Goal: Task Accomplishment & Management: Use online tool/utility

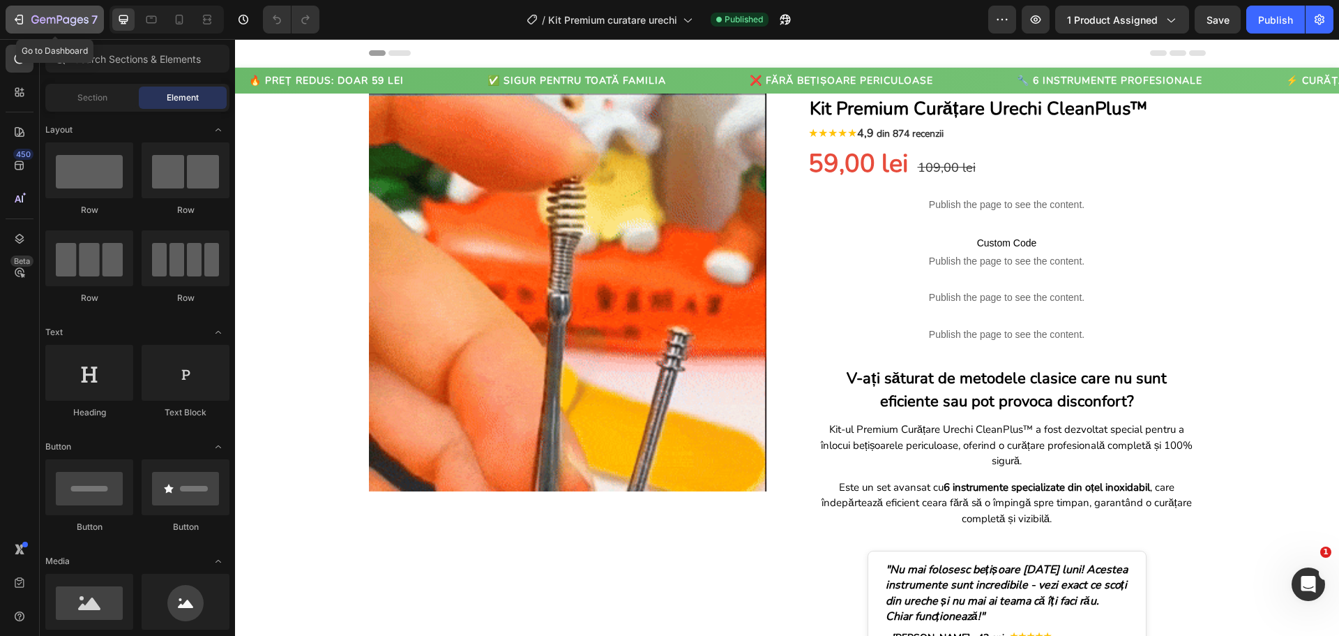
click at [21, 22] on icon "button" at bounding box center [19, 20] width 14 height 14
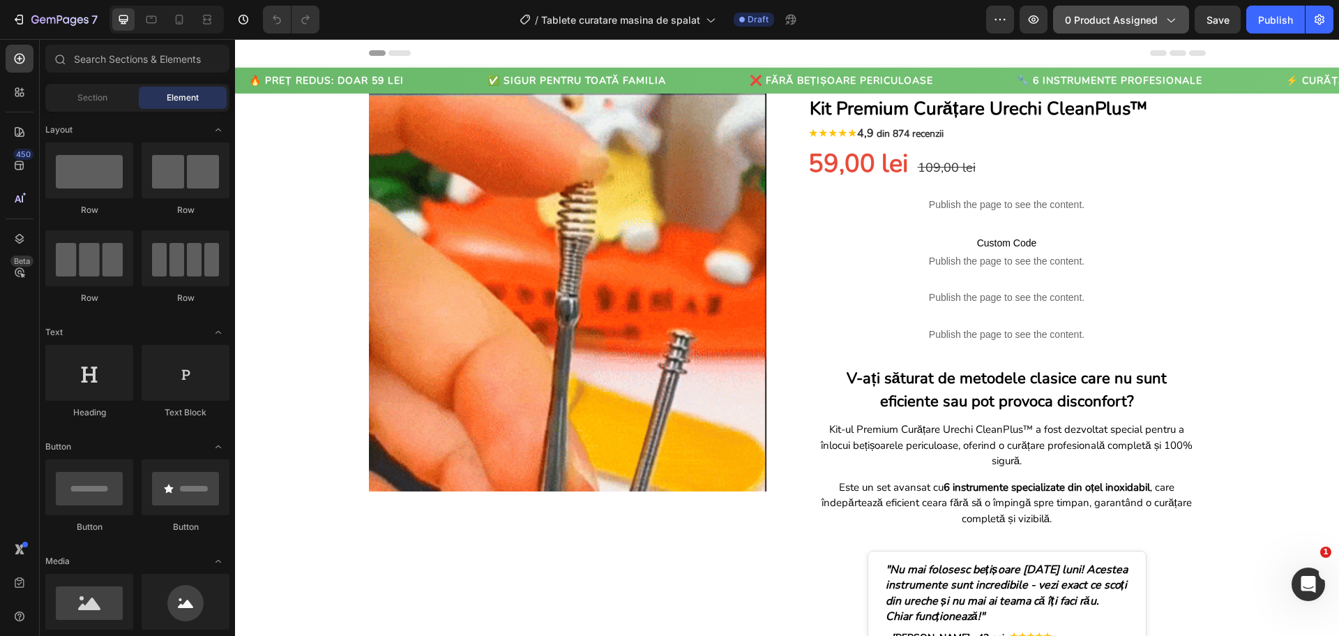
click at [1069, 13] on span "0 product assigned" at bounding box center [1111, 20] width 93 height 15
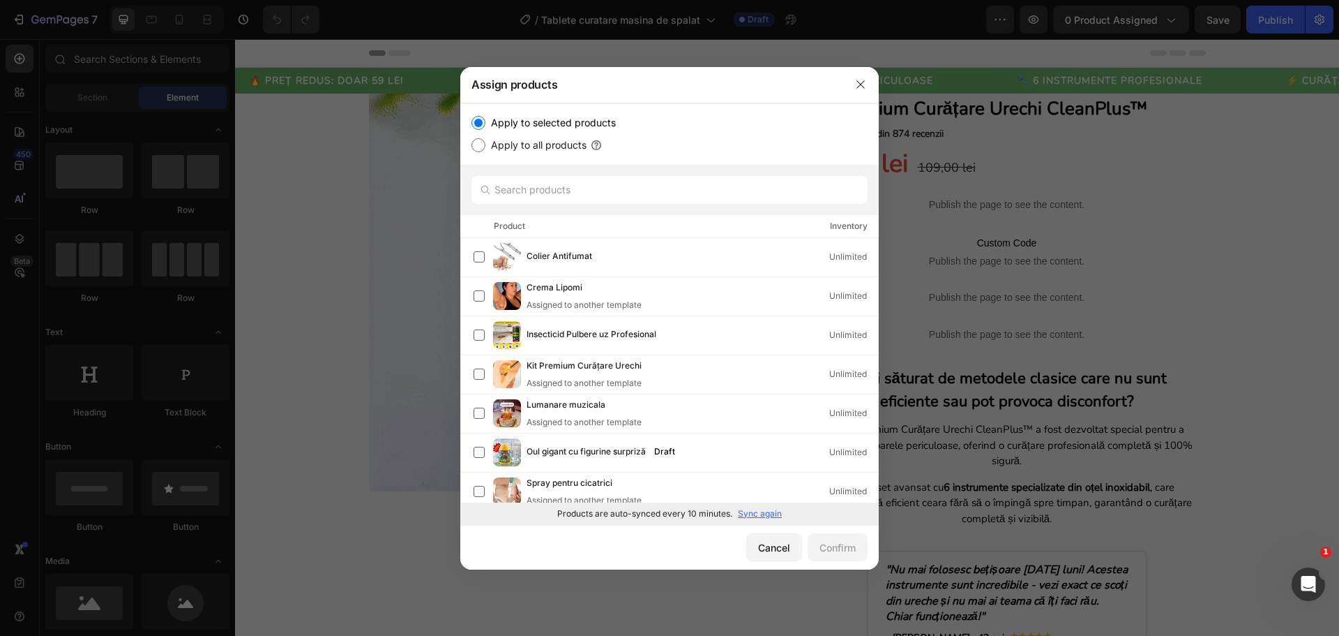
click at [773, 511] on p "Sync again" at bounding box center [760, 513] width 44 height 13
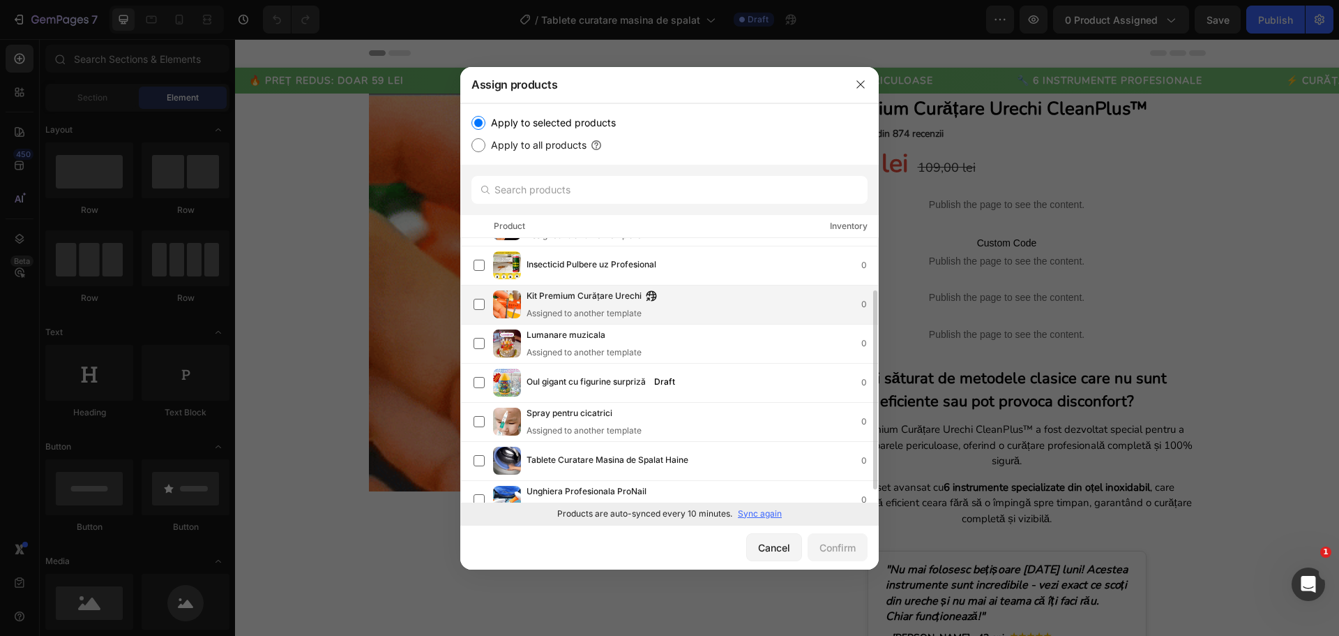
scroll to position [87, 0]
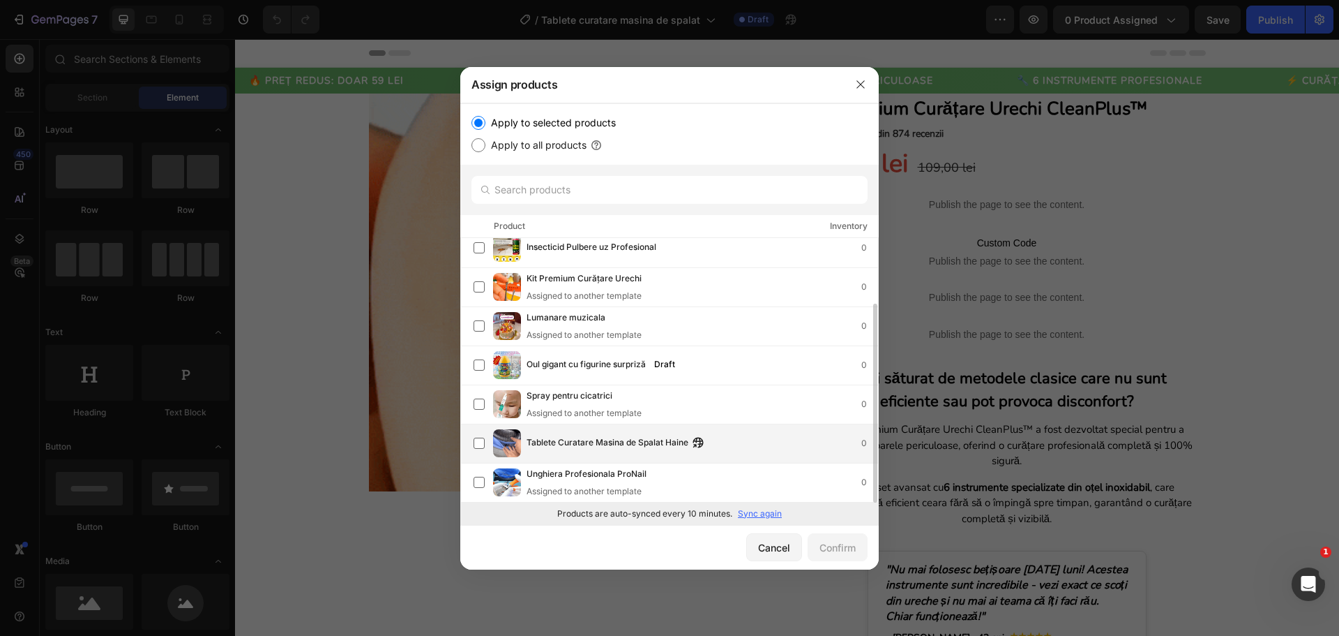
click at [615, 442] on span "Tablete Curatare Masina de Spalat Haine" at bounding box center [608, 442] width 162 height 15
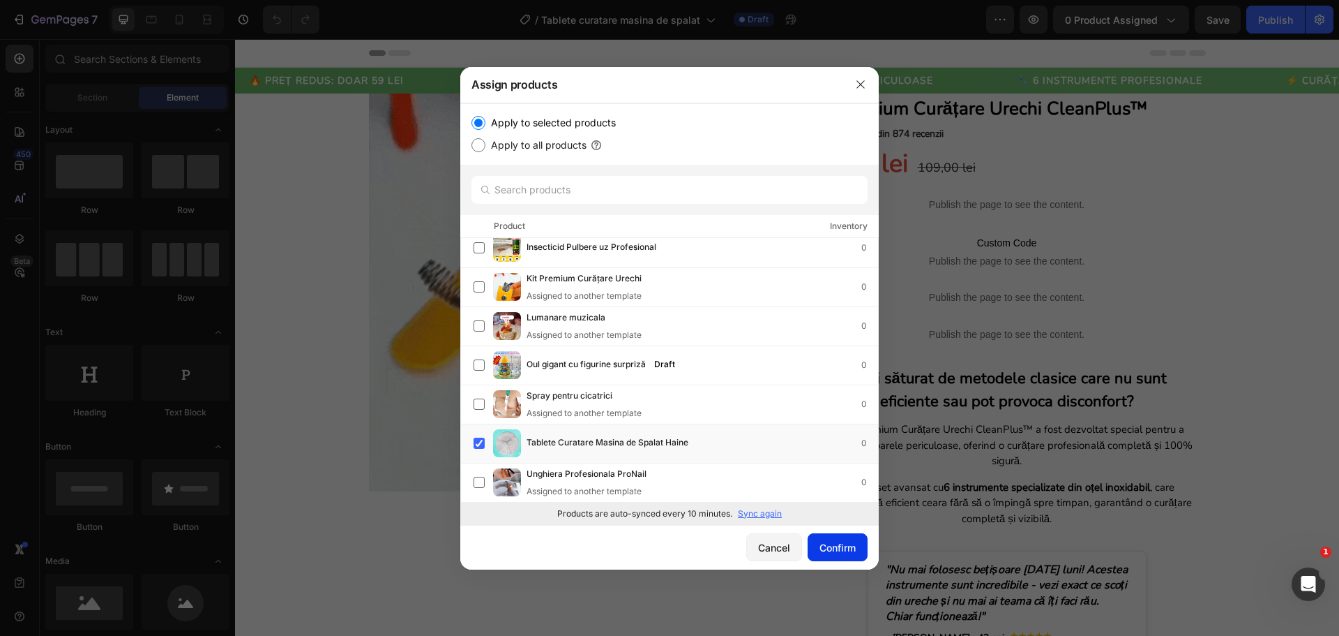
click at [829, 552] on div "Confirm" at bounding box center [838, 547] width 36 height 15
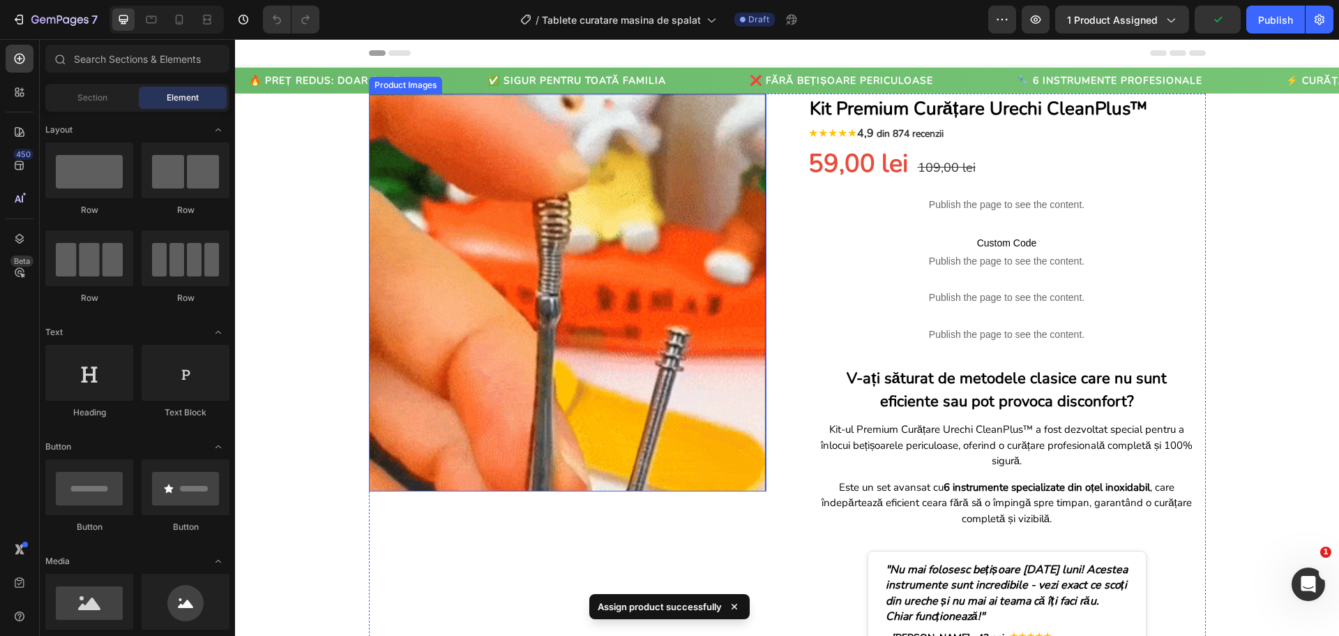
click at [523, 290] on img at bounding box center [568, 292] width 398 height 398
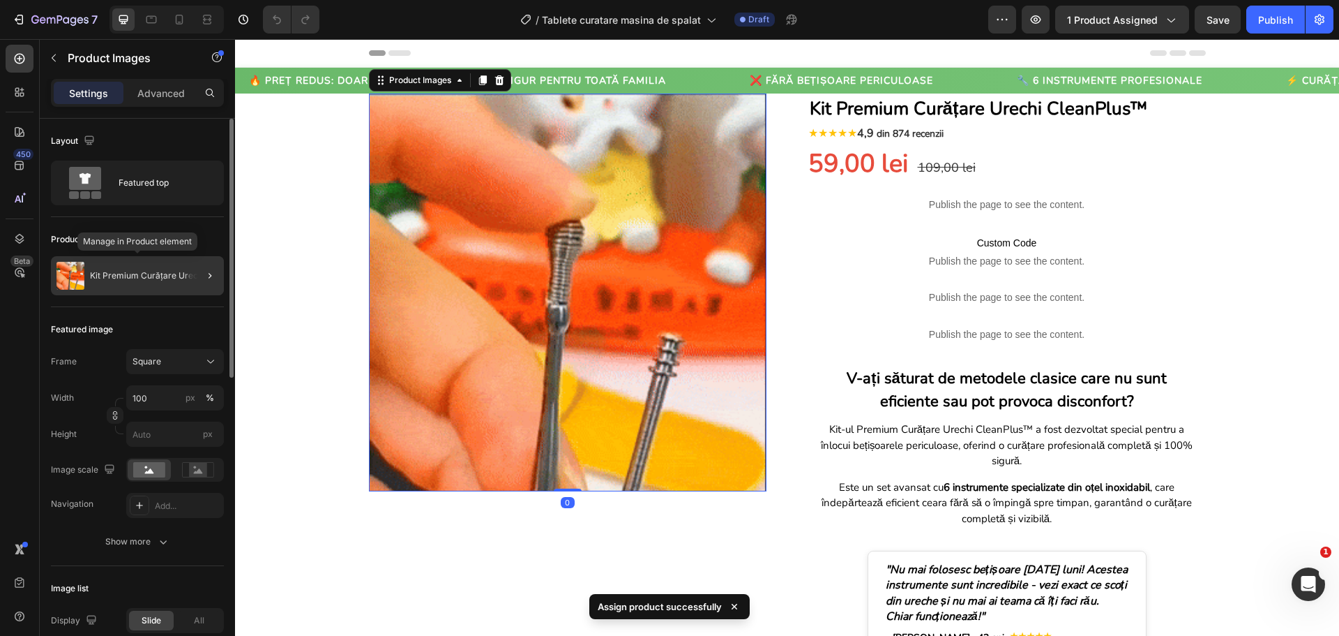
click at [174, 264] on div "Kit Premium Curățare Urechi" at bounding box center [137, 275] width 173 height 39
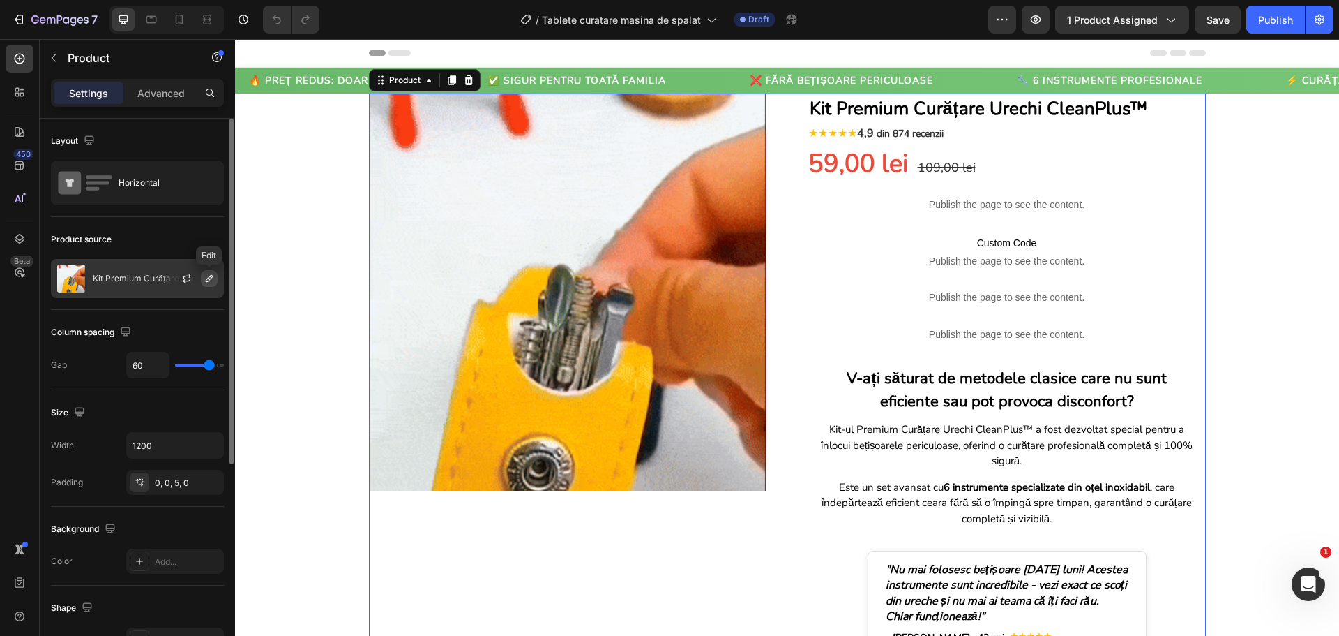
click at [205, 278] on icon "button" at bounding box center [209, 278] width 11 height 11
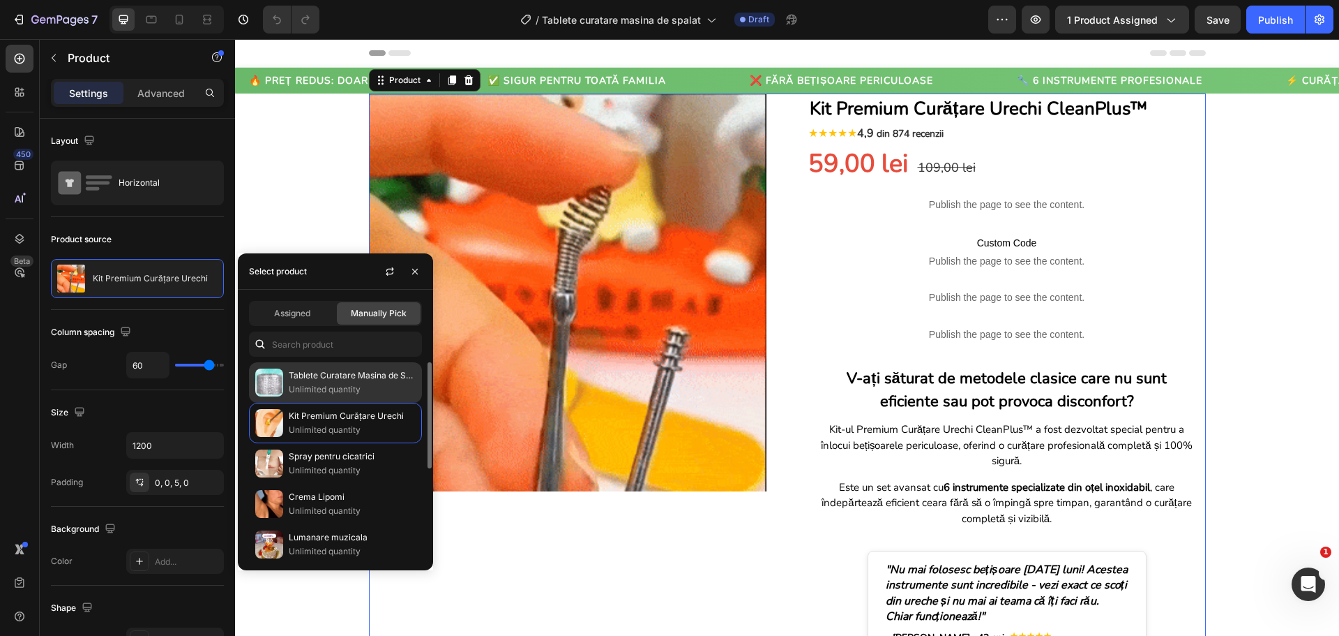
click at [331, 376] on p "Tablete Curatare Masina de Spalat Haine" at bounding box center [352, 375] width 127 height 14
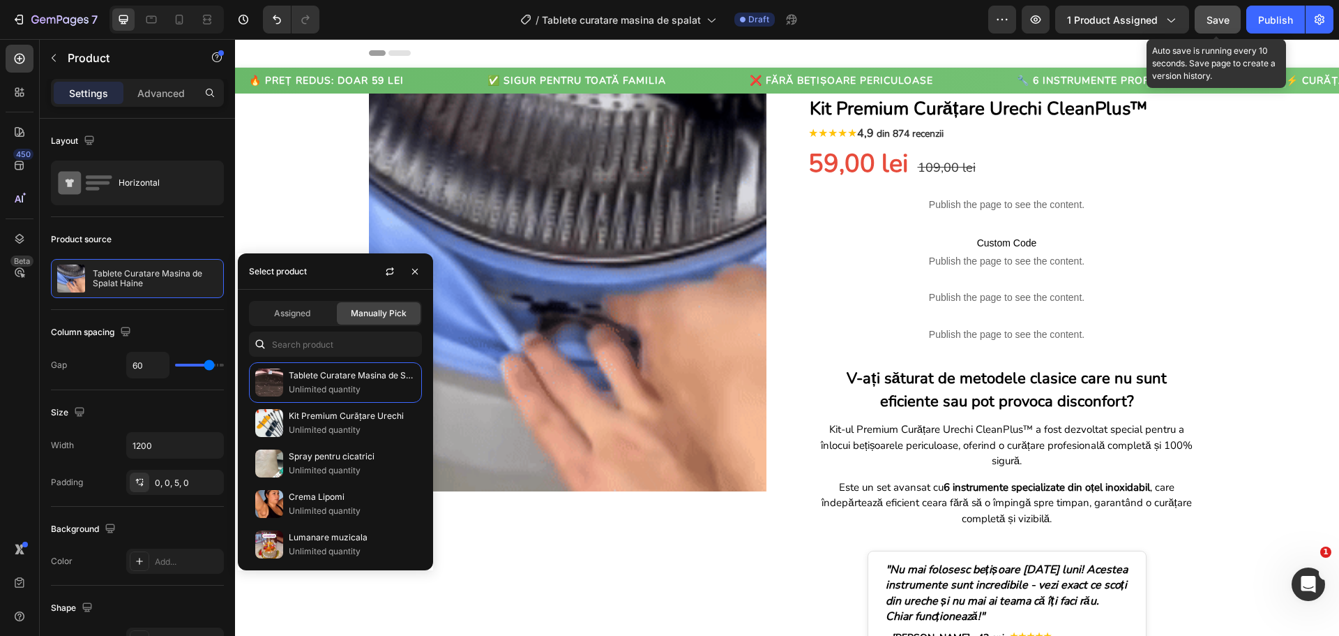
click at [1208, 17] on span "Save" at bounding box center [1218, 20] width 23 height 12
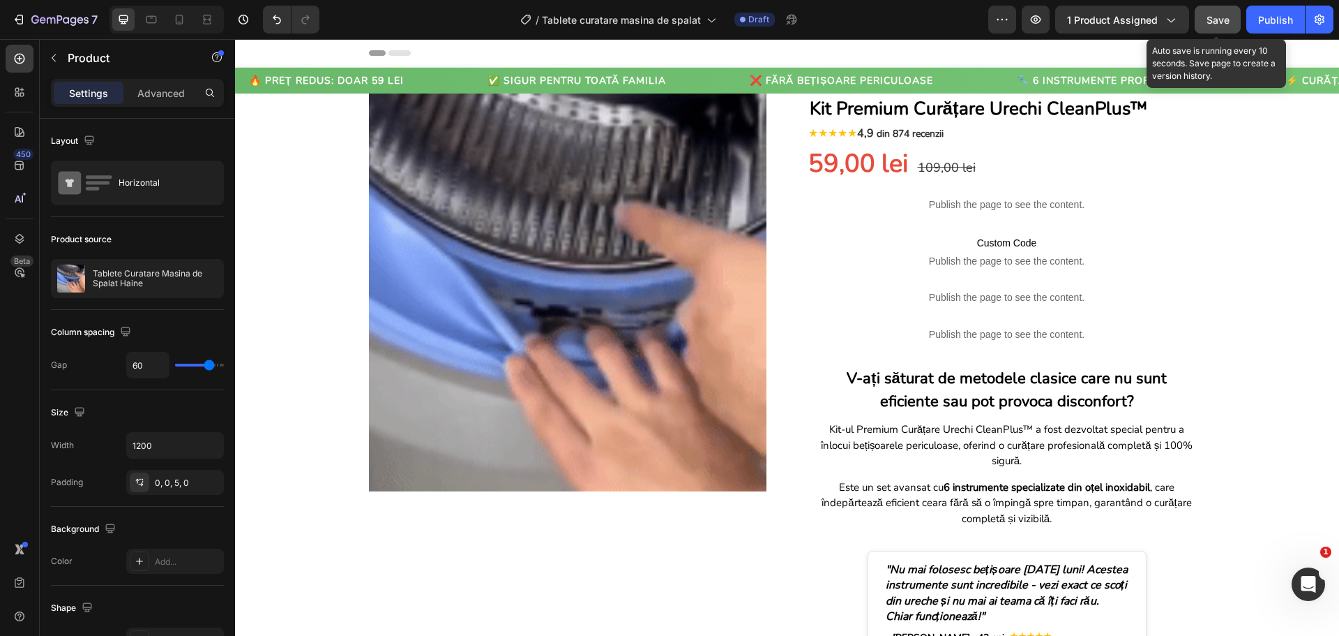
click at [1214, 26] on div "Save" at bounding box center [1218, 20] width 23 height 15
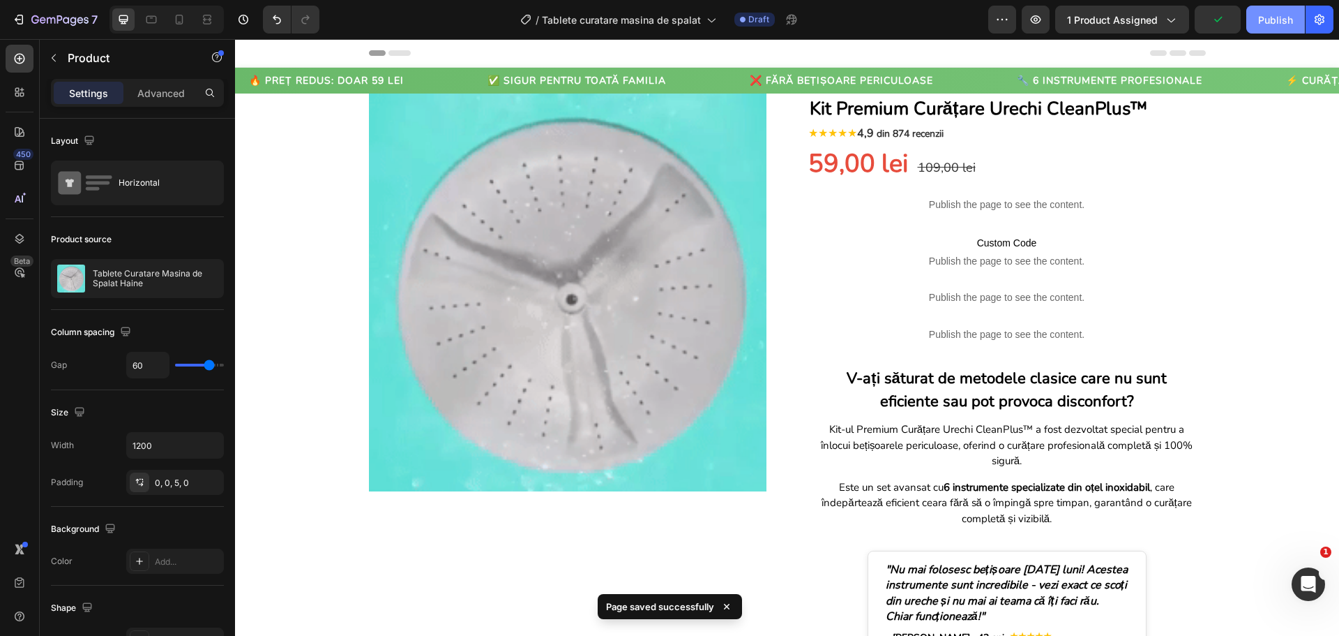
click at [1256, 25] on button "Publish" at bounding box center [1276, 20] width 59 height 28
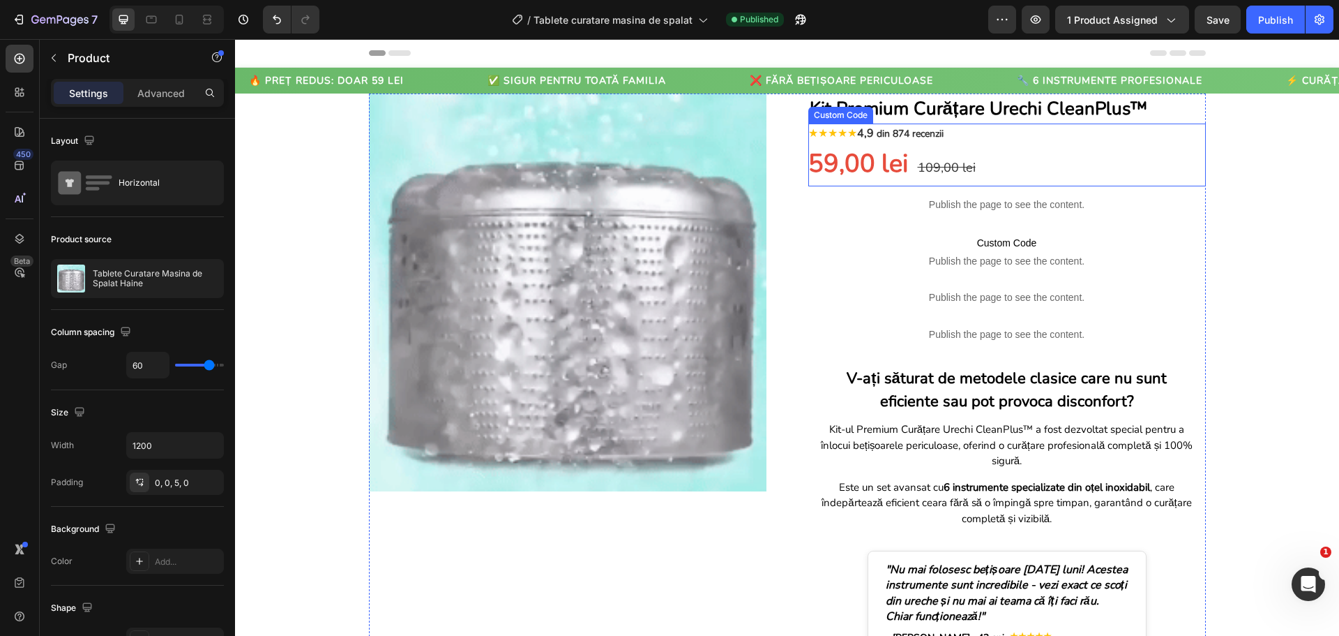
click at [837, 110] on div "Custom Code" at bounding box center [840, 115] width 59 height 13
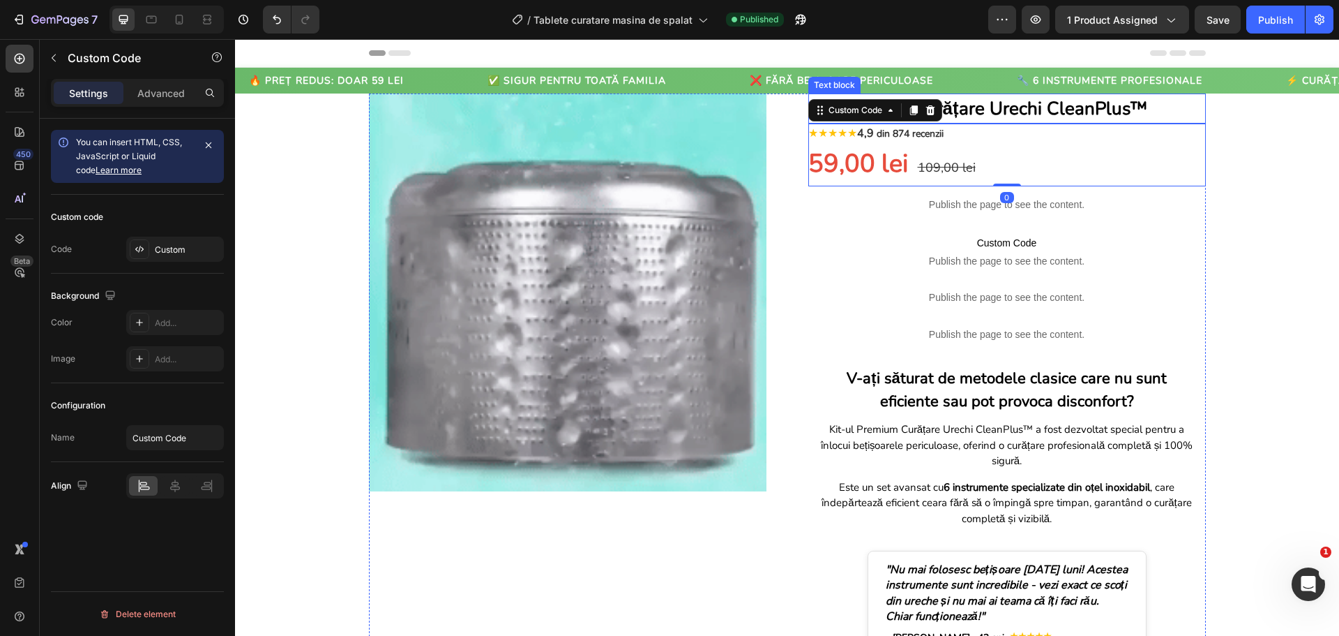
click at [991, 108] on p "Kit Premium Curățare Urechi CleanPlus™" at bounding box center [1007, 108] width 395 height 27
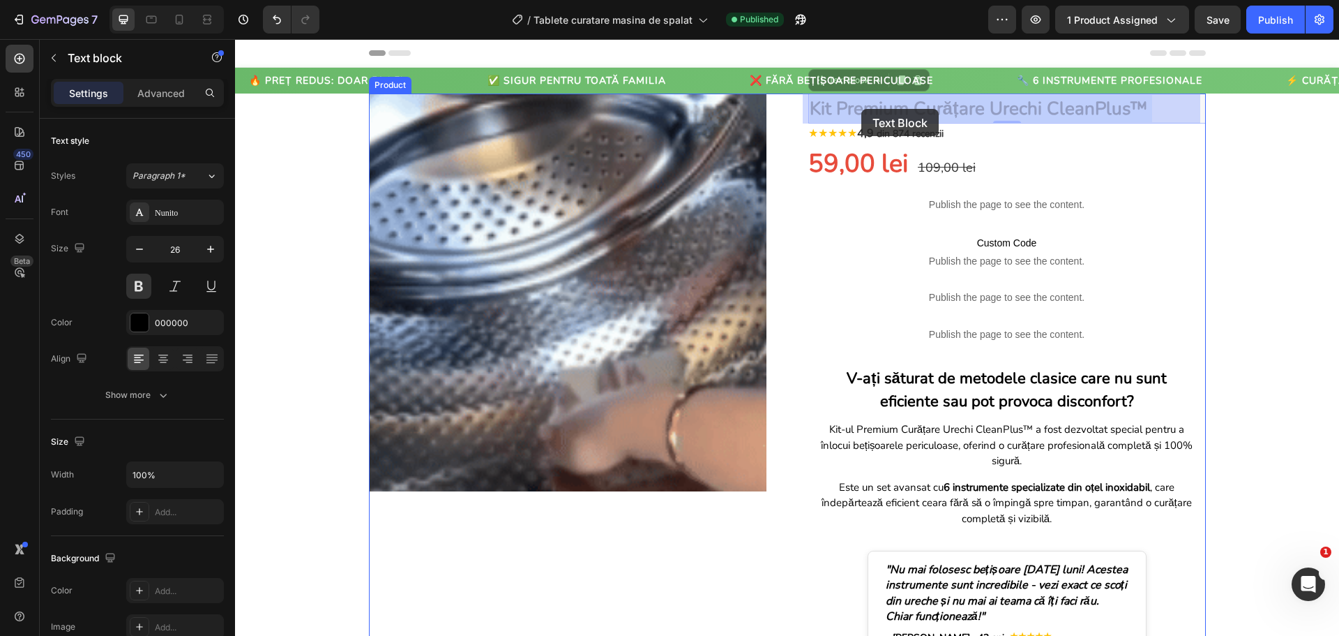
drag, startPoint x: 1141, startPoint y: 107, endPoint x: 866, endPoint y: 109, distance: 274.9
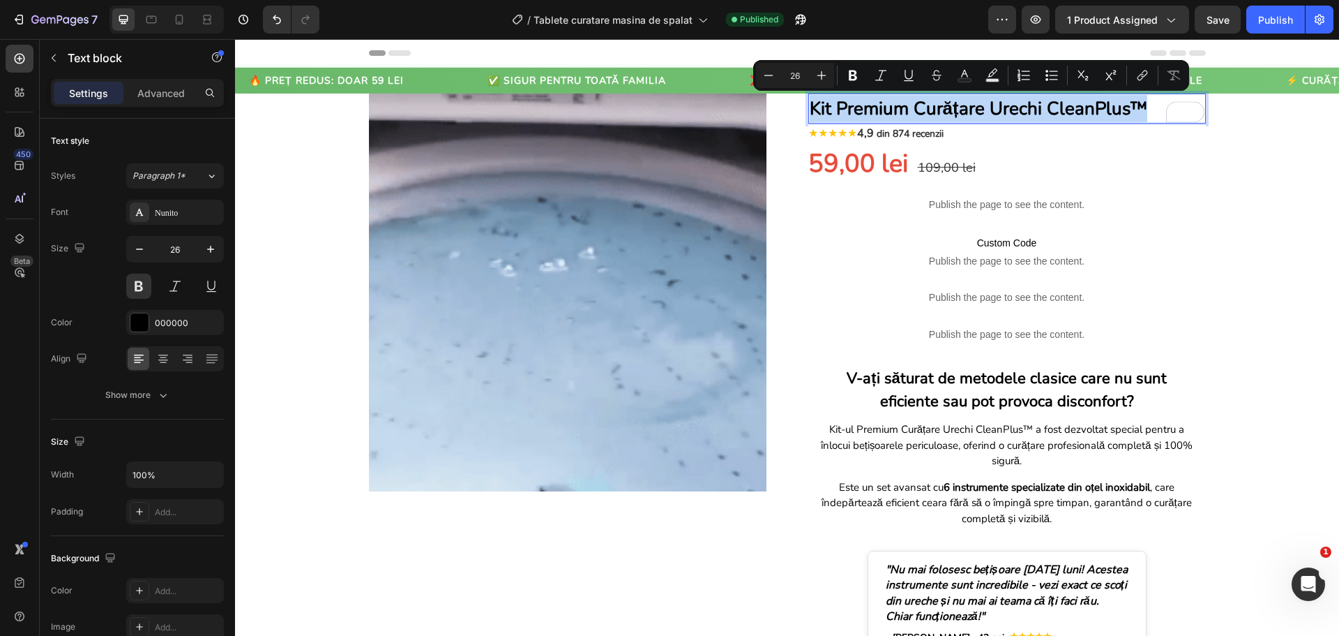
drag, startPoint x: 1143, startPoint y: 103, endPoint x: 809, endPoint y: 110, distance: 334.9
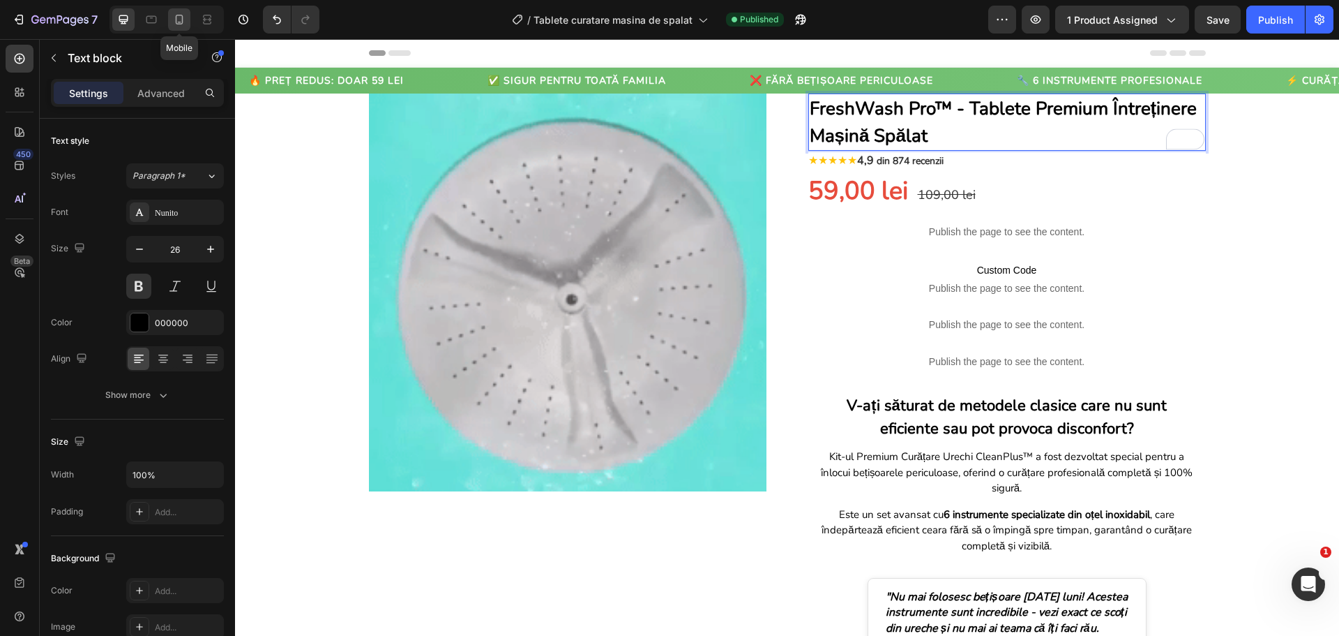
click at [179, 18] on icon at bounding box center [179, 20] width 14 height 14
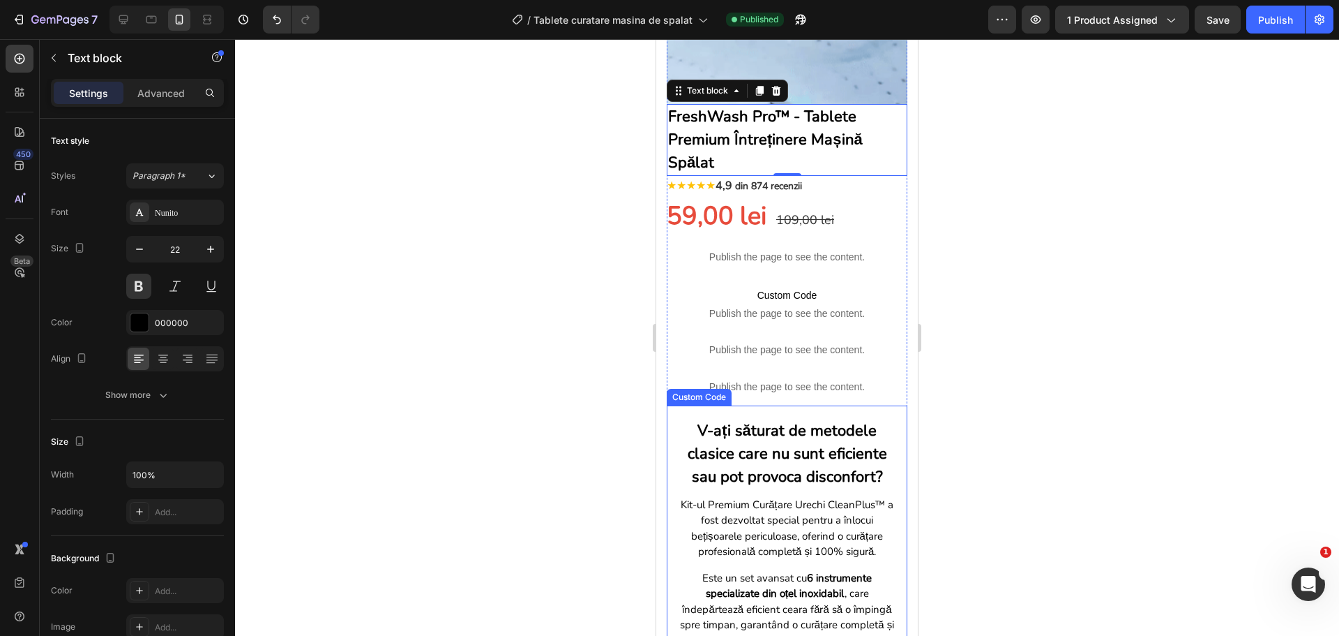
scroll to position [237, 0]
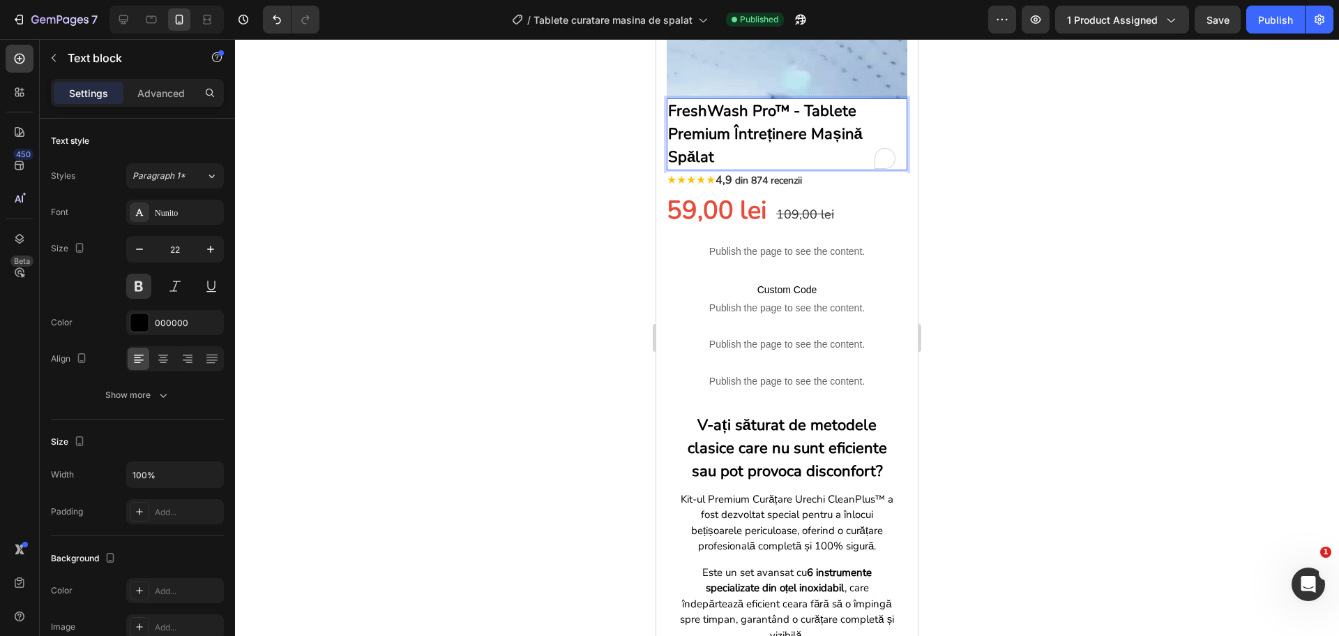
click at [804, 100] on p "FreshWash Pro™ - Tablete Premium Întreținere Mașină Spălat" at bounding box center [787, 134] width 238 height 69
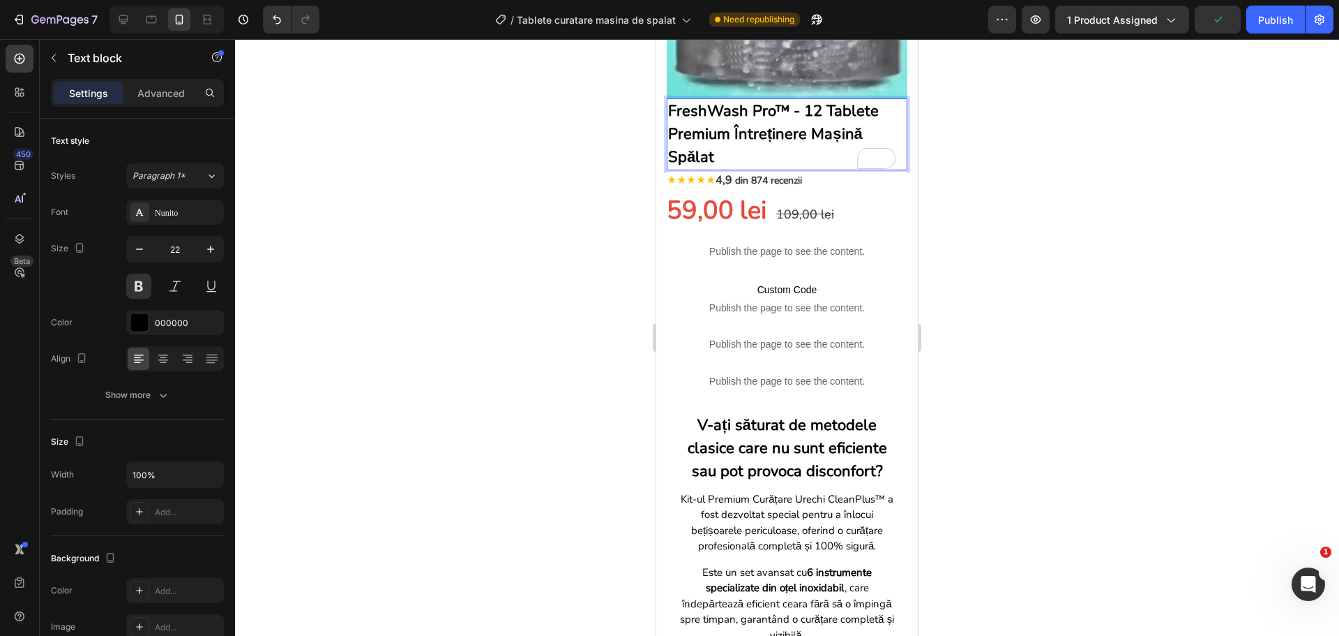
click at [758, 123] on p "FreshWash Pro™ - 12 Tablete Premium Întreținere Mașină Spălat" at bounding box center [787, 134] width 238 height 69
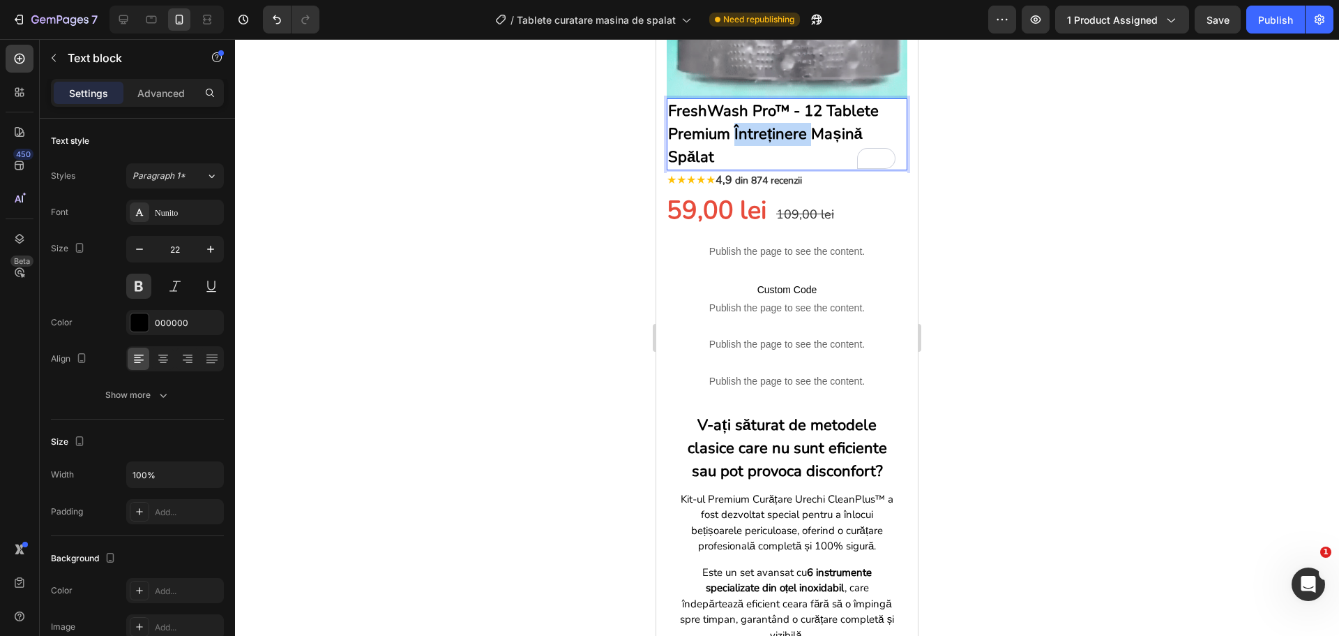
click at [758, 123] on p "FreshWash Pro™ - 12 Tablete Premium Întreținere Mașină Spălat" at bounding box center [787, 134] width 238 height 69
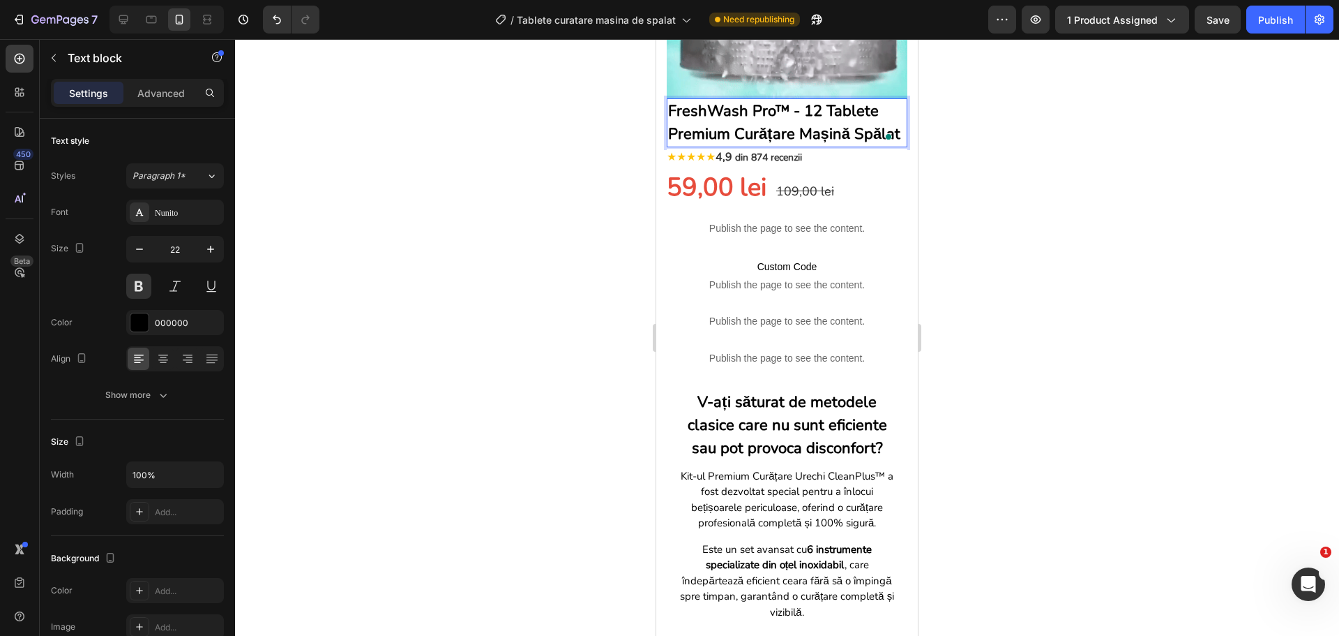
click at [851, 125] on p "FreshWash Pro™ - 12 Tablete Premium Curățare Mașină Spălat" at bounding box center [787, 123] width 238 height 46
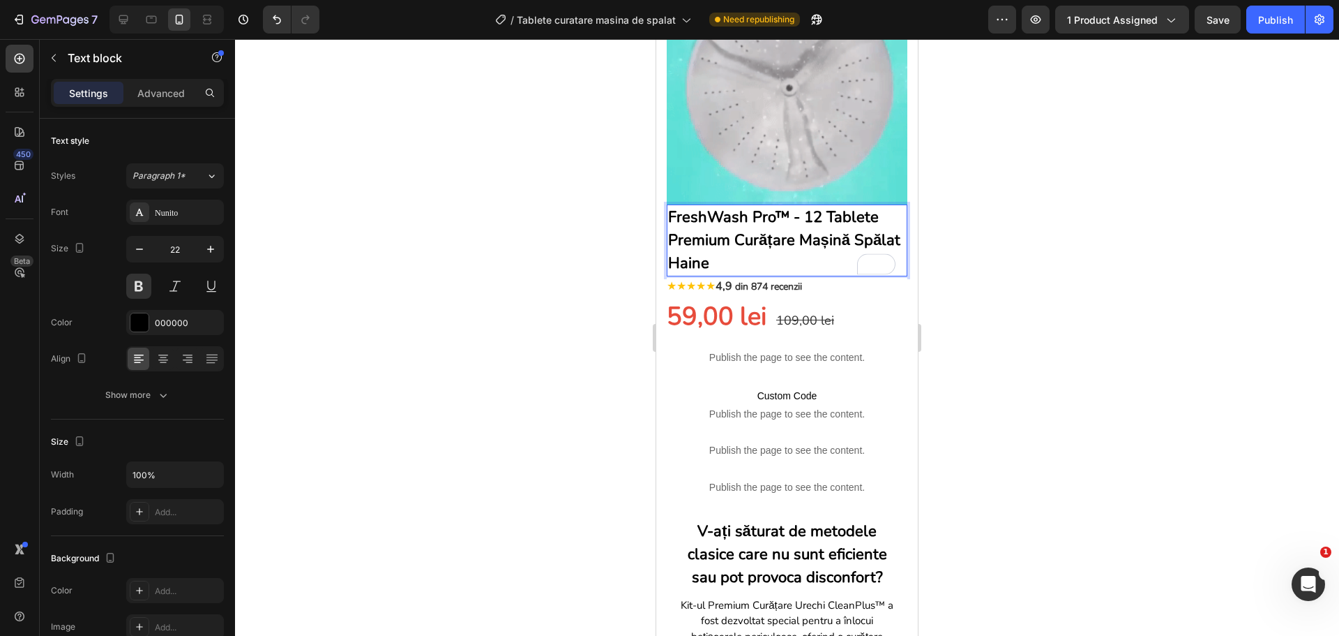
scroll to position [97, 0]
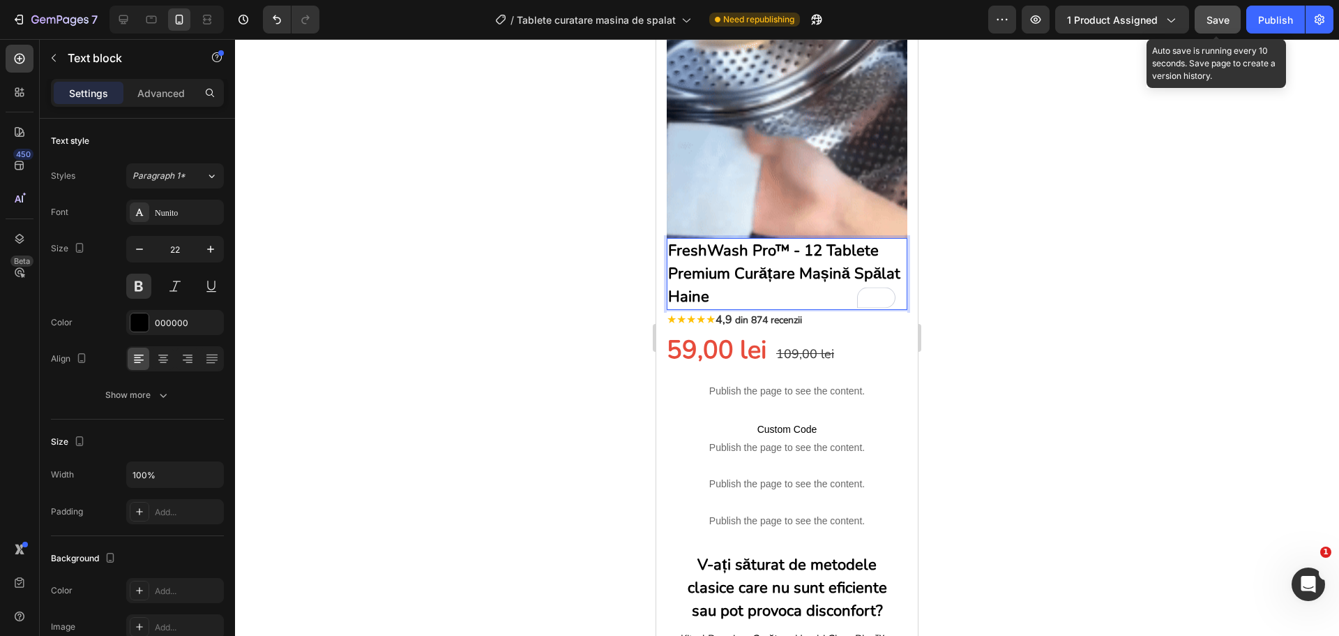
click at [1224, 19] on span "Save" at bounding box center [1218, 20] width 23 height 12
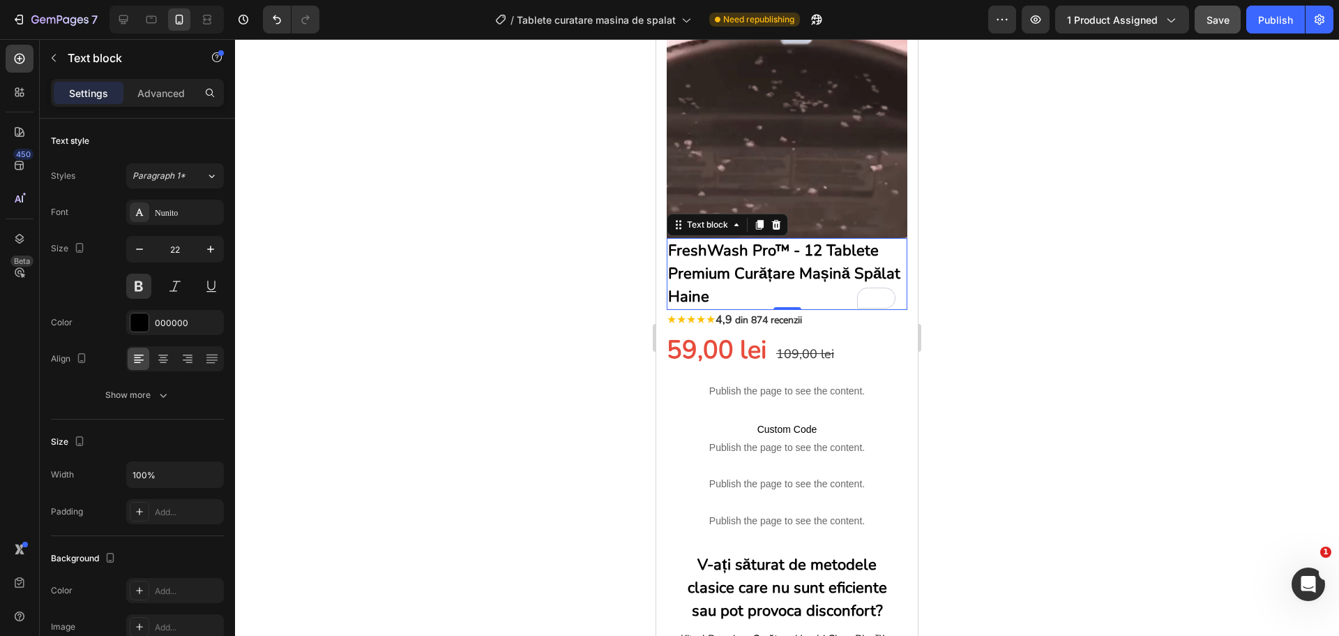
click at [775, 241] on p "FreshWash Pro™ - 12 Tablete Premium Curățare Mașină Spălat Haine" at bounding box center [787, 273] width 238 height 69
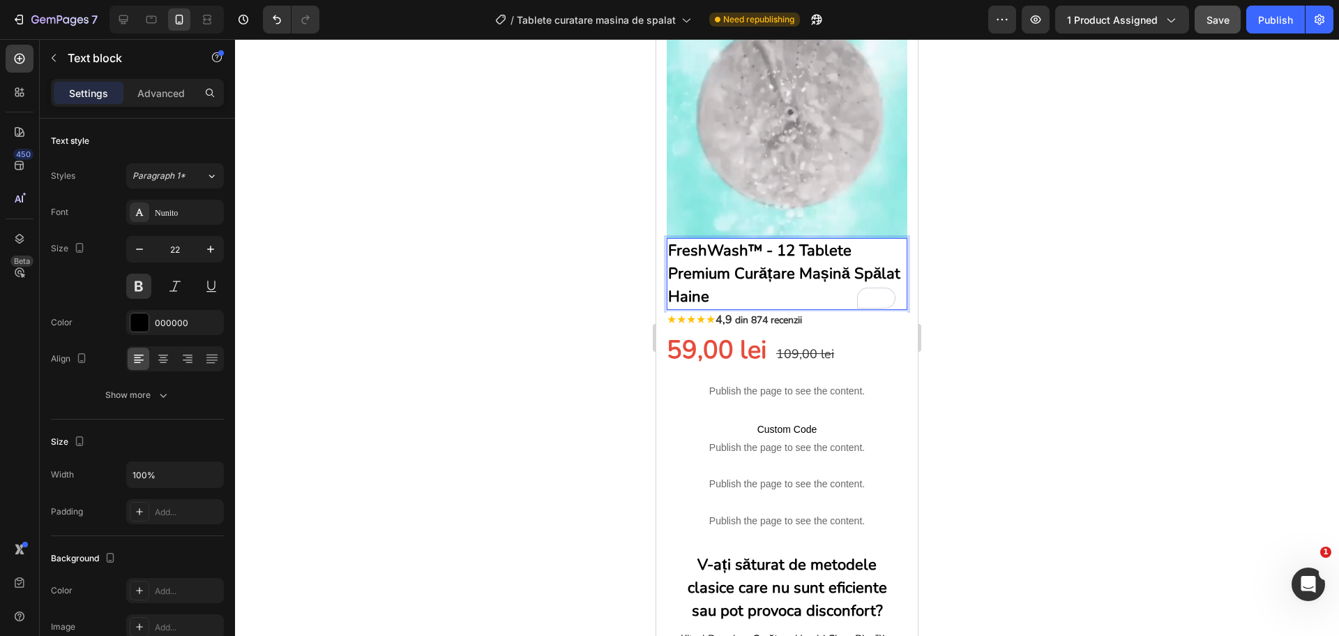
click at [705, 263] on p "FreshWash™ - 12 Tablete Premium Curățare Mașină Spălat Haine" at bounding box center [787, 273] width 238 height 69
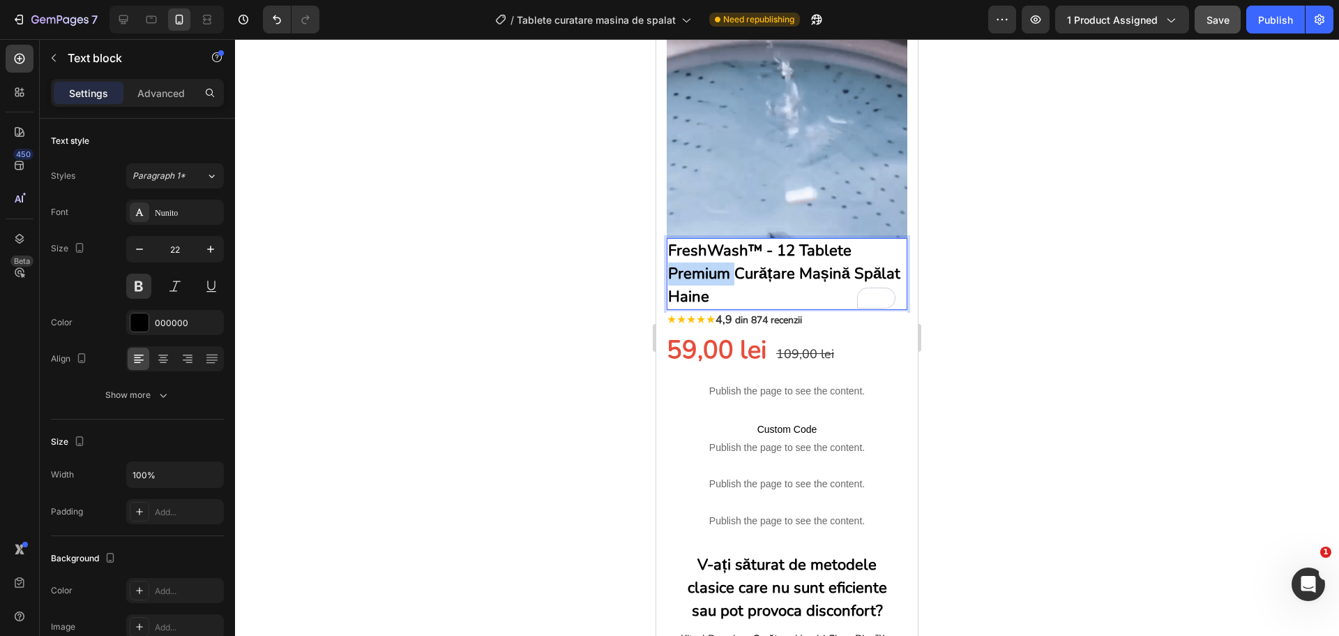
click at [705, 263] on p "FreshWash™ - 12 Tablete Premium Curățare Mașină Spălat Haine" at bounding box center [787, 273] width 238 height 69
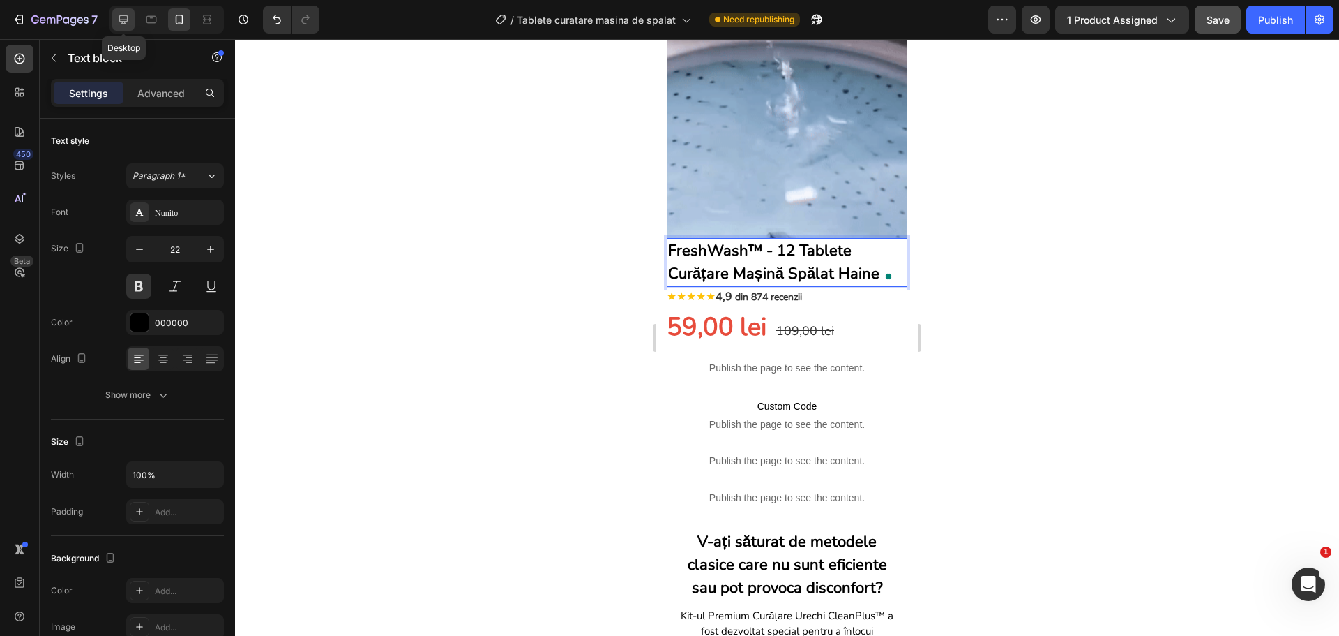
click at [120, 17] on icon at bounding box center [123, 19] width 9 height 9
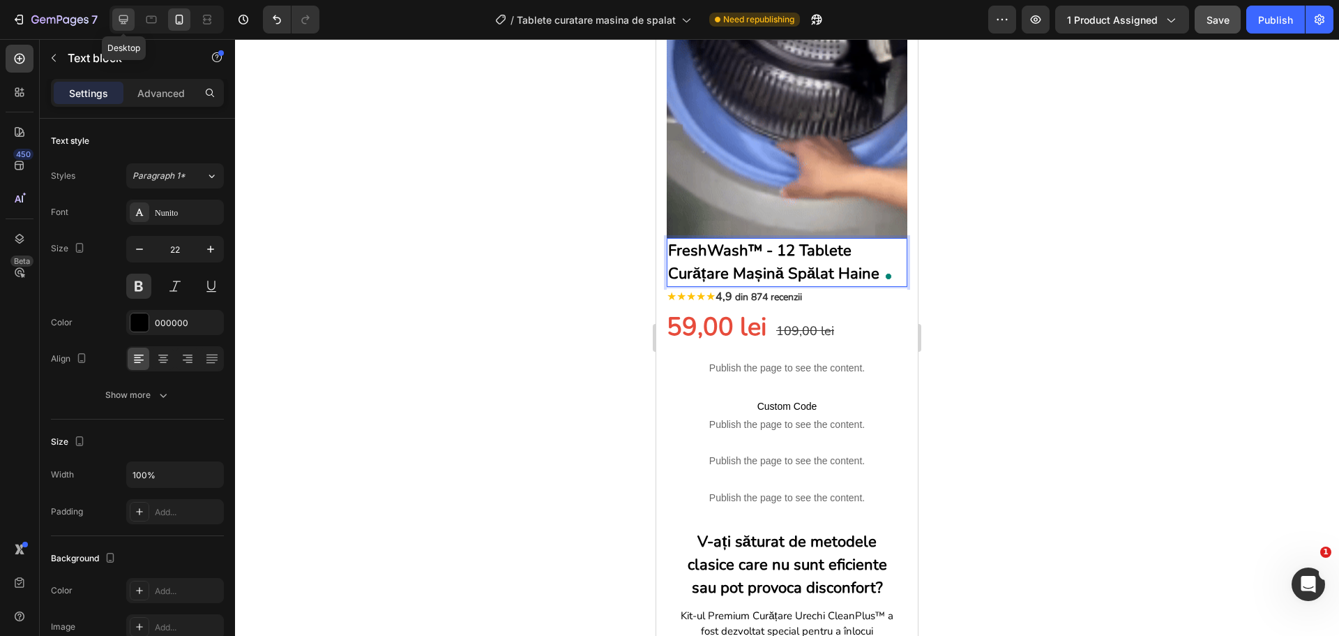
type input "26"
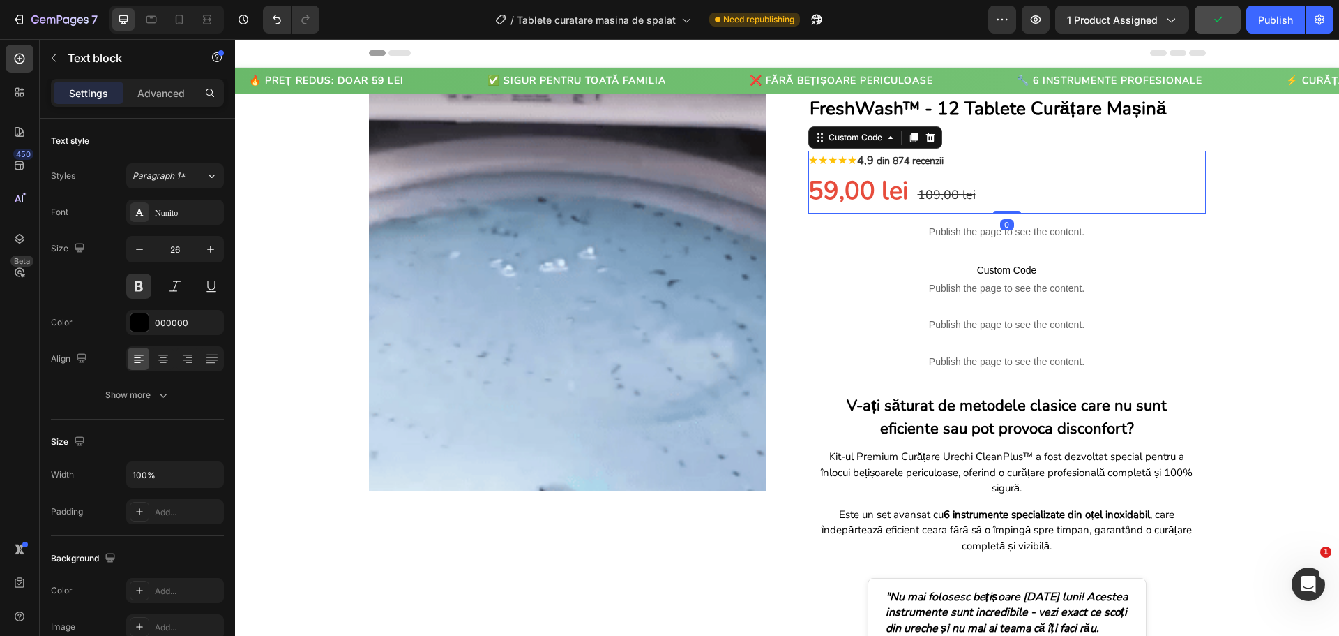
click at [860, 176] on span "59,00 lei" at bounding box center [859, 191] width 100 height 34
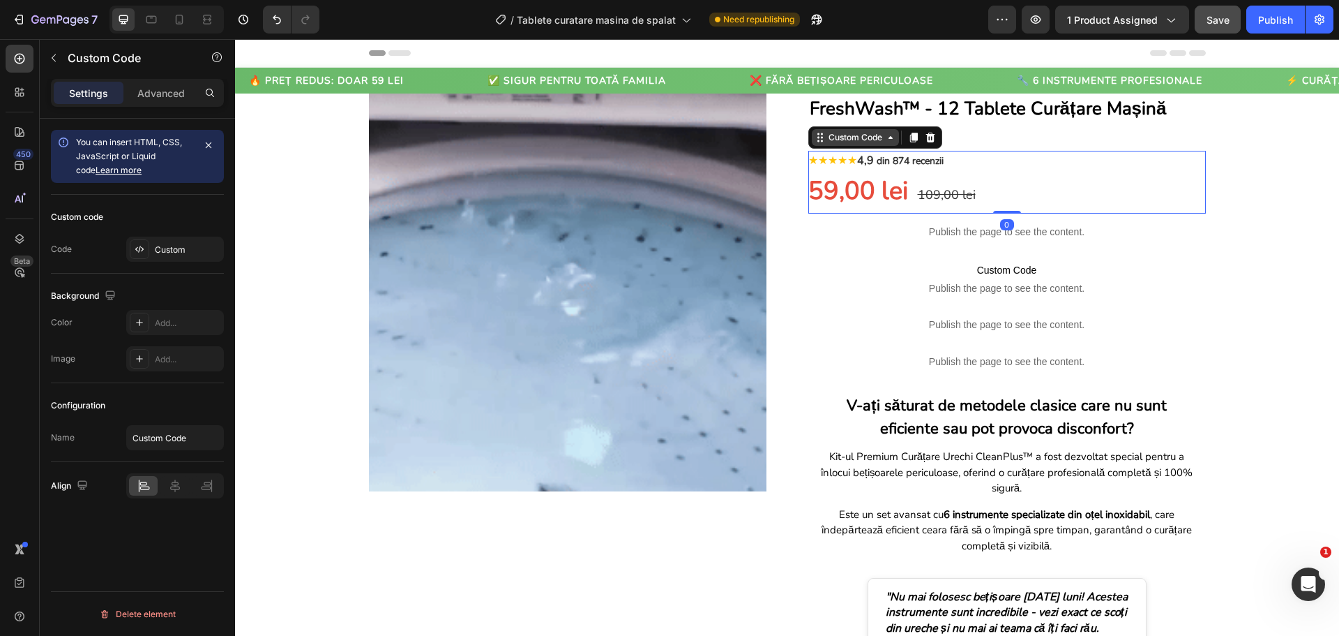
click at [865, 140] on div "Custom Code" at bounding box center [855, 137] width 59 height 13
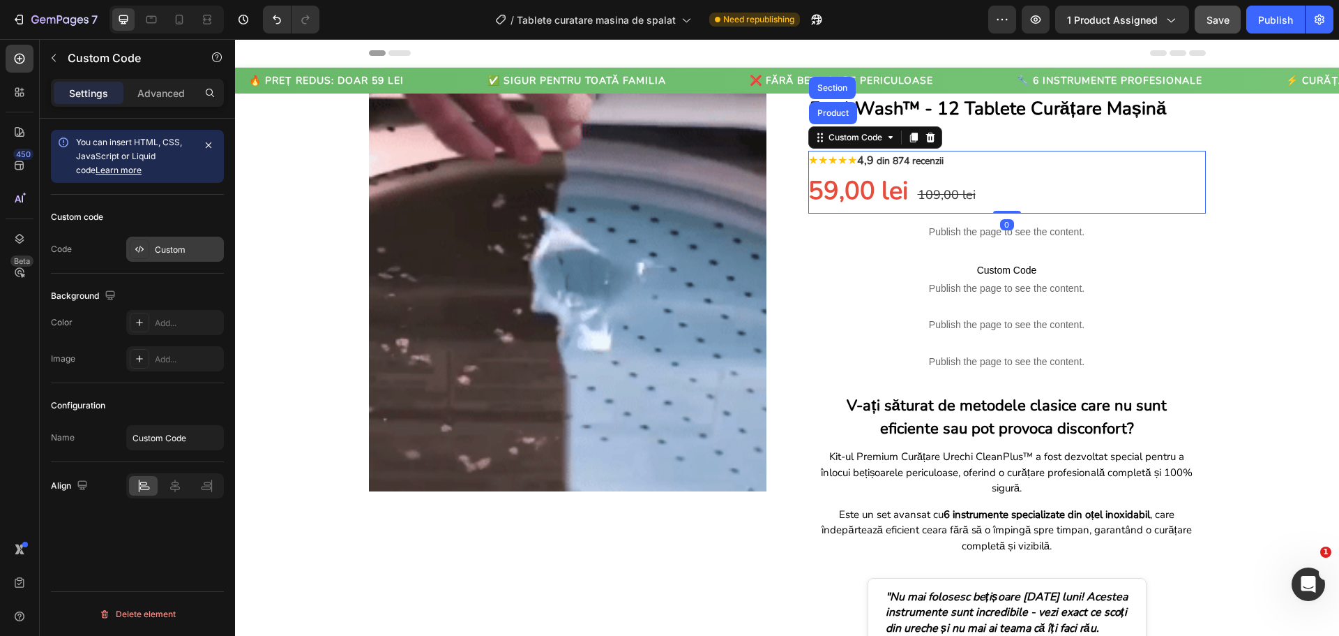
click at [189, 246] on div "Custom" at bounding box center [188, 249] width 66 height 13
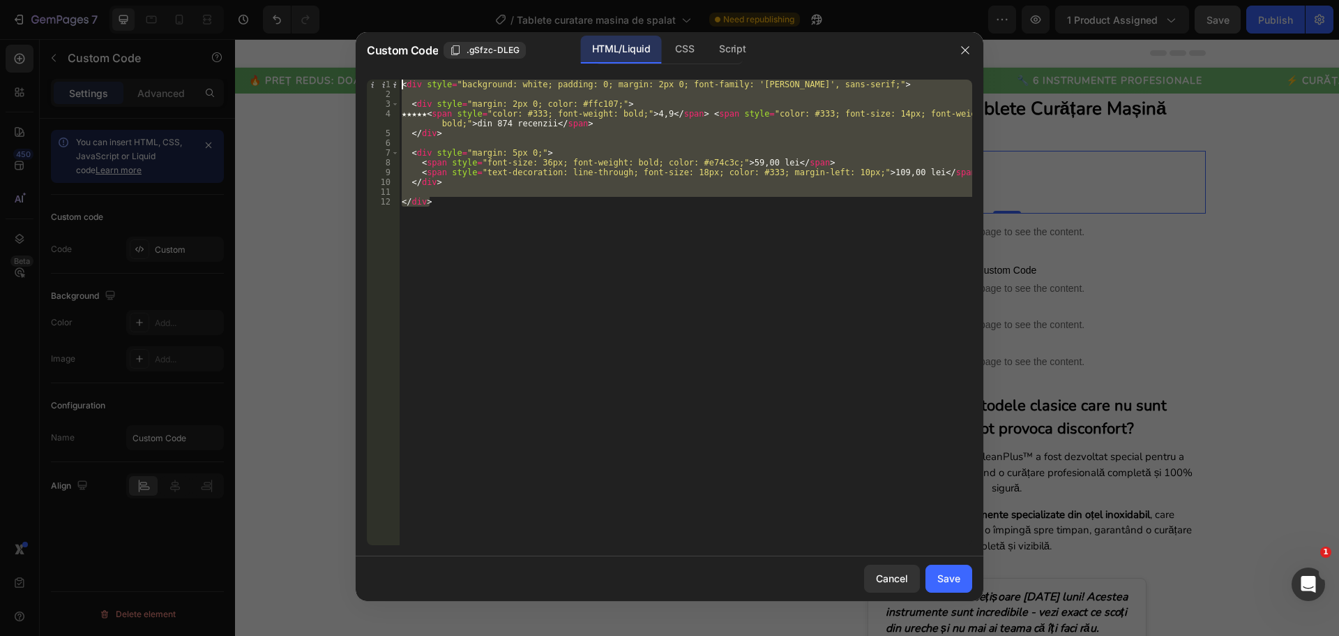
drag, startPoint x: 449, startPoint y: 204, endPoint x: 386, endPoint y: 76, distance: 142.6
click at [386, 76] on div "</div> 1 2 3 4 5 6 7 8 9 10 11 12 < div style = "background: white; padding: 0;…" at bounding box center [670, 312] width 628 height 488
type textarea "<div style="background: white; padding: 0; margin: 2px 0; font-family: '[PERSON…"
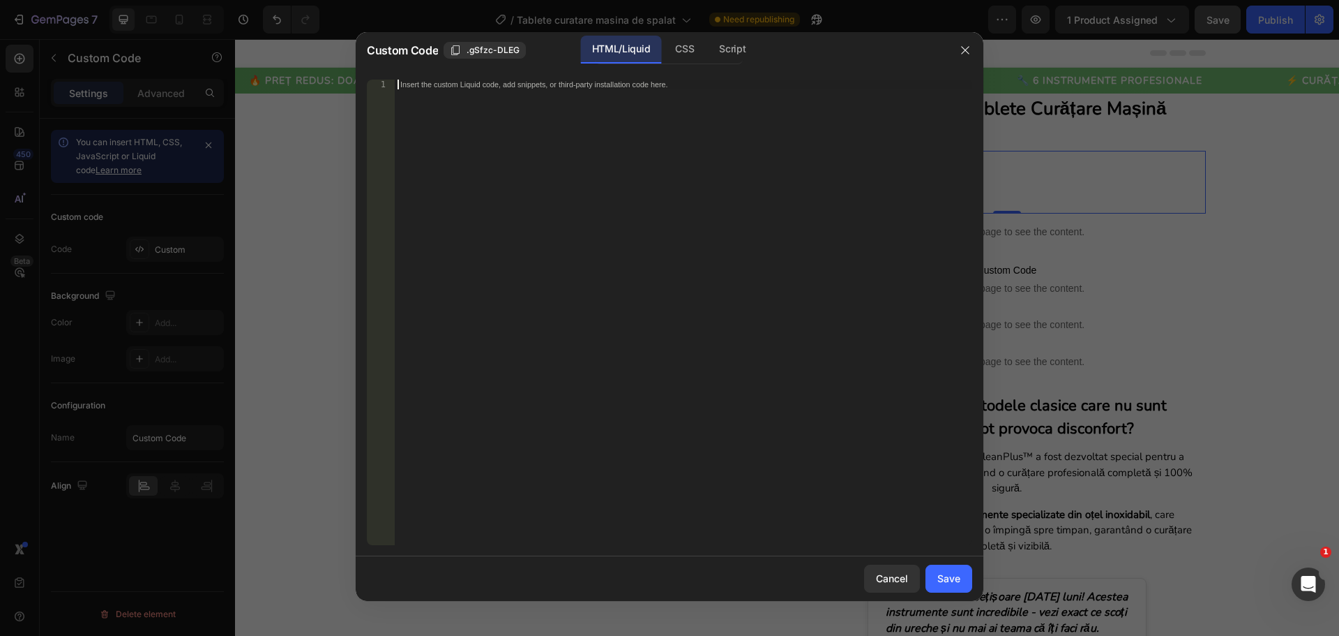
paste textarea "</div>"
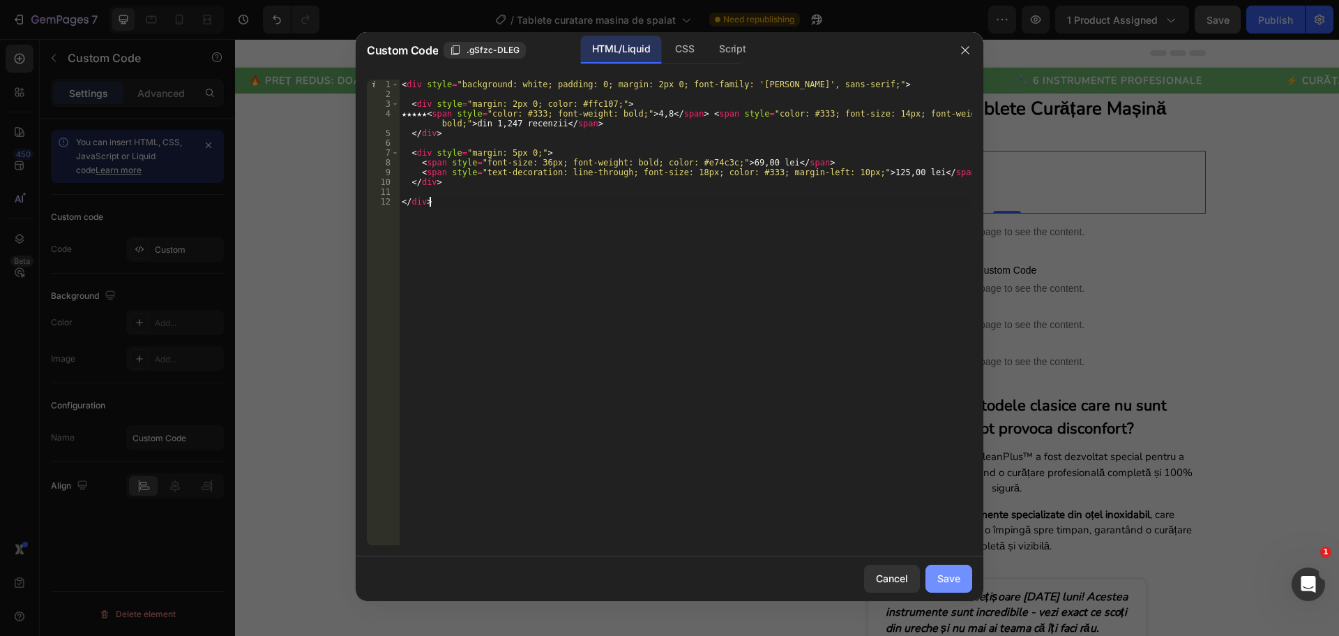
click at [940, 583] on div "Save" at bounding box center [949, 578] width 23 height 15
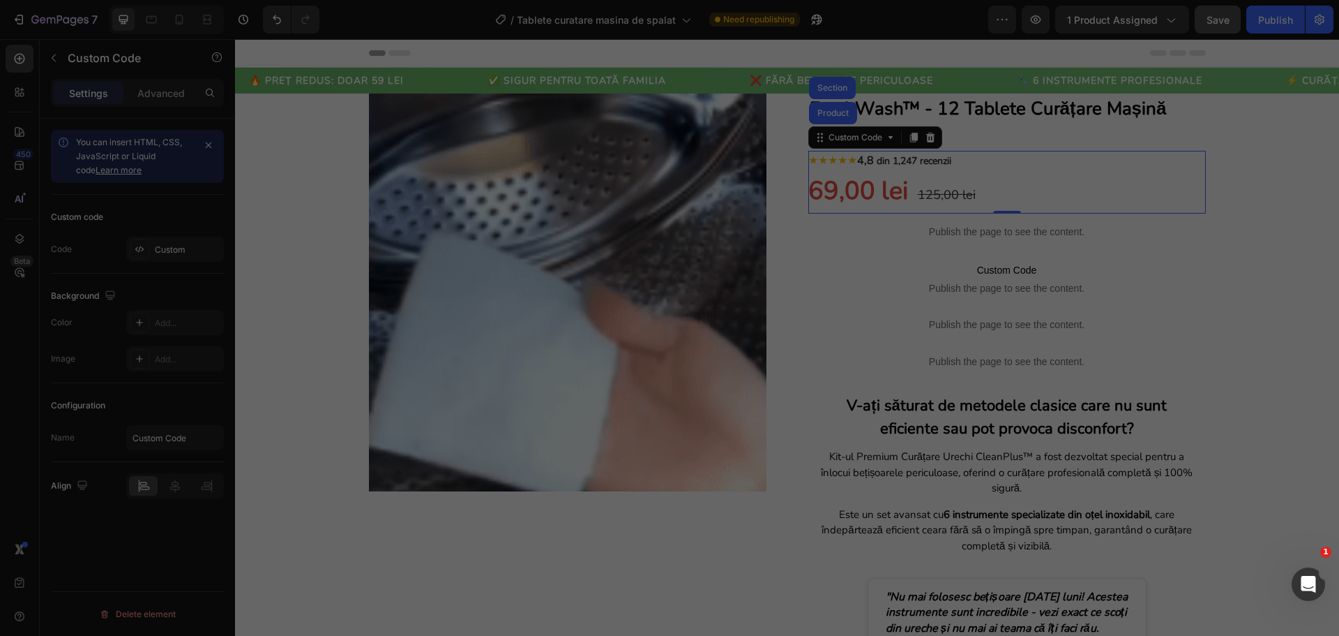
type textarea "</div>"
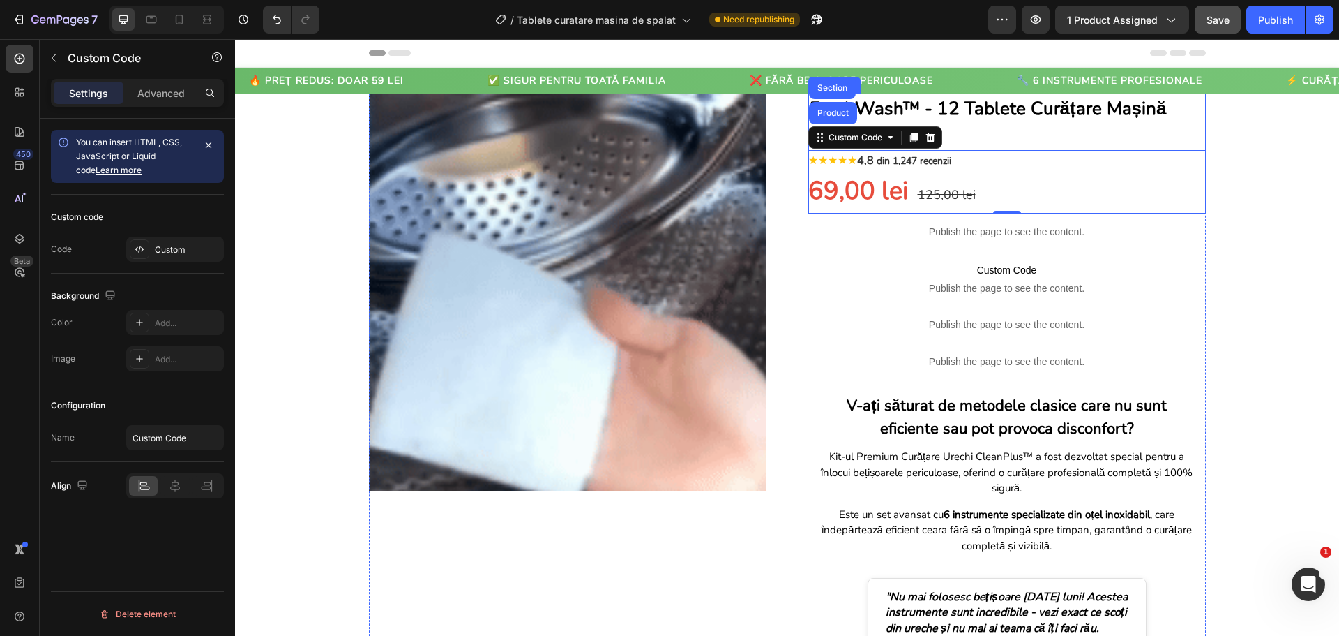
click at [1026, 132] on p "FreshWash™ - 12 Tablete Curățare Mașină Spălat Haine" at bounding box center [1007, 122] width 395 height 54
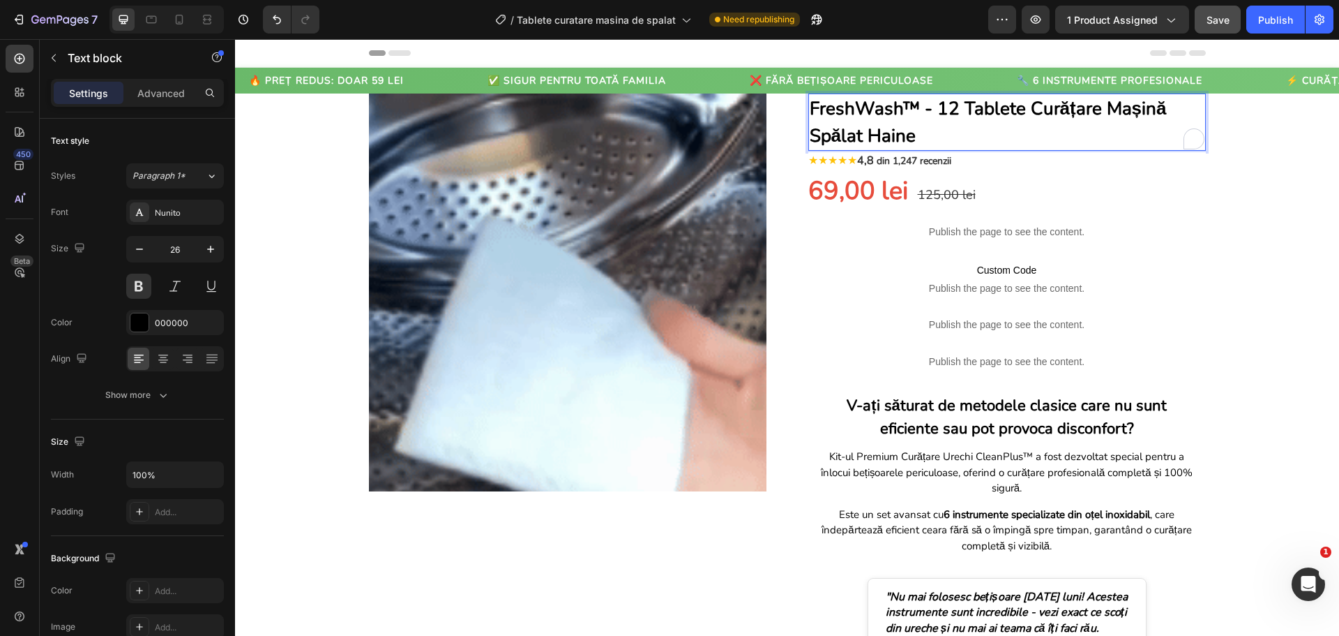
click at [916, 139] on p "FreshWash™ - 12 Tablete Curățare Mașină Spălat Haine" at bounding box center [1007, 122] width 395 height 54
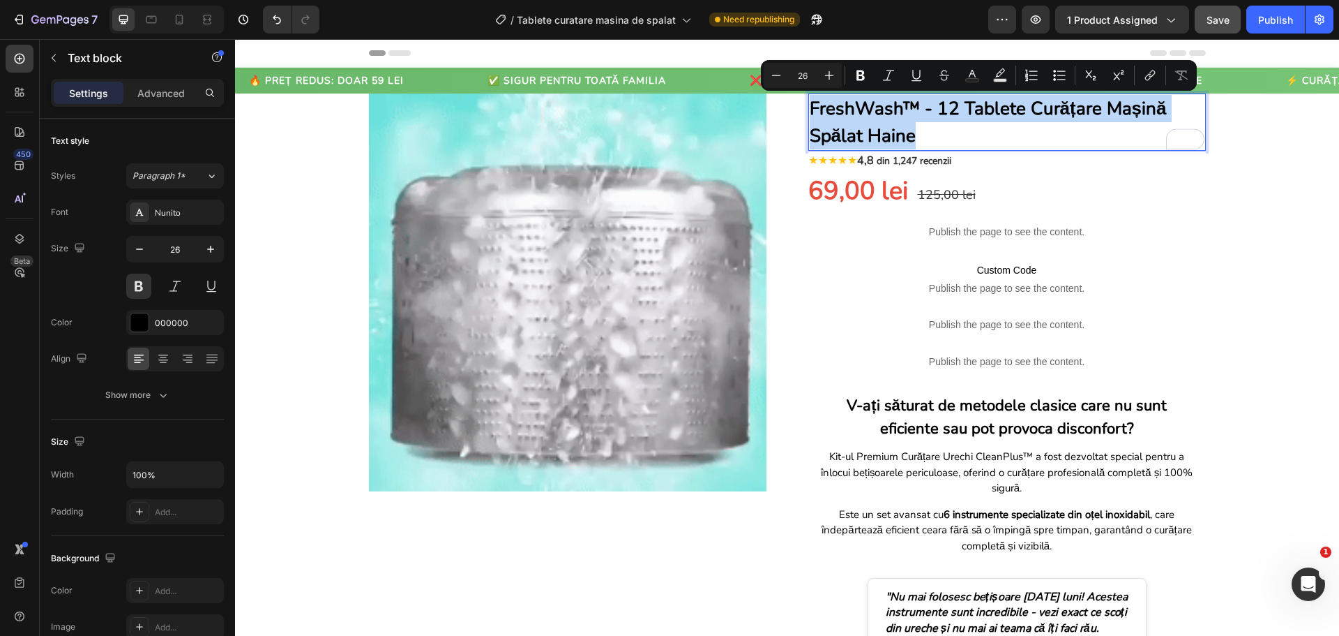
drag, startPoint x: 916, startPoint y: 139, endPoint x: 806, endPoint y: 111, distance: 113.7
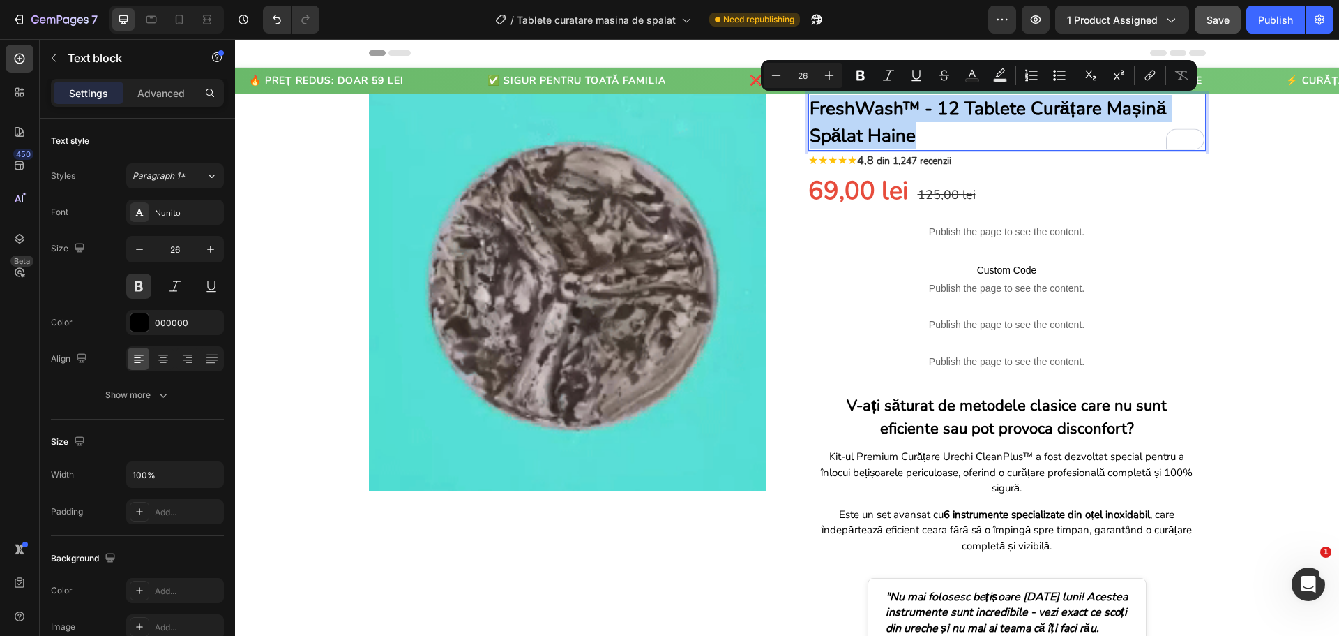
click at [810, 111] on p "FreshWash™ - 12 Tablete Curățare Mașină Spălat Haine" at bounding box center [1007, 122] width 395 height 54
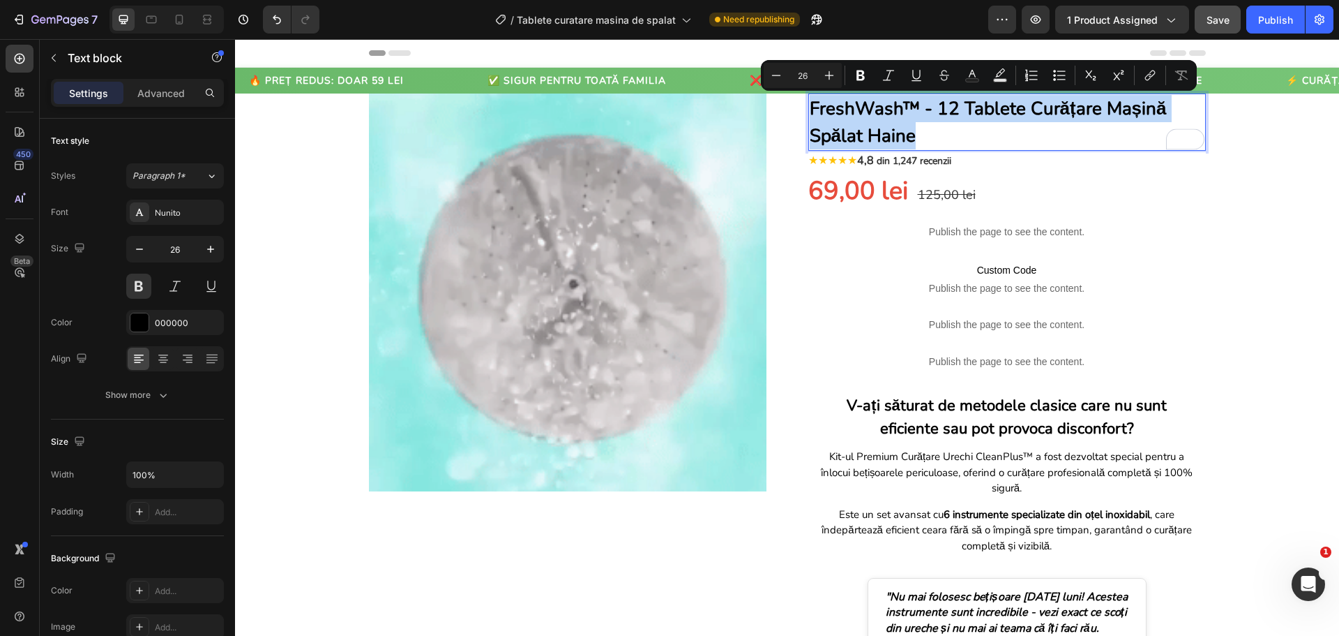
copy p "FreshWash™ - 12 Tablete Curățare Mașină Spălat Haine"
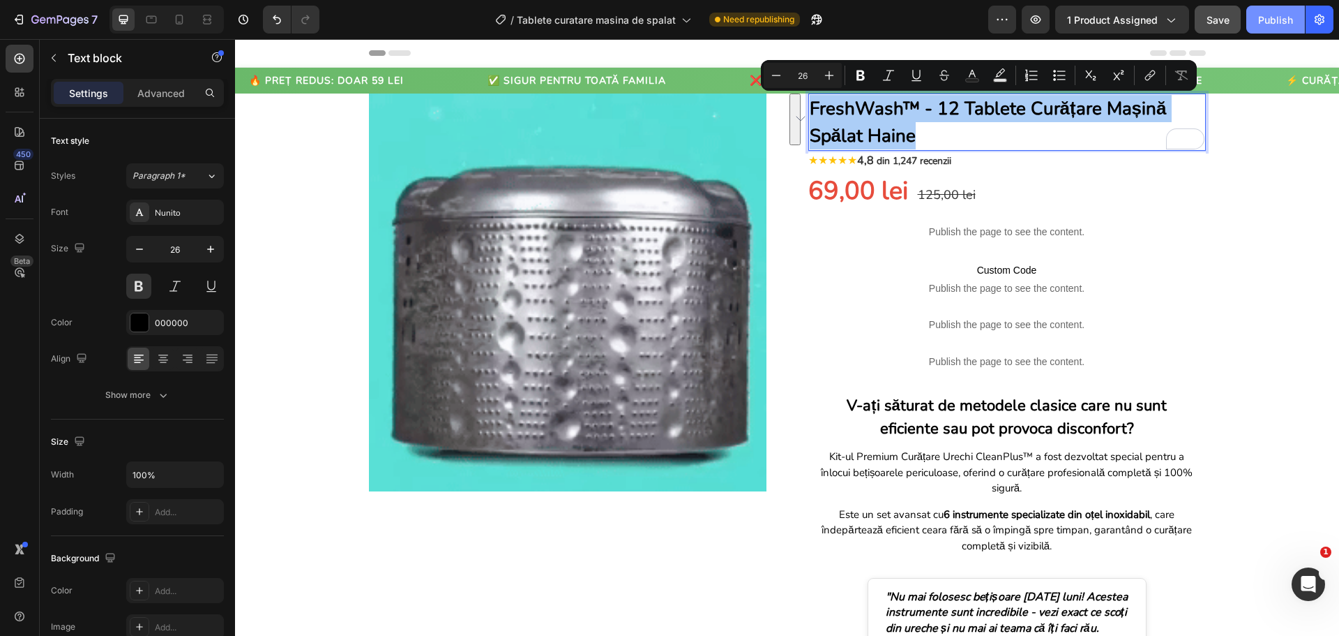
click at [1287, 24] on div "Publish" at bounding box center [1276, 20] width 35 height 15
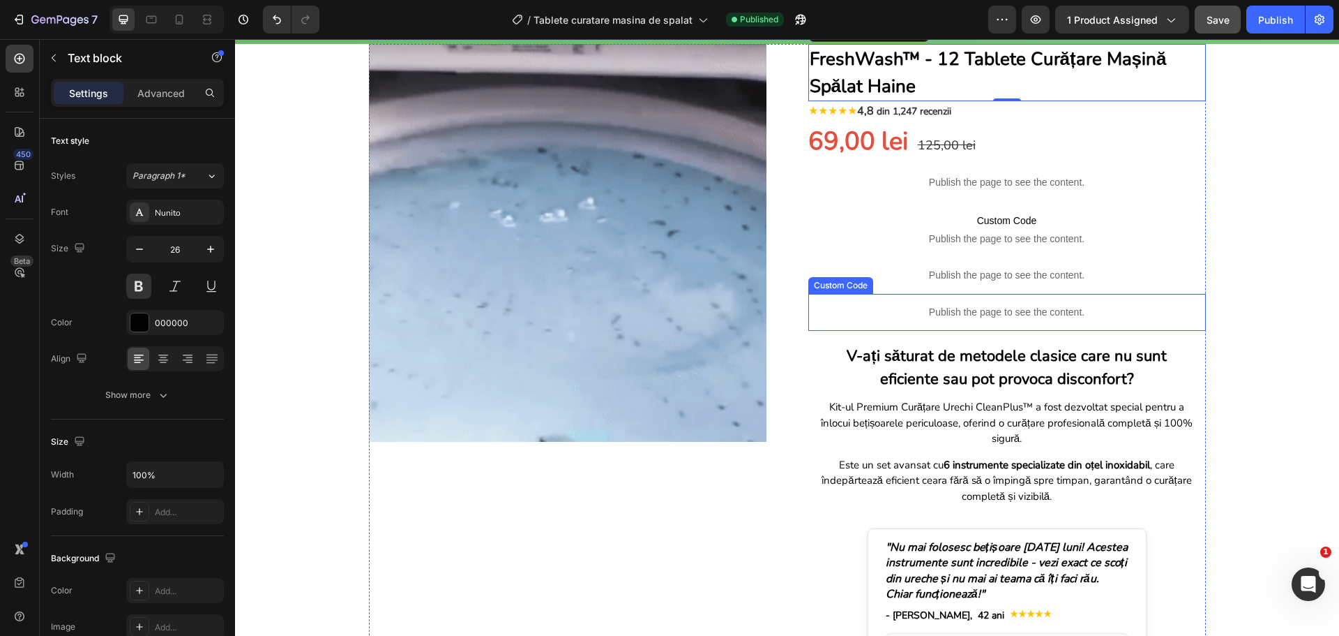
scroll to position [140, 0]
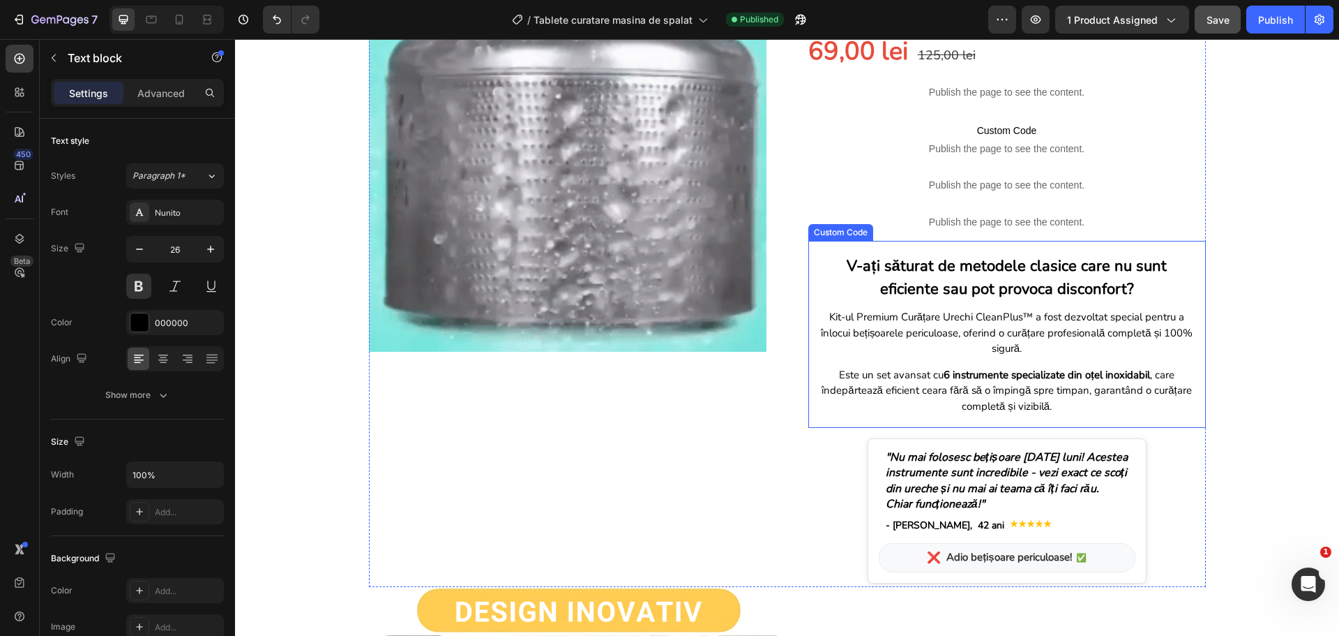
click at [910, 305] on div "V-ați săturat de metodele clasice care nu sunt eficiente sau pot provoca discon…" at bounding box center [1008, 334] width 398 height 180
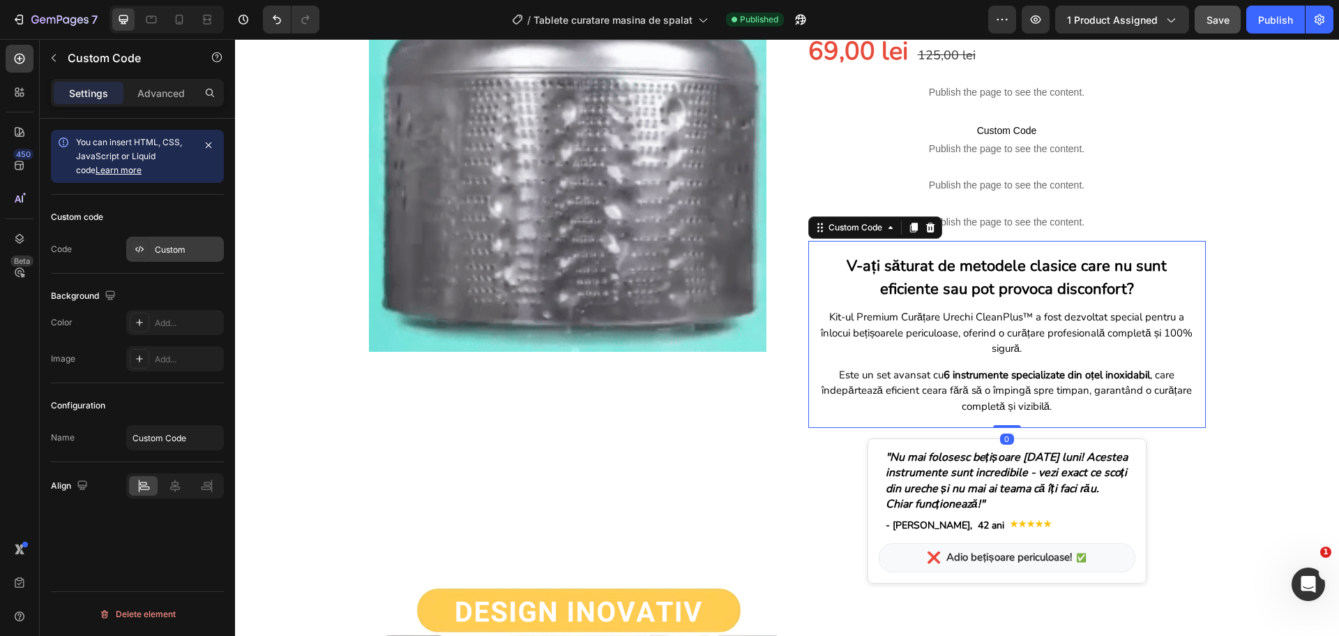
click at [172, 249] on div "Custom" at bounding box center [188, 249] width 66 height 13
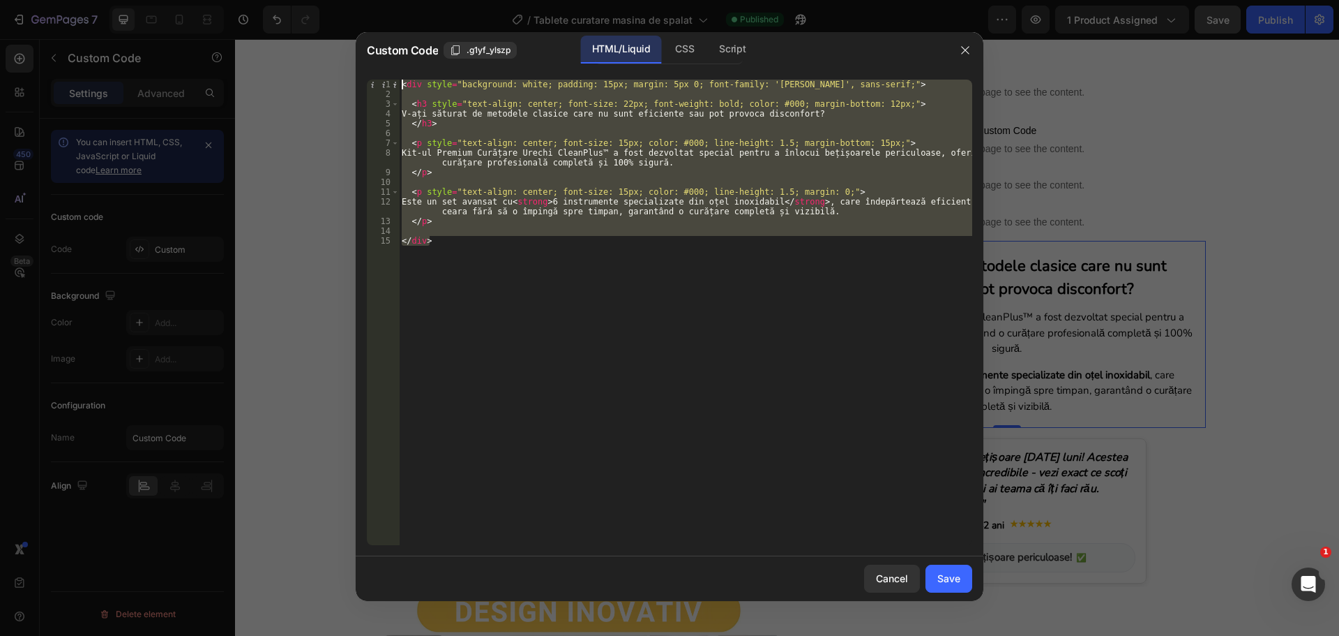
drag, startPoint x: 440, startPoint y: 251, endPoint x: 399, endPoint y: 85, distance: 170.9
click at [399, 85] on div "</div> 1 2 3 4 5 6 7 8 9 10 11 12 13 14 15 < div style = "background: white; pa…" at bounding box center [670, 312] width 606 height 465
type textarea "<div style="background: white; padding: 15px; margin: 5px 0; font-family: '[PER…"
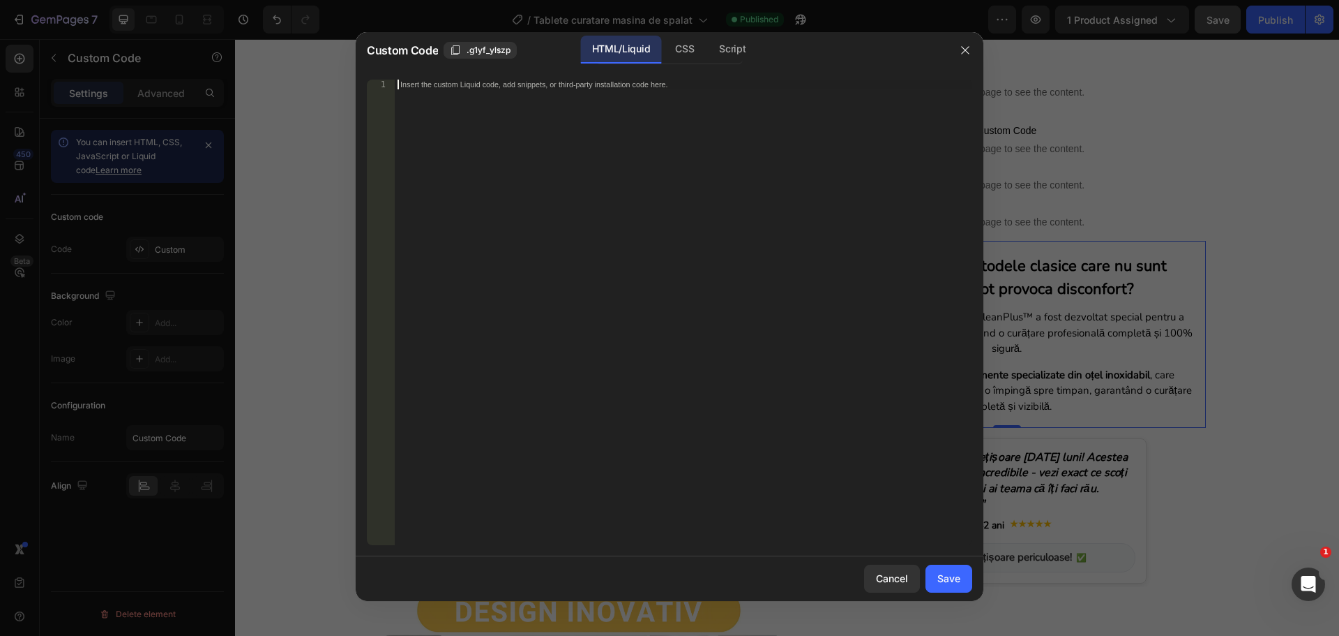
paste textarea "</div>"
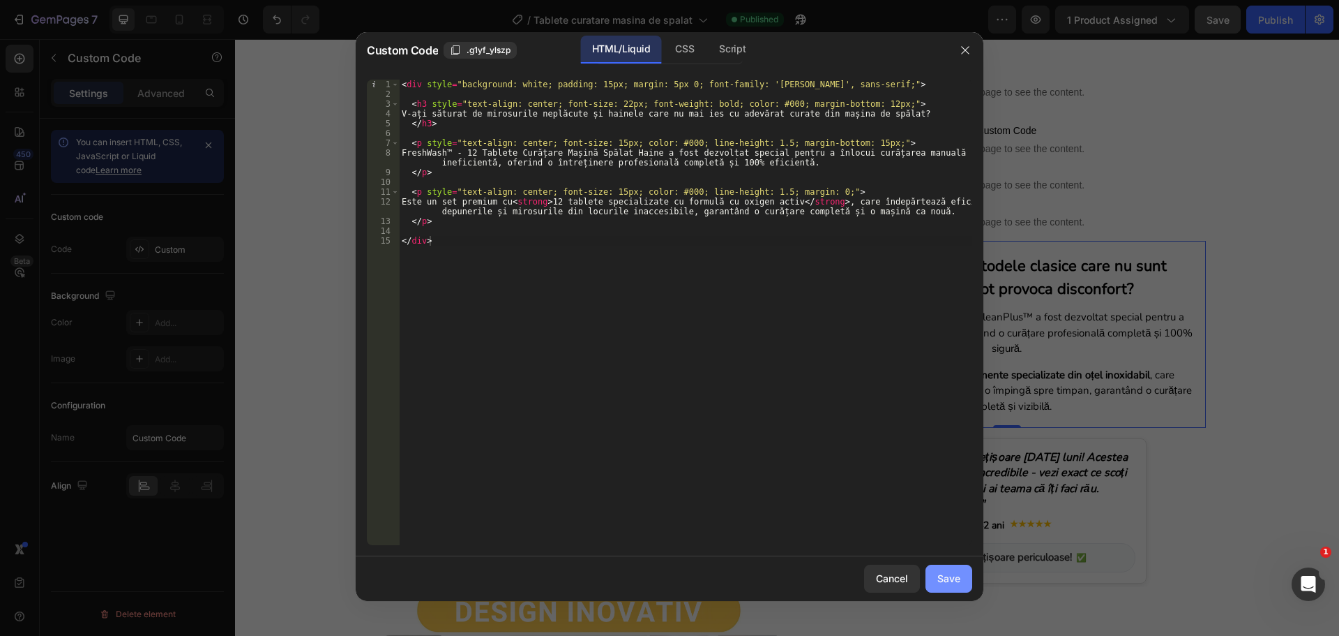
click at [943, 571] on div "Save" at bounding box center [949, 578] width 23 height 15
type textarea "</div>"
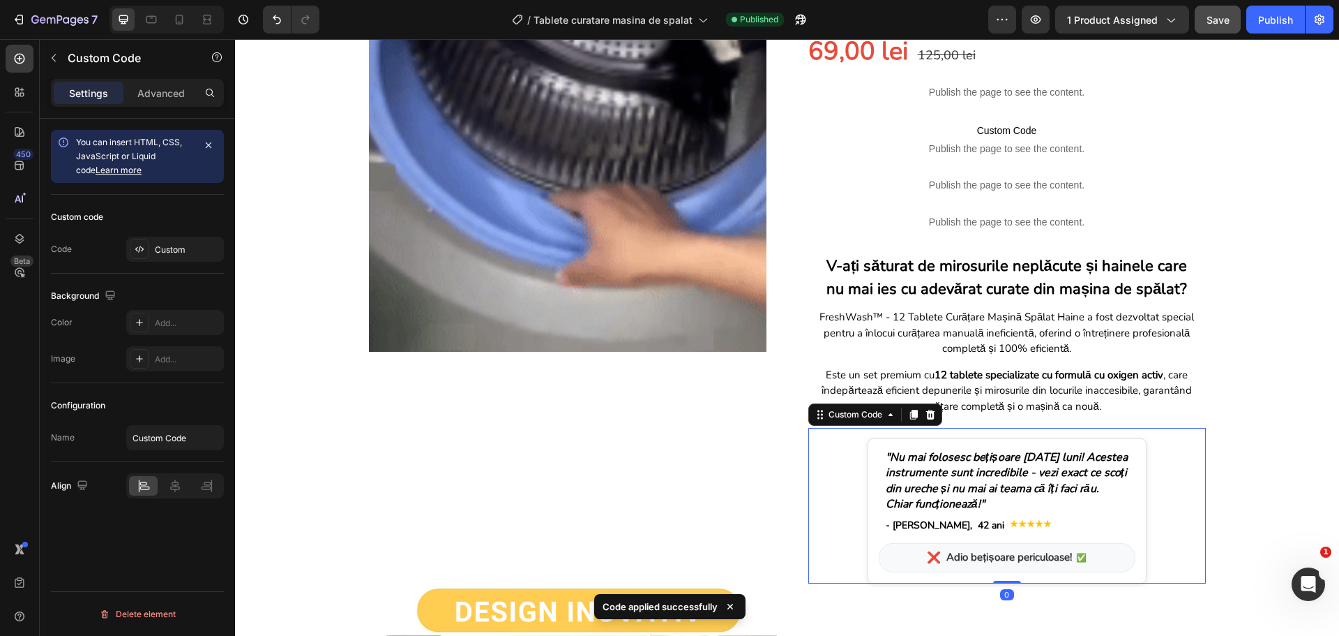
click at [981, 514] on div ""Nu mai folosesc bețișoare [DATE] luni! Acestea instrumente sunt incredibile - …" at bounding box center [1007, 510] width 279 height 145
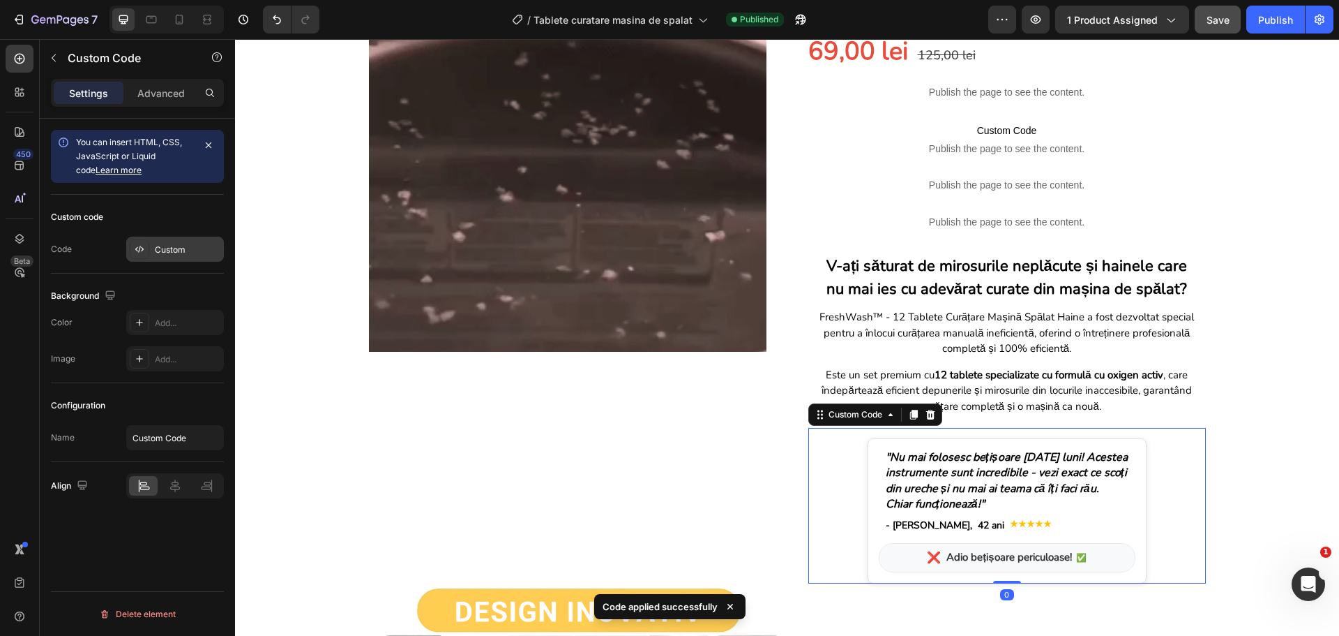
click at [191, 241] on div "Custom" at bounding box center [175, 249] width 98 height 25
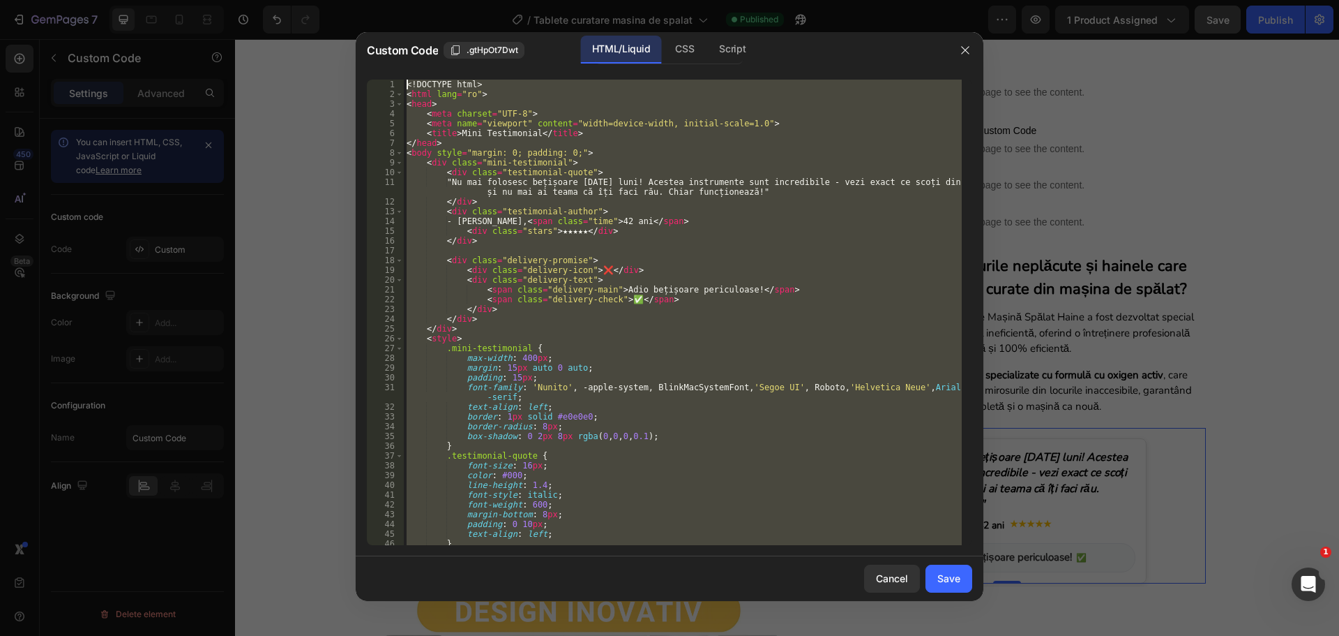
scroll to position [0, 0]
drag, startPoint x: 503, startPoint y: 543, endPoint x: 420, endPoint y: -3, distance: 552.5
click at [420, 0] on html "7 Version history / Tablete curatare masina de spalat Published Preview 1 produ…" at bounding box center [669, 0] width 1339 height 0
type textarea "<!DOCTYPE html> <html lang="ro">"
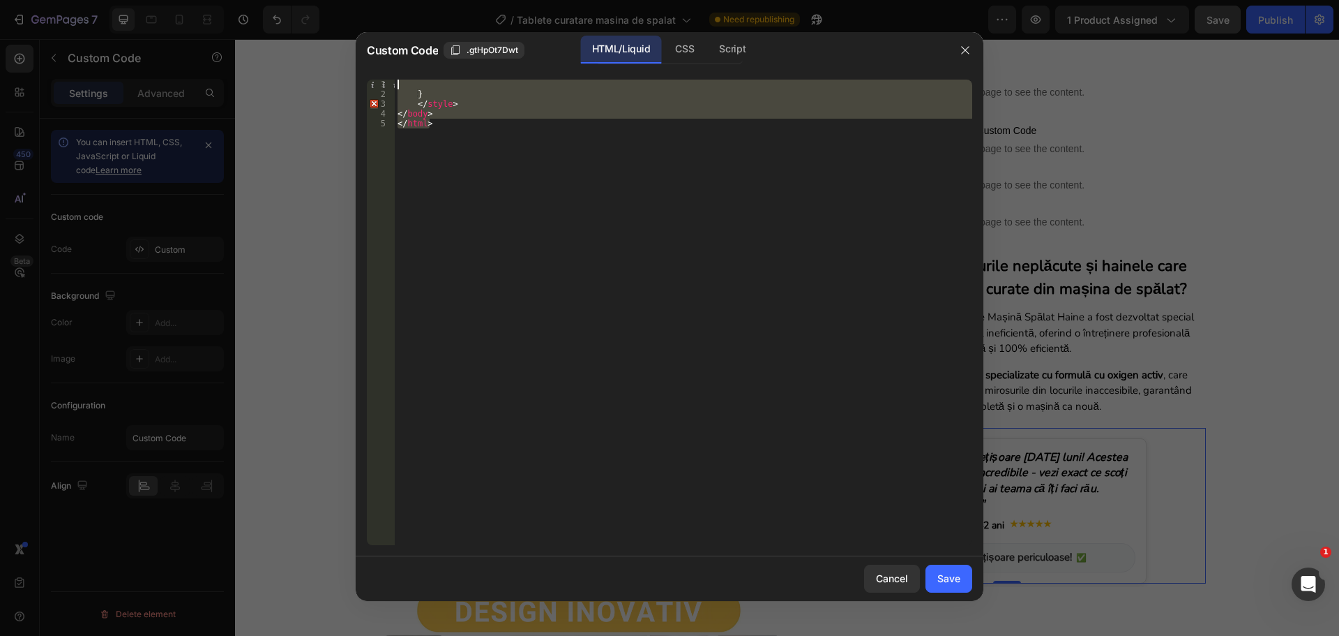
drag, startPoint x: 444, startPoint y: 130, endPoint x: 406, endPoint y: 80, distance: 63.2
click at [406, 80] on div "} </ style > </ body > </ html >" at bounding box center [684, 322] width 578 height 485
type textarea "}"
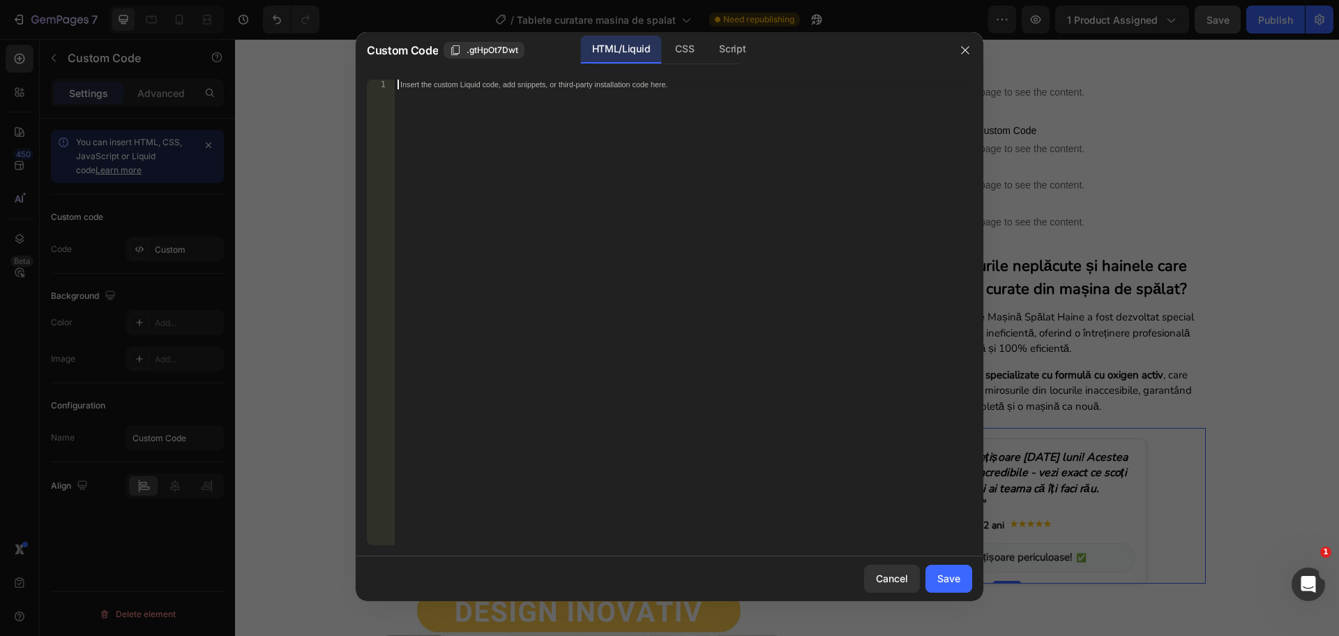
paste textarea "</html>"
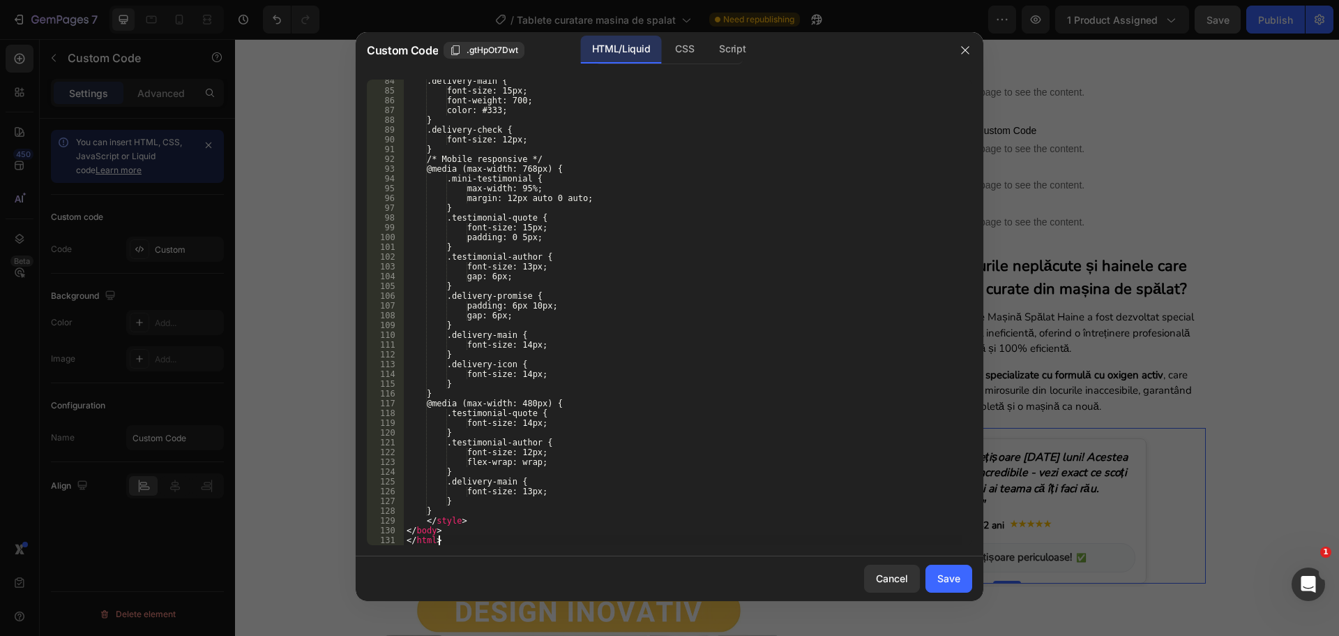
scroll to position [834, 0]
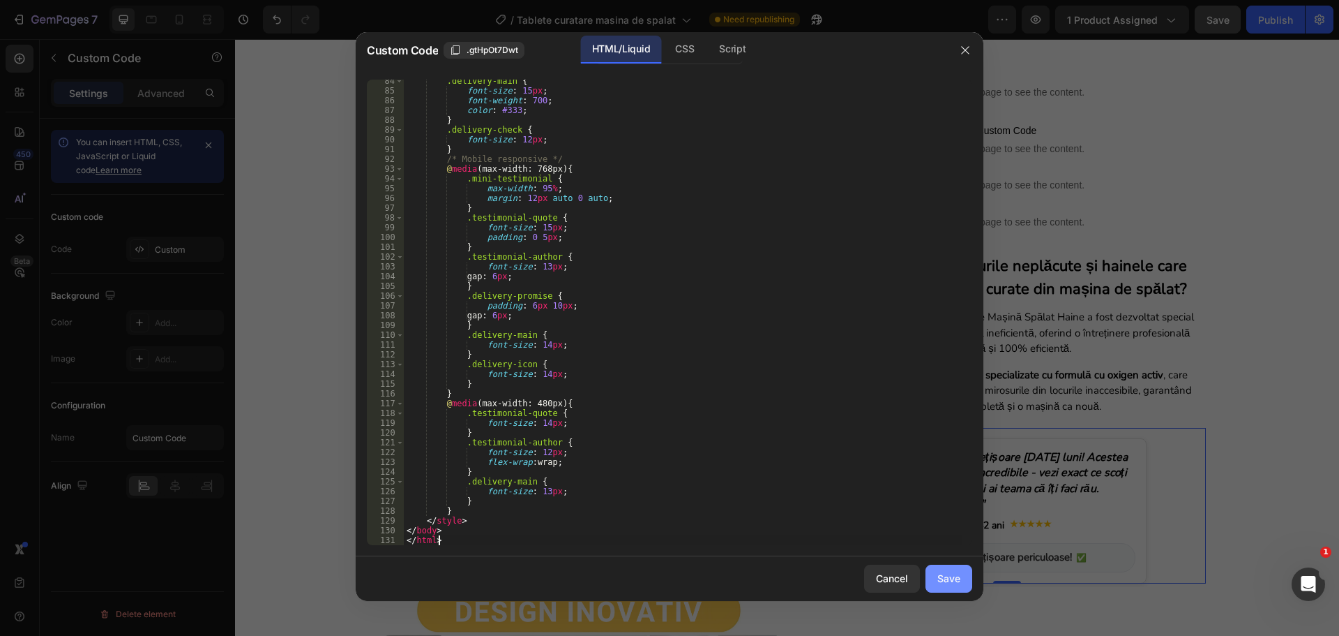
click at [962, 583] on button "Save" at bounding box center [949, 578] width 47 height 28
type textarea "</body> </html>"
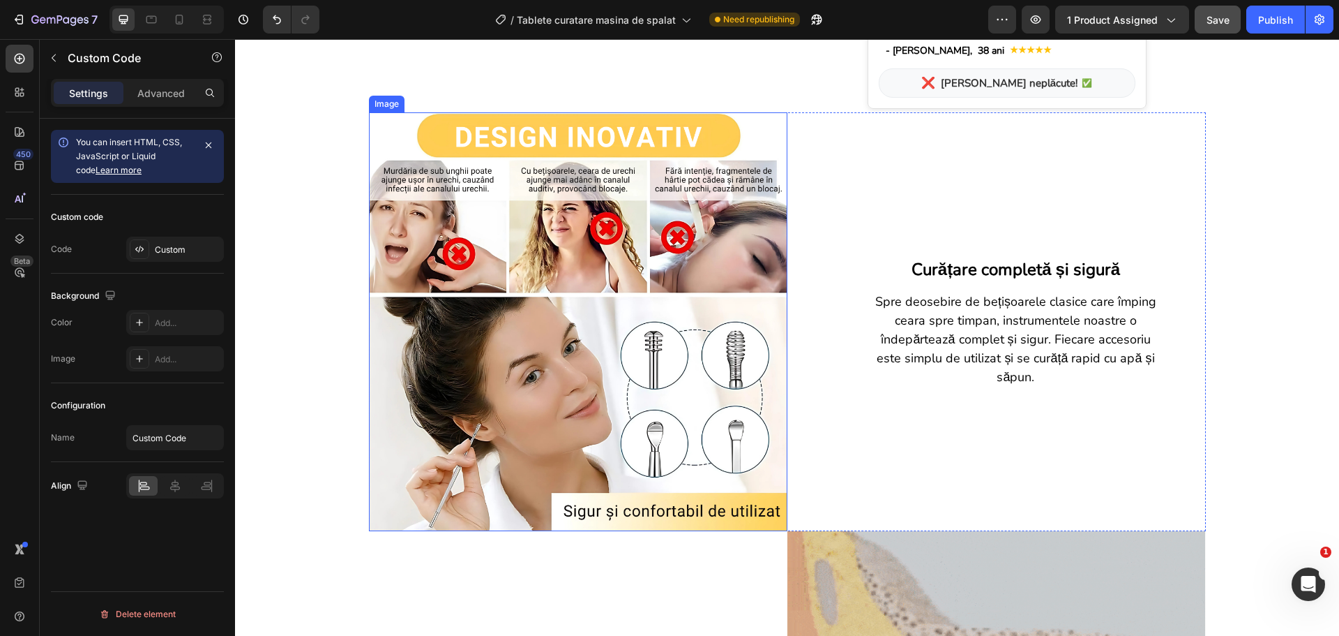
scroll to position [698, 0]
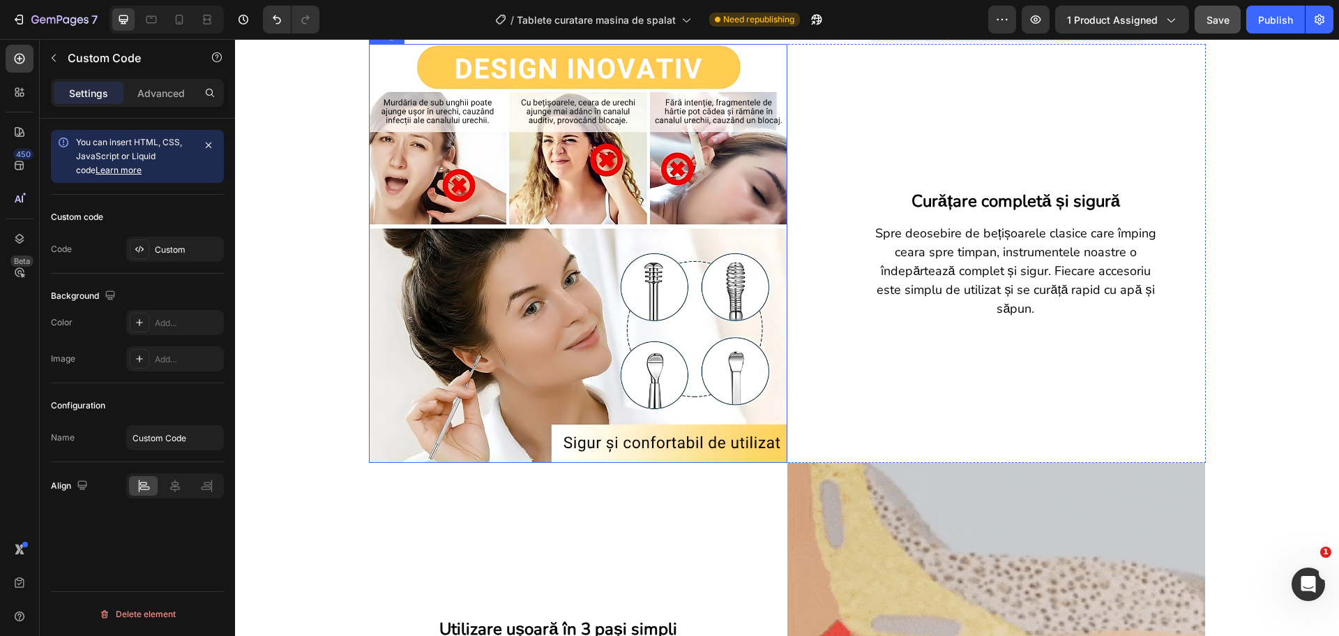
click at [624, 278] on img at bounding box center [578, 253] width 419 height 419
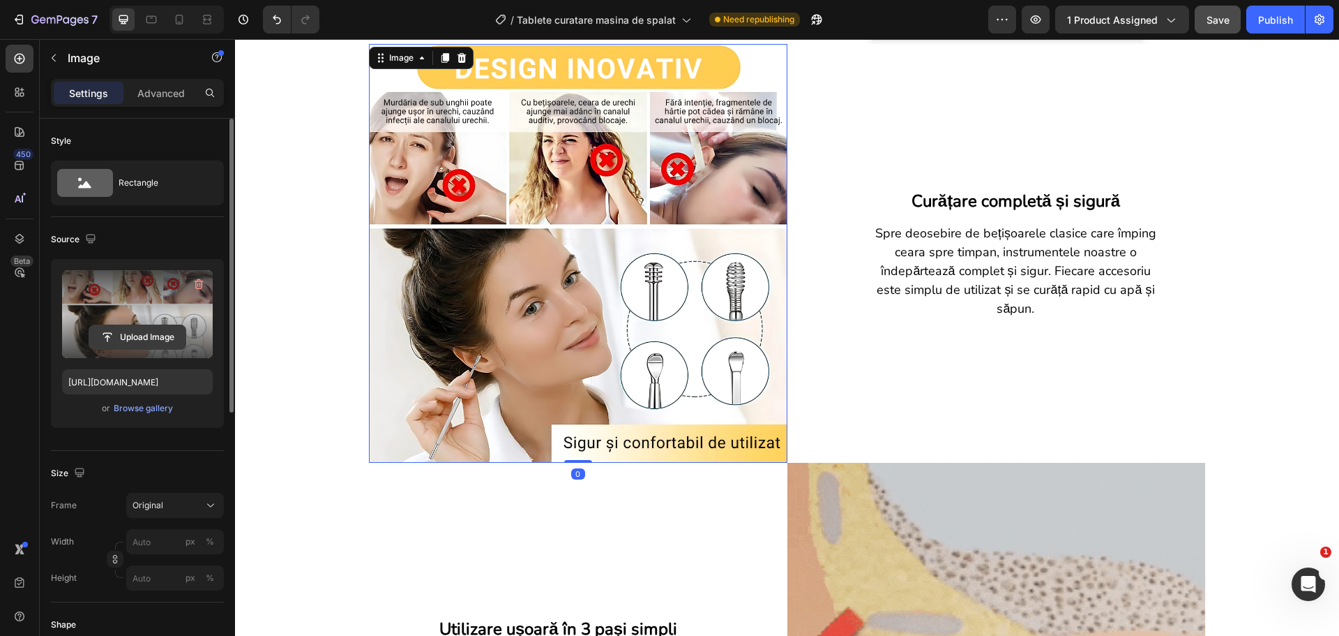
click at [123, 336] on input "file" at bounding box center [137, 337] width 96 height 24
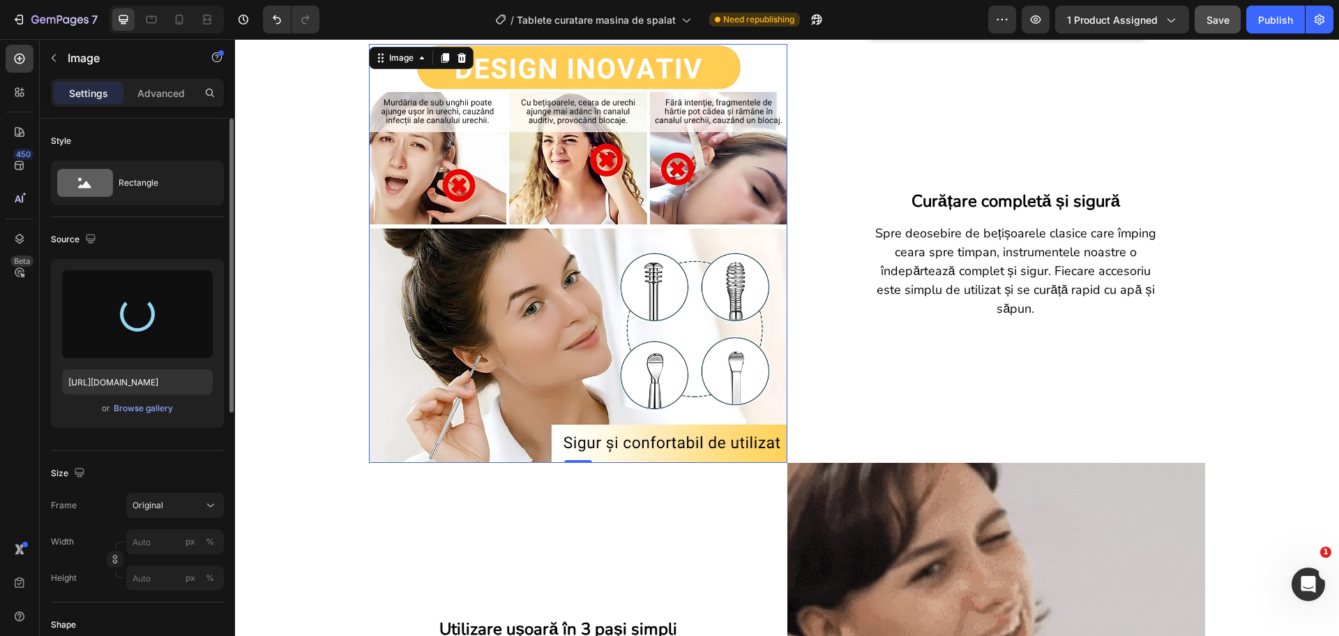
type input "[URL][DOMAIN_NAME]"
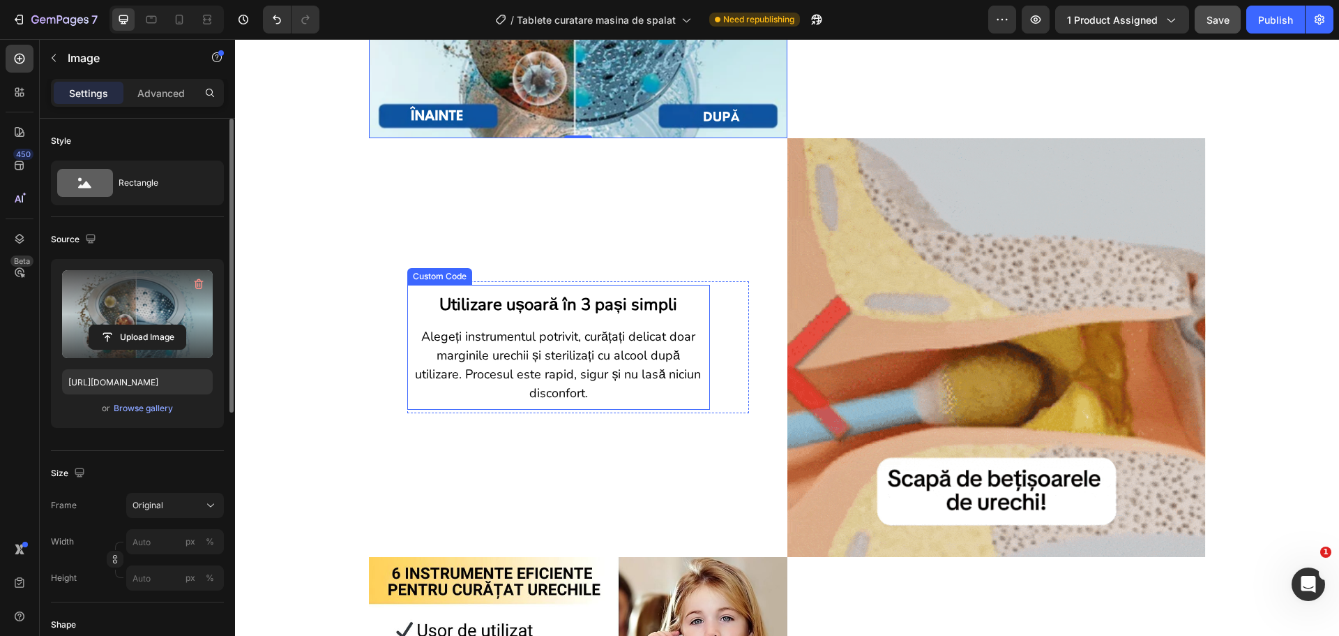
scroll to position [1046, 0]
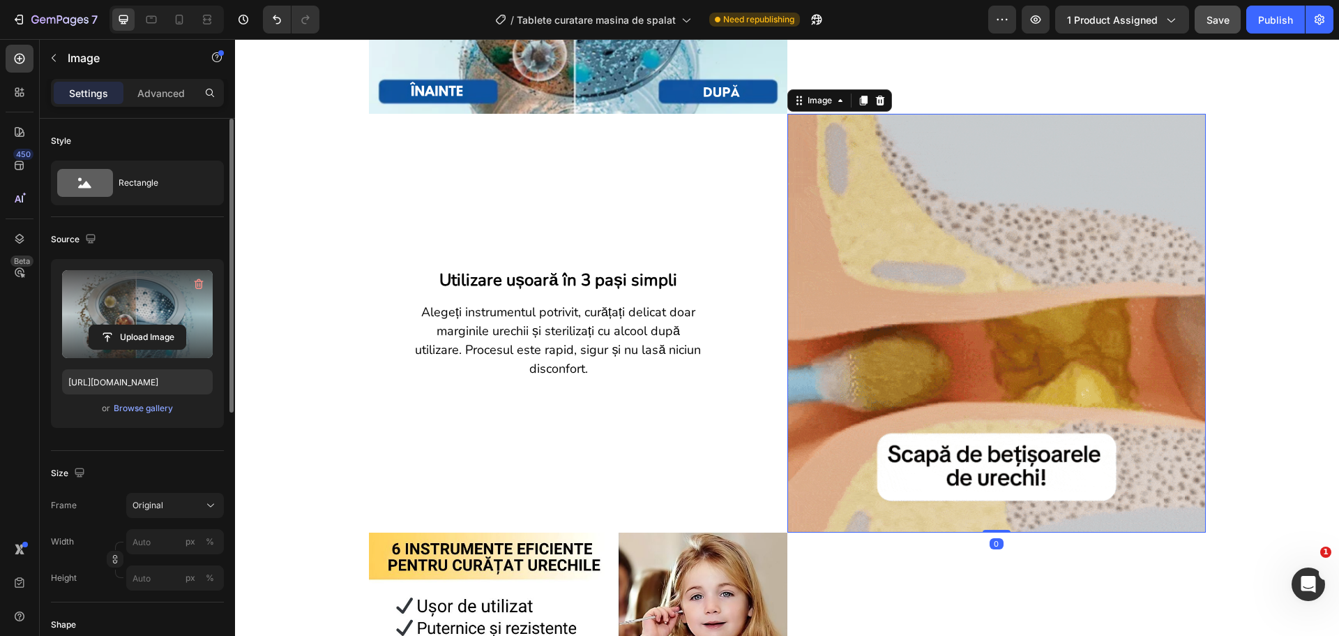
click at [796, 325] on img at bounding box center [997, 323] width 419 height 419
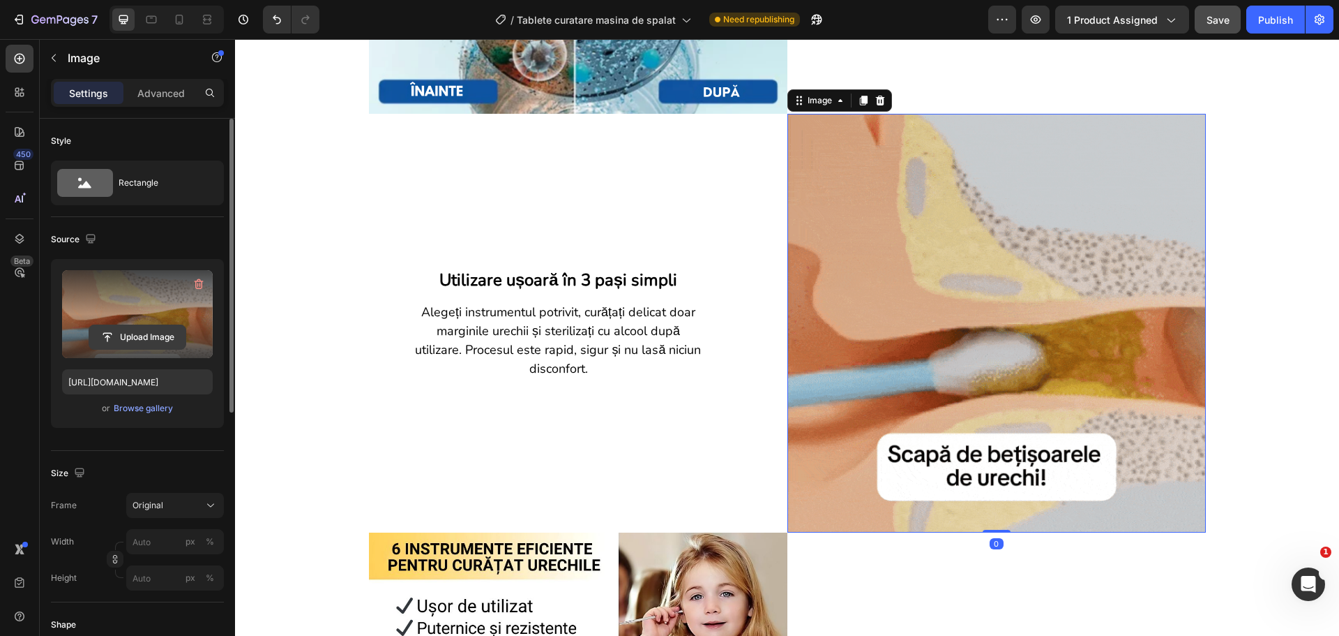
click at [150, 338] on input "file" at bounding box center [137, 337] width 96 height 24
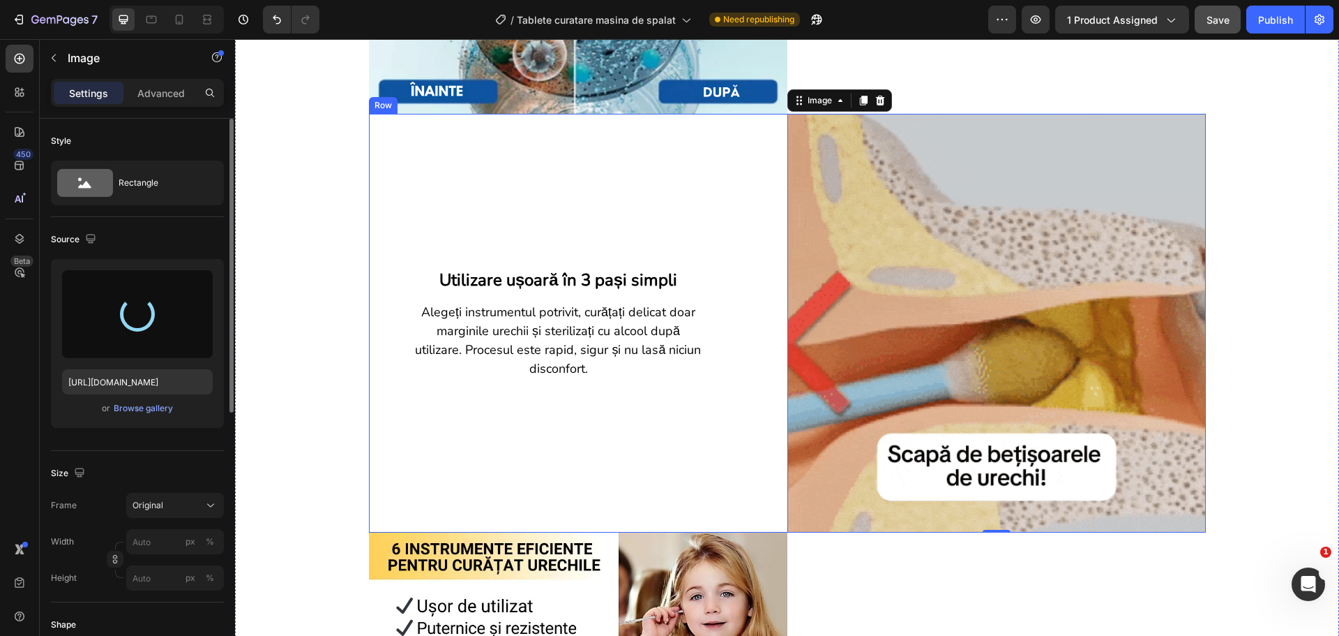
type input "[URL][DOMAIN_NAME]"
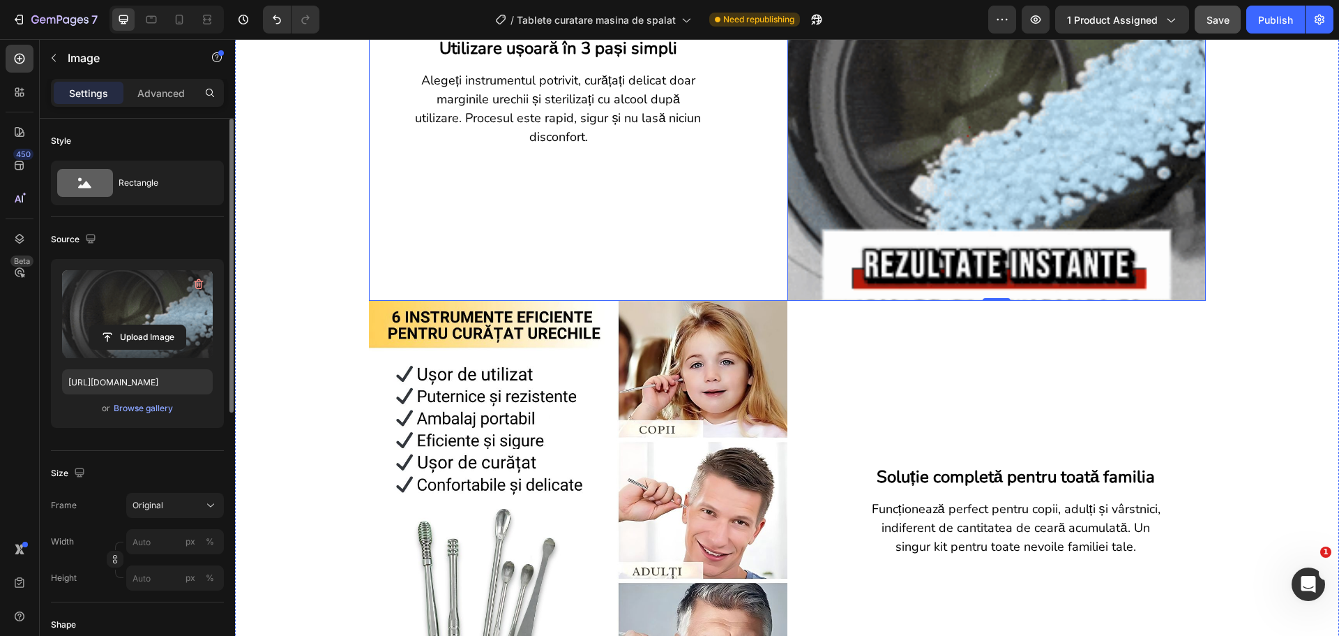
scroll to position [1326, 0]
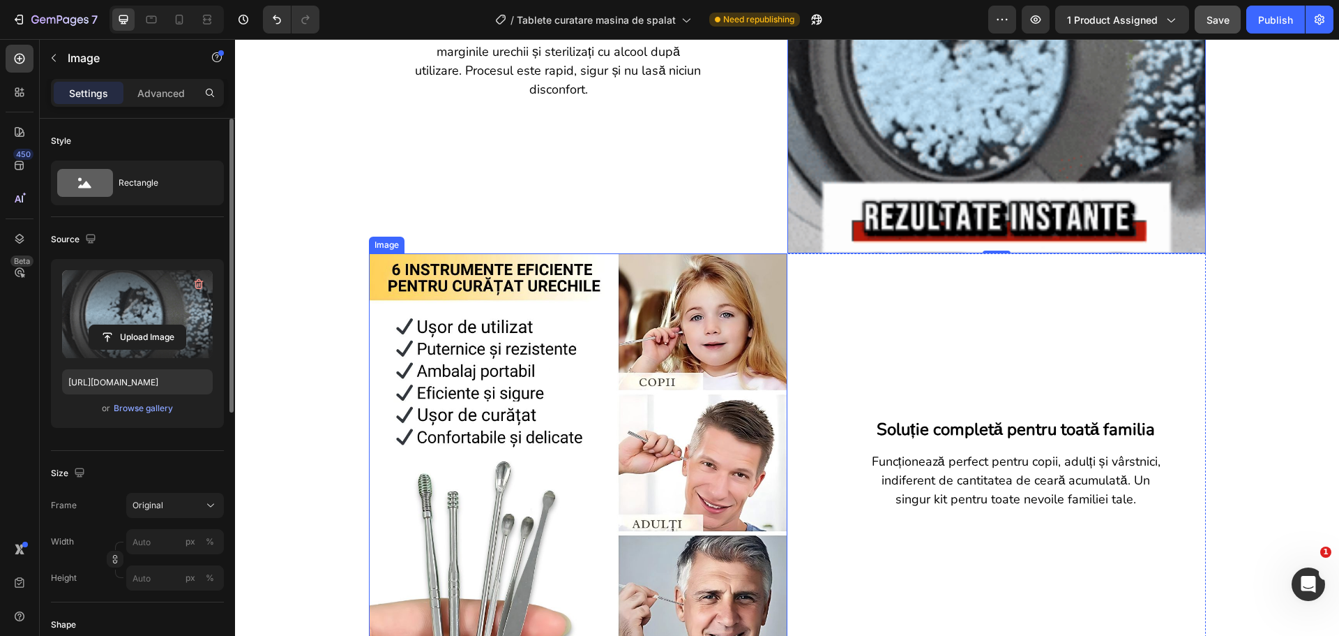
click at [672, 402] on img at bounding box center [578, 462] width 419 height 419
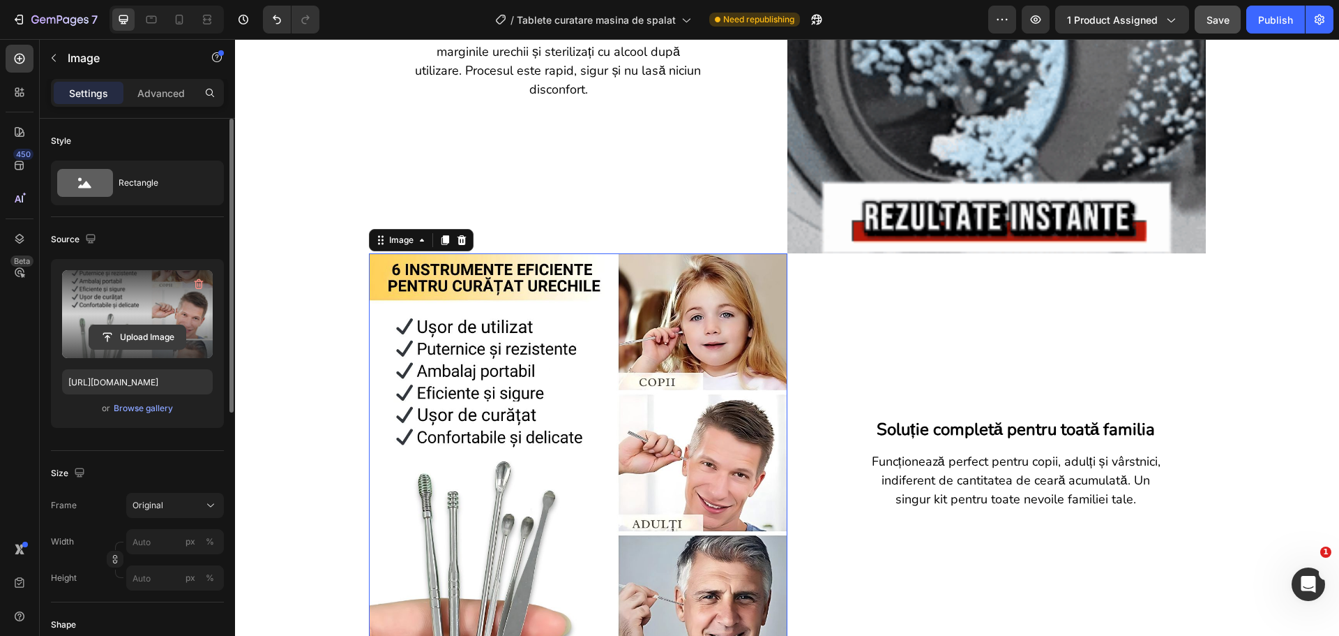
click at [146, 336] on input "file" at bounding box center [137, 337] width 96 height 24
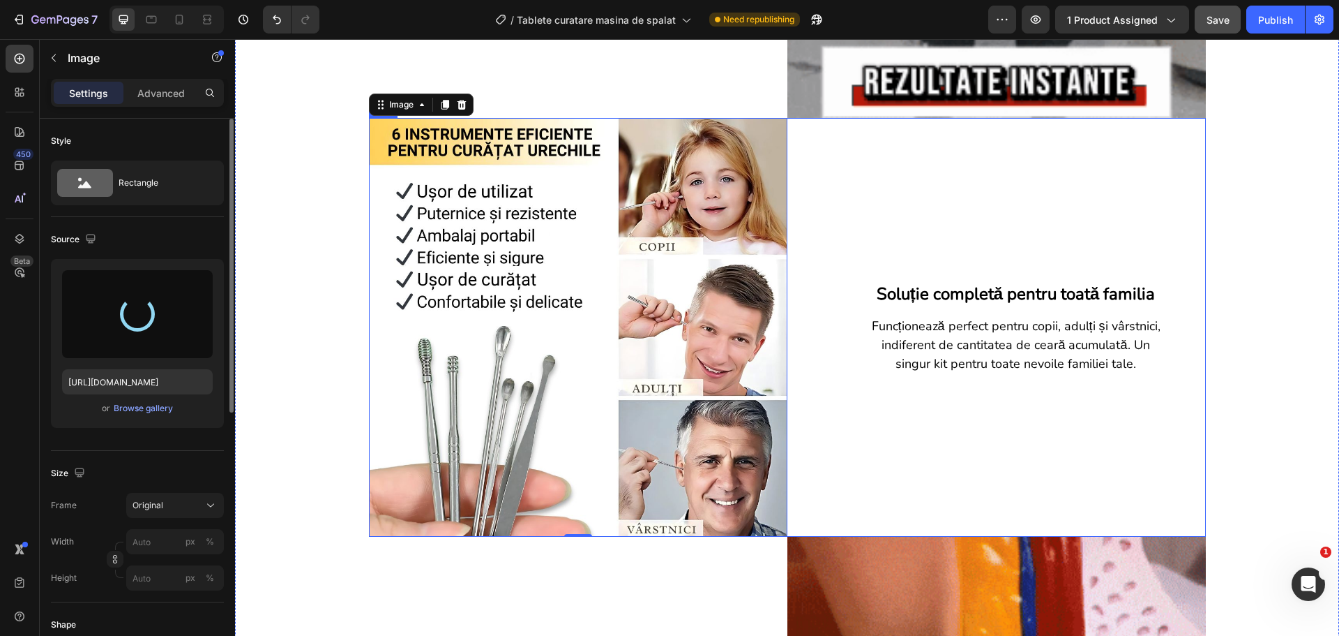
scroll to position [1465, 0]
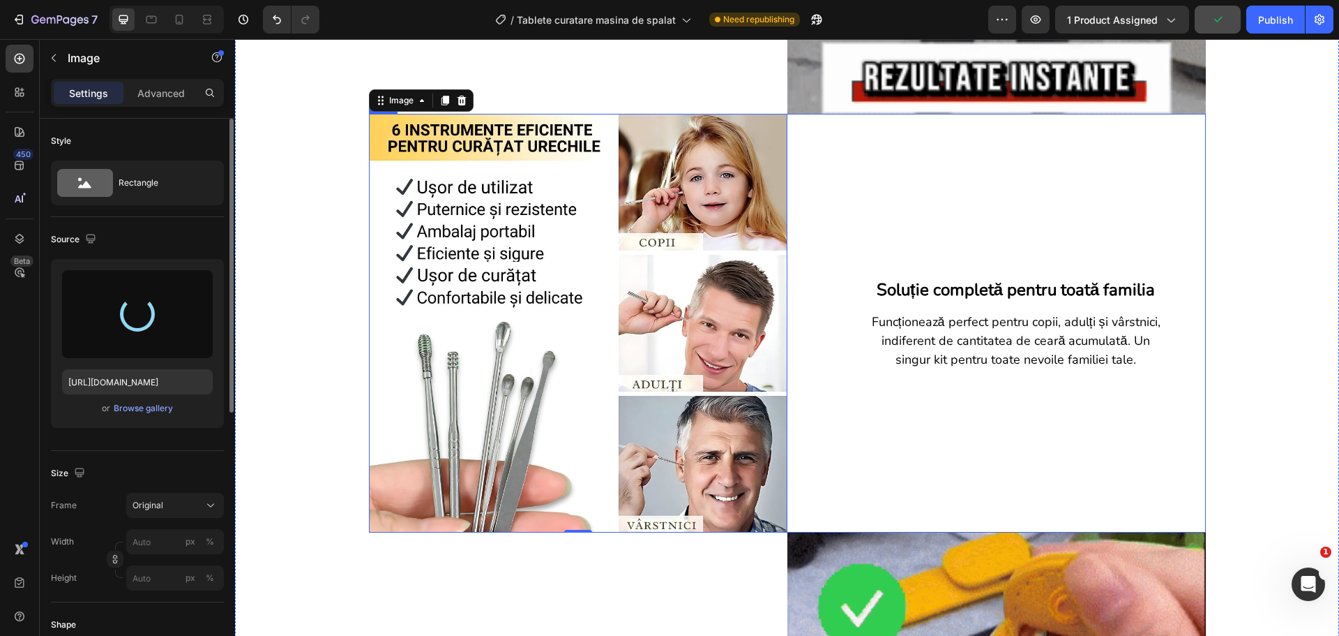
type input "[URL][DOMAIN_NAME]"
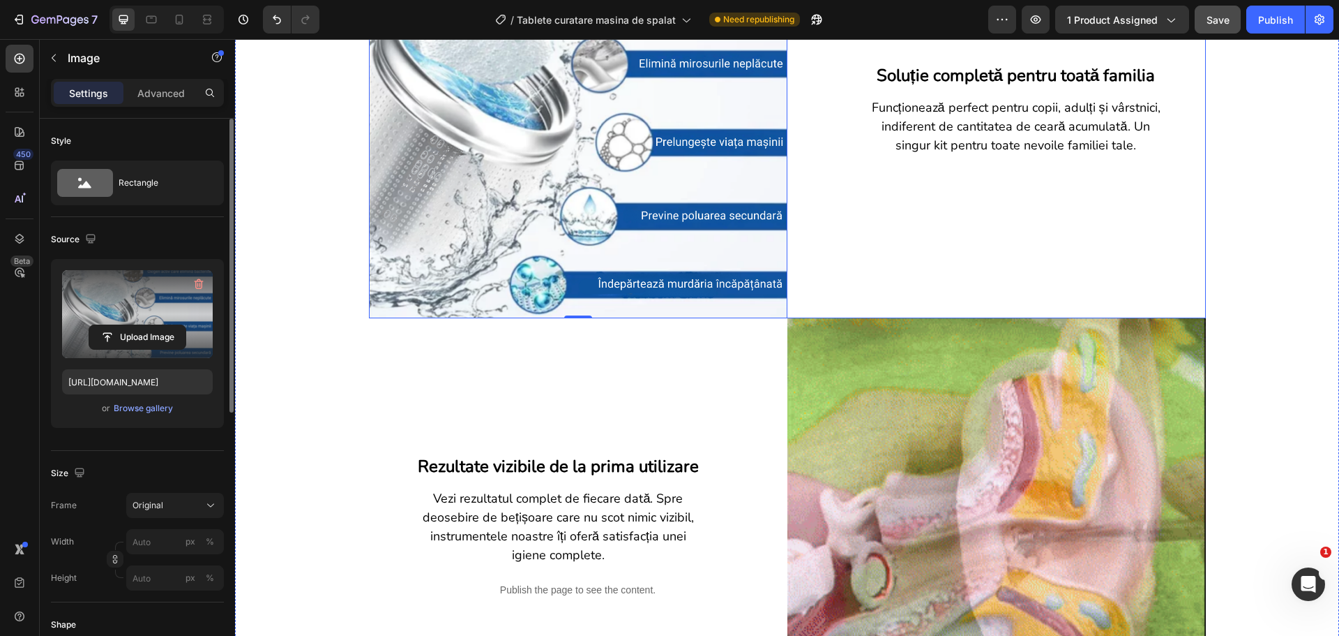
scroll to position [1744, 0]
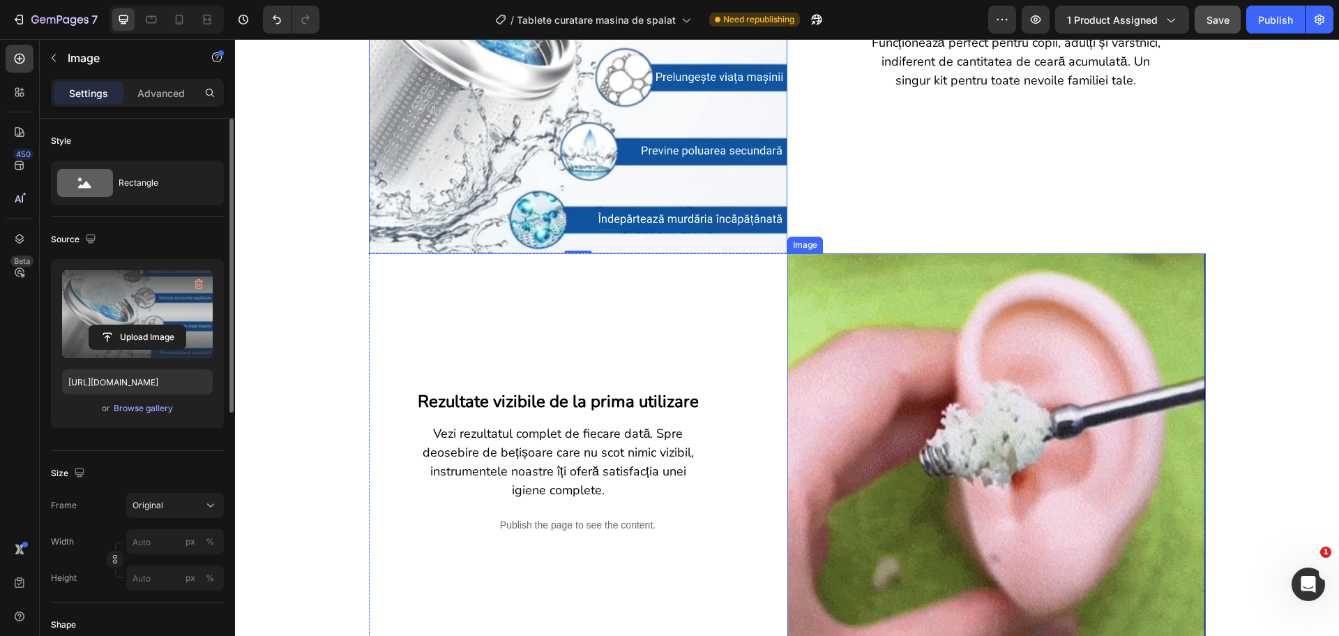
click at [909, 381] on img at bounding box center [997, 462] width 419 height 419
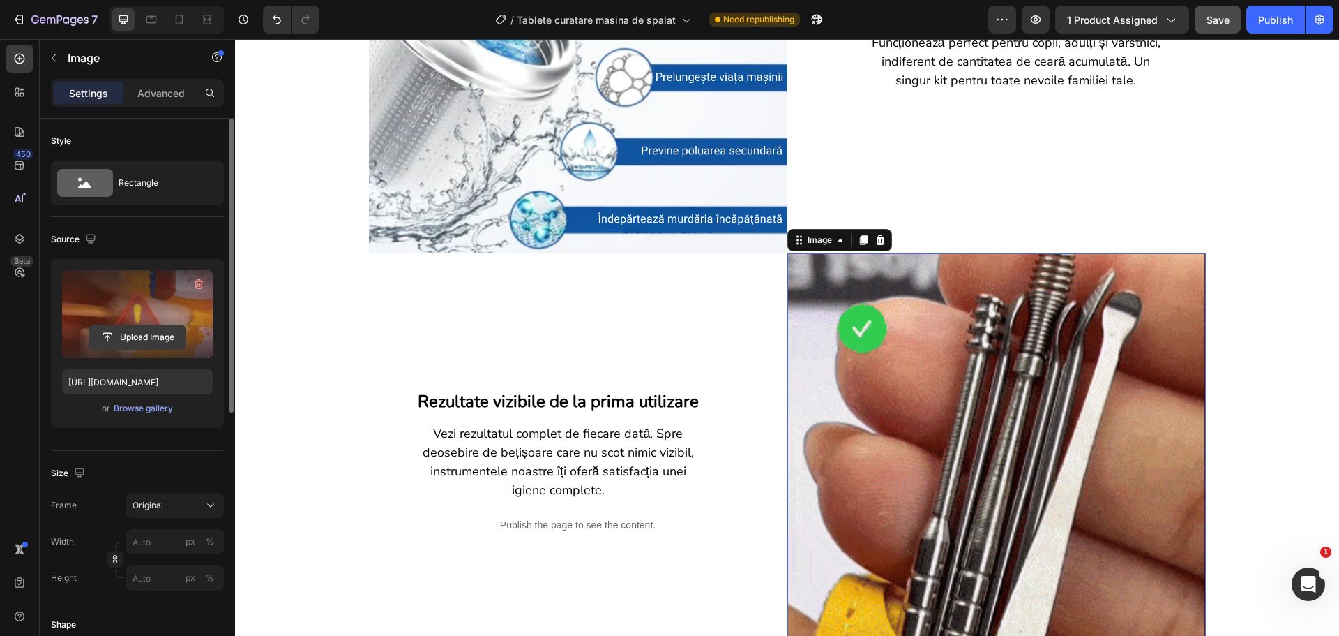
click at [175, 329] on input "file" at bounding box center [137, 337] width 96 height 24
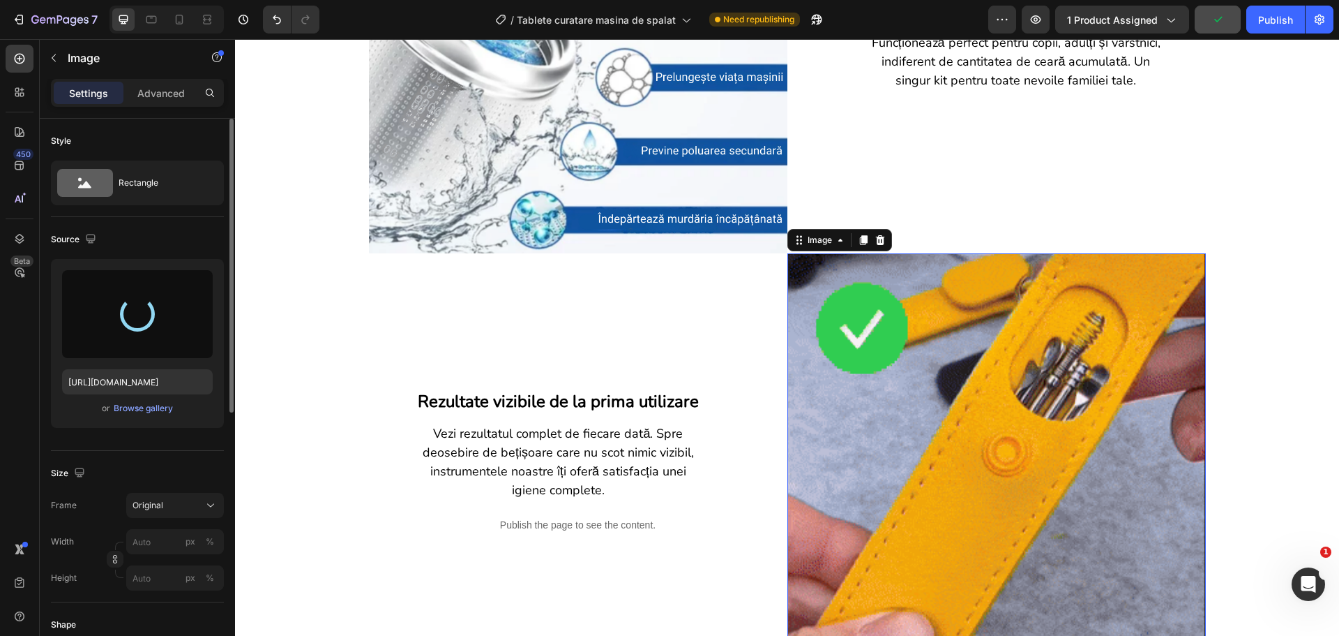
type input "[URL][DOMAIN_NAME]"
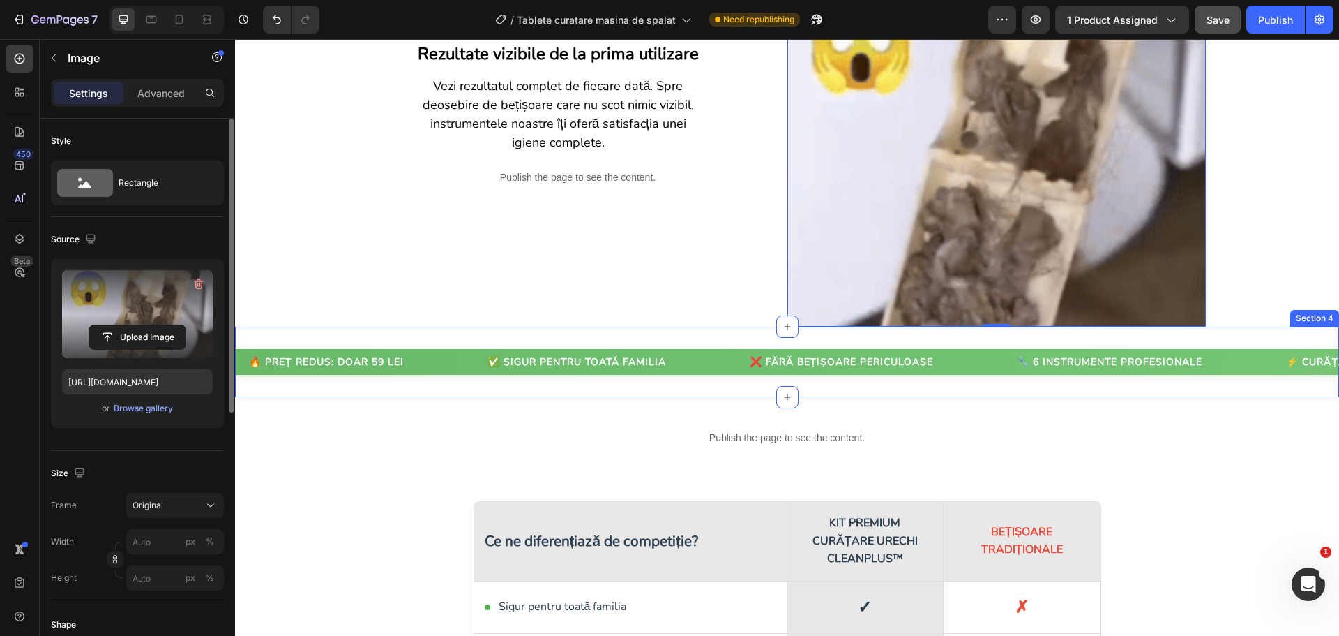
scroll to position [2023, 0]
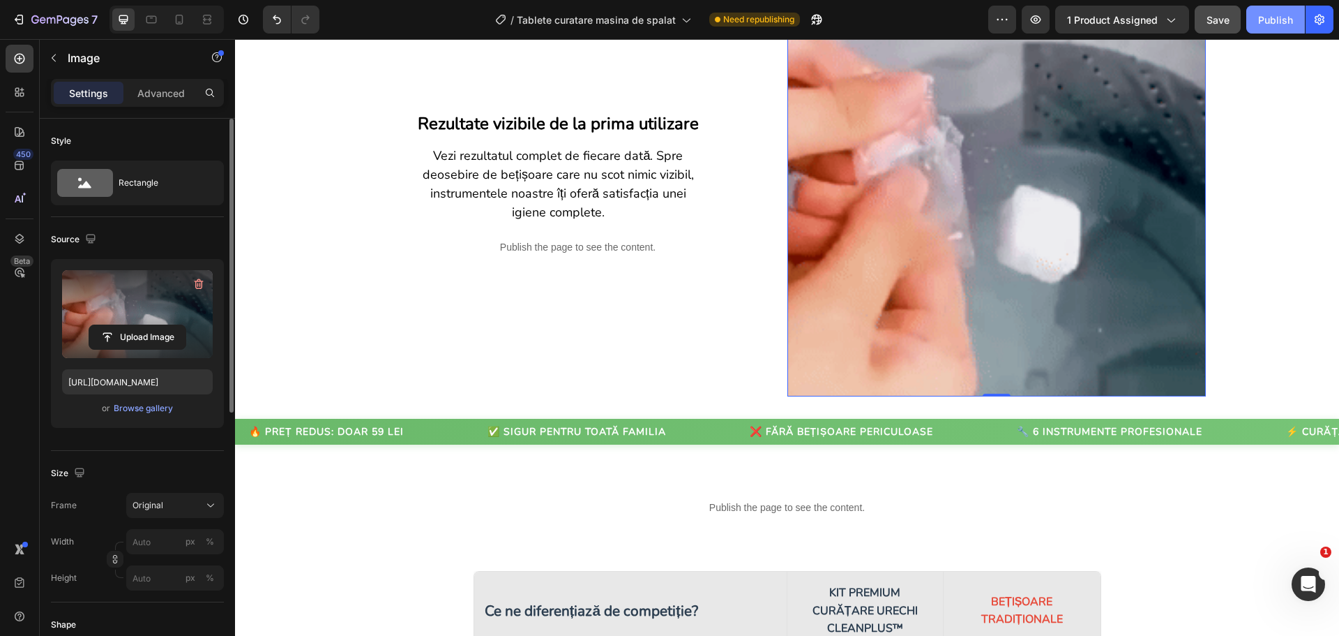
click at [1289, 22] on div "Publish" at bounding box center [1276, 20] width 35 height 15
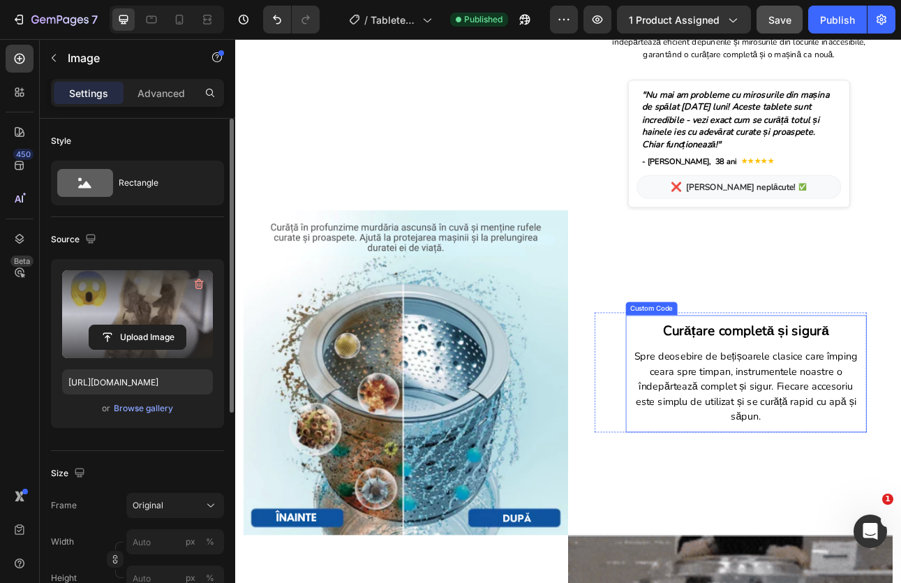
scroll to position [488, 0]
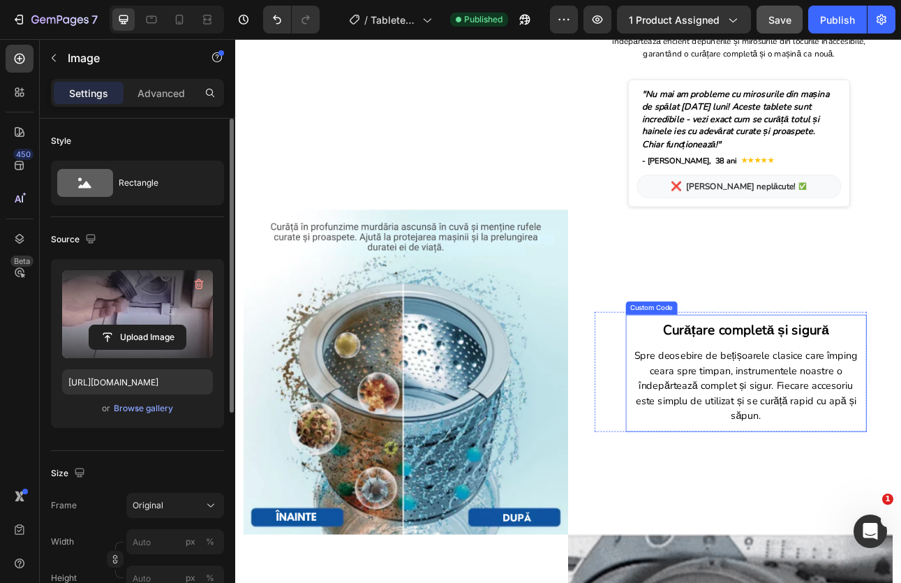
click at [816, 438] on p "Spre deosebire de bețișoarele clasice care împing ceara spre timpan, instrument…" at bounding box center [877, 475] width 289 height 94
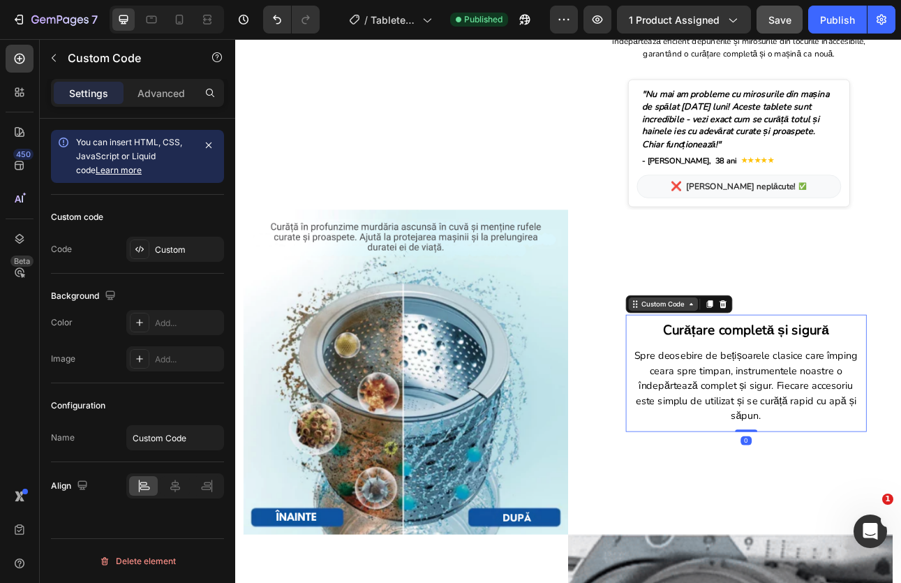
click at [781, 366] on div "Custom Code" at bounding box center [773, 372] width 59 height 13
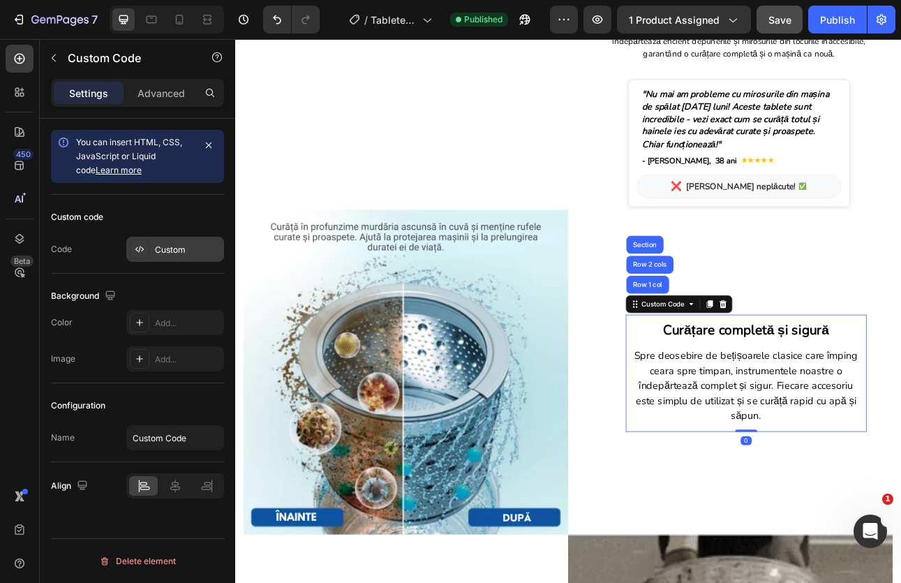
click at [175, 250] on div "Custom" at bounding box center [188, 249] width 66 height 13
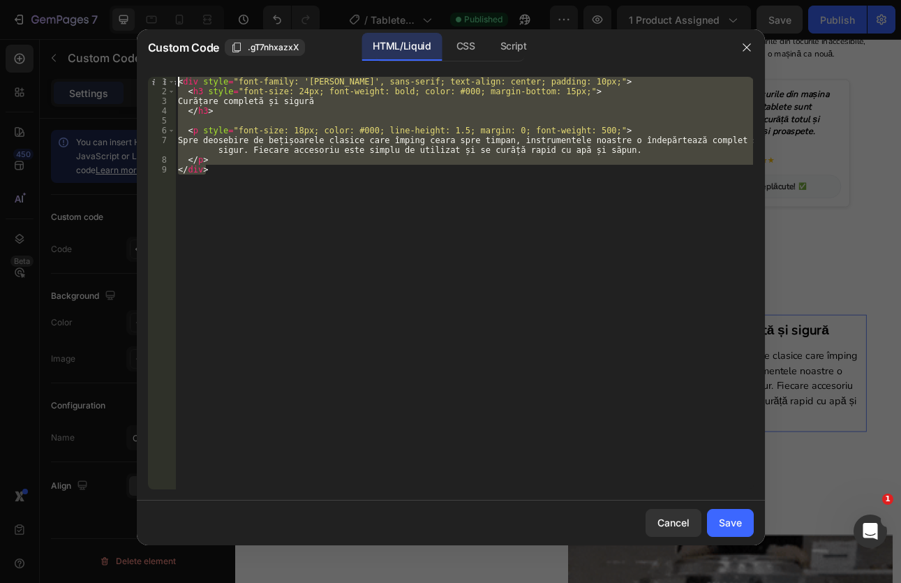
drag, startPoint x: 220, startPoint y: 186, endPoint x: 175, endPoint y: 80, distance: 115.1
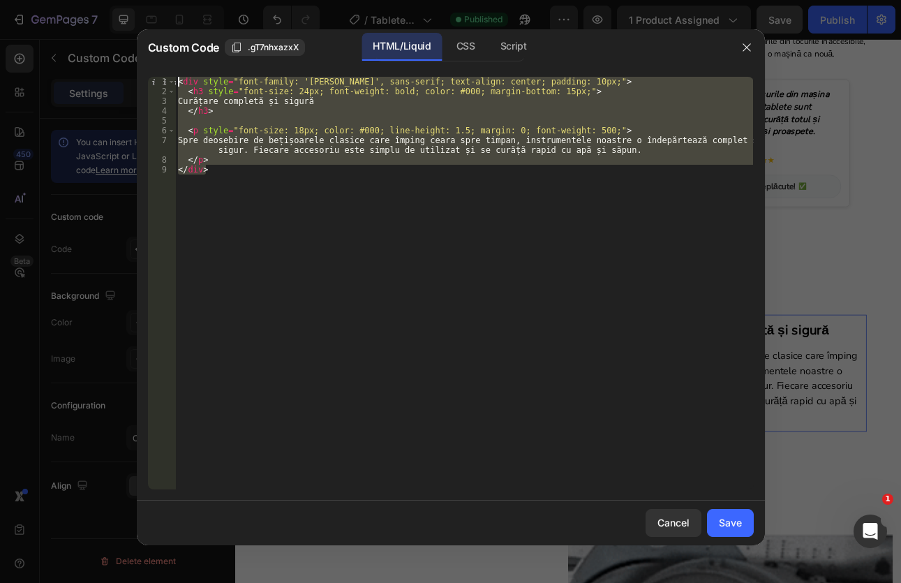
click at [175, 80] on div "</div> 1 2 3 4 5 6 7 8 9 < div style = "font-family: '[PERSON_NAME]', sans-seri…" at bounding box center [451, 283] width 606 height 412
type textarea "<div style="font-family: '[PERSON_NAME]', sans-serif; text-align: center; paddi…"
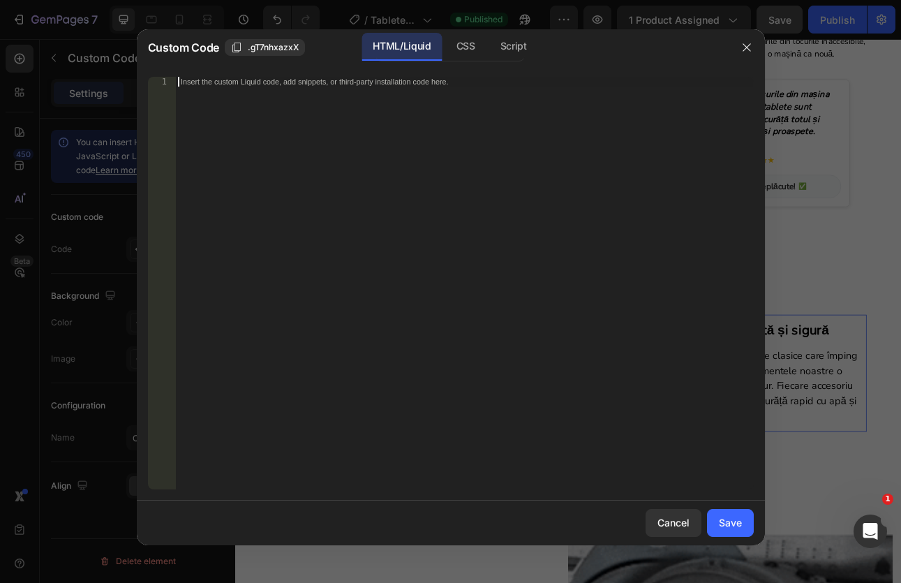
paste textarea "</div>"
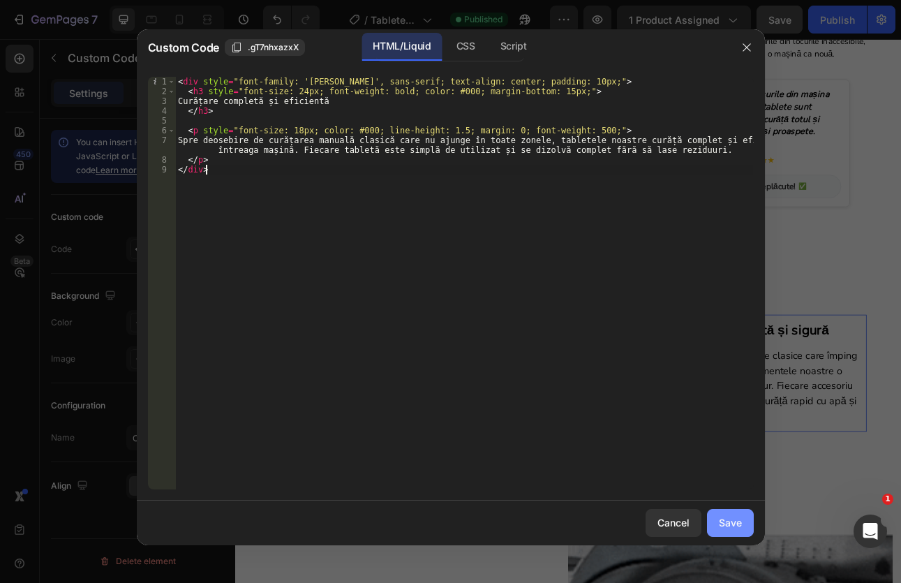
click at [714, 513] on button "Save" at bounding box center [730, 523] width 47 height 28
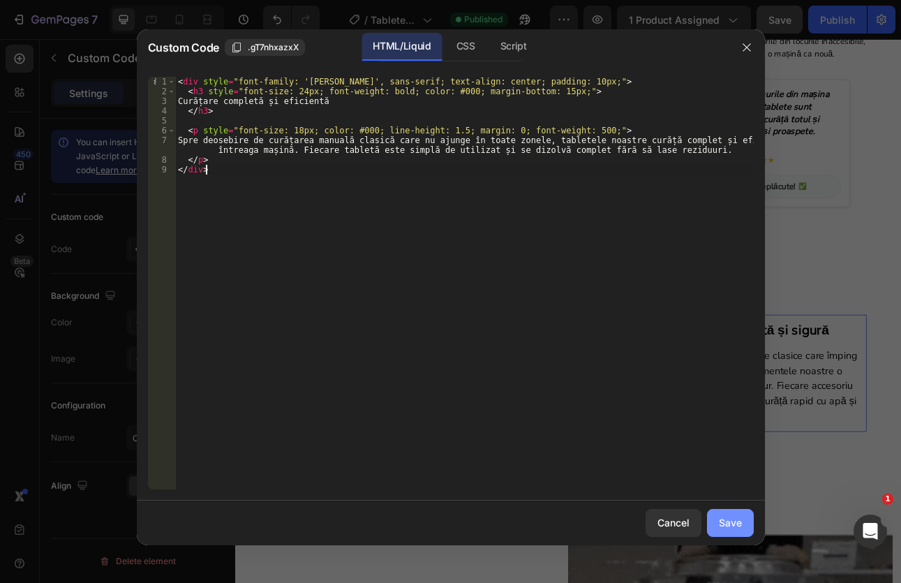
type textarea "</p> </div>"
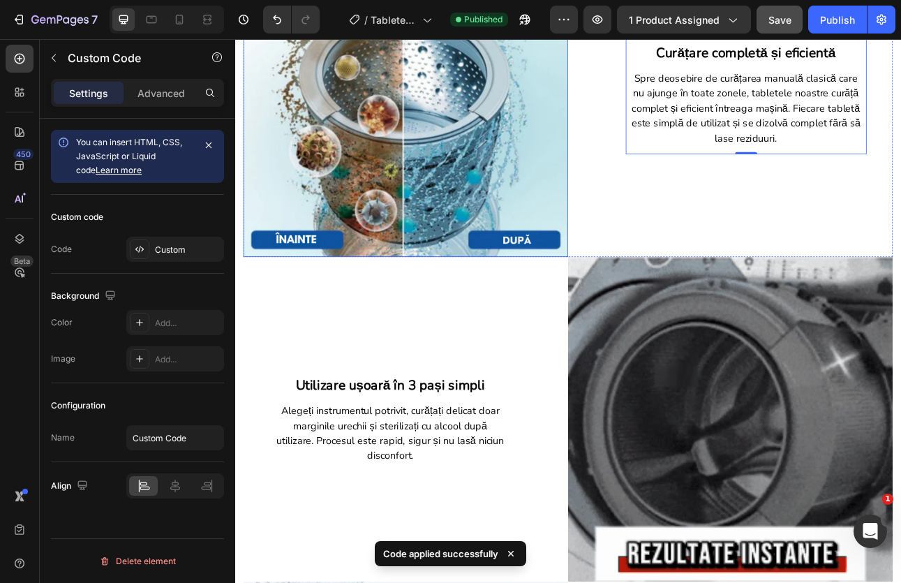
scroll to position [907, 0]
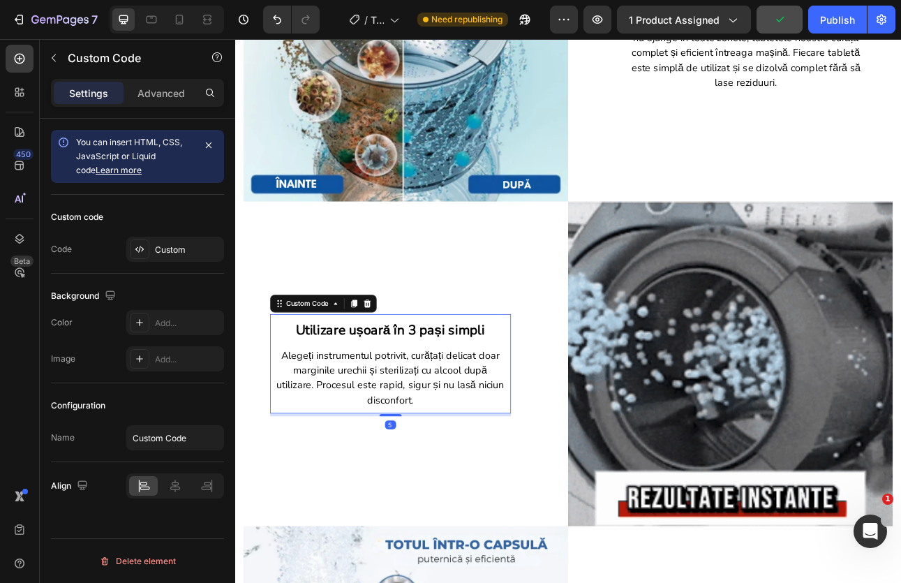
click at [497, 427] on p "Alegeți instrumentul potrivit, curățați delicat doar marginile urechii și steri…" at bounding box center [430, 464] width 289 height 75
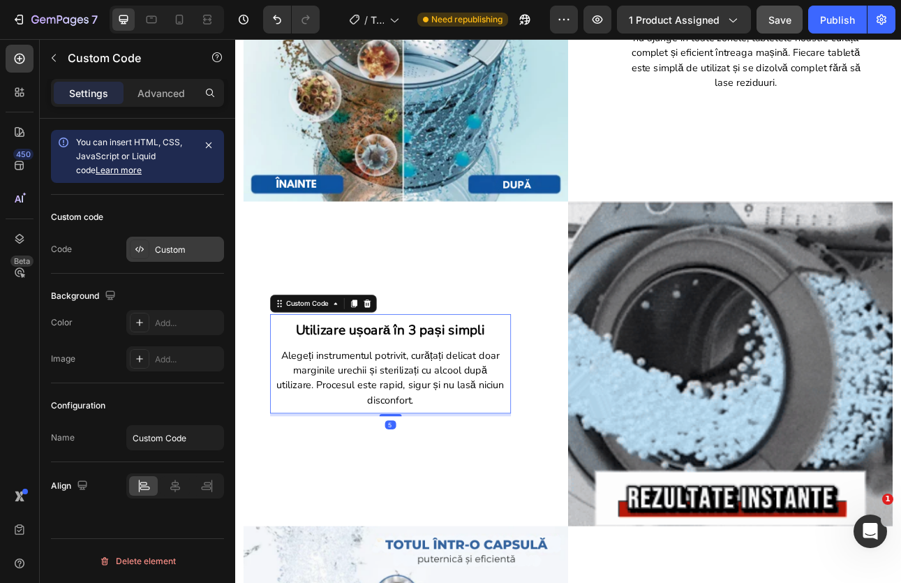
click at [173, 253] on div "Custom" at bounding box center [188, 249] width 66 height 13
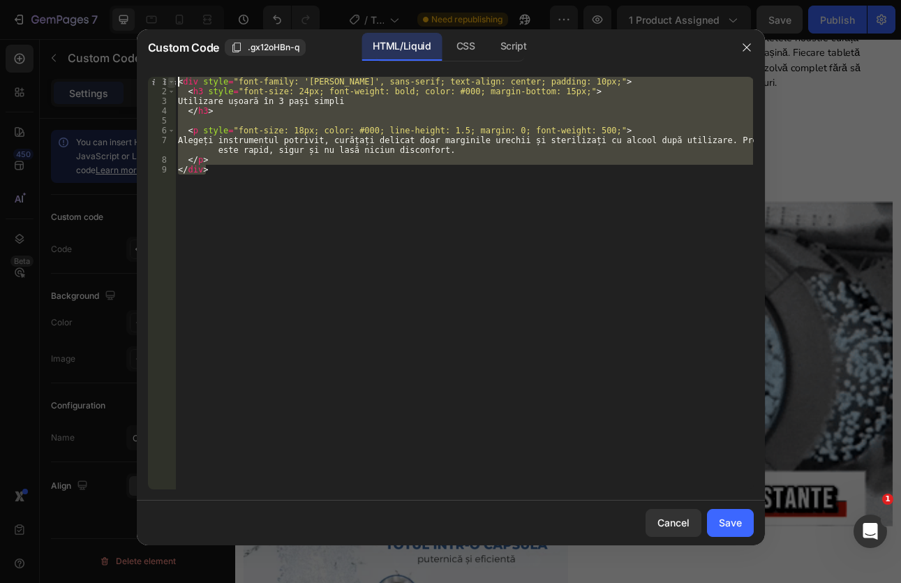
drag, startPoint x: 246, startPoint y: 195, endPoint x: 167, endPoint y: 78, distance: 141.3
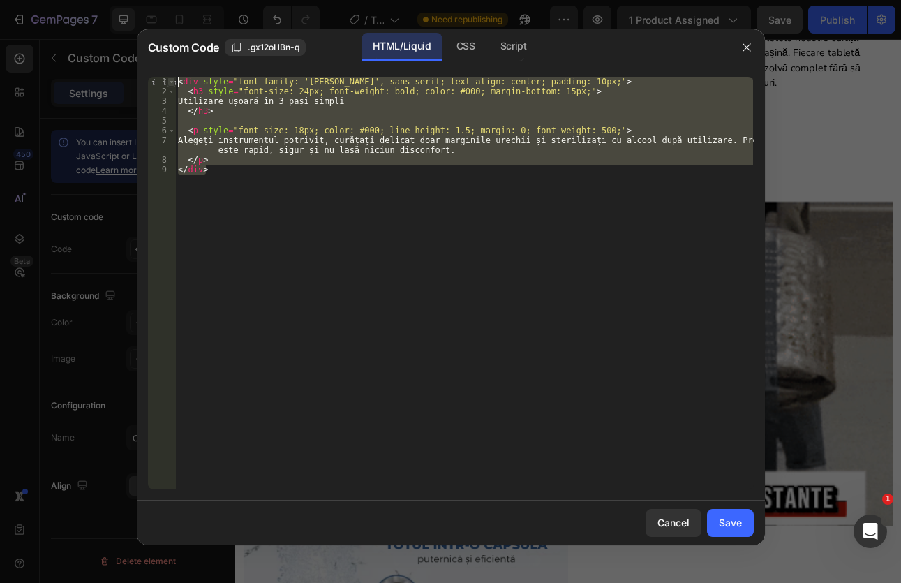
click at [167, 78] on div "</div> 1 2 3 4 5 6 7 8 9 < div style = "font-family: '[PERSON_NAME]', sans-seri…" at bounding box center [451, 283] width 606 height 412
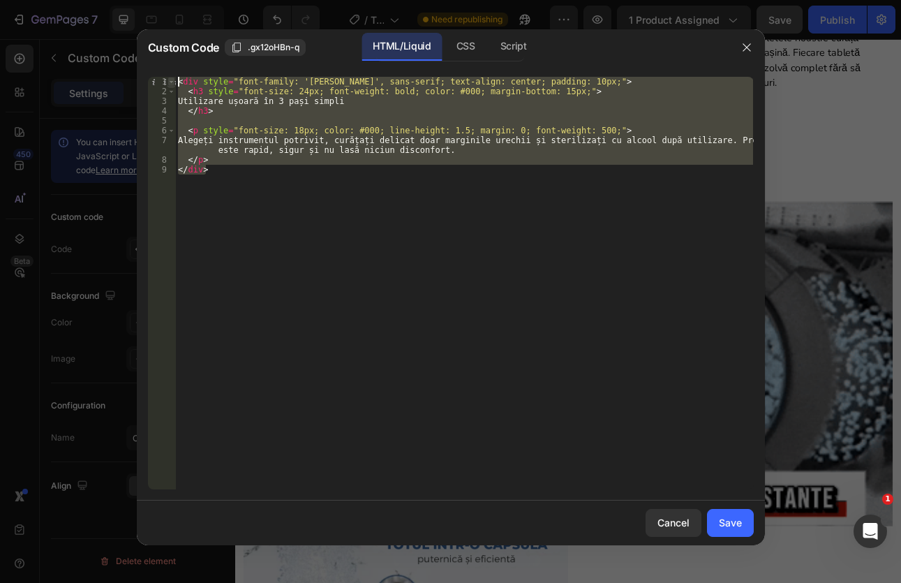
type textarea "<div style="font-family: '[PERSON_NAME]', sans-serif; text-align: center; paddi…"
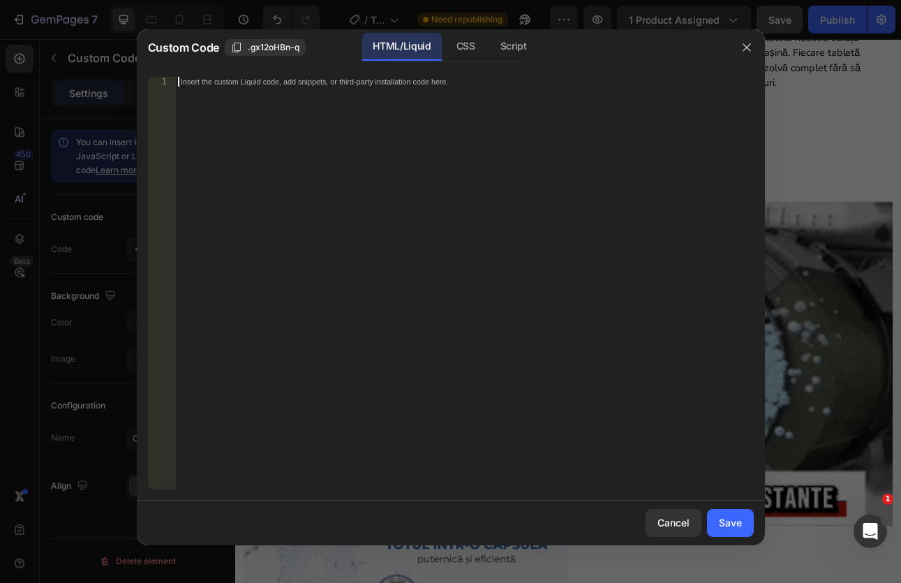
paste textarea "</div>"
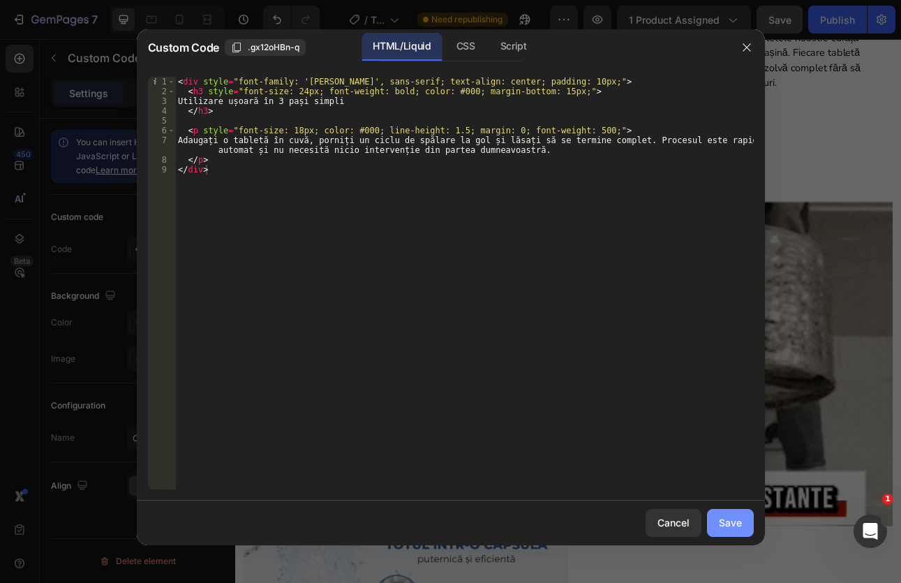
click at [733, 519] on div "Save" at bounding box center [730, 522] width 23 height 15
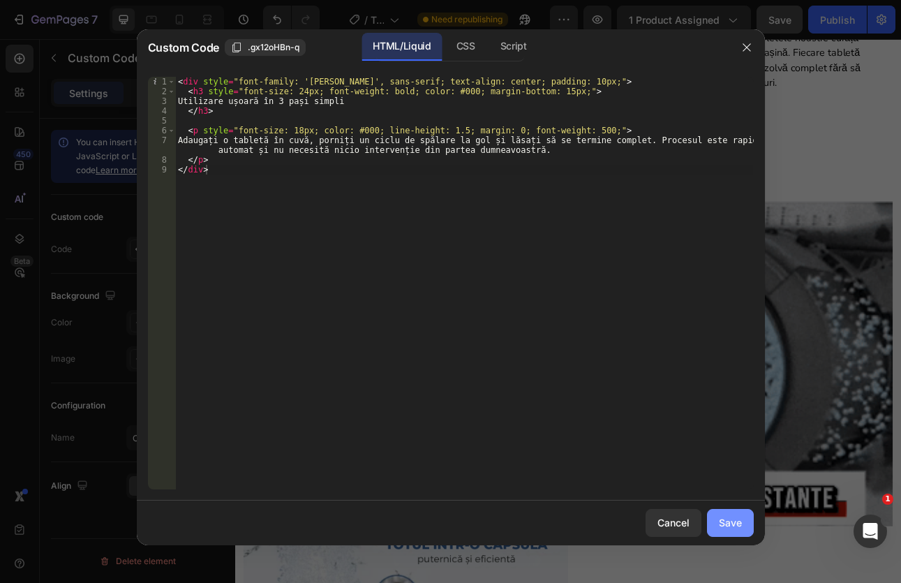
type textarea "</p> </div>"
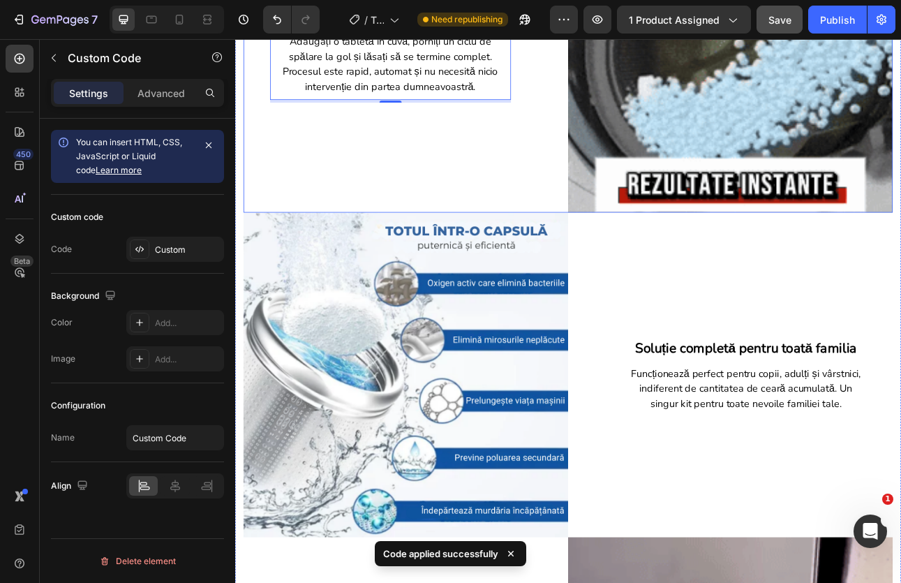
scroll to position [1326, 0]
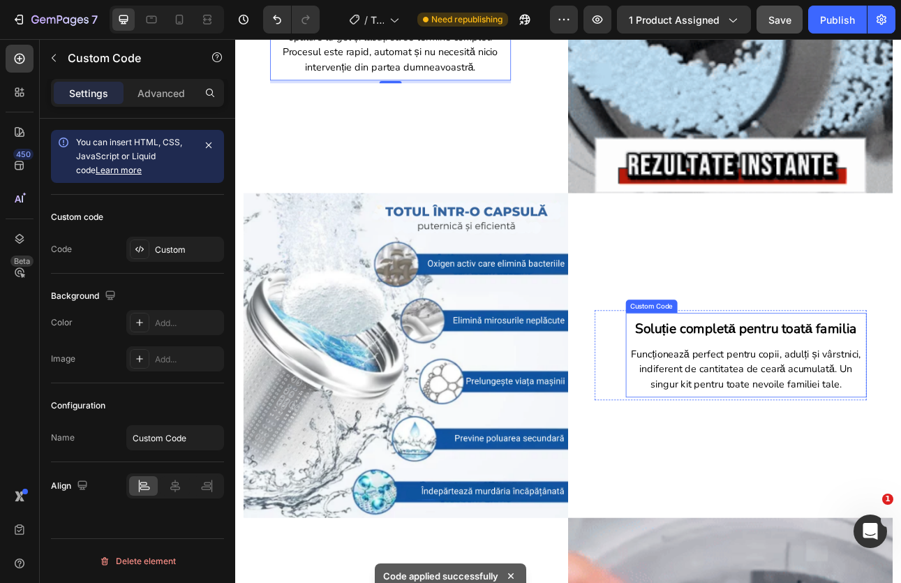
click at [800, 426] on p "Funcționează perfect pentru copii, adulți și vârstnici, indiferent de cantitate…" at bounding box center [877, 454] width 289 height 57
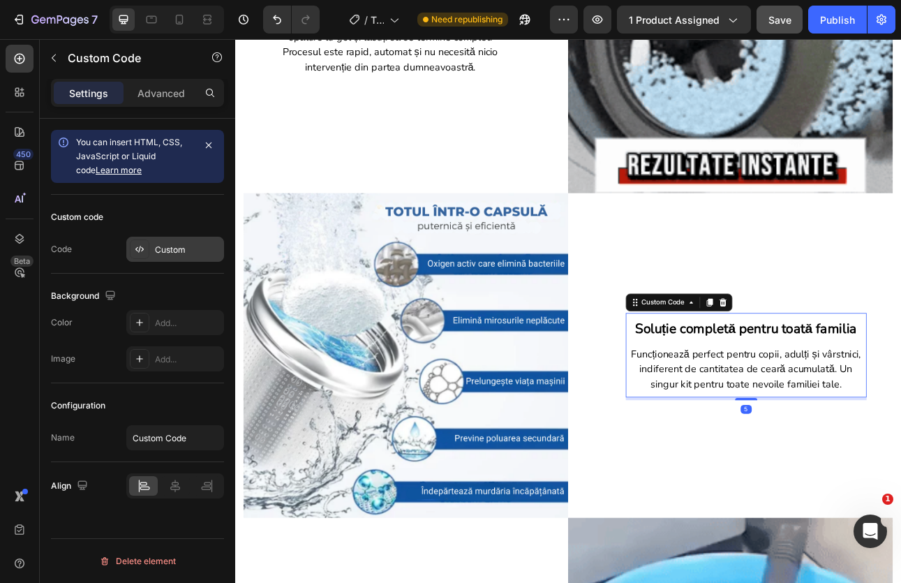
click at [190, 253] on div "Custom" at bounding box center [188, 249] width 66 height 13
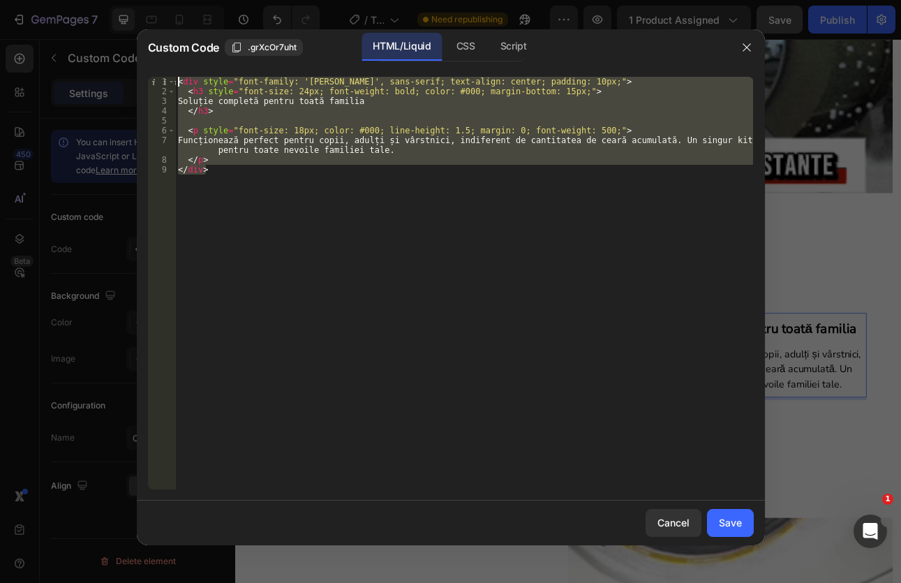
drag, startPoint x: 214, startPoint y: 176, endPoint x: 176, endPoint y: 80, distance: 103.6
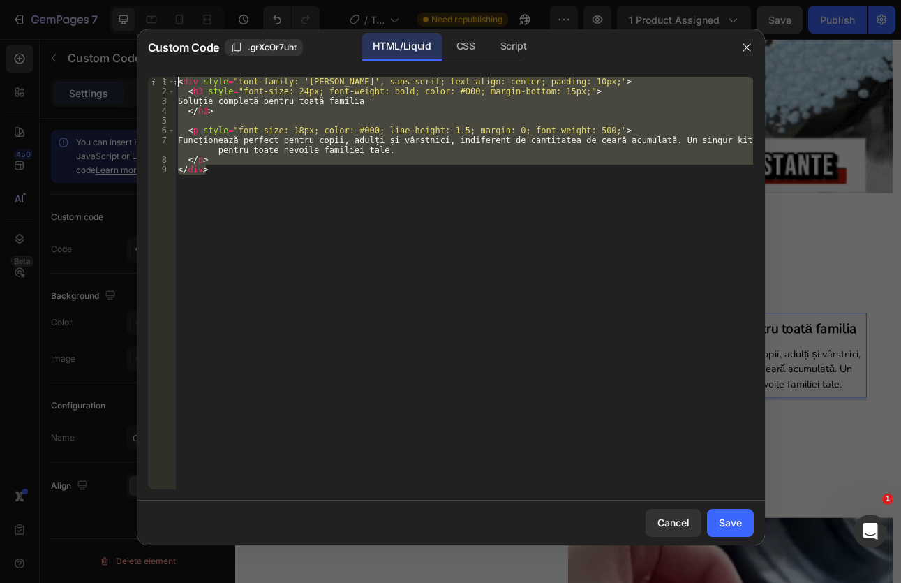
click at [176, 80] on div "< div style = "font-family: '[PERSON_NAME]', sans-serif; text-align: center; pa…" at bounding box center [464, 293] width 578 height 432
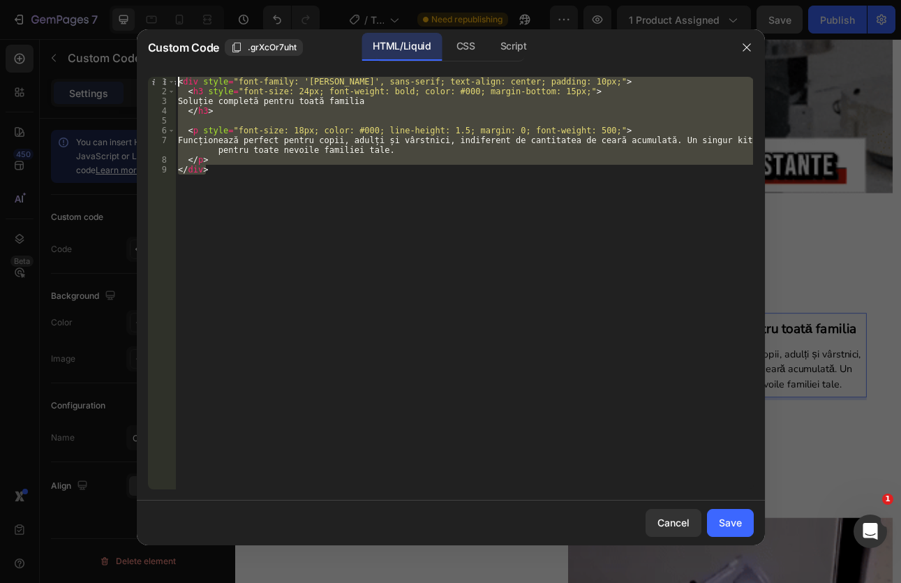
paste textarea "/div"
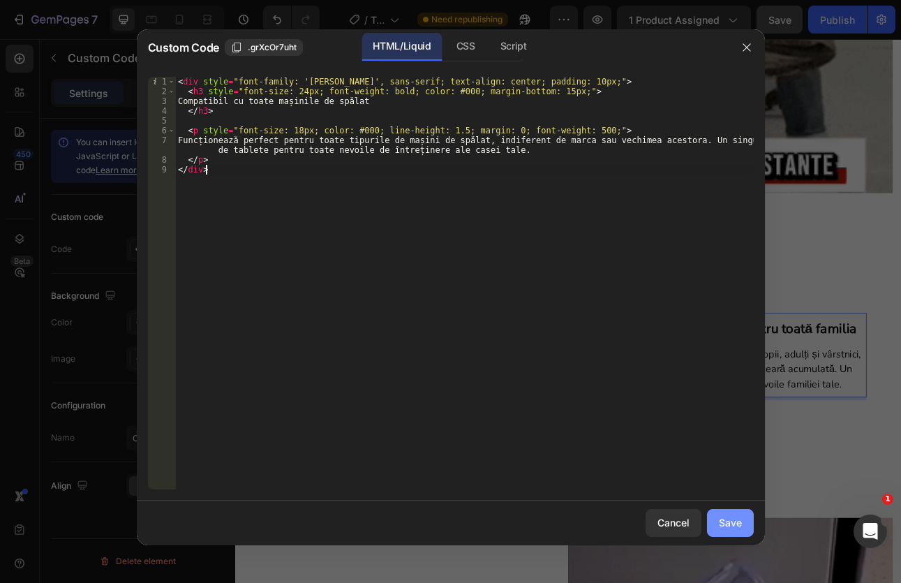
click at [721, 518] on div "Save" at bounding box center [730, 522] width 23 height 15
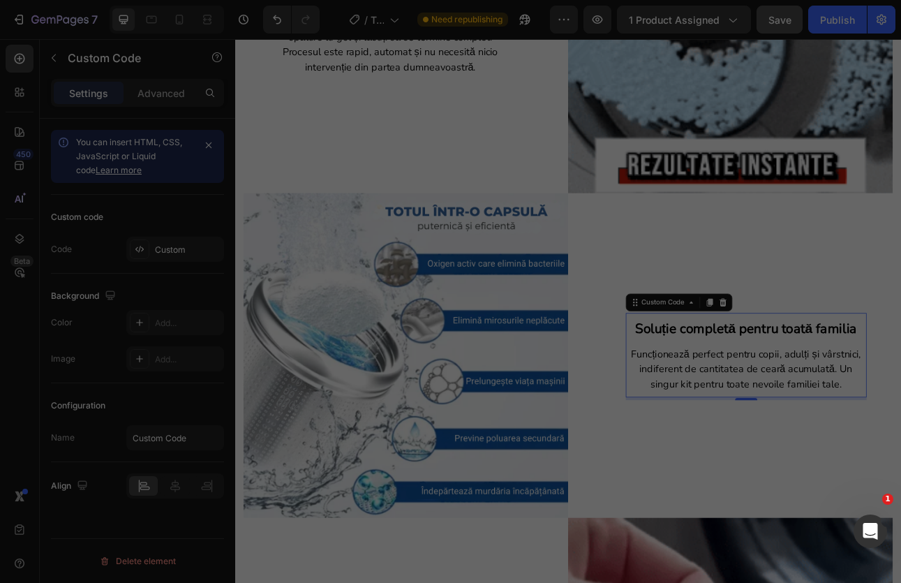
type textarea "</p> </div>"
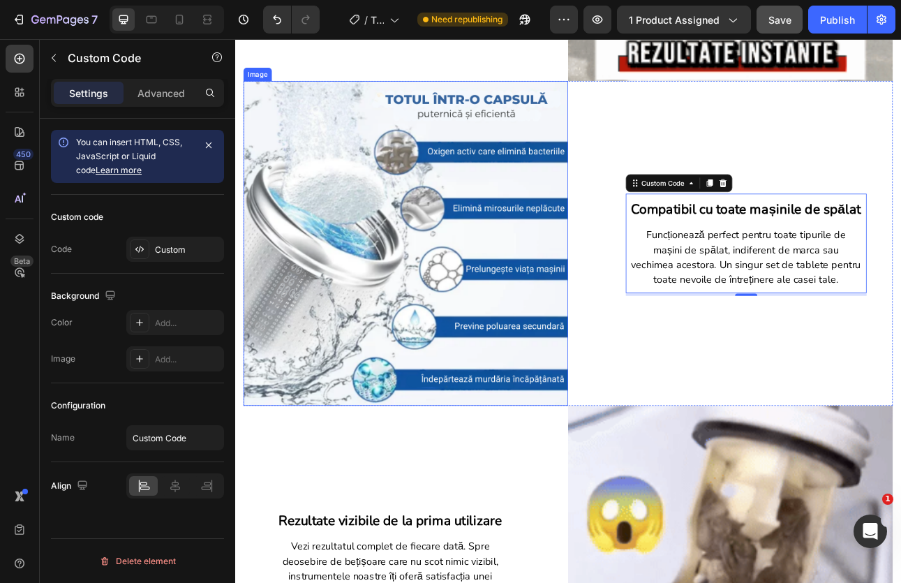
scroll to position [1605, 0]
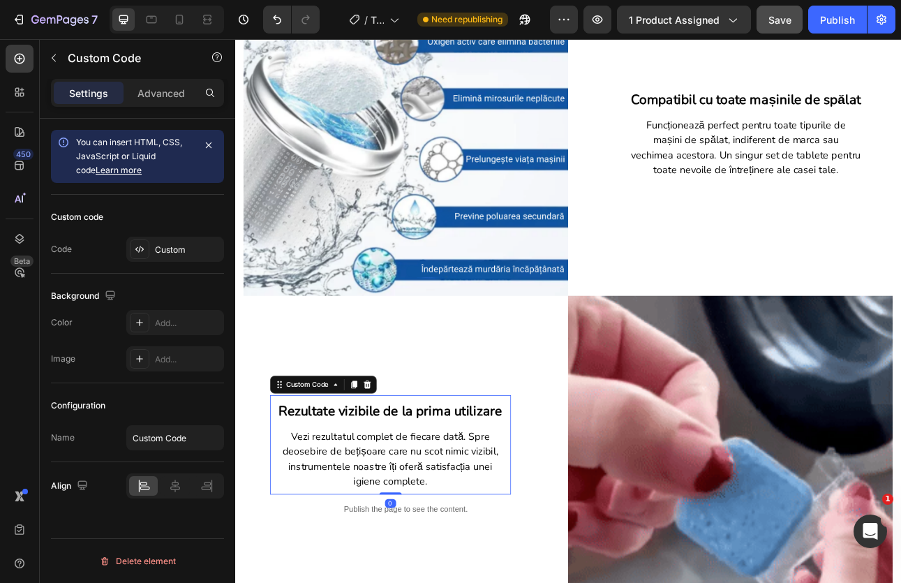
click at [463, 529] on p "Vezi rezultatul complet de fiecare dată. Spre deosebire de bețișoare care nu sc…" at bounding box center [430, 566] width 289 height 75
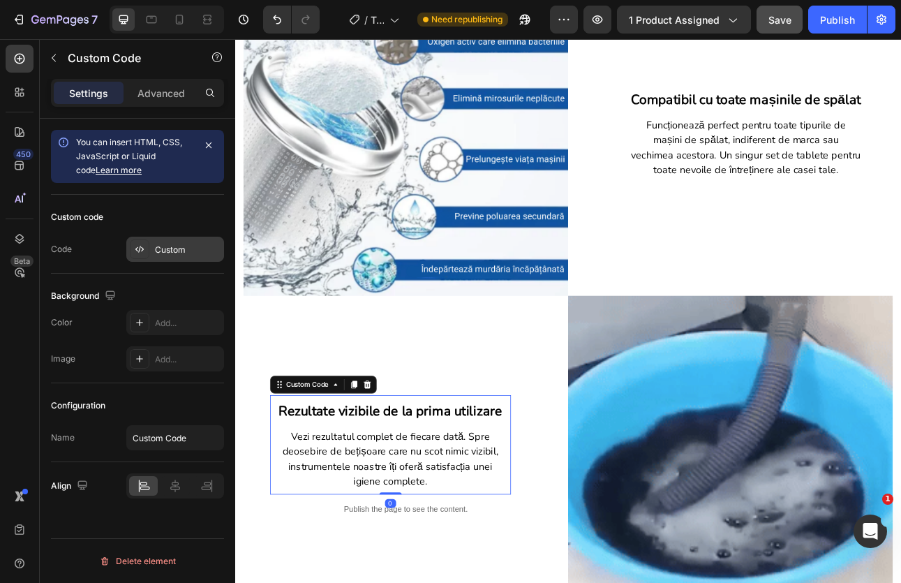
click at [176, 246] on div "Custom" at bounding box center [188, 249] width 66 height 13
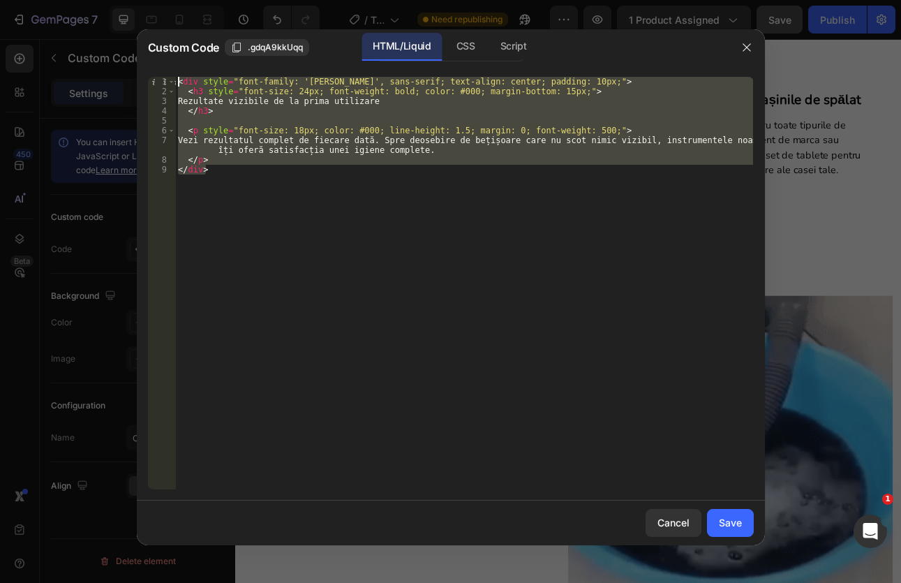
drag, startPoint x: 202, startPoint y: 142, endPoint x: 177, endPoint y: 77, distance: 69.8
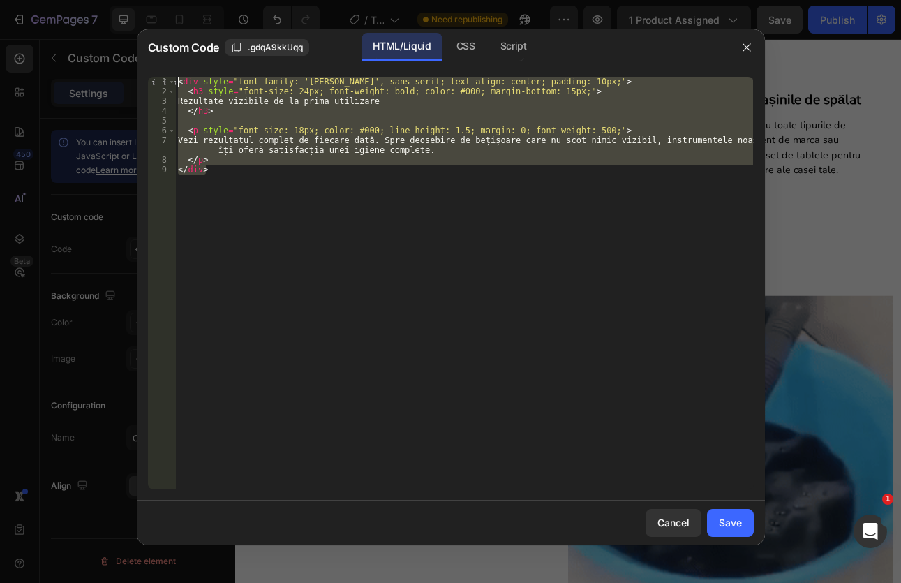
click at [177, 77] on div "< div style = "font-family: '[PERSON_NAME]', sans-serif; text-align: center; pa…" at bounding box center [464, 293] width 578 height 432
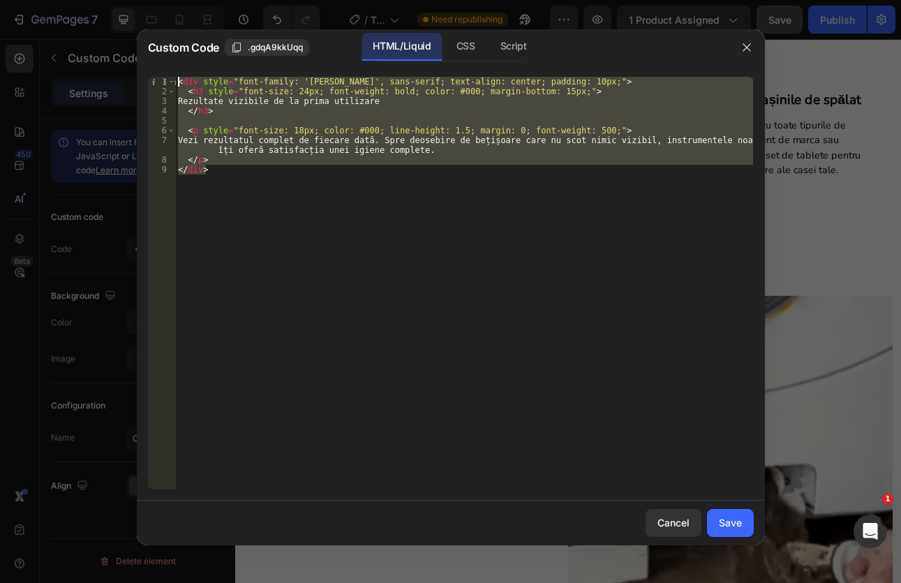
paste textarea "/div"
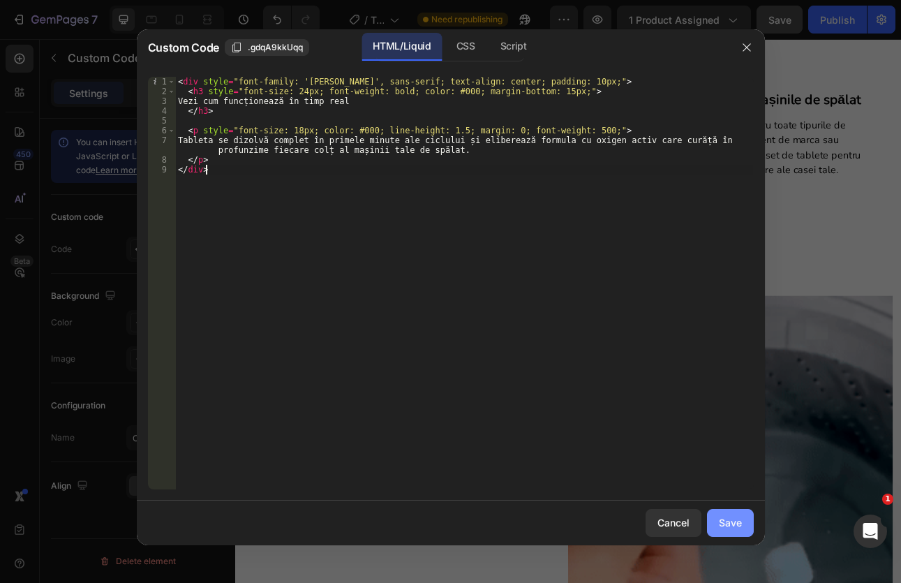
click at [730, 520] on div "Save" at bounding box center [730, 522] width 23 height 15
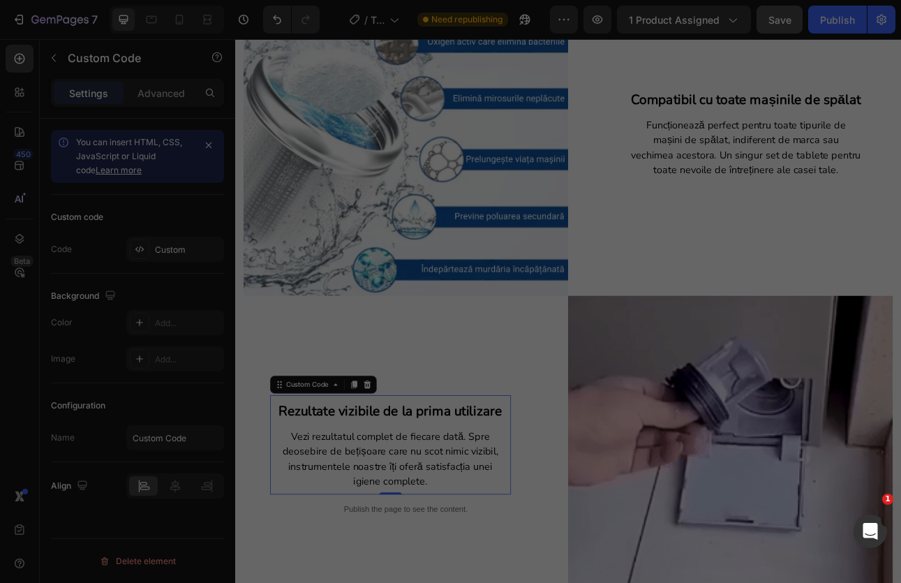
type textarea "</p> </div>"
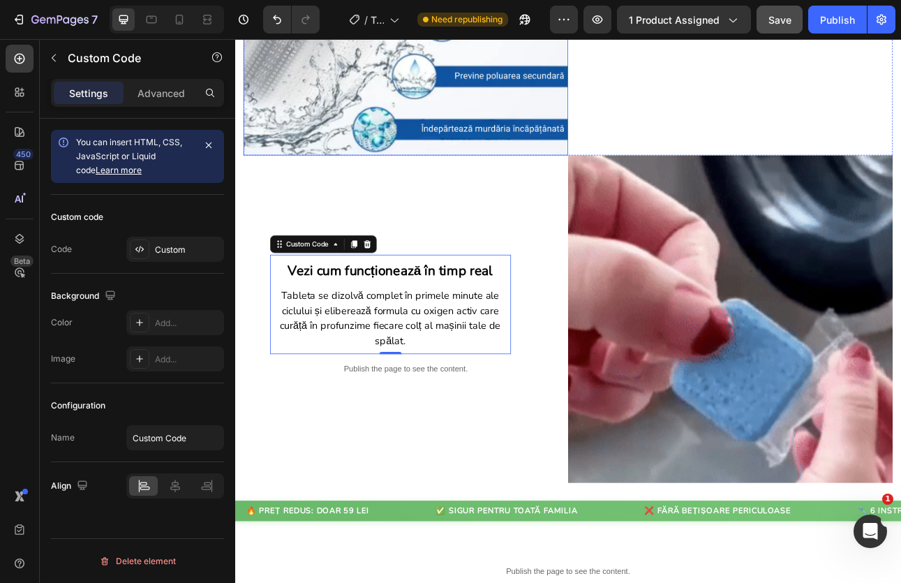
scroll to position [1814, 0]
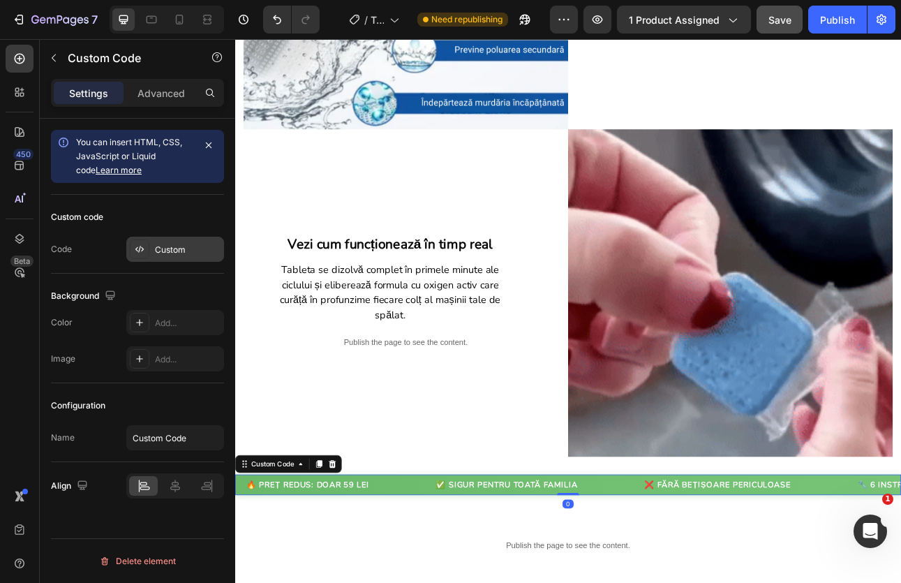
click at [186, 252] on div "Custom" at bounding box center [188, 249] width 66 height 13
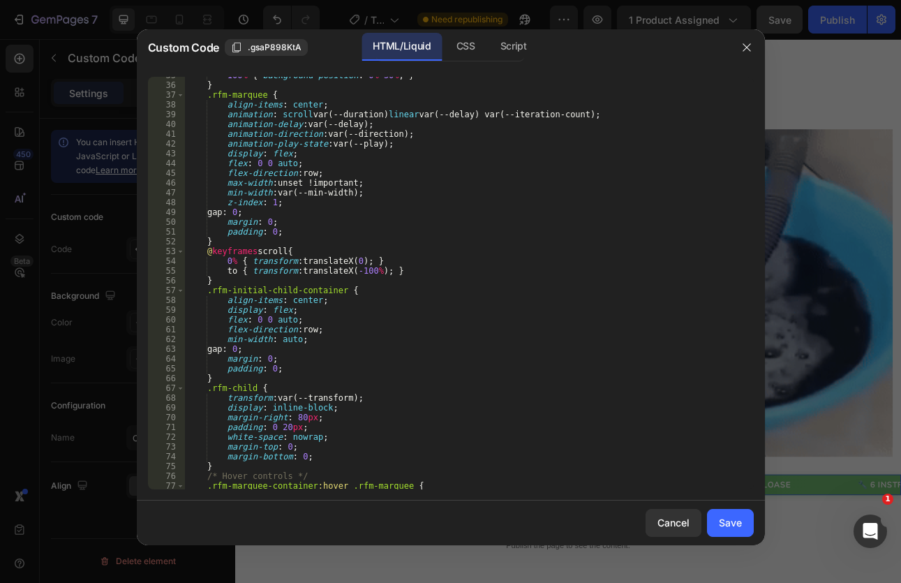
scroll to position [1092, 0]
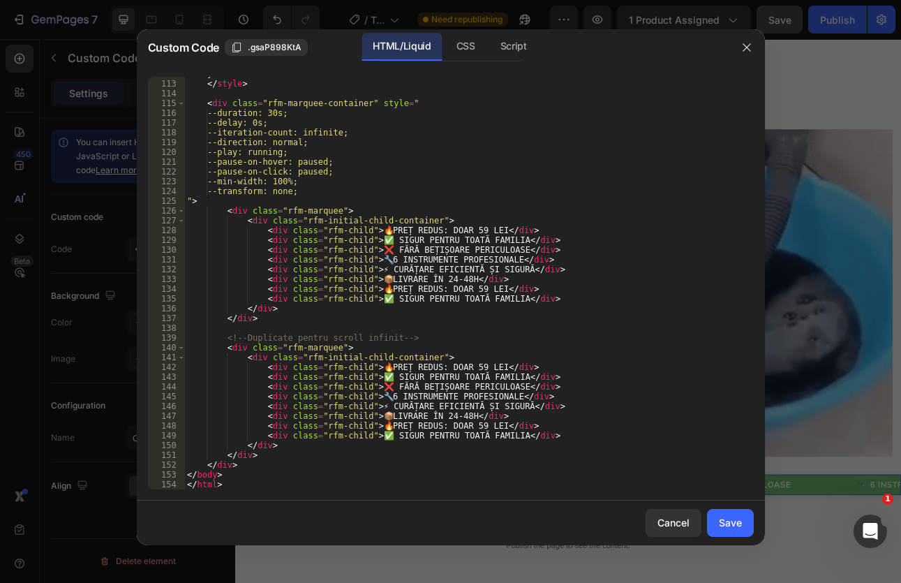
click at [222, 490] on div "112 113 114 115 116 117 118 119 120 121 122 123 124 125 126 127 128 129 130 131…" at bounding box center [451, 283] width 628 height 435
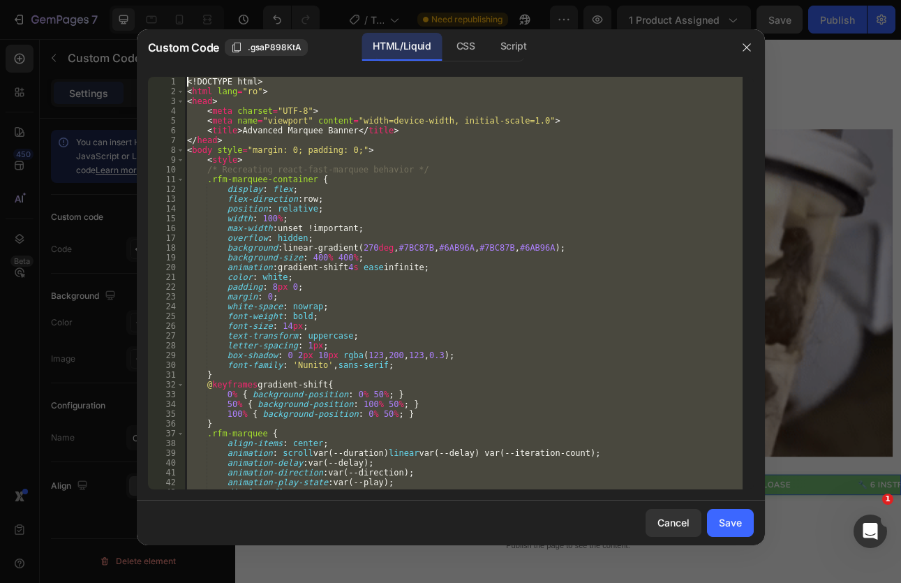
scroll to position [0, 0]
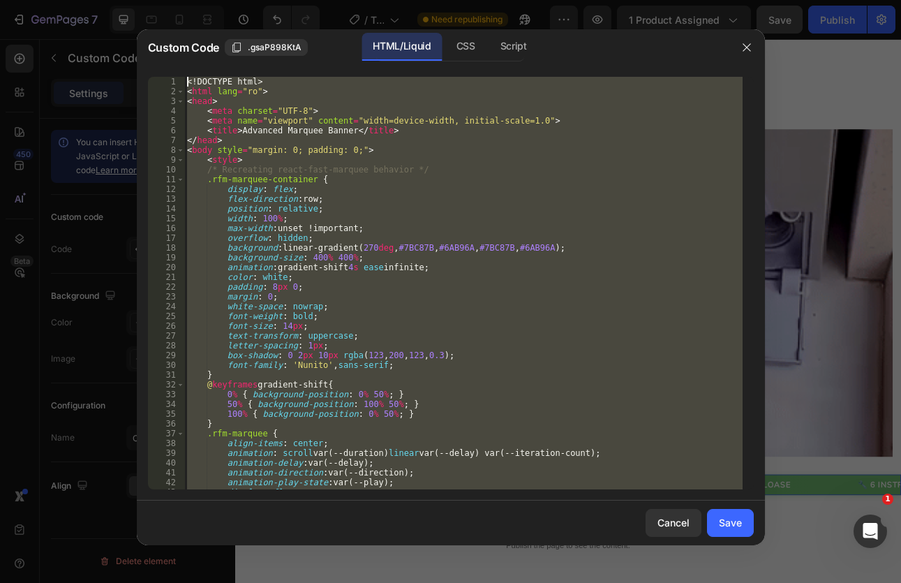
drag, startPoint x: 223, startPoint y: 486, endPoint x: 175, endPoint y: 29, distance: 460.1
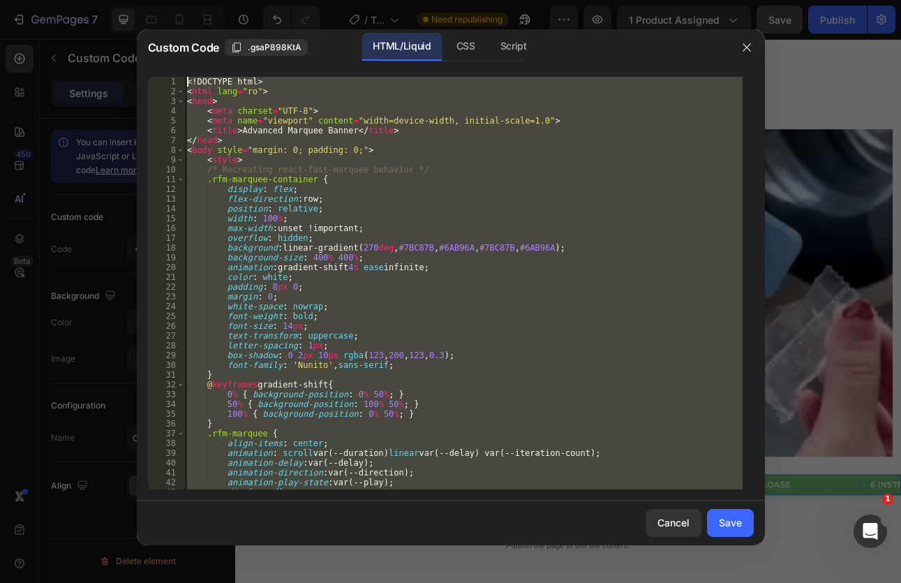
click at [175, 29] on div "Custom Code .gsaP898KtA HTML/Liquid CSS Script </html> 1 2 3 4 5 6 7 8 9 10 11 …" at bounding box center [451, 287] width 628 height 516
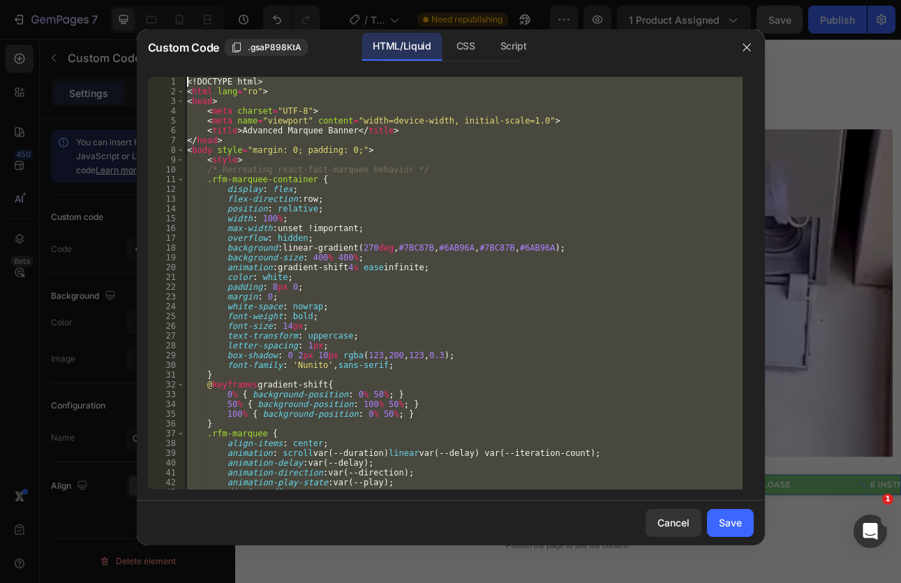
type textarea "<!DOCTYPE html> <html lang="ro">"
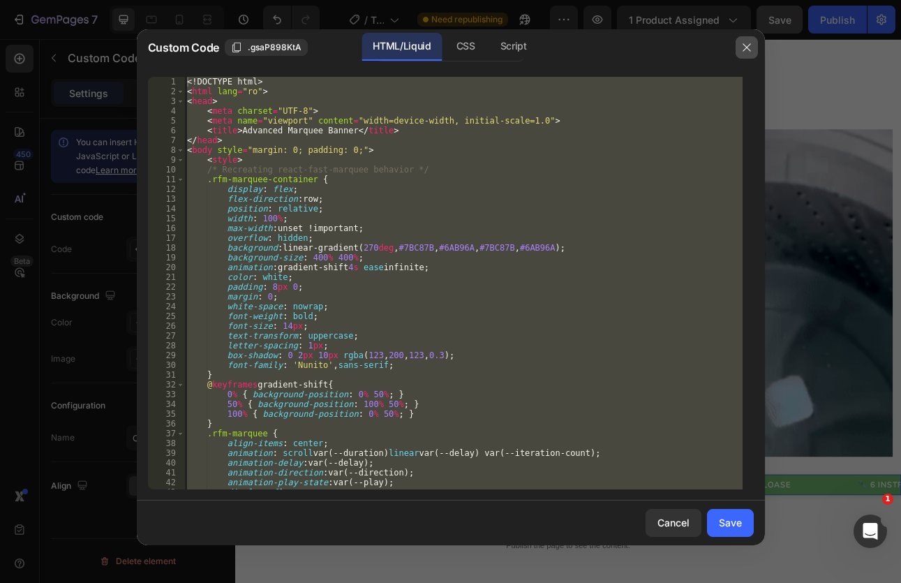
click at [749, 46] on icon "button" at bounding box center [746, 47] width 11 height 11
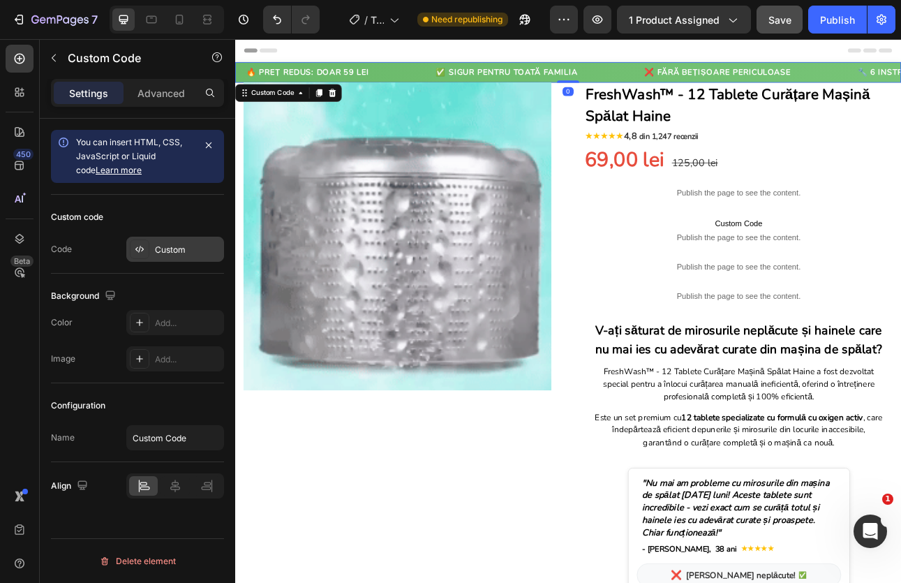
click at [176, 253] on div "Custom" at bounding box center [188, 249] width 66 height 13
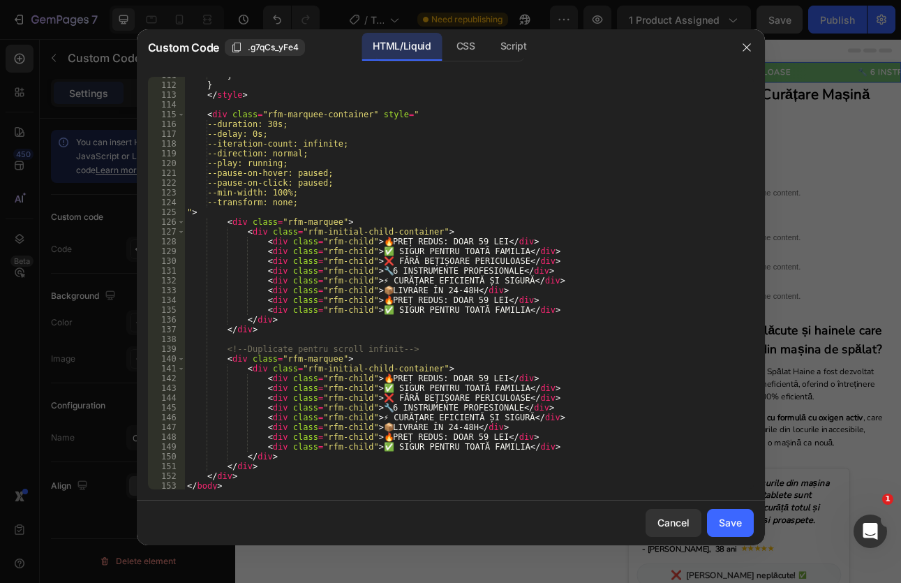
scroll to position [1092, 0]
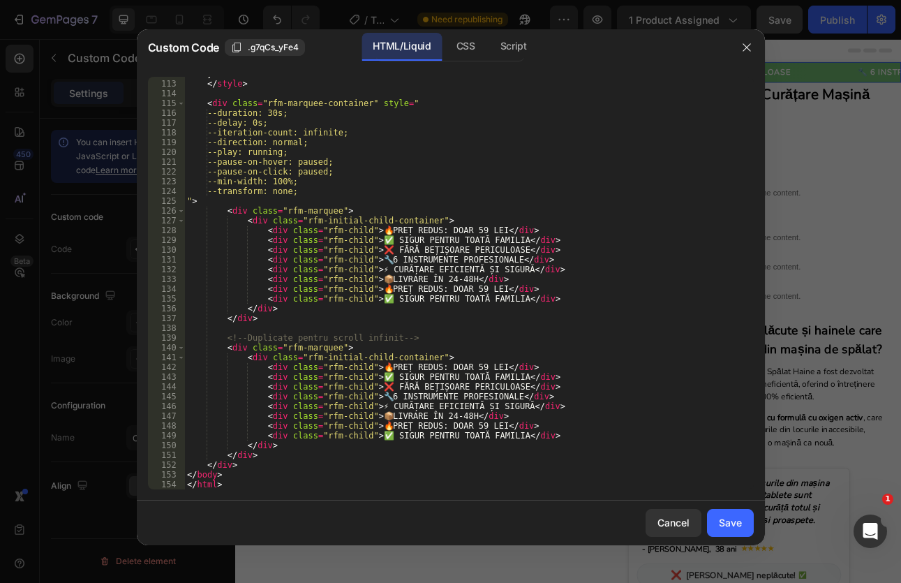
click at [242, 490] on div "112 113 114 115 116 117 118 119 120 121 122 123 124 125 126 127 128 129 130 131…" at bounding box center [451, 283] width 628 height 435
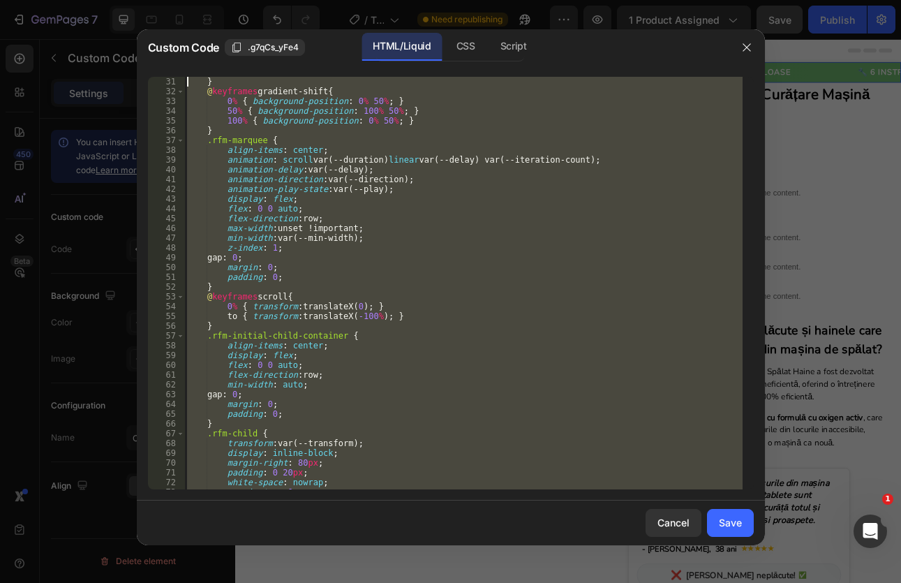
scroll to position [0, 0]
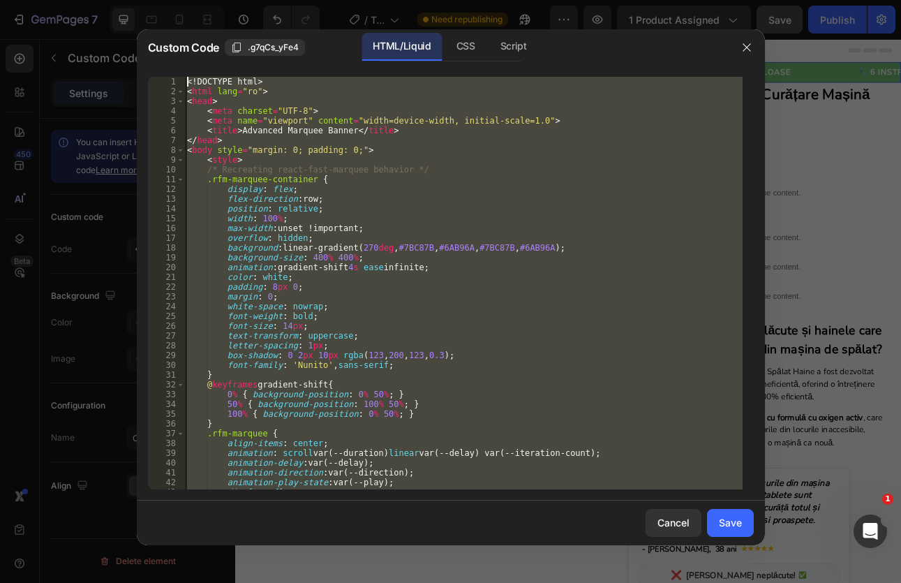
drag, startPoint x: 241, startPoint y: 488, endPoint x: 153, endPoint y: -6, distance: 501.7
click at [153, 0] on html "7 Version history / Tablete curatare masina de spalat Need republishing Preview…" at bounding box center [450, 0] width 901 height 0
type textarea "<!DOCTYPE html> <html lang="ro">"
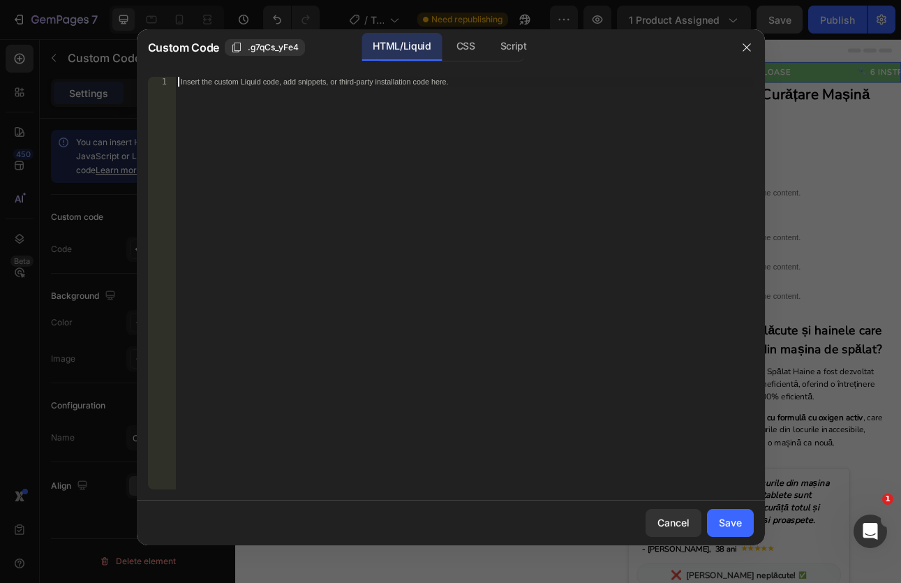
paste textarea "</html>"
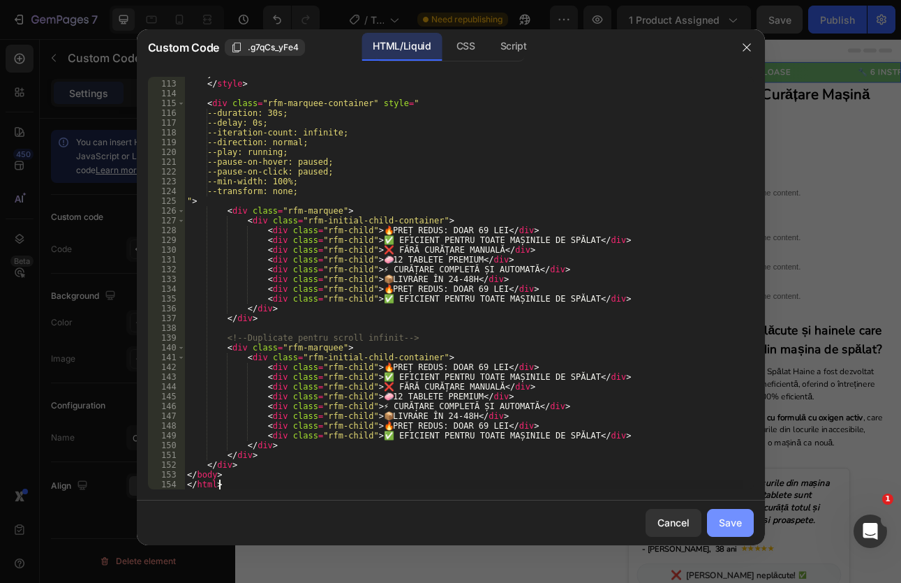
click at [716, 516] on button "Save" at bounding box center [730, 523] width 47 height 28
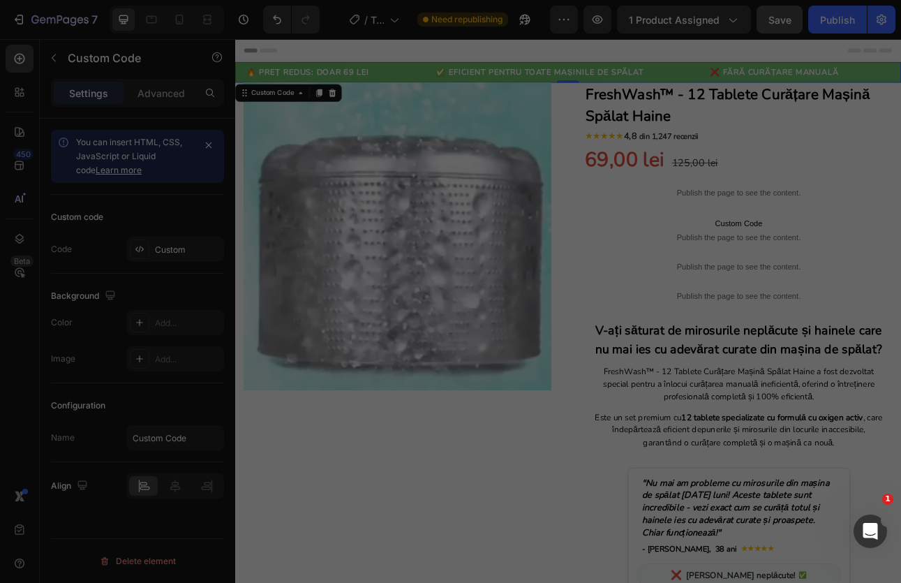
type textarea "</body> </html>"
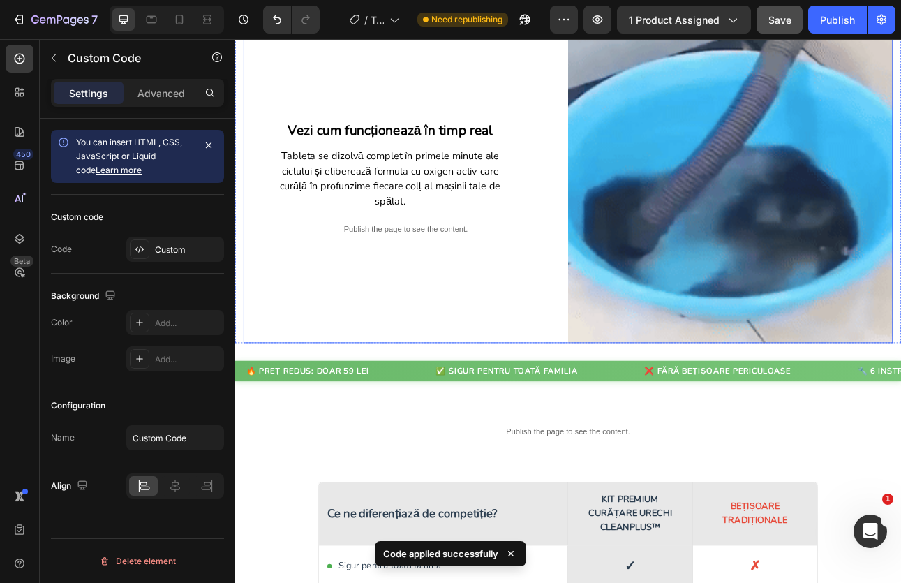
scroll to position [2023, 0]
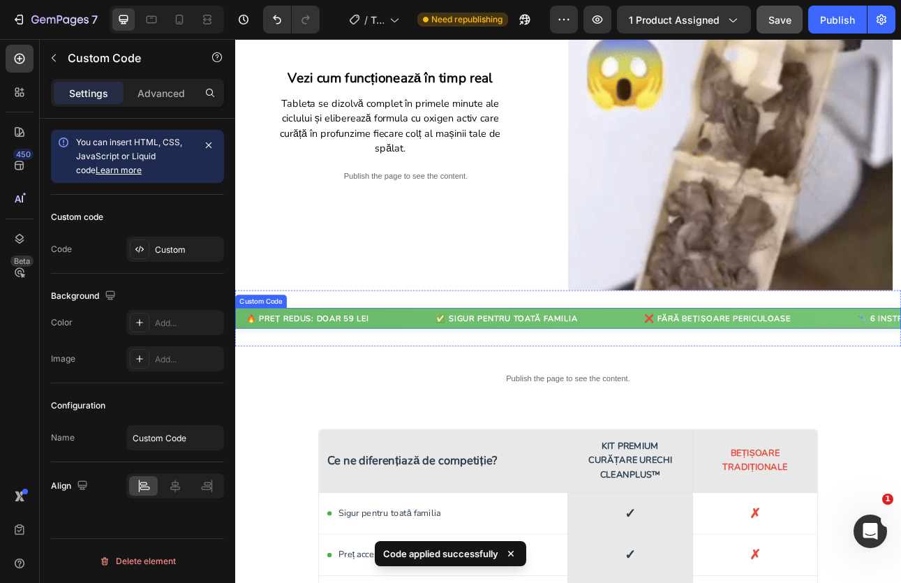
click at [612, 382] on div "✅ SIGUR PENTRU TOATĂ FAMILIA" at bounding box center [575, 389] width 207 height 15
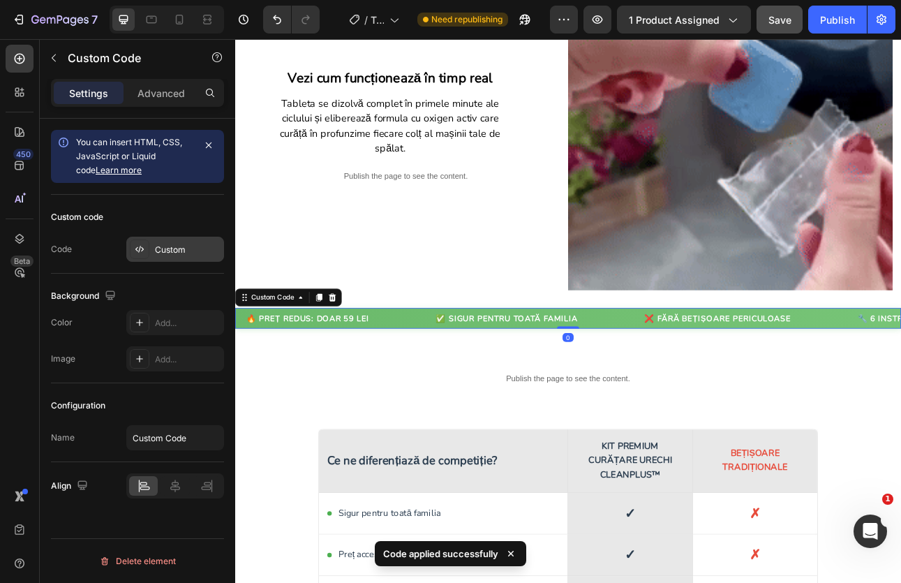
click at [167, 250] on div "Custom" at bounding box center [188, 249] width 66 height 13
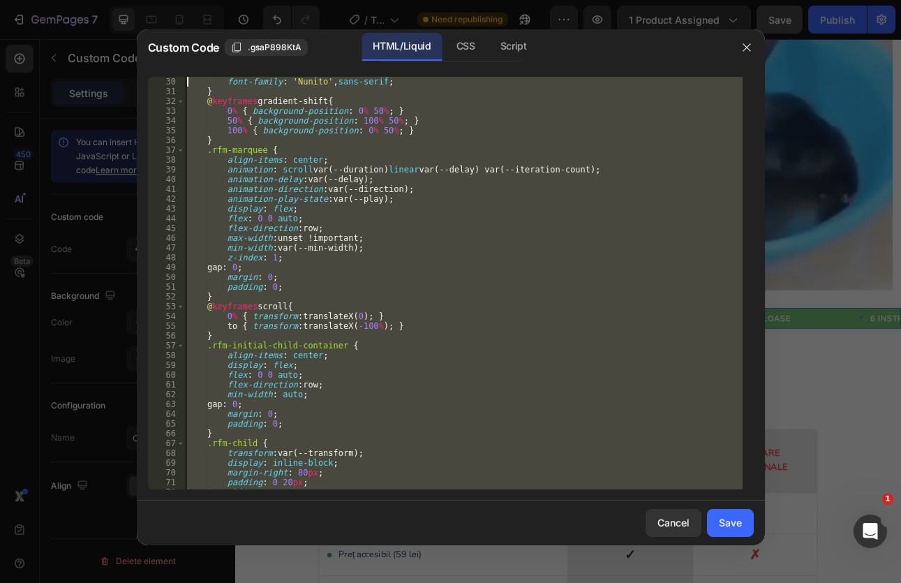
scroll to position [0, 0]
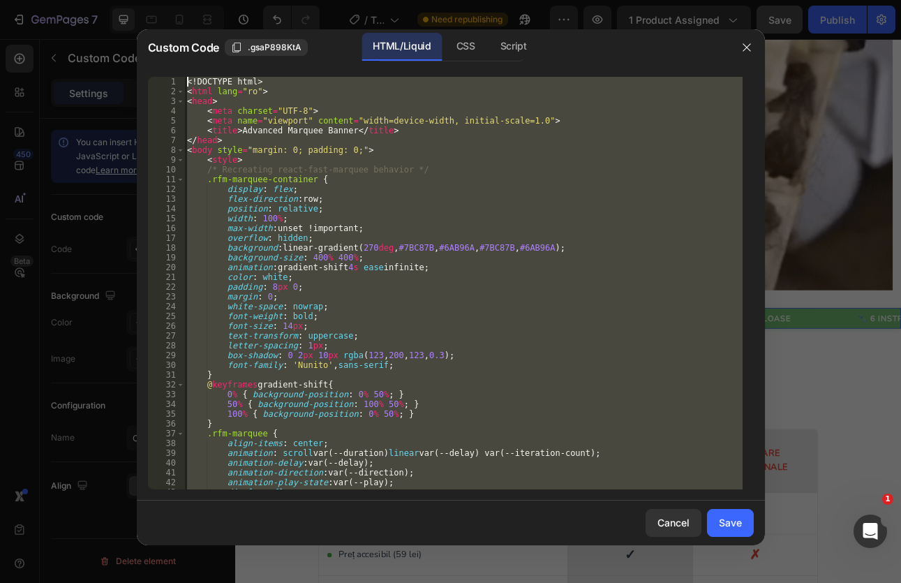
drag, startPoint x: 236, startPoint y: 488, endPoint x: 186, endPoint y: 29, distance: 461.7
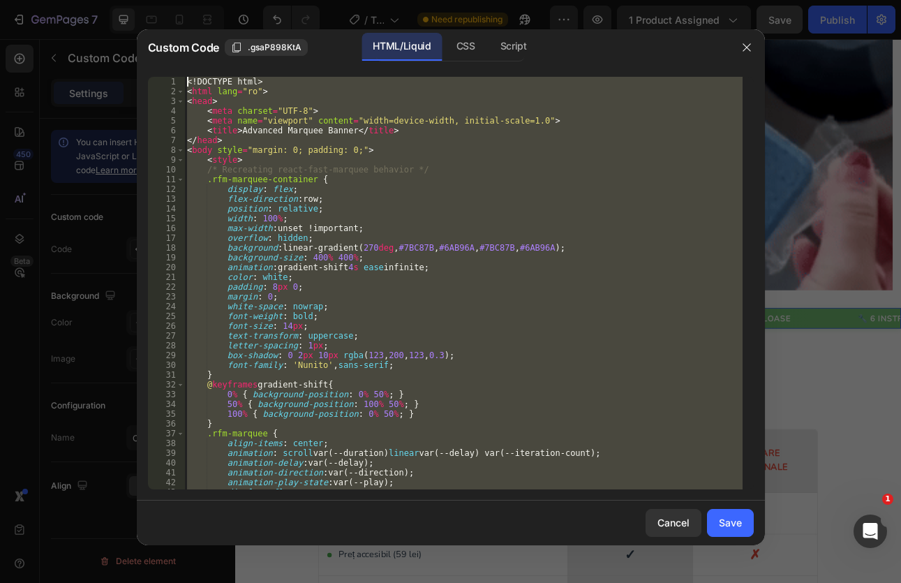
click at [186, 29] on div "Custom Code .gsaP898KtA HTML/Liquid CSS Script </html> 1 2 3 4 5 6 7 8 9 10 11 …" at bounding box center [451, 287] width 628 height 516
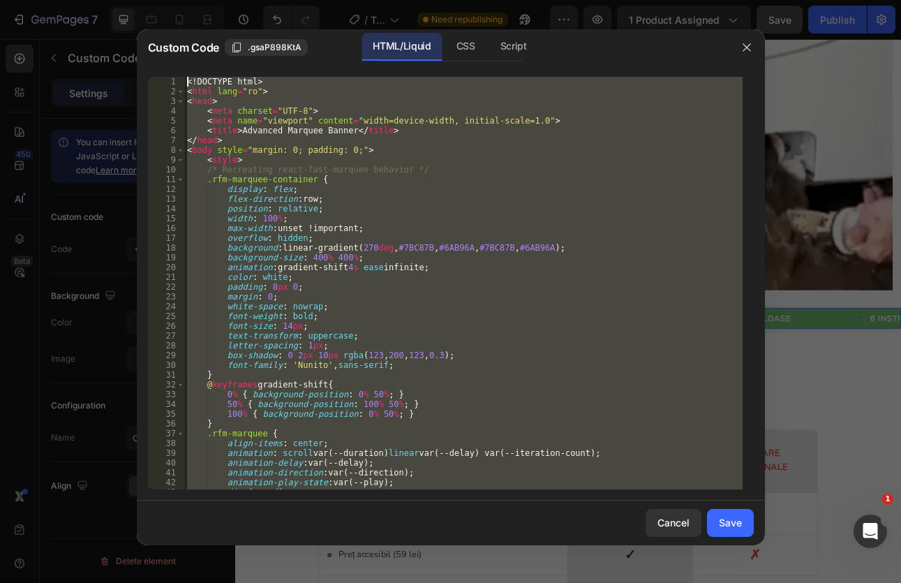
type textarea "<!DOCTYPE html> <html lang="ro">"
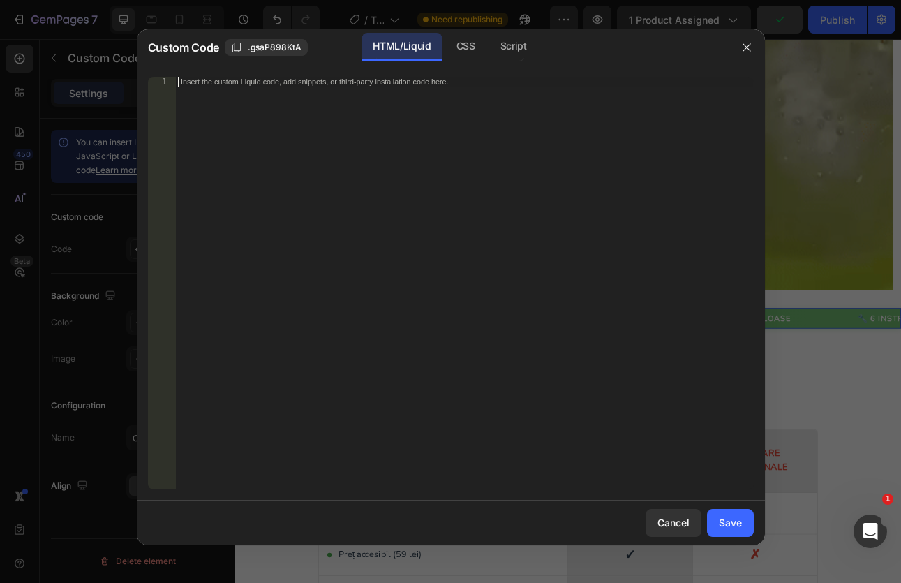
paste textarea "</html>"
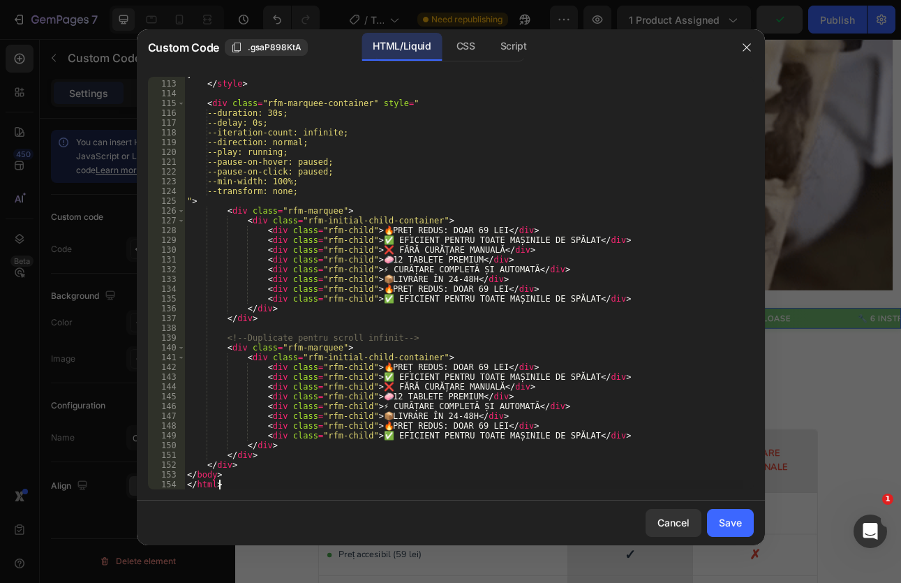
scroll to position [1092, 0]
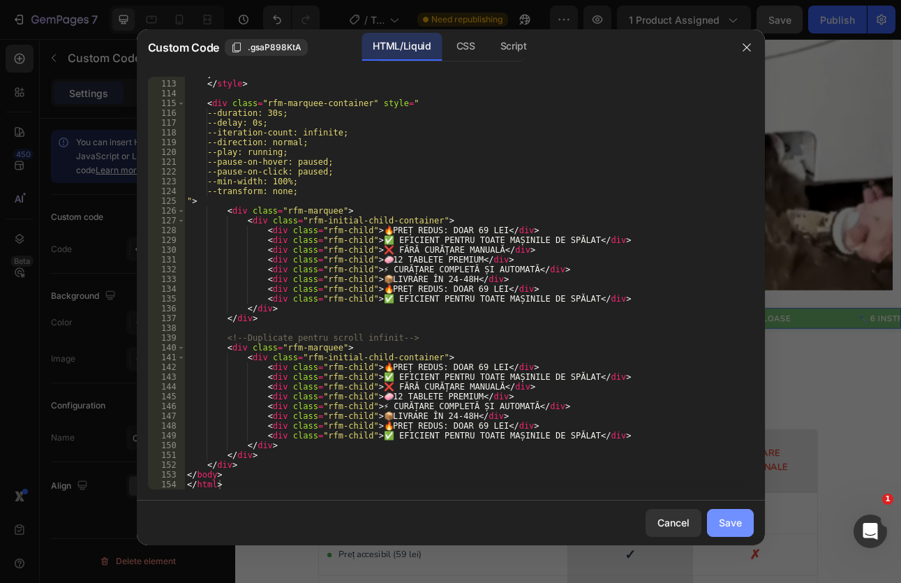
click at [741, 525] on div "Save" at bounding box center [730, 522] width 23 height 15
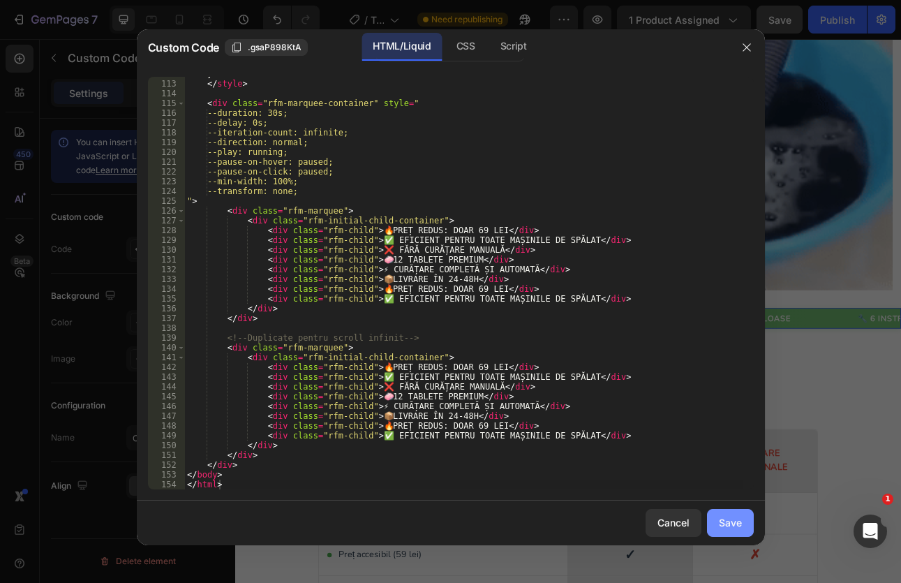
type textarea "</body> </html>"
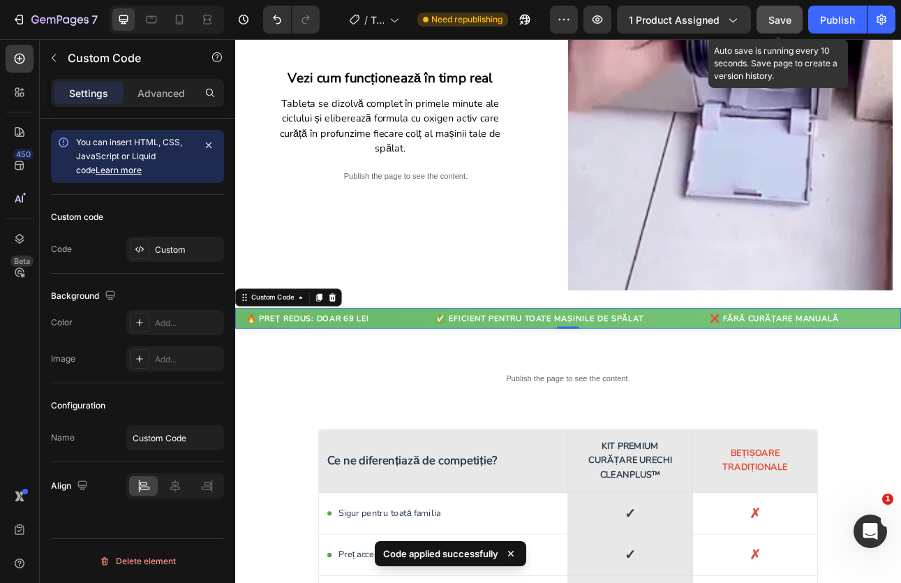
click at [788, 17] on span "Save" at bounding box center [779, 20] width 23 height 12
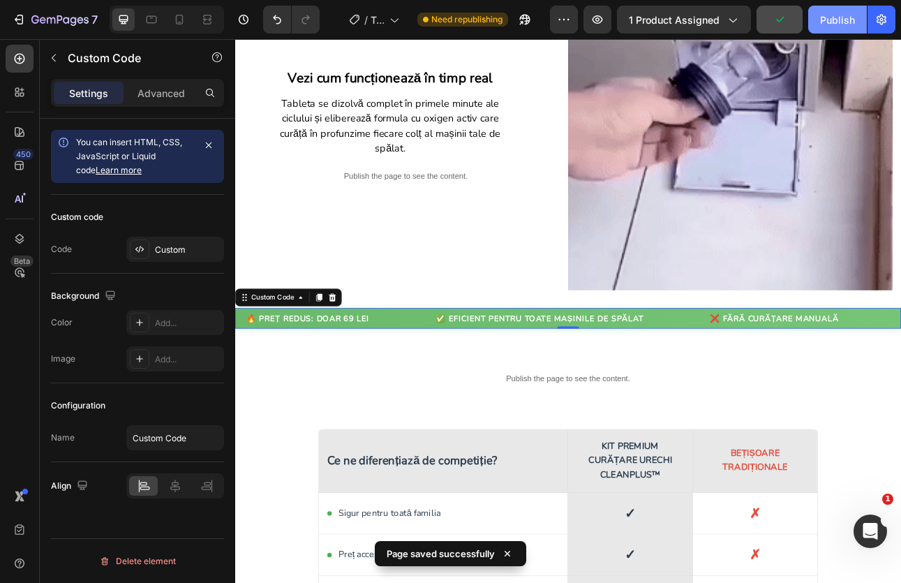
click at [825, 22] on div "Publish" at bounding box center [837, 20] width 35 height 15
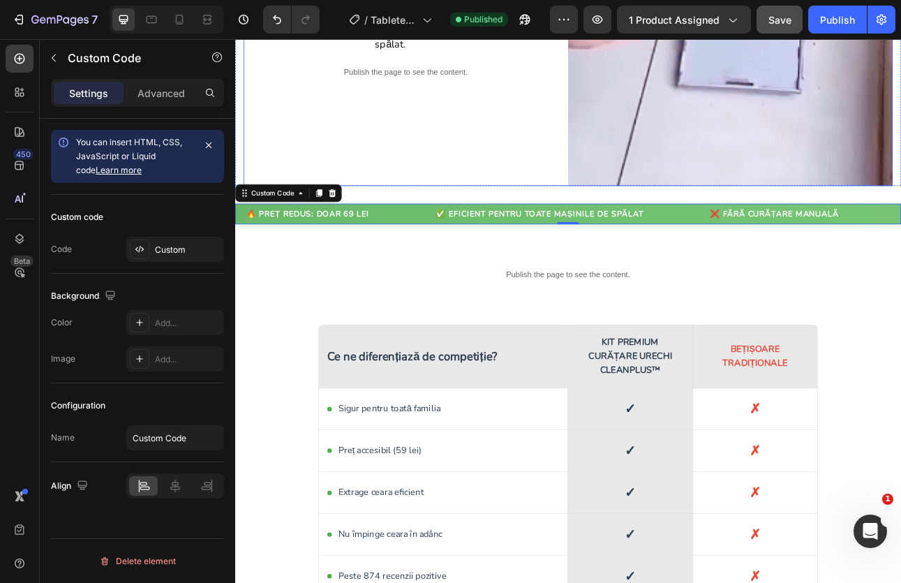
scroll to position [2163, 0]
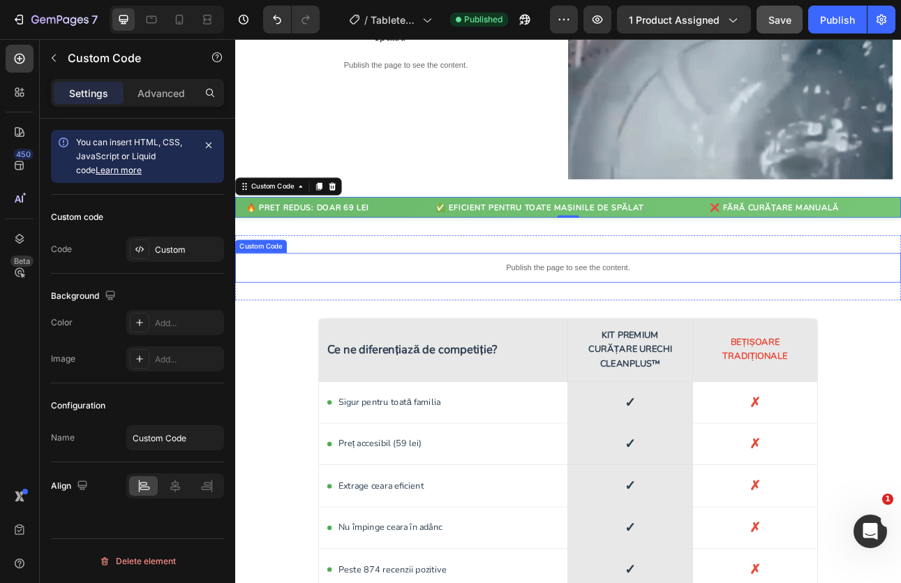
click at [554, 308] on div "Publish the page to see the content." at bounding box center [653, 326] width 837 height 37
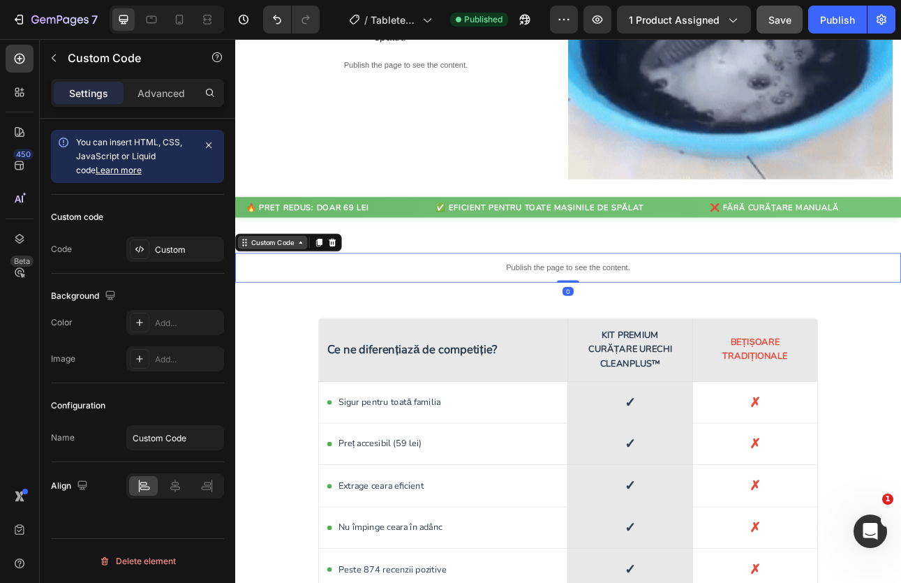
click at [290, 288] on div "Custom Code" at bounding box center [282, 294] width 59 height 13
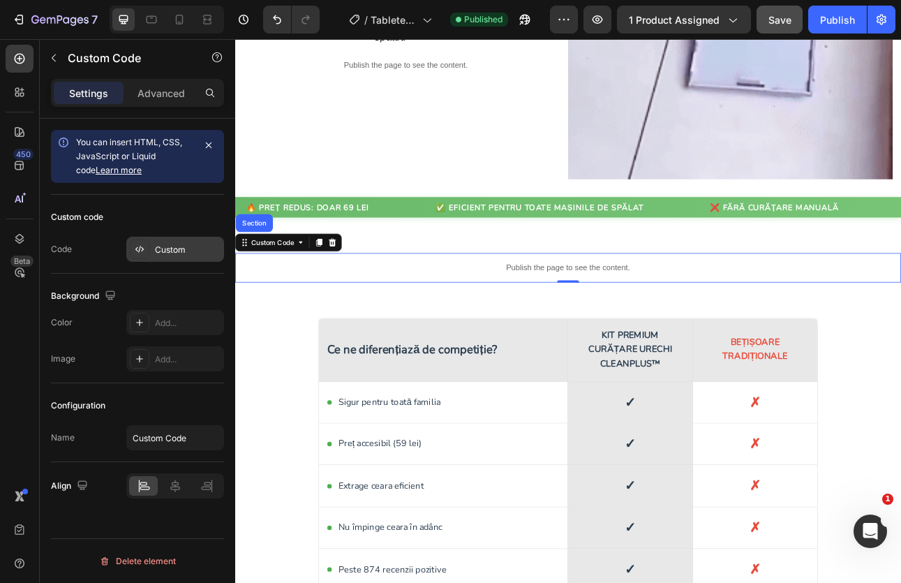
click at [173, 258] on div "Custom" at bounding box center [175, 249] width 98 height 25
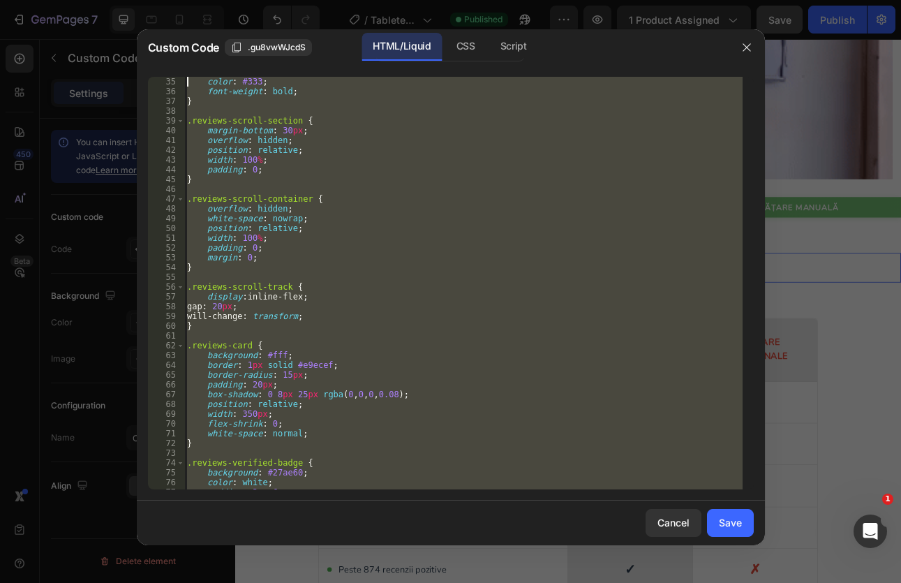
scroll to position [0, 0]
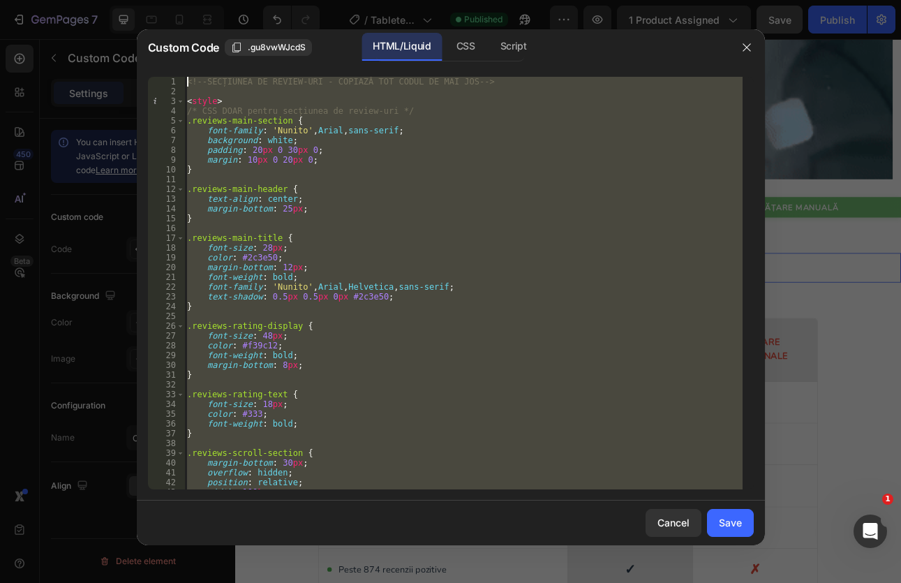
drag, startPoint x: 386, startPoint y: 488, endPoint x: 135, endPoint y: -6, distance: 554.1
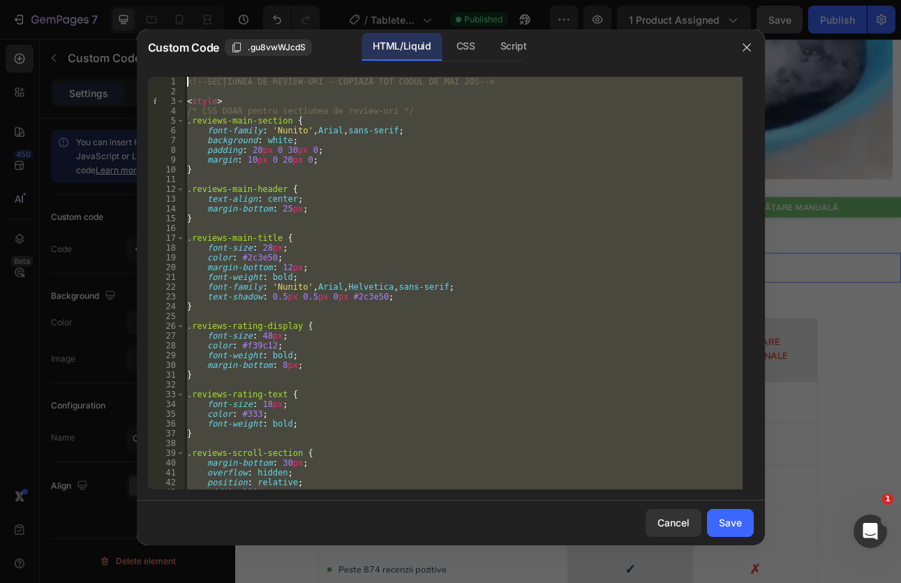
click at [135, 0] on html "7 Version history / Tablete curatare masina de spalat Published Preview 1 produ…" at bounding box center [450, 0] width 901 height 0
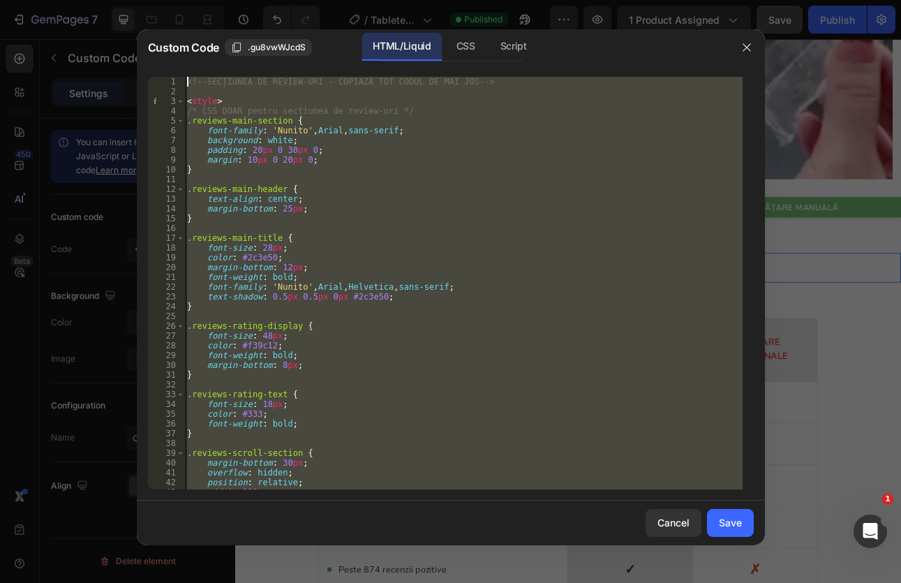
type textarea "<!-- SECȚIUNEA DE REVIEW-URI - COPIAZĂ TOT CODUL DE MAI JOS -->"
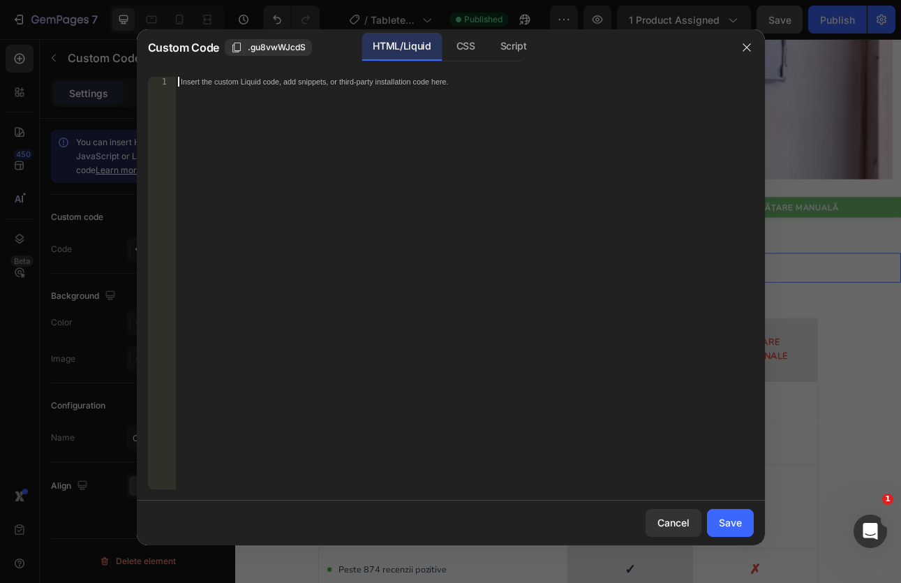
paste textarea "<!-- SFÂRȘITUL SECȚIUNII DE REVIEW-URI -->"
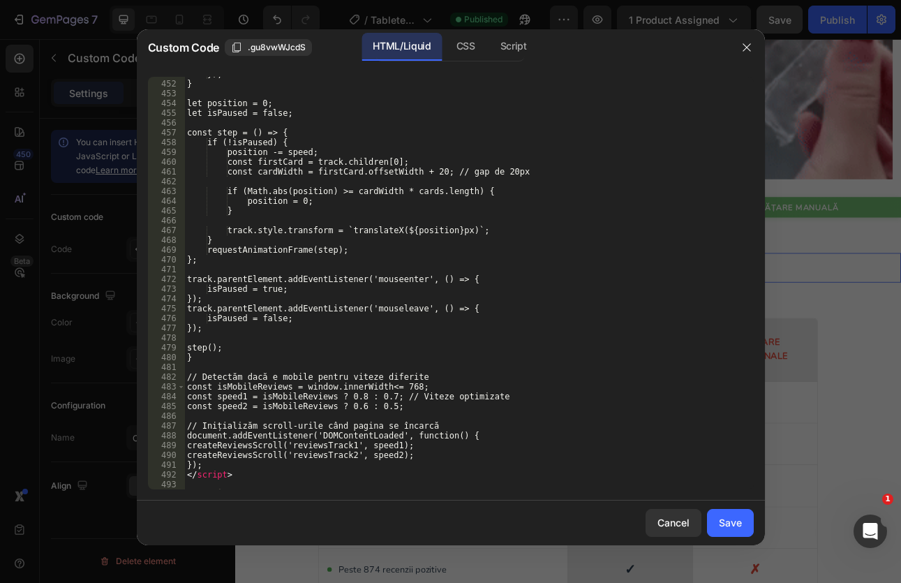
scroll to position [4520, 0]
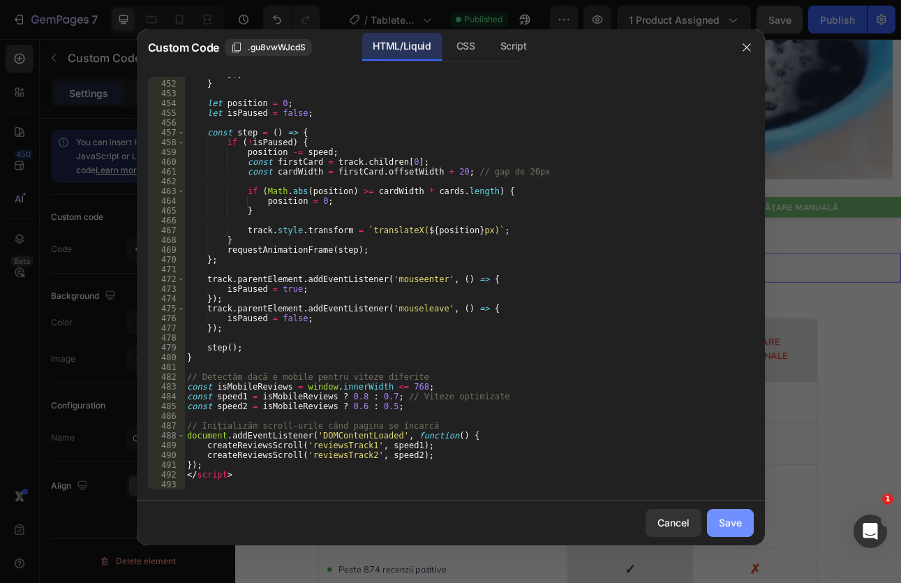
click at [719, 527] on div "Save" at bounding box center [730, 522] width 23 height 15
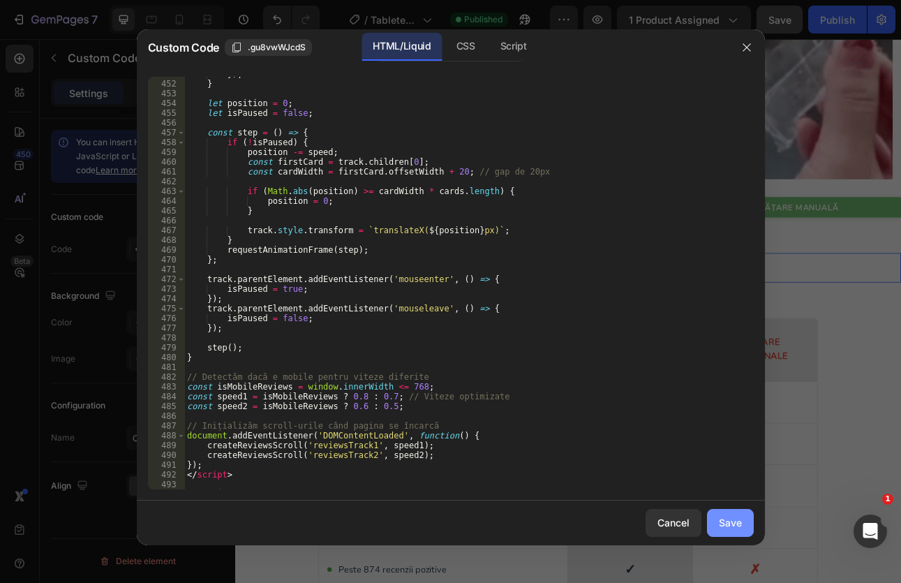
type textarea "<!-- SFÂRȘITUL SECȚIUNII DE REVIEW-URI -->"
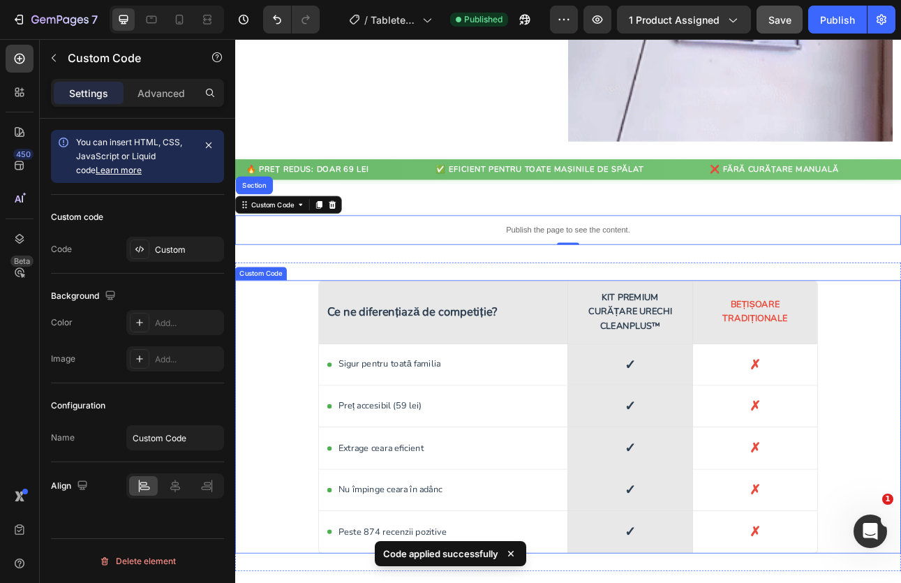
scroll to position [2232, 0]
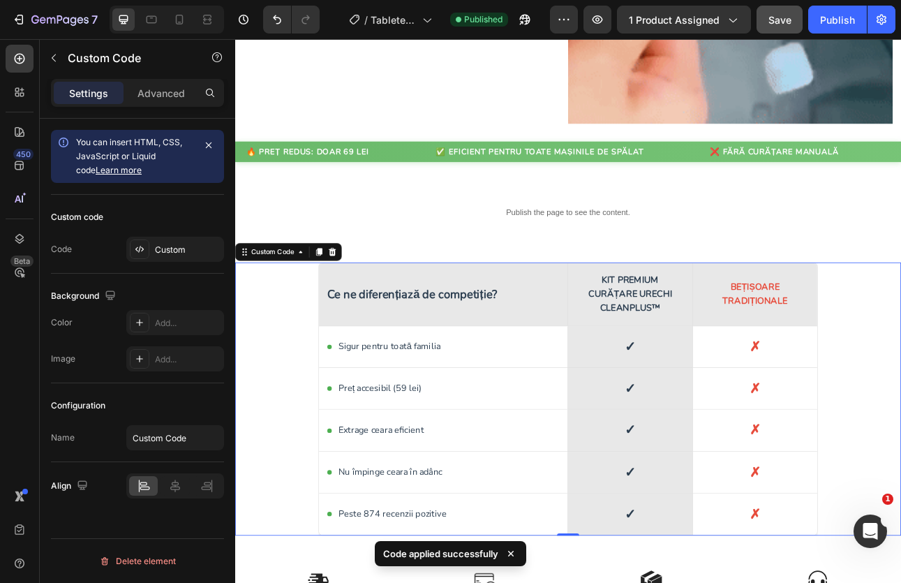
click at [560, 402] on div "Sigur pentru toată familia" at bounding box center [496, 426] width 313 height 52
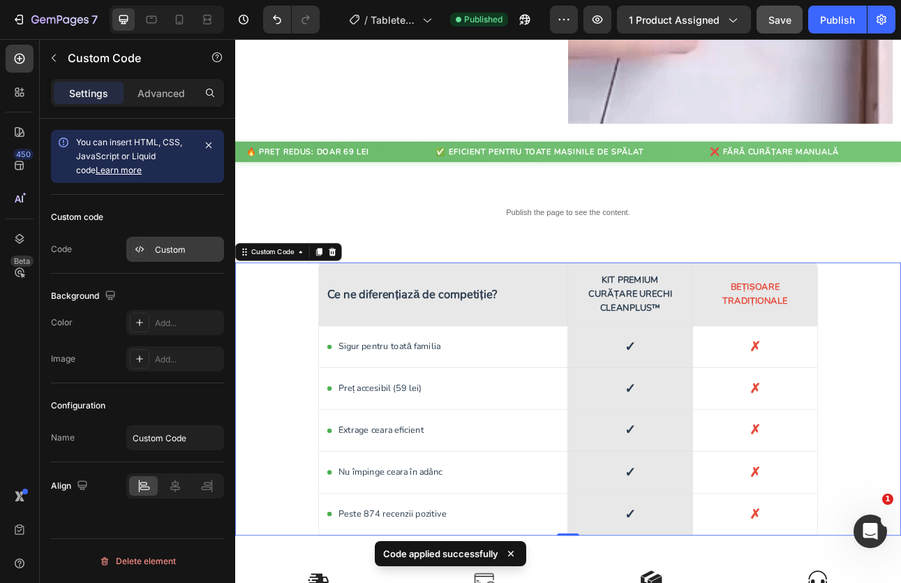
click at [179, 242] on div "Custom" at bounding box center [175, 249] width 98 height 25
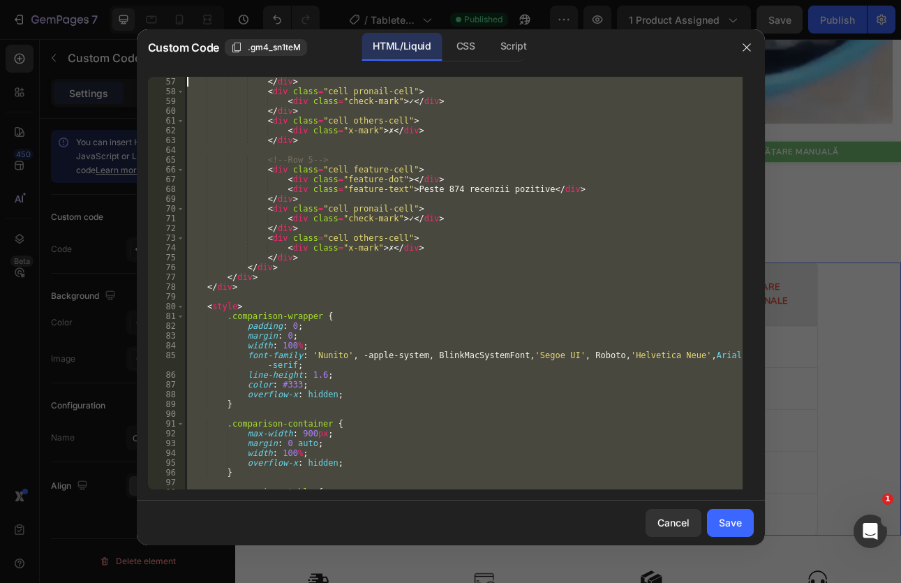
scroll to position [0, 0]
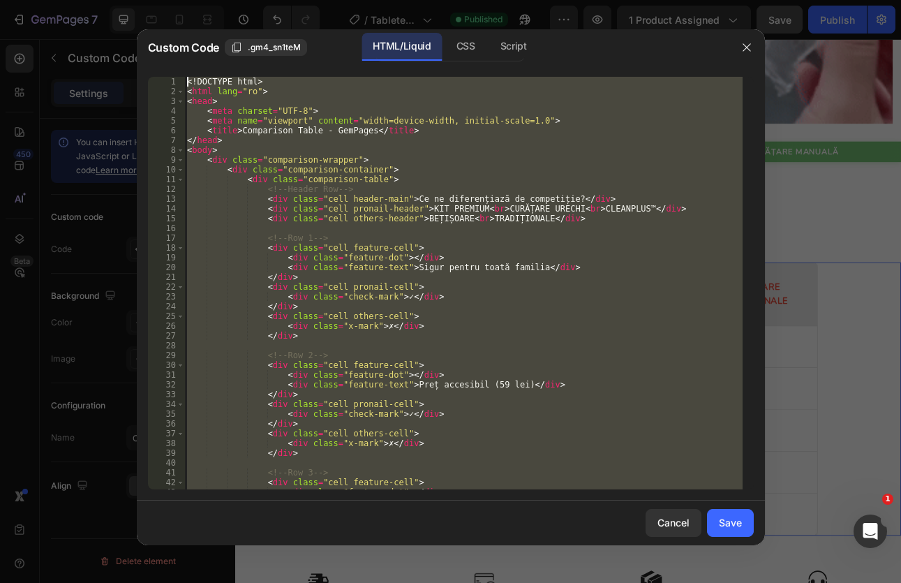
drag, startPoint x: 243, startPoint y: 488, endPoint x: 155, endPoint y: -24, distance: 519.6
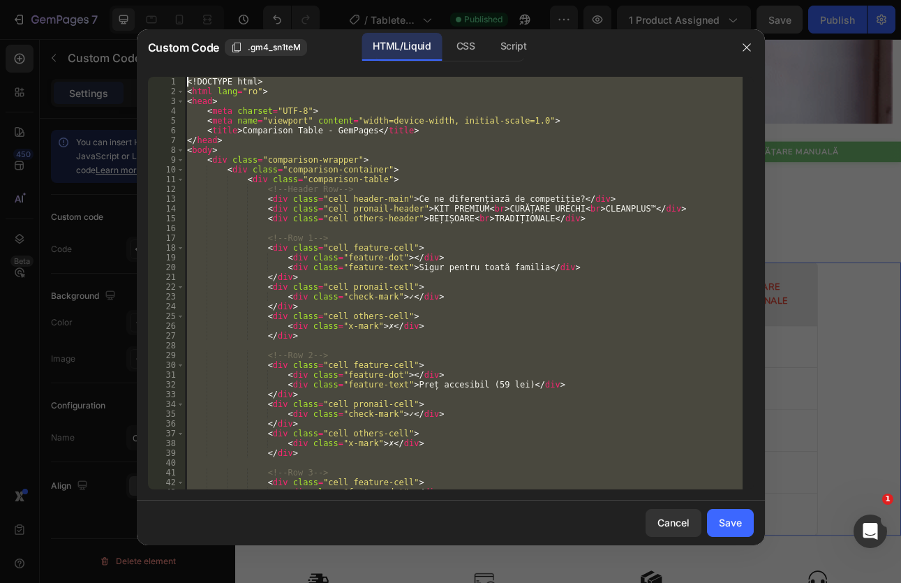
click at [155, 0] on html "7 Version history / Tablete curatare masina de spalat Published Preview 1 produ…" at bounding box center [450, 0] width 901 height 0
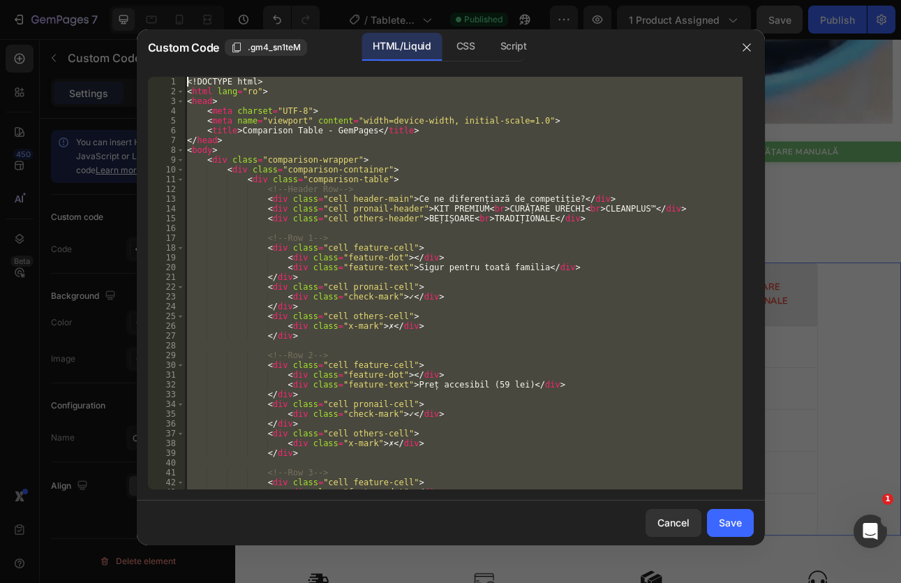
type textarea "<!DOCTYPE html> <html lang="ro">"
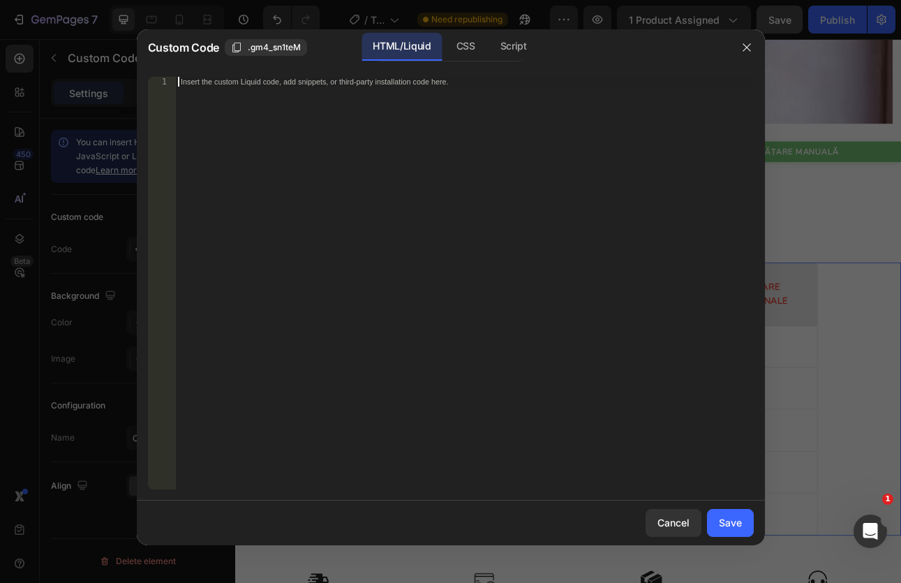
paste textarea "</html>"
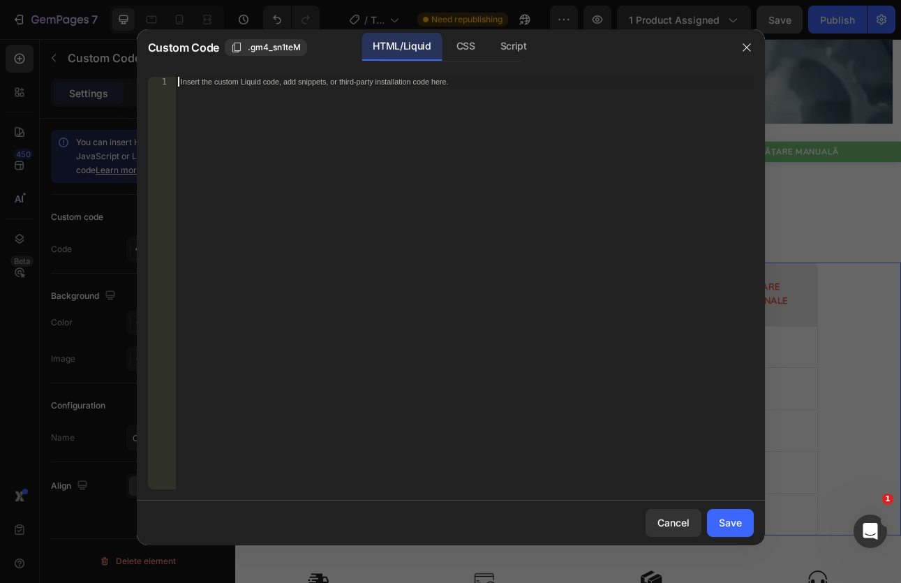
scroll to position [2371, 0]
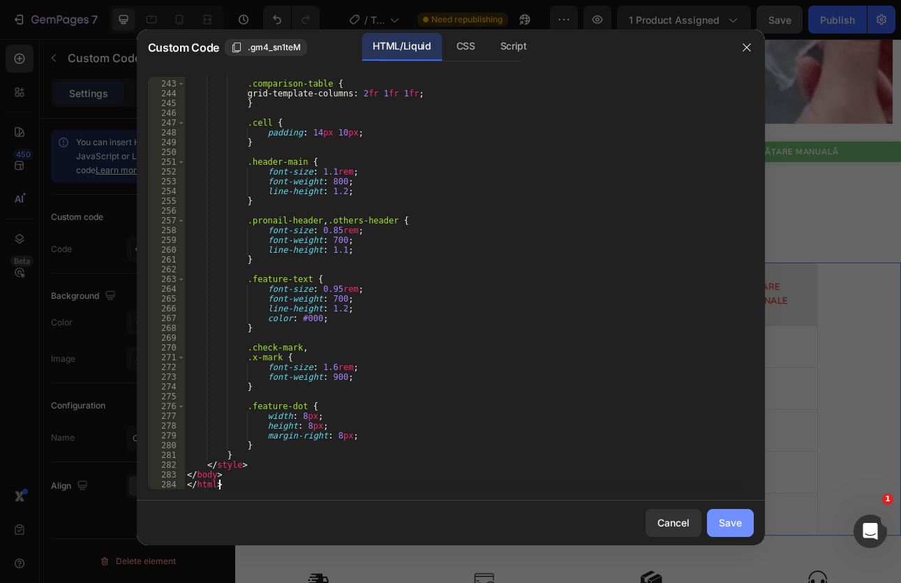
click at [726, 520] on div "Save" at bounding box center [730, 522] width 23 height 15
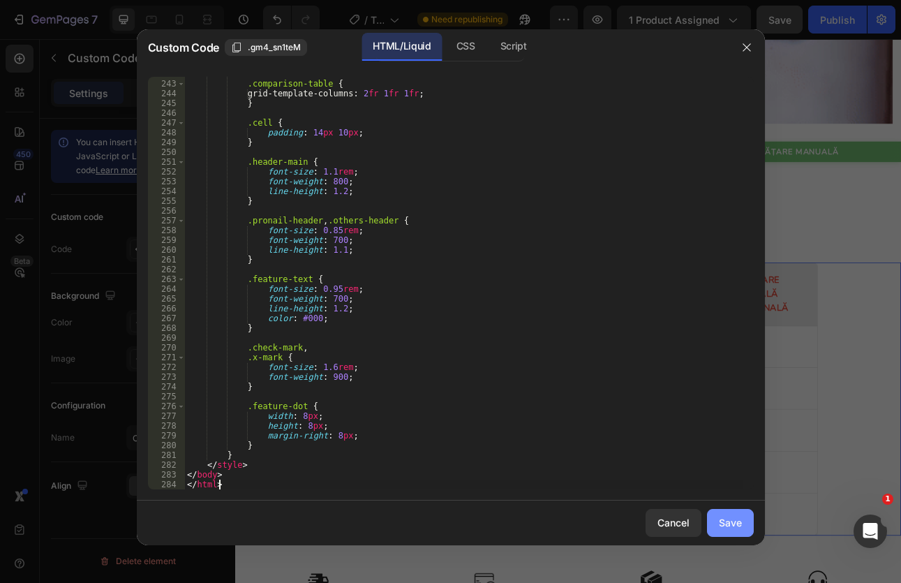
type textarea "</body> </html>"
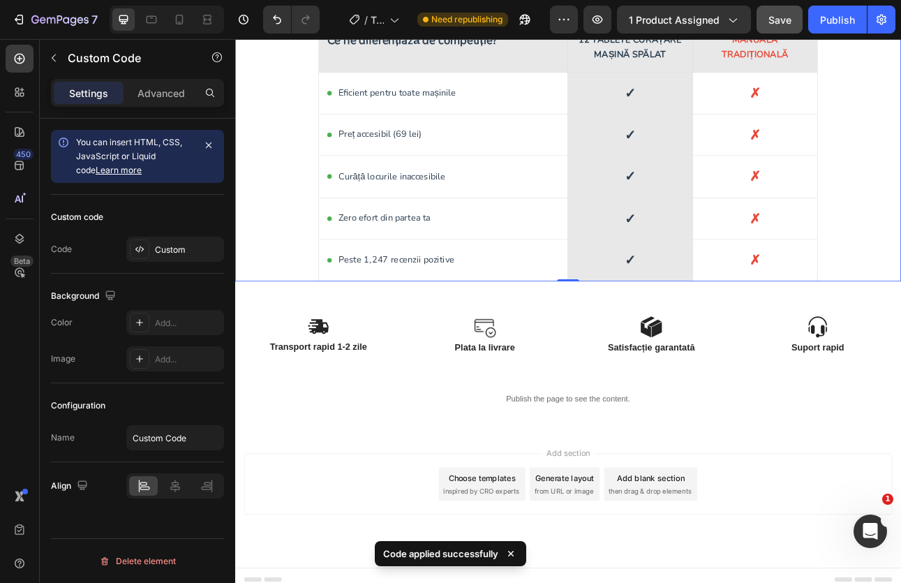
scroll to position [2540, 0]
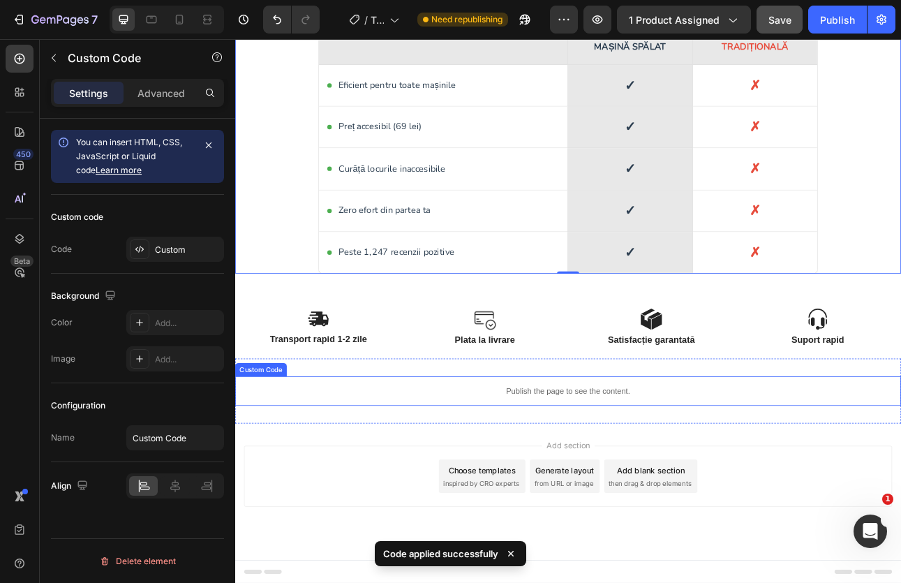
click at [610, 479] on p "Publish the page to see the content." at bounding box center [653, 481] width 837 height 15
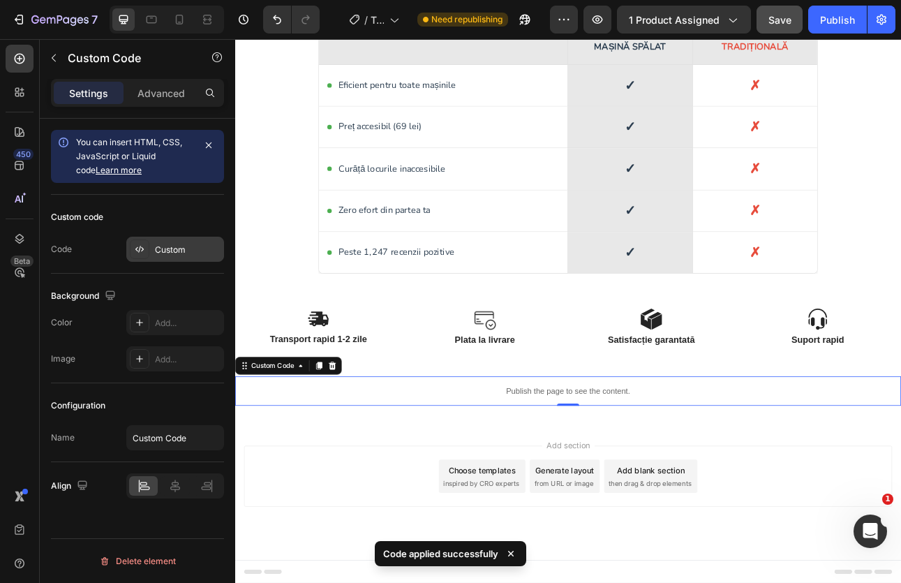
click at [179, 258] on div "Custom" at bounding box center [175, 249] width 98 height 25
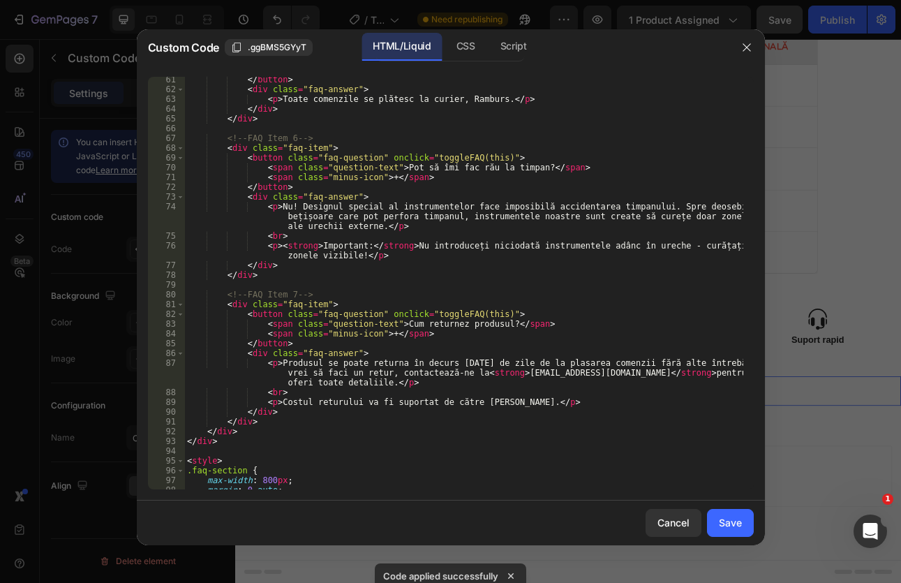
scroll to position [2332, 0]
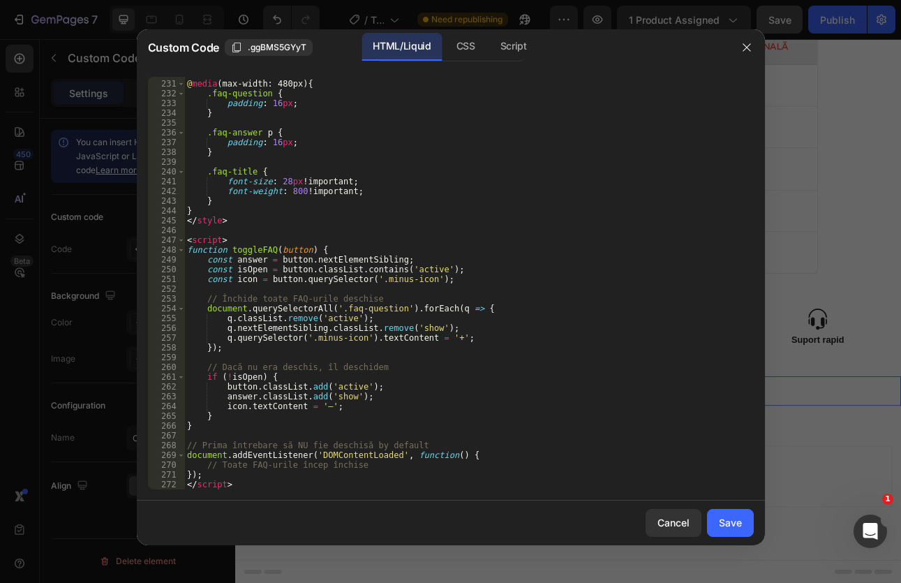
click at [257, 490] on div "230 231 232 233 234 235 236 237 238 239 240 241 242 243 244 245 246 247 248 249…" at bounding box center [451, 283] width 628 height 435
click at [257, 486] on div "@ media (max-width: 480px) { .faq-question { padding : 16 px ; } .faq-answer p …" at bounding box center [463, 285] width 558 height 432
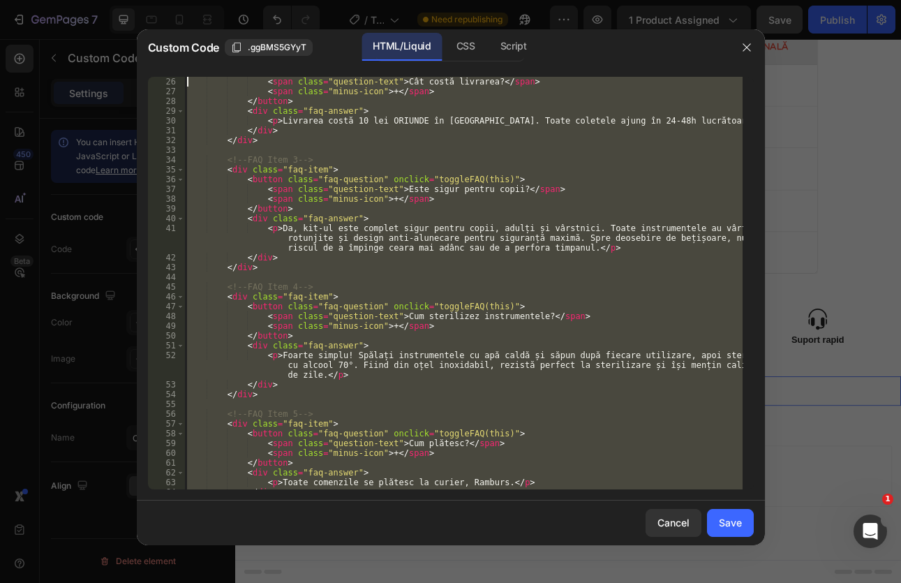
scroll to position [0, 0]
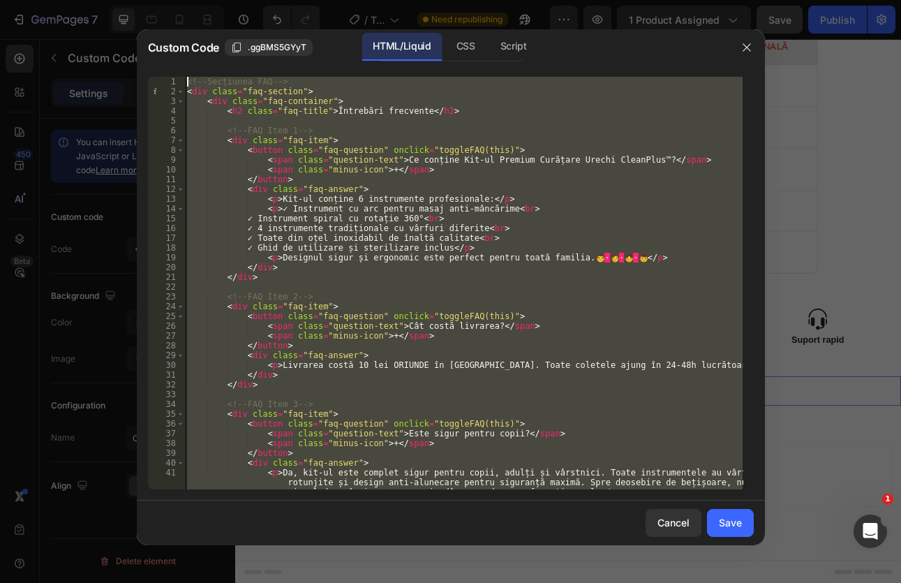
drag, startPoint x: 257, startPoint y: 486, endPoint x: 151, endPoint y: 13, distance: 484.2
click at [151, 13] on div "Custom Code .ggBMS5GYyT HTML/Liquid CSS Script </script> 1 2 3 4 5 6 7 8 9 10 1…" at bounding box center [450, 291] width 901 height 583
type textarea "<!-- Secțiunea FAQ --> <div class="faq-section">"
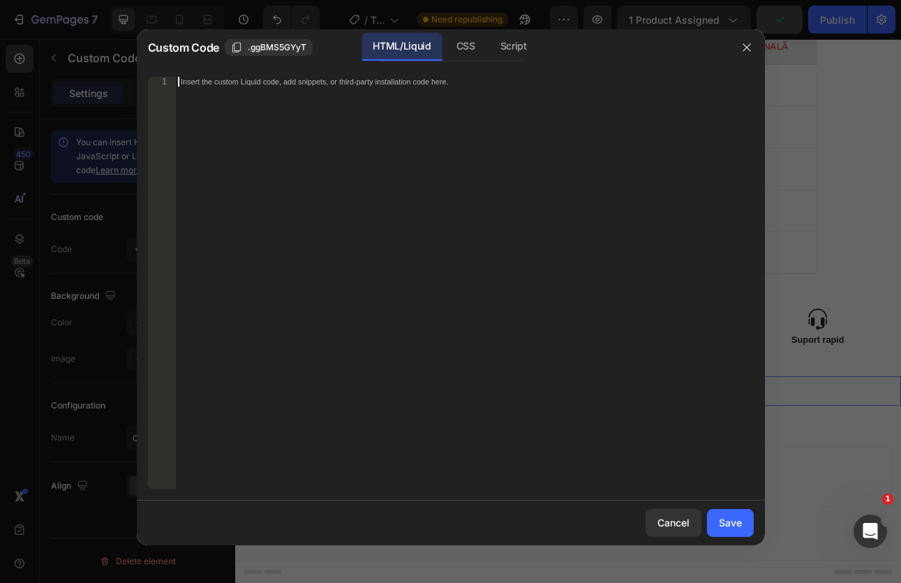
paste textarea "</html>"
type textarea "</html>"
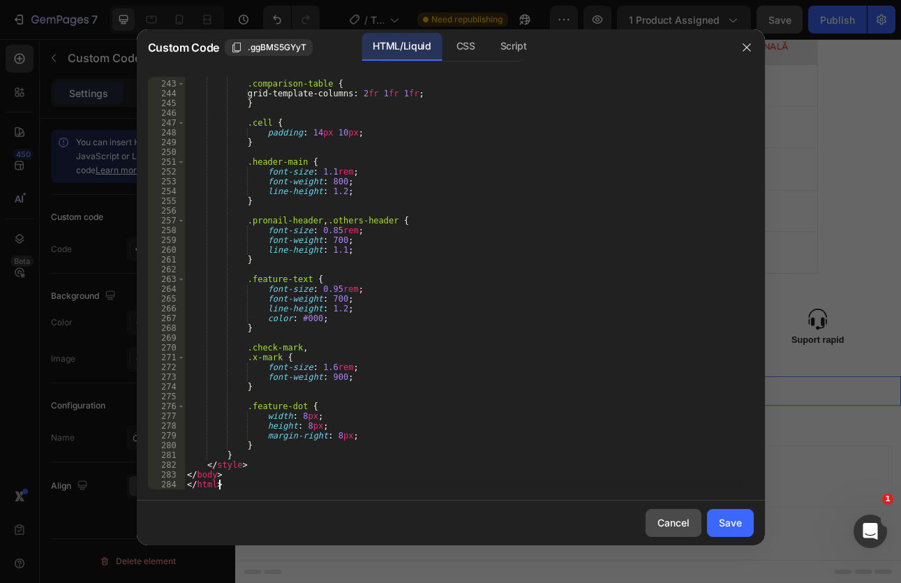
click at [668, 523] on div "Cancel" at bounding box center [673, 522] width 32 height 15
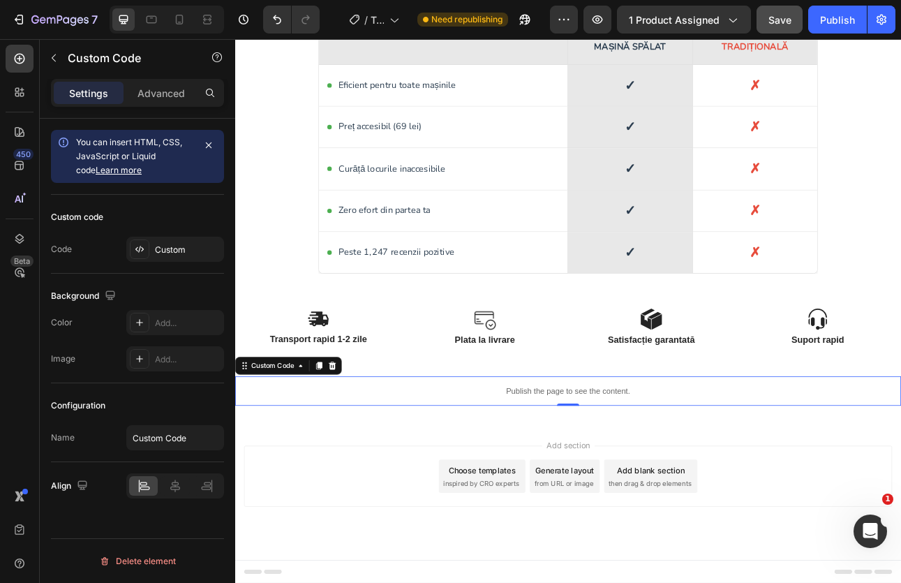
click at [583, 486] on p "Publish the page to see the content." at bounding box center [653, 481] width 837 height 15
click at [156, 250] on div "Custom" at bounding box center [188, 249] width 66 height 13
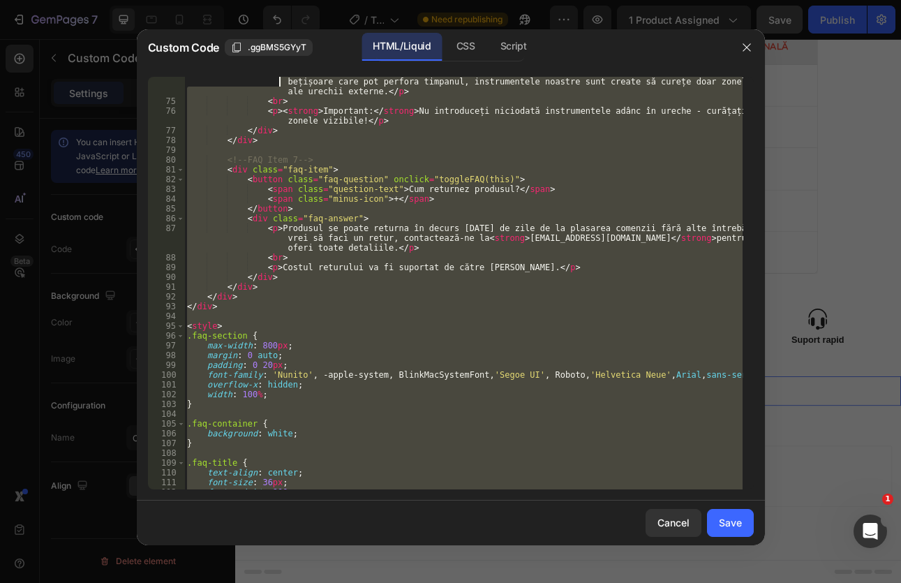
scroll to position [0, 0]
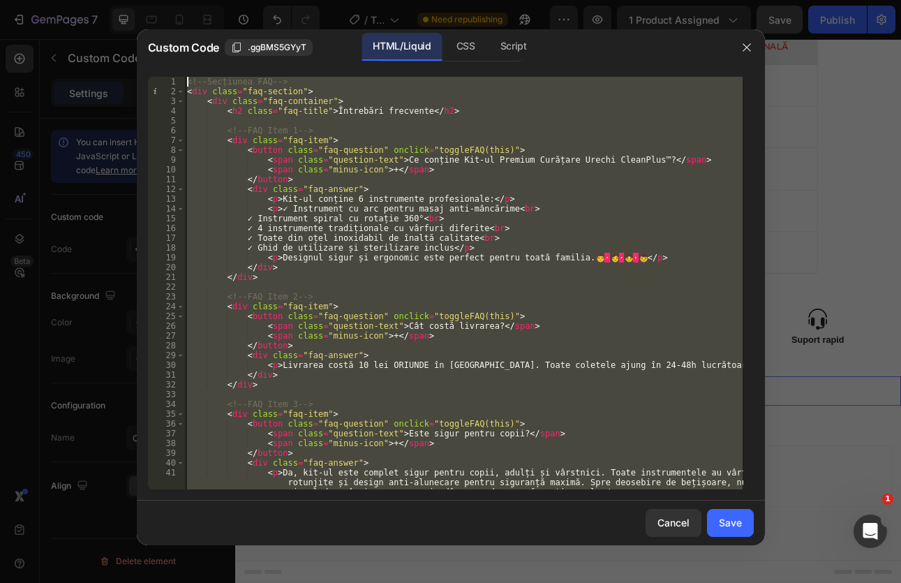
drag, startPoint x: 299, startPoint y: 486, endPoint x: 153, endPoint y: -24, distance: 530.4
click at [153, 0] on html "7 Version history / Tablete curatare masina de spalat Need republishing Preview…" at bounding box center [450, 0] width 901 height 0
type textarea "<!-- Secțiunea FAQ --> <div class="faq-section">"
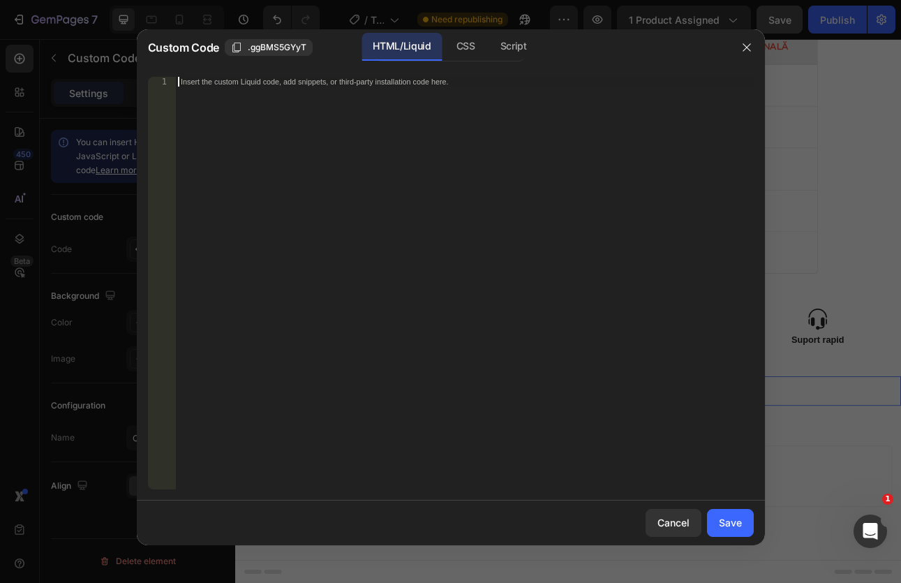
paste textarea "</script>"
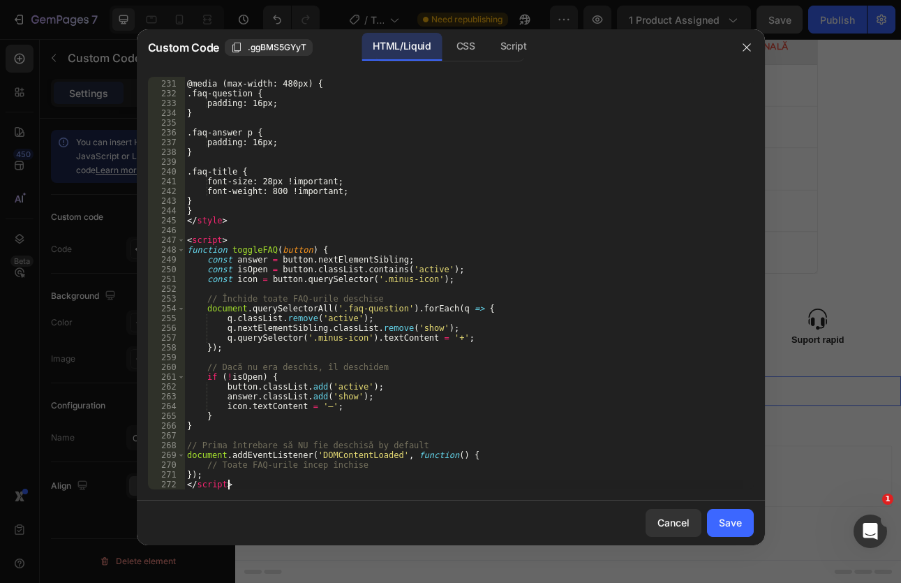
scroll to position [2313, 0]
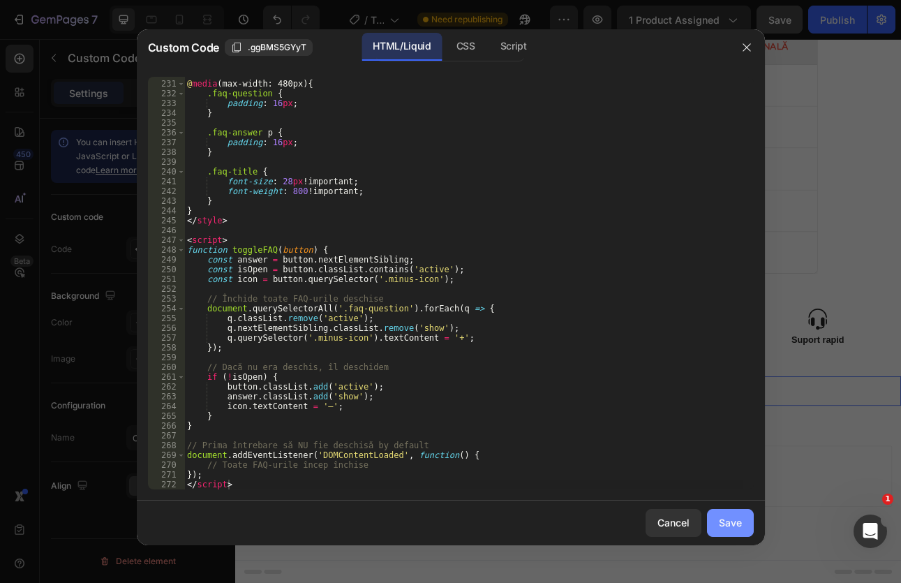
click at [746, 514] on button "Save" at bounding box center [730, 523] width 47 height 28
type textarea "}); </script>"
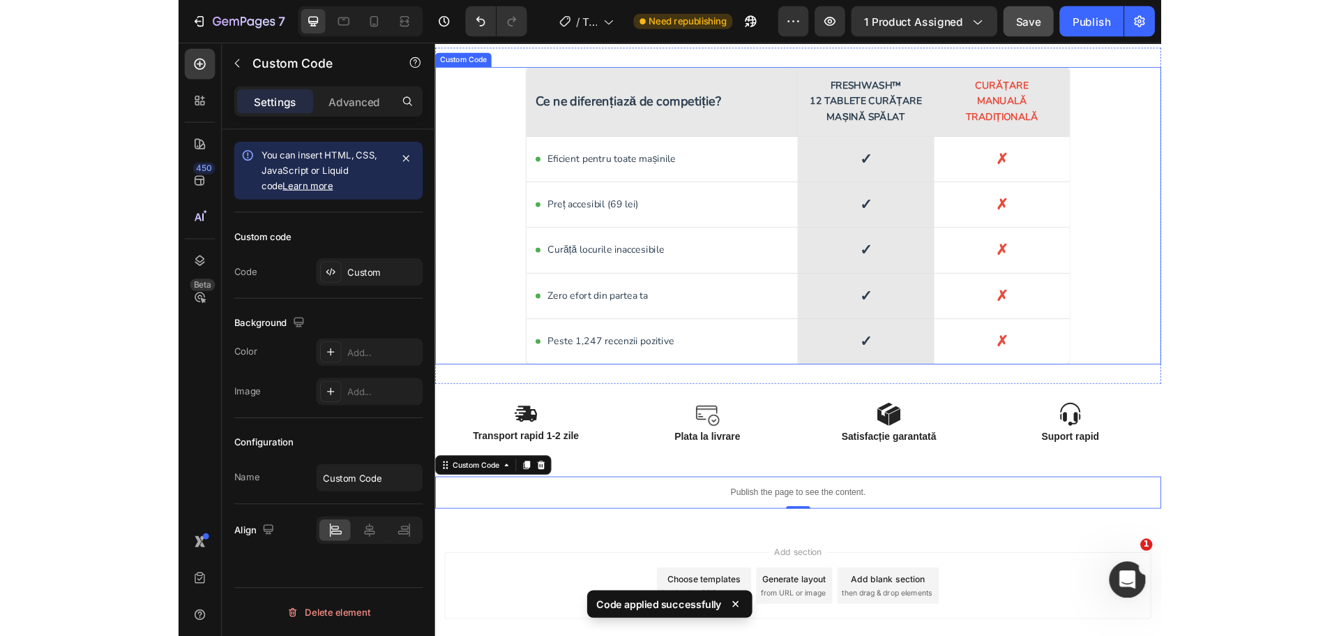
scroll to position [2331, 0]
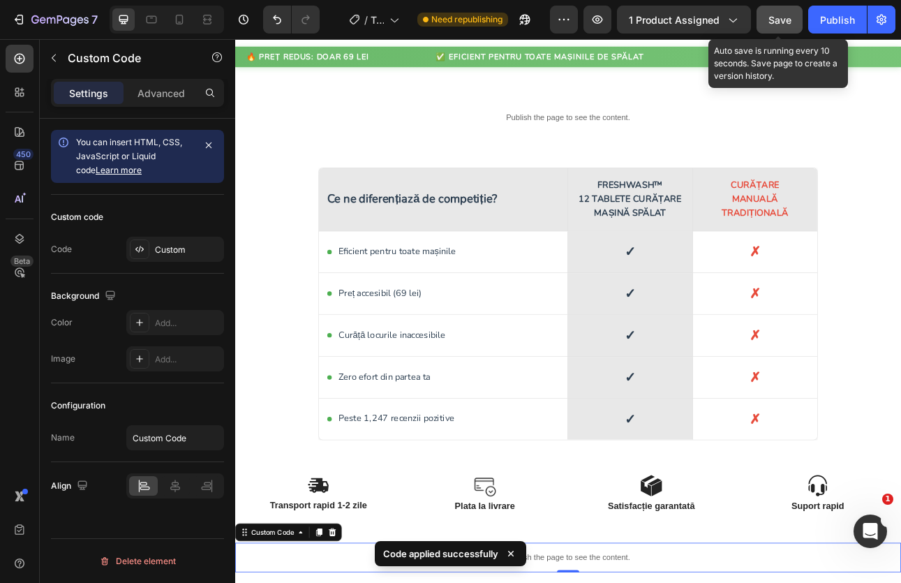
click at [778, 24] on span "Save" at bounding box center [779, 20] width 23 height 12
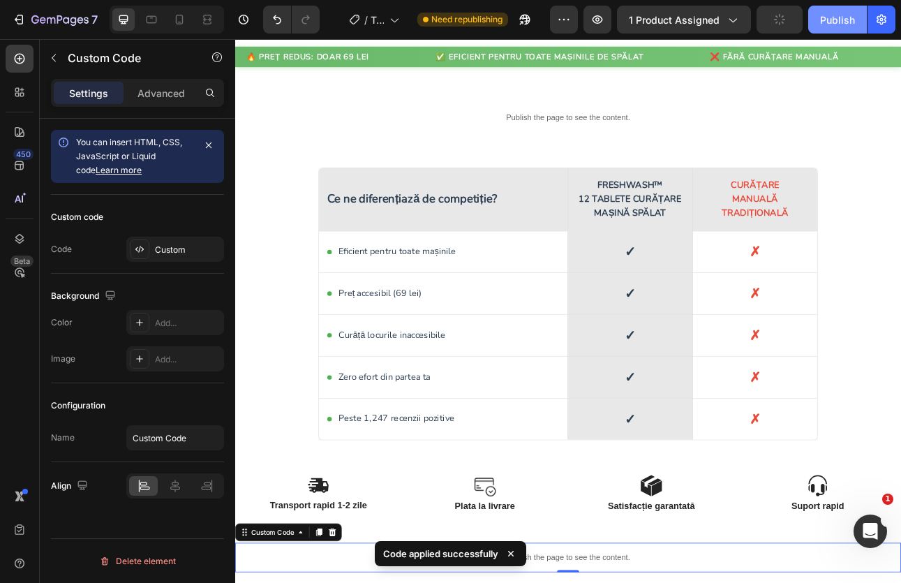
click at [820, 19] on div "Publish" at bounding box center [837, 20] width 35 height 15
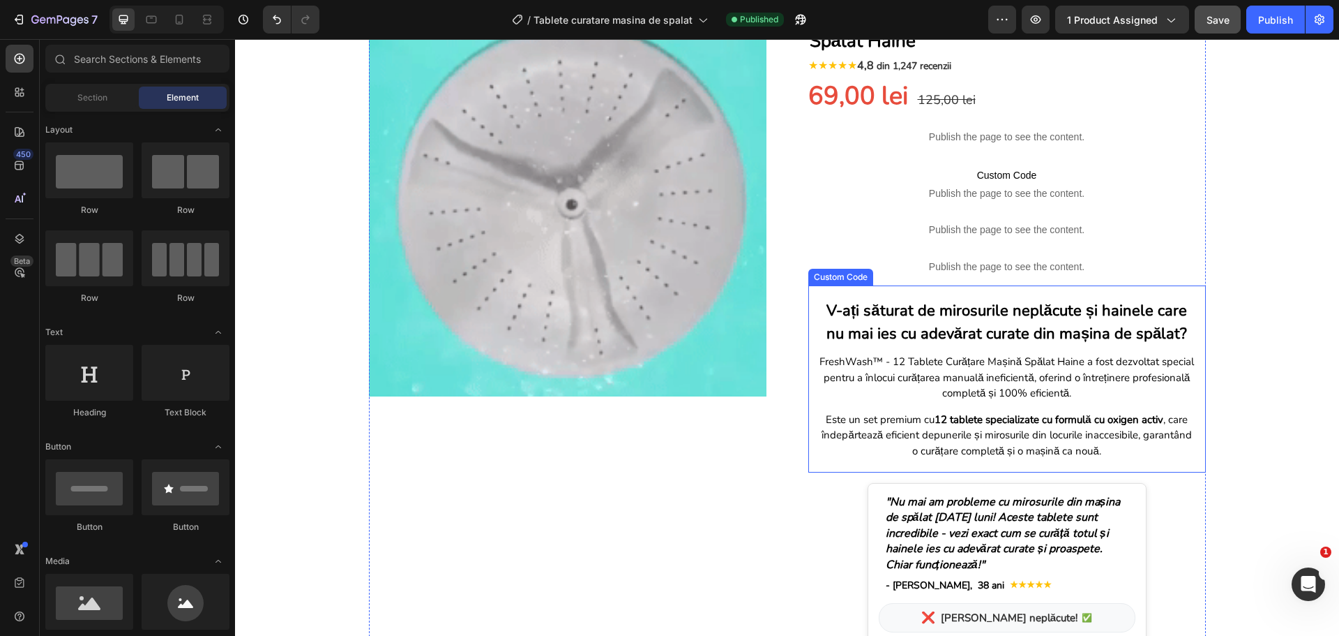
scroll to position [140, 0]
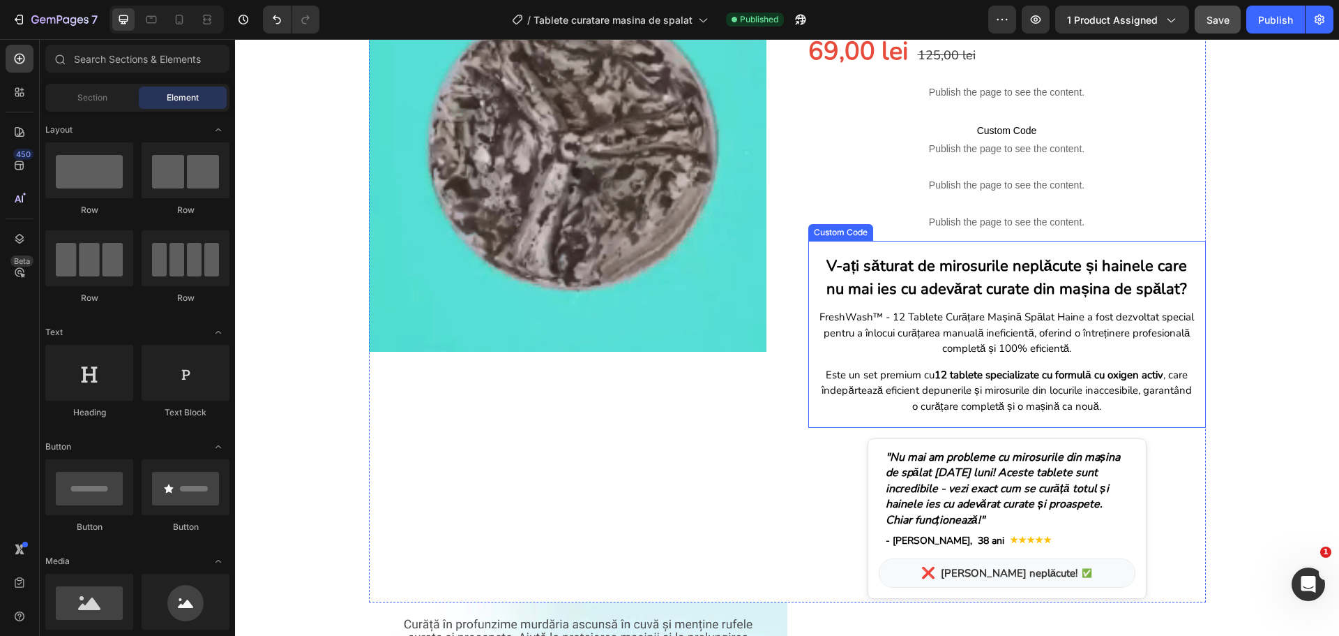
click at [853, 348] on p "FreshWash™ - 12 Tablete Curățare Mașină Spălat Haine a fost dezvoltat special p…" at bounding box center [1007, 332] width 377 height 47
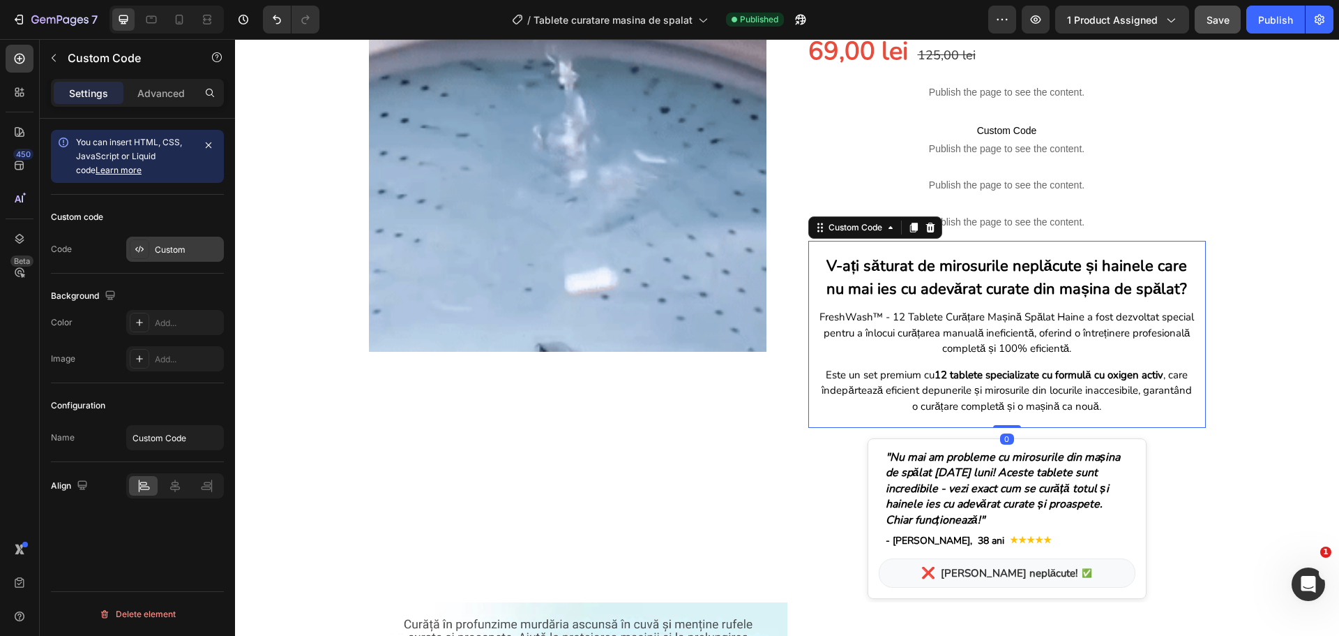
click at [177, 244] on div "Custom" at bounding box center [188, 249] width 66 height 13
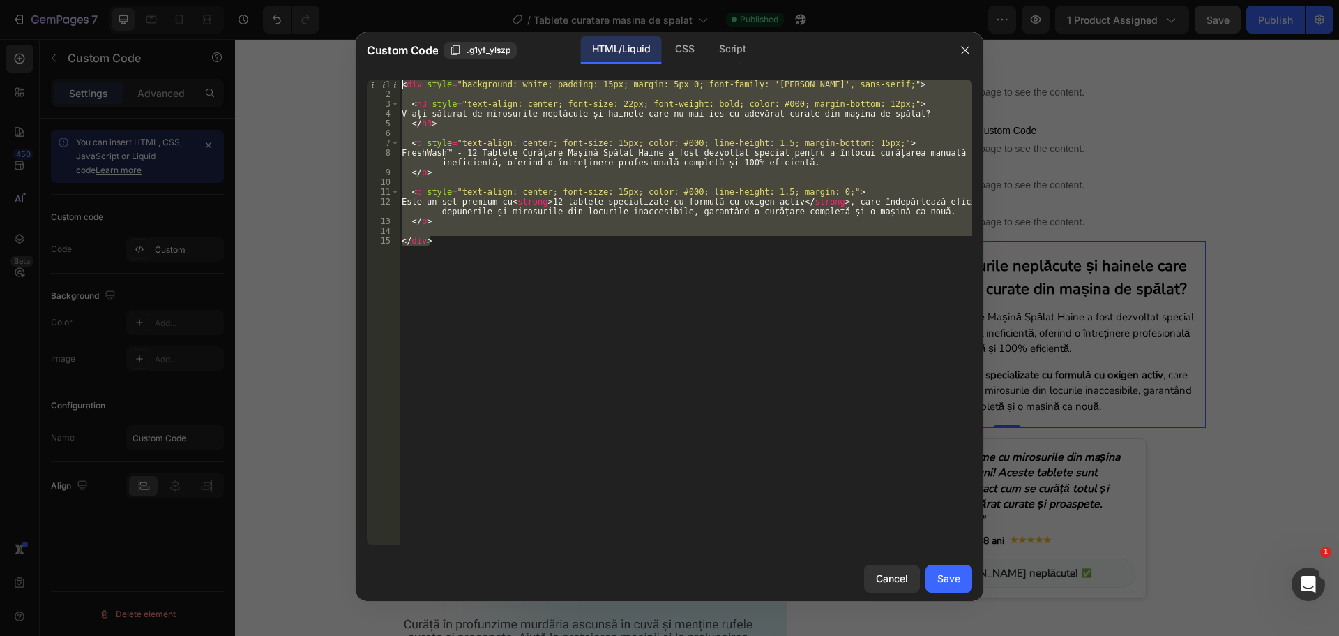
drag, startPoint x: 433, startPoint y: 239, endPoint x: 398, endPoint y: 70, distance: 172.3
click at [398, 70] on div "</div> 1 2 3 4 5 6 7 8 9 10 11 12 13 14 15 < div style = "background: white; pa…" at bounding box center [670, 312] width 628 height 488
paste textarea "/div>"
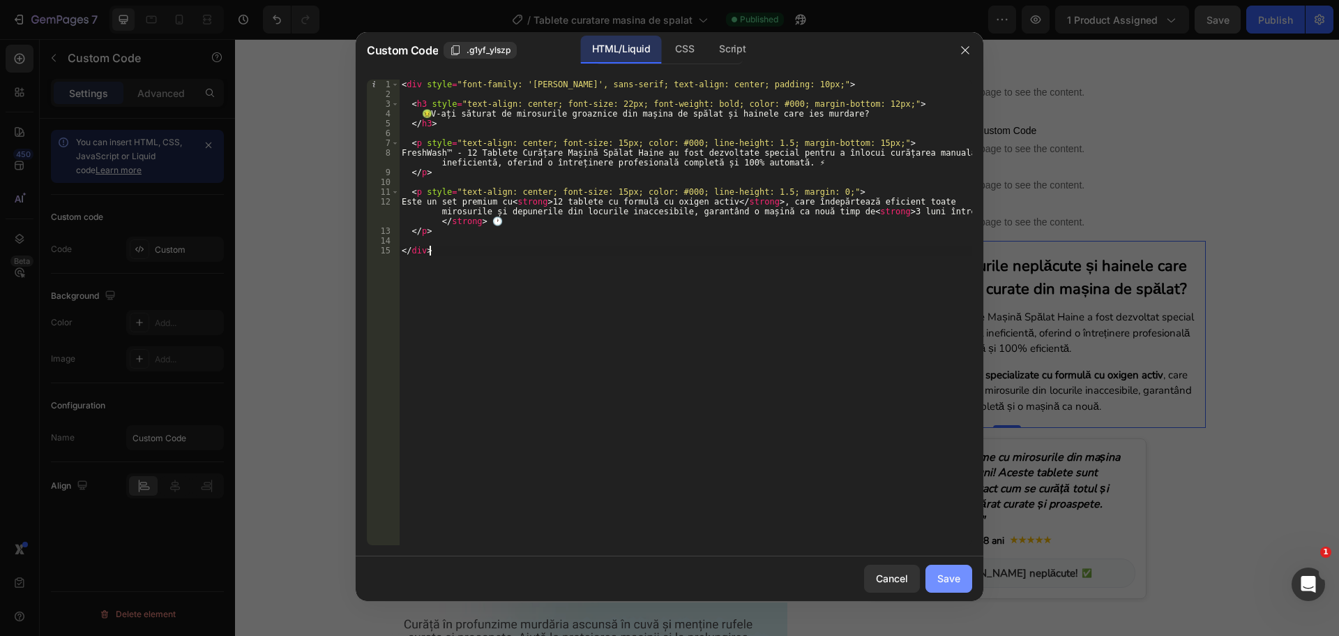
click at [944, 573] on div "Save" at bounding box center [949, 578] width 23 height 15
type textarea "</div>"
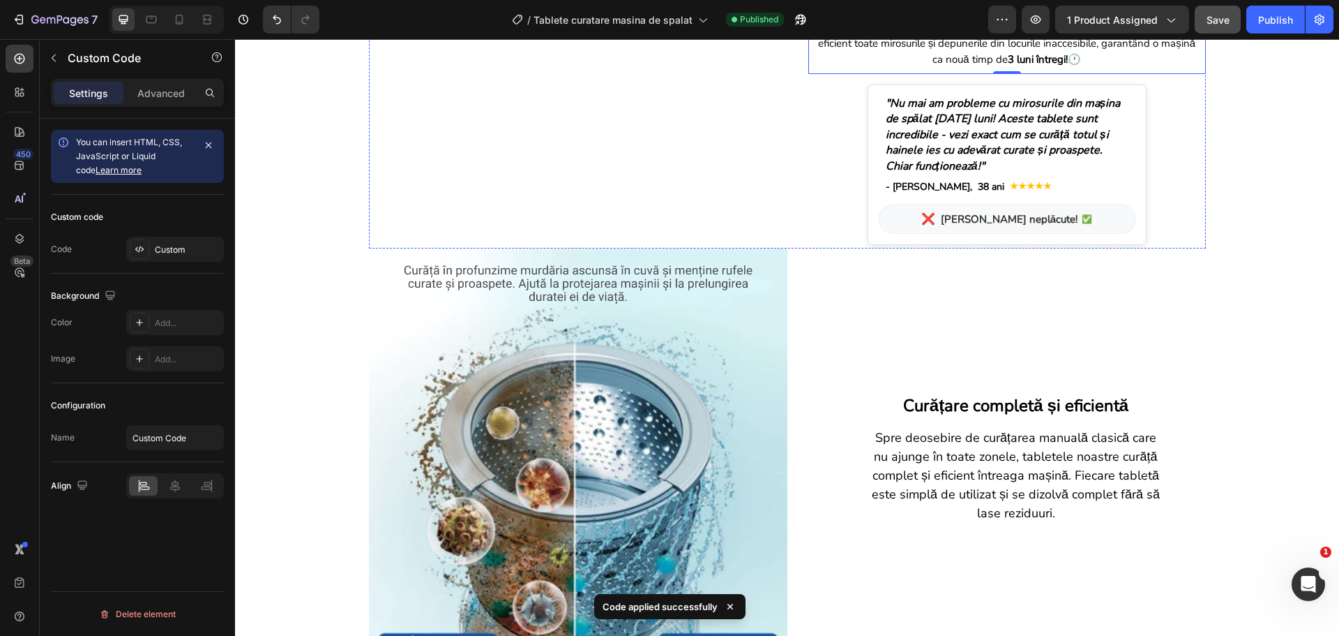
scroll to position [488, 0]
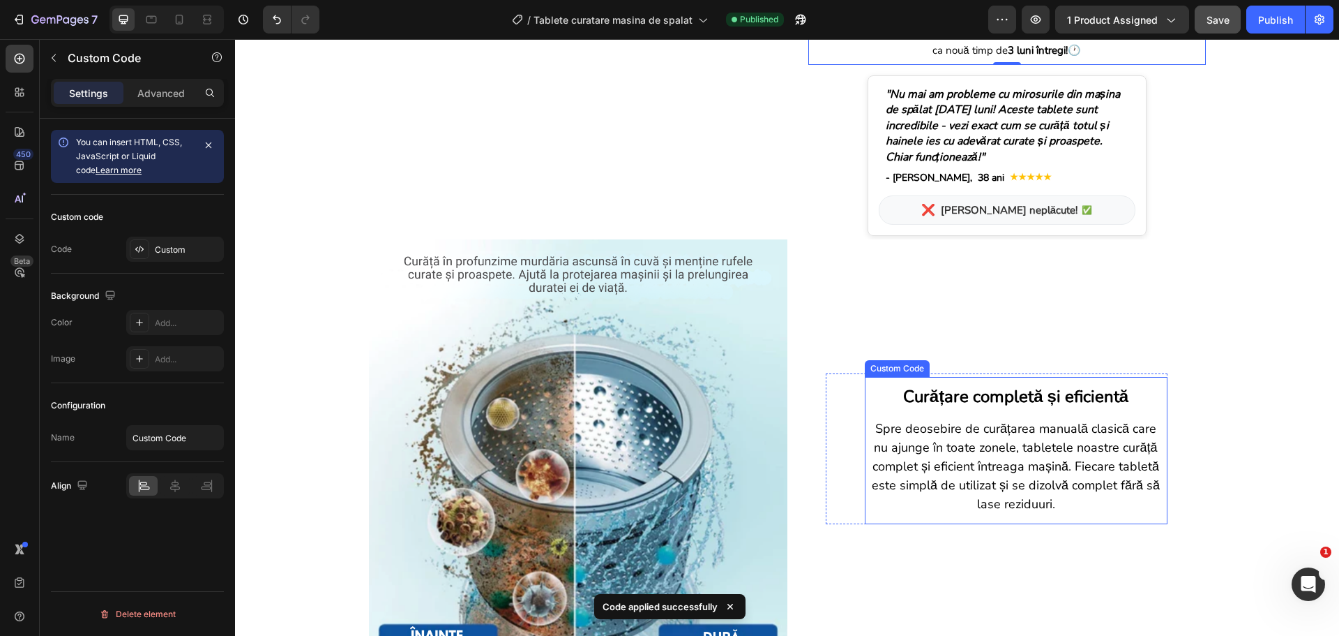
click at [924, 431] on p "Spre deosebire de curățarea manuală clasică care nu ajunge în toate zonele, tab…" at bounding box center [1016, 466] width 289 height 94
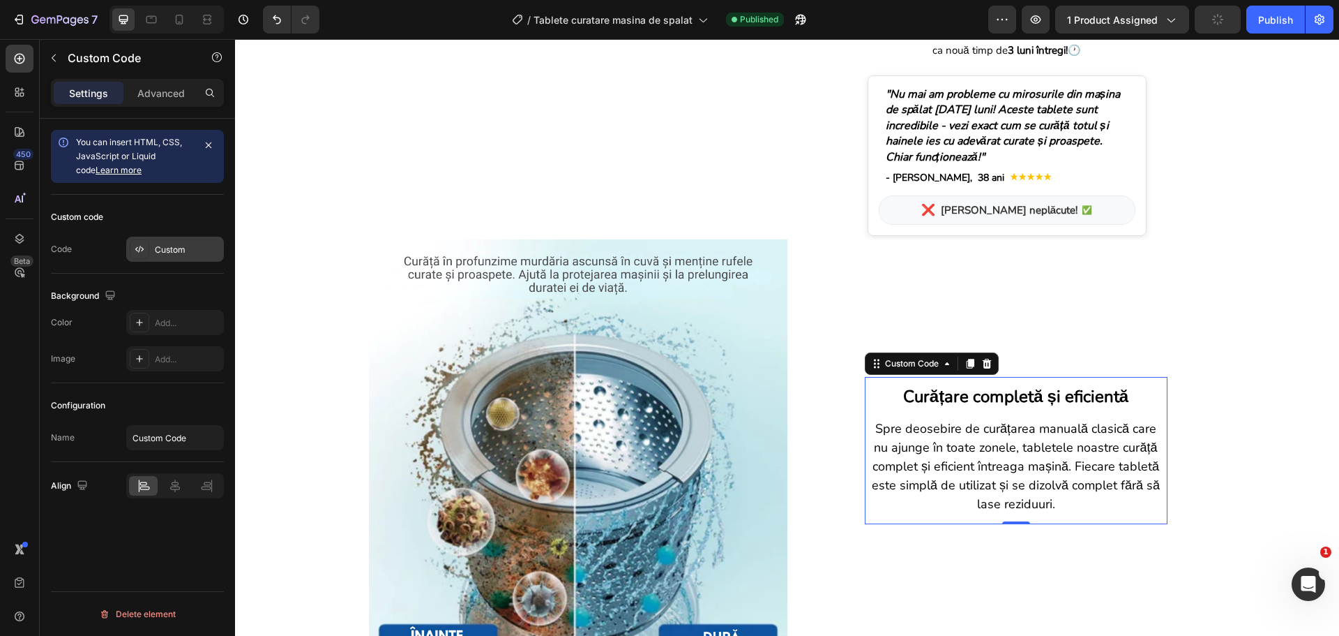
click at [187, 250] on div "Custom" at bounding box center [188, 249] width 66 height 13
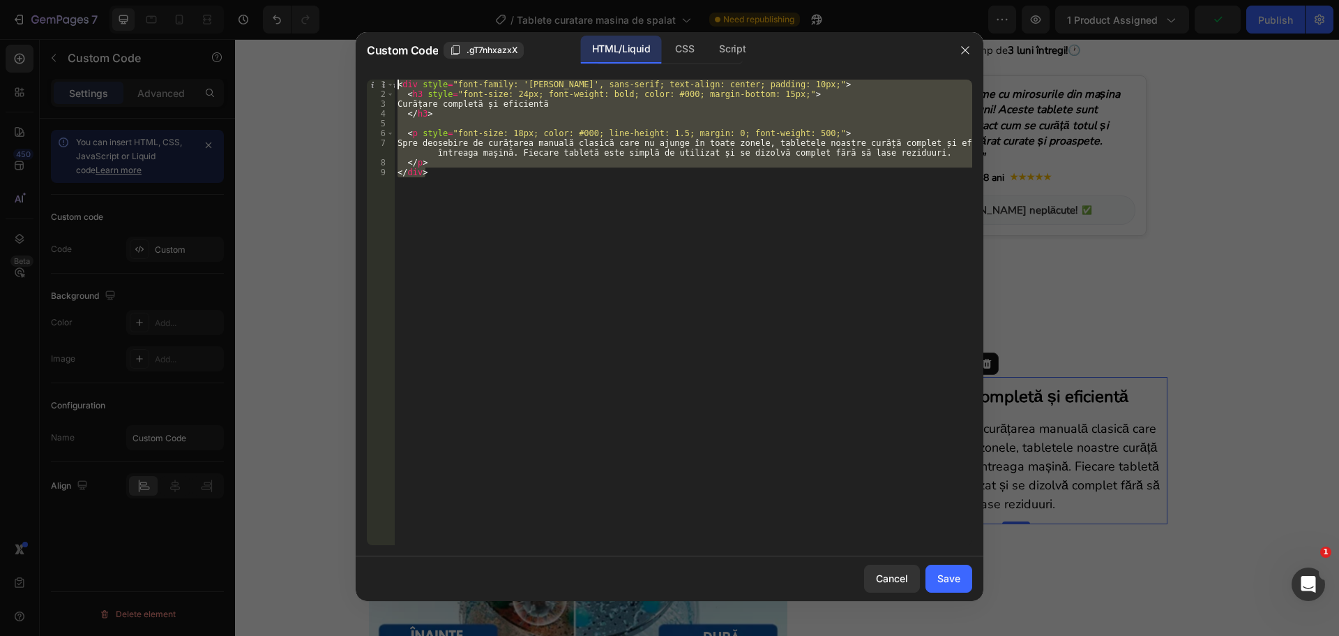
drag, startPoint x: 436, startPoint y: 169, endPoint x: 373, endPoint y: 79, distance: 110.1
click at [373, 80] on div "</div> 1 2 3 4 5 6 7 8 9 < div style = "font-family: 'Nunito', sans-serif; text…" at bounding box center [670, 312] width 606 height 465
paste textarea "/div"
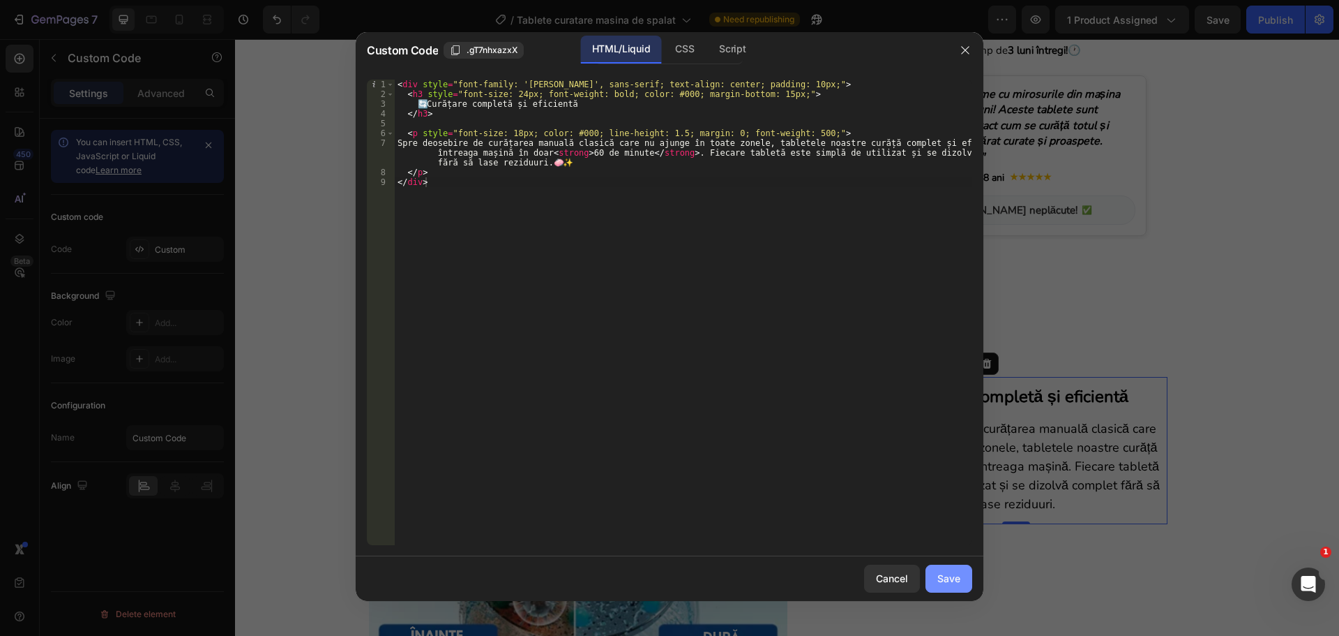
drag, startPoint x: 966, startPoint y: 576, endPoint x: 950, endPoint y: 575, distance: 16.8
click at [965, 576] on button "Save" at bounding box center [949, 578] width 47 height 28
type textarea "</p> </div>"
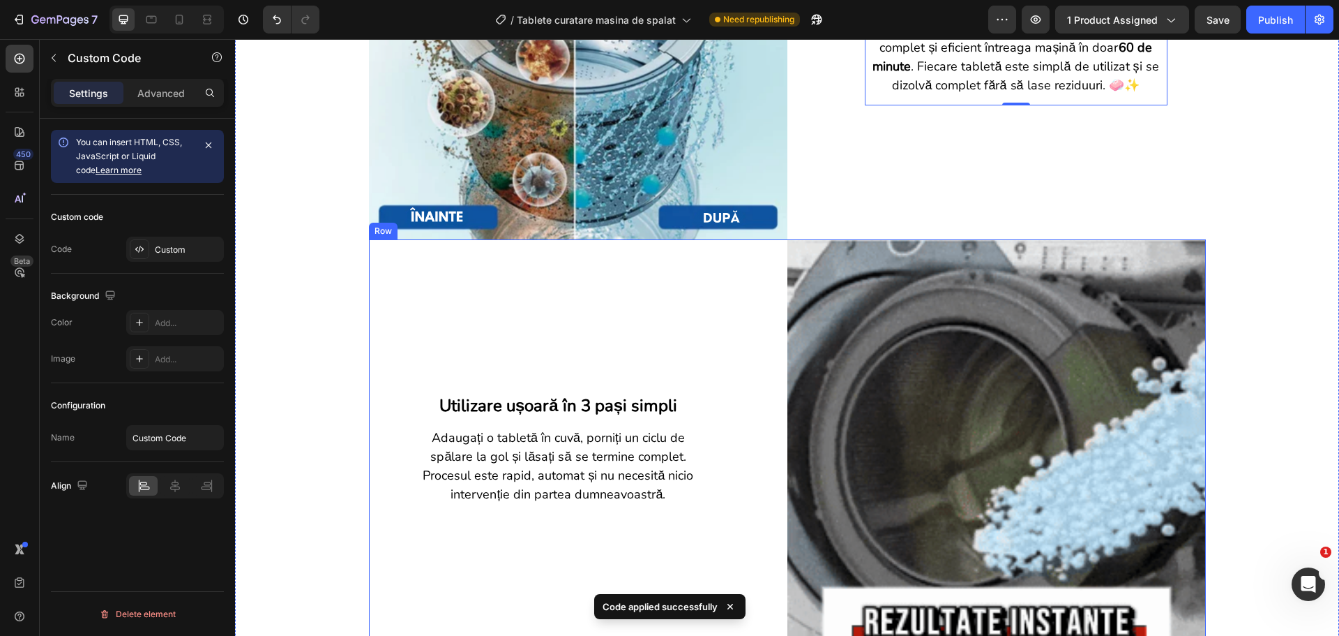
scroll to position [977, 0]
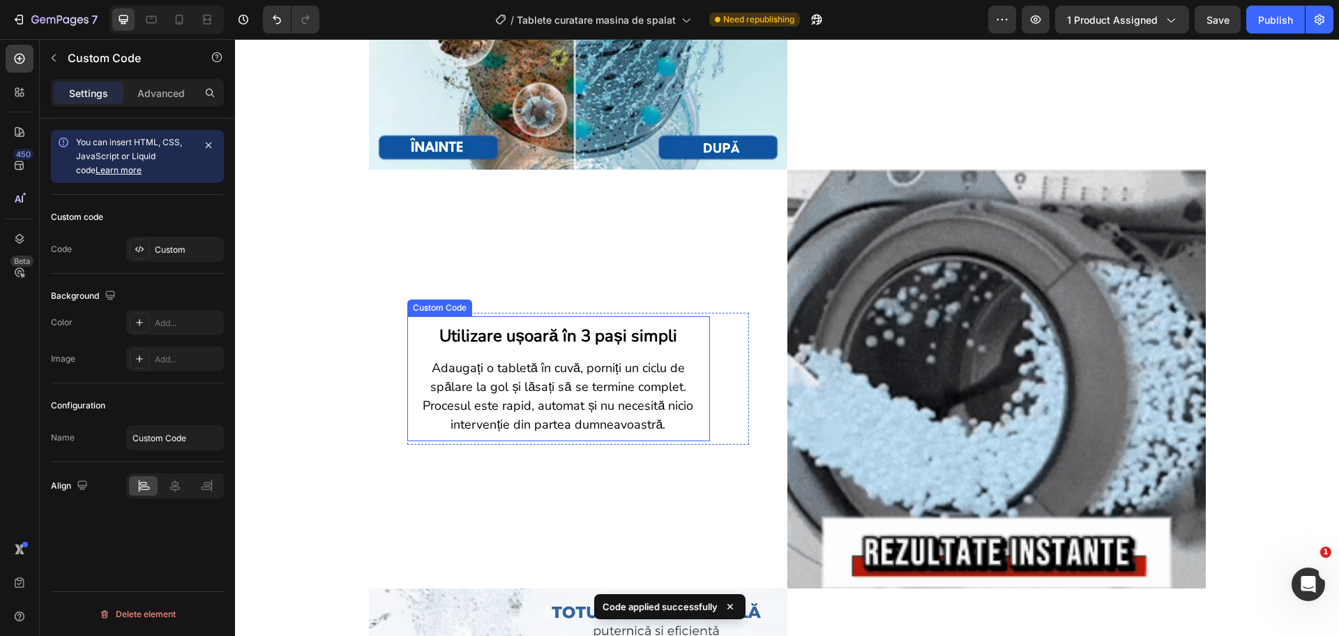
click at [578, 355] on div "Utilizare ușoară în 3 pași simpli Adaugați o tabletă în cuvă, porniți un ciclu …" at bounding box center [558, 378] width 303 height 125
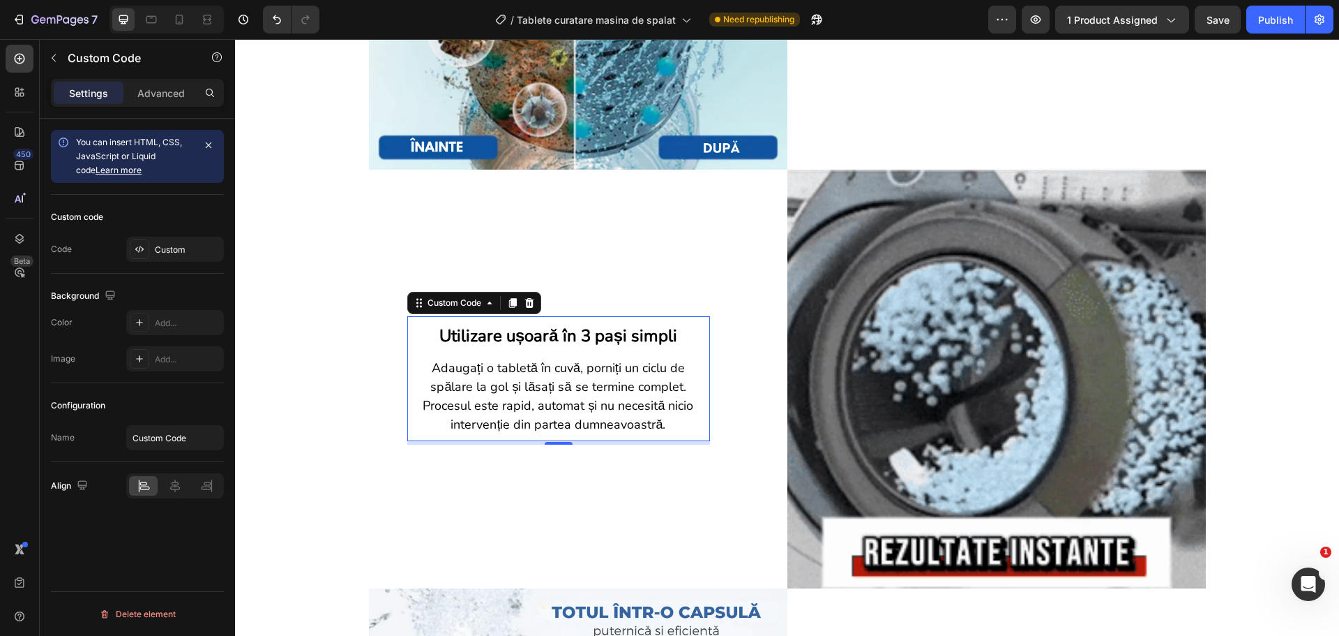
click at [580, 368] on p "Adaugați o tabletă în cuvă, porniți un ciclu de spălare la gol și lăsați să se …" at bounding box center [558, 396] width 289 height 75
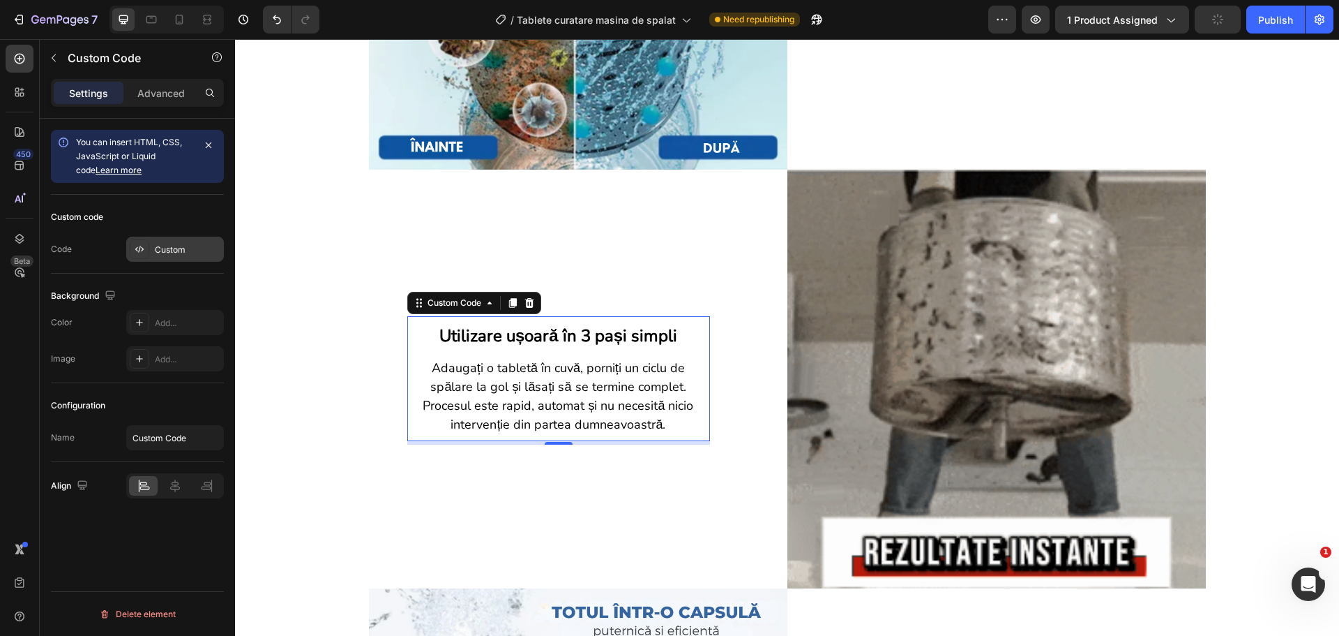
click at [179, 245] on div "Custom" at bounding box center [188, 249] width 66 height 13
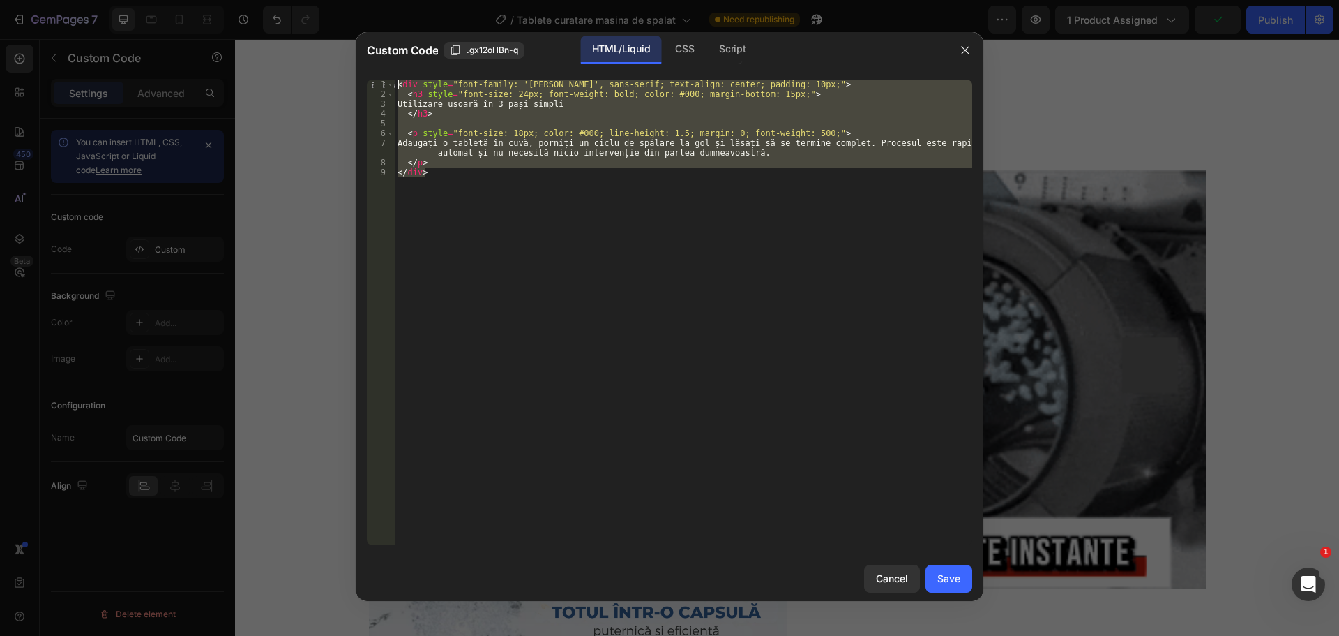
drag, startPoint x: 444, startPoint y: 179, endPoint x: 372, endPoint y: 76, distance: 125.6
click at [372, 76] on div "</div> 1 2 3 4 5 6 7 8 9 < div style = "font-family: 'Nunito', sans-serif; text…" at bounding box center [670, 312] width 628 height 488
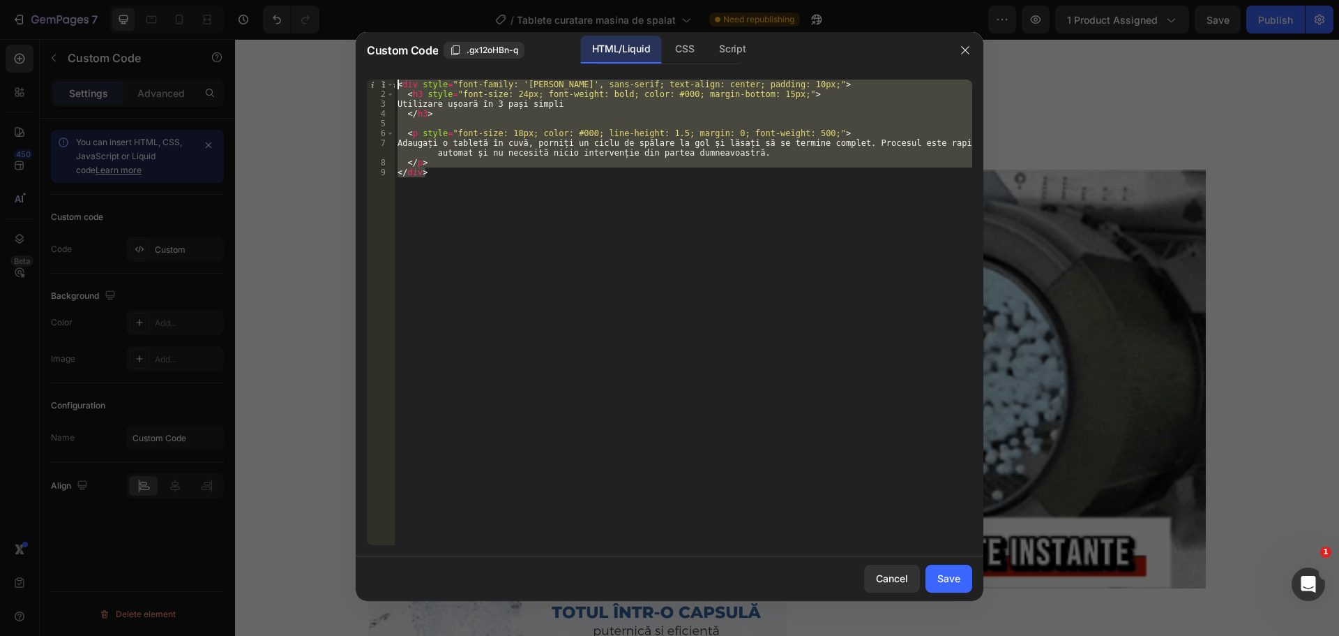
paste textarea "/div"
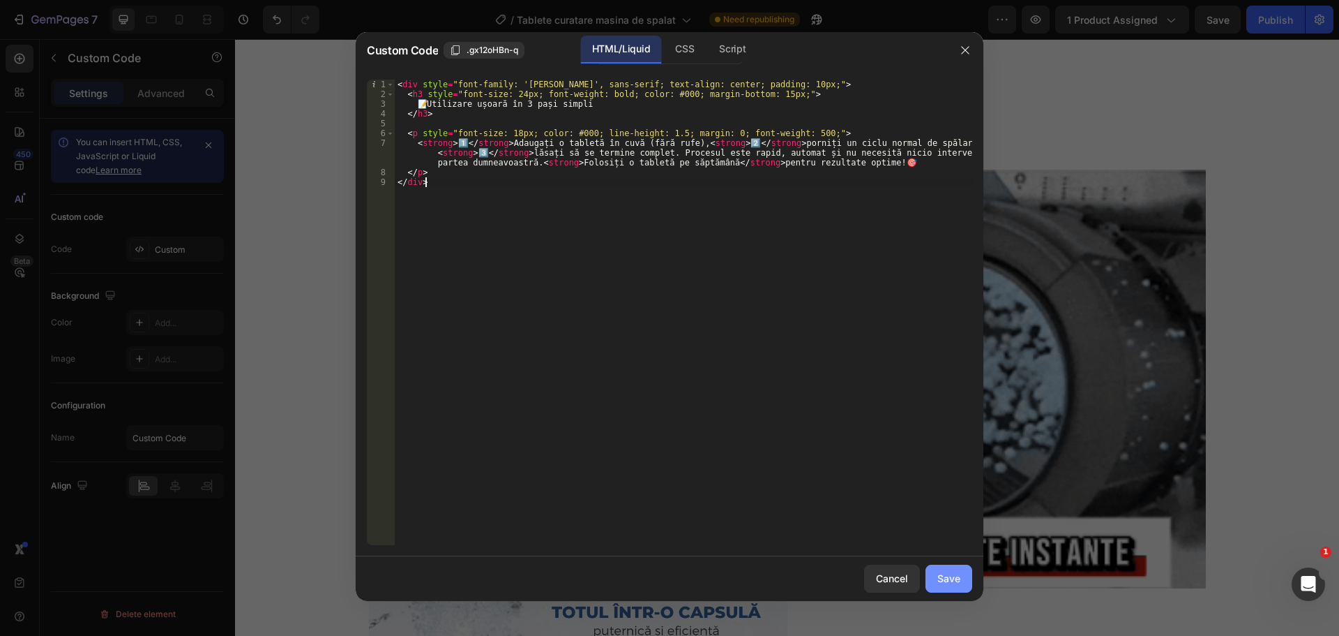
click at [936, 573] on button "Save" at bounding box center [949, 578] width 47 height 28
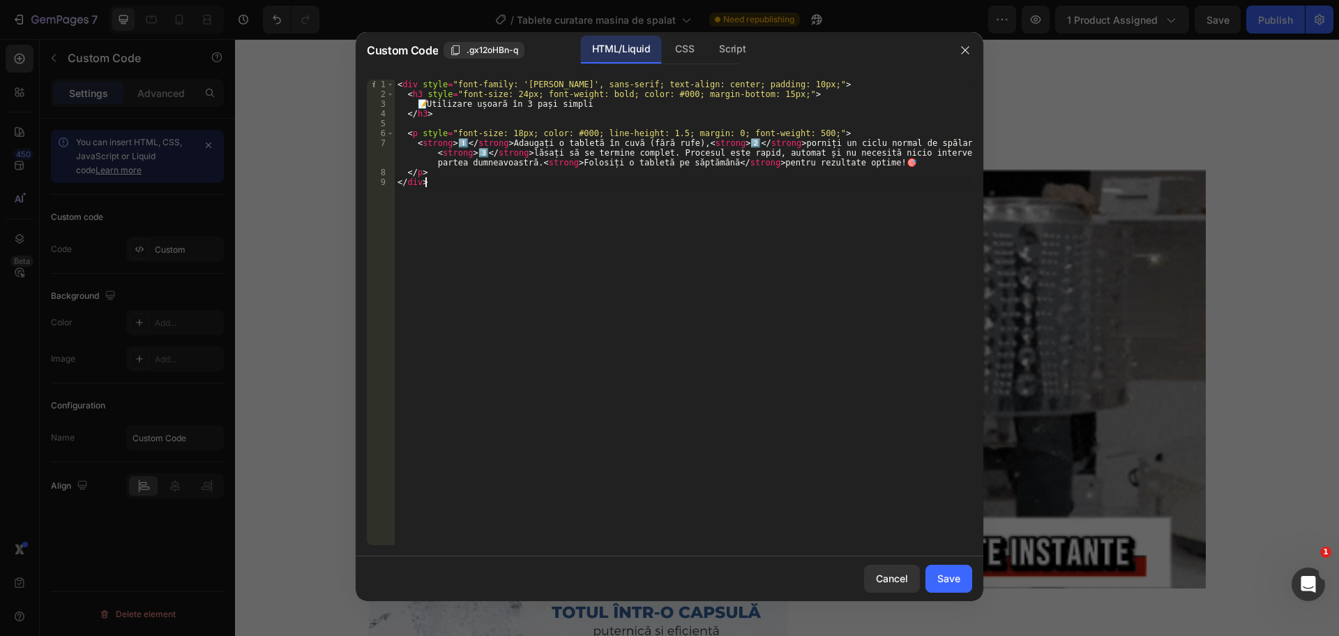
type textarea "</p> </div>"
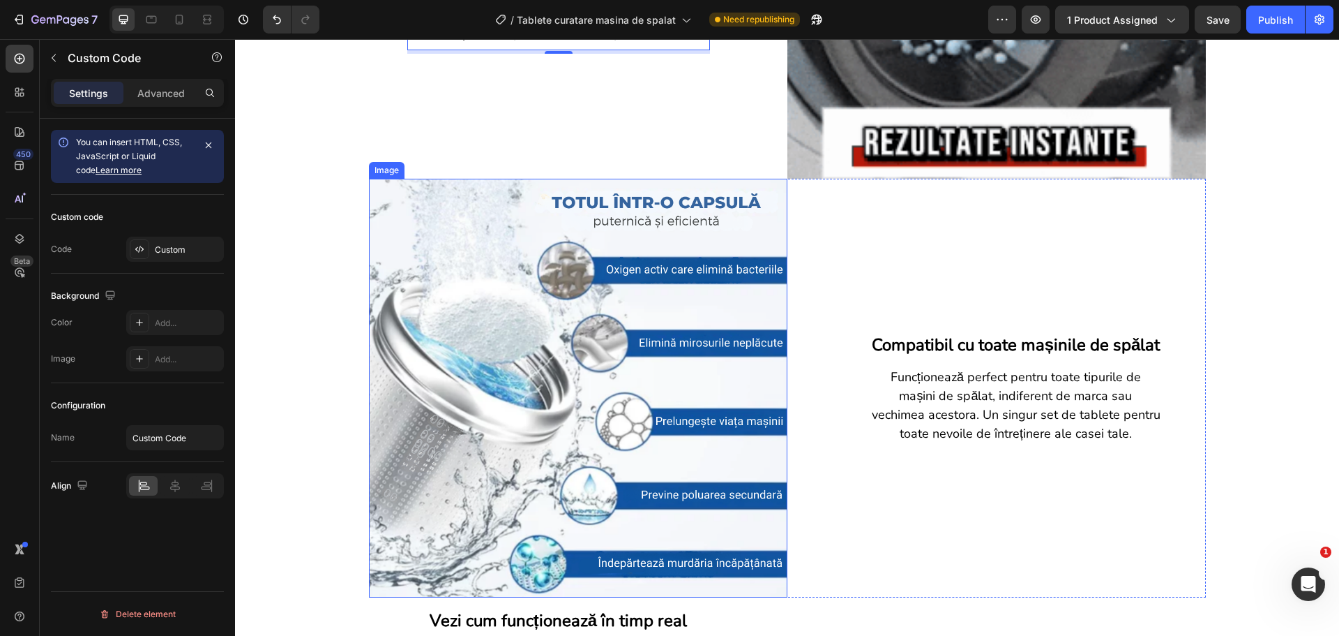
scroll to position [1395, 0]
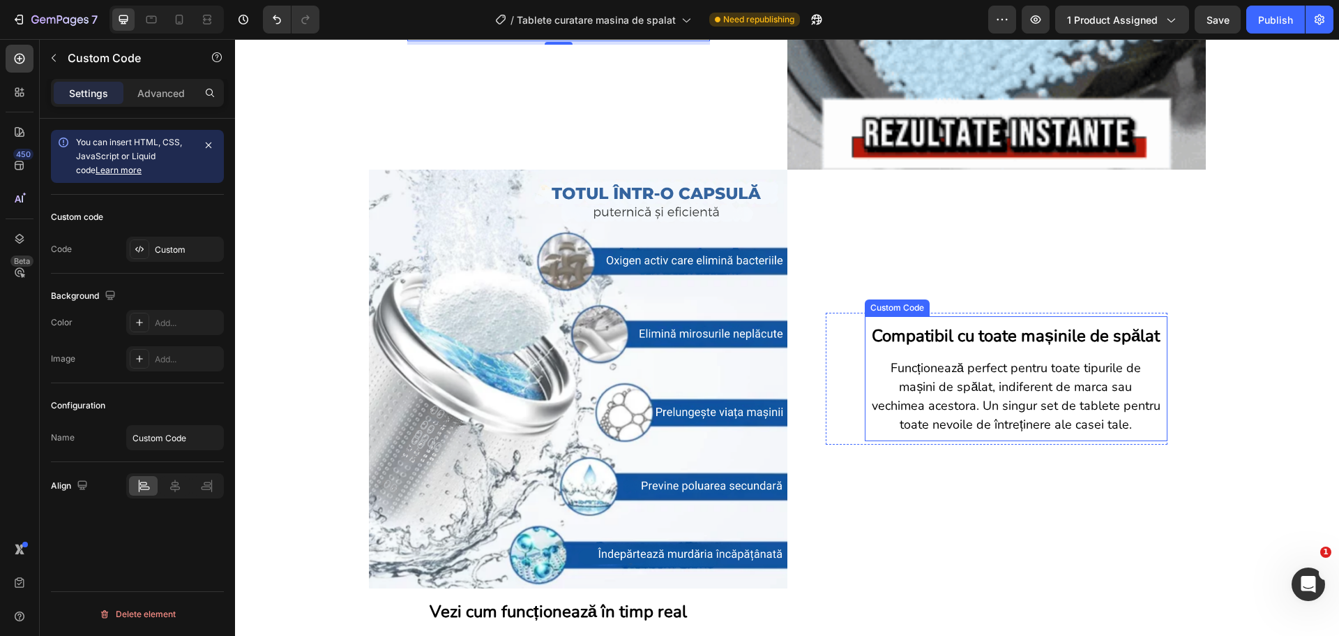
click at [929, 396] on p "Funcționează perfect pentru toate tipurile de mașini de spălat, indiferent de m…" at bounding box center [1016, 396] width 289 height 75
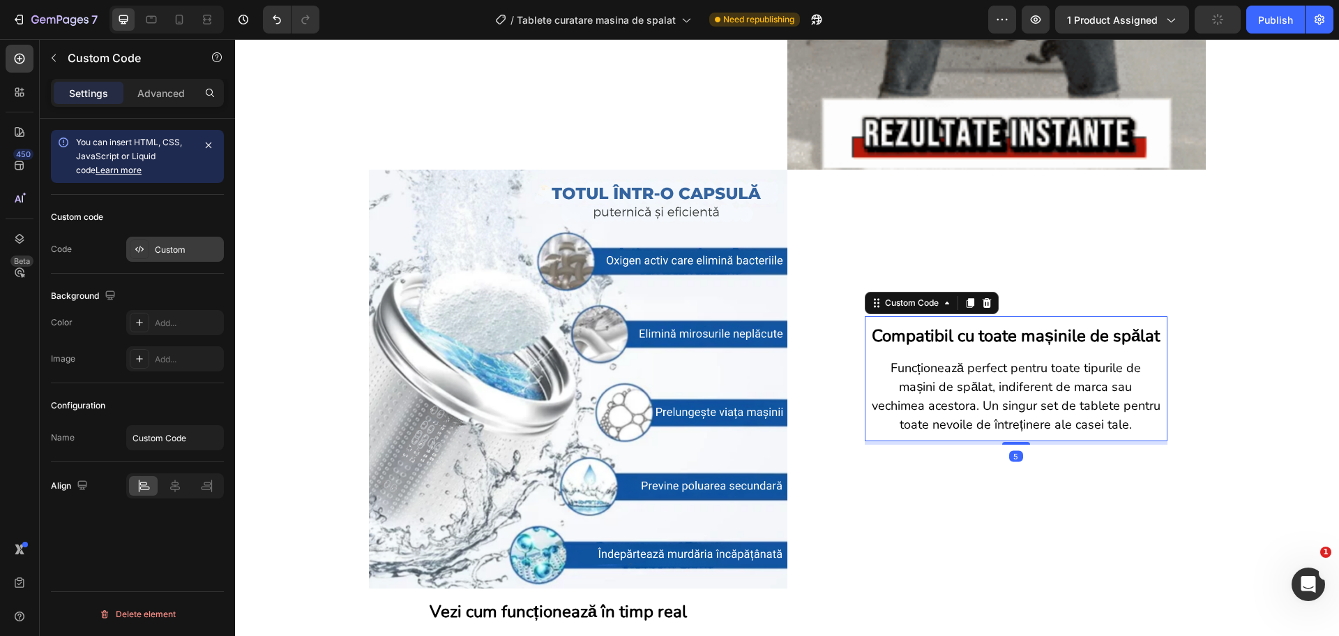
click at [202, 254] on div "Custom" at bounding box center [188, 249] width 66 height 13
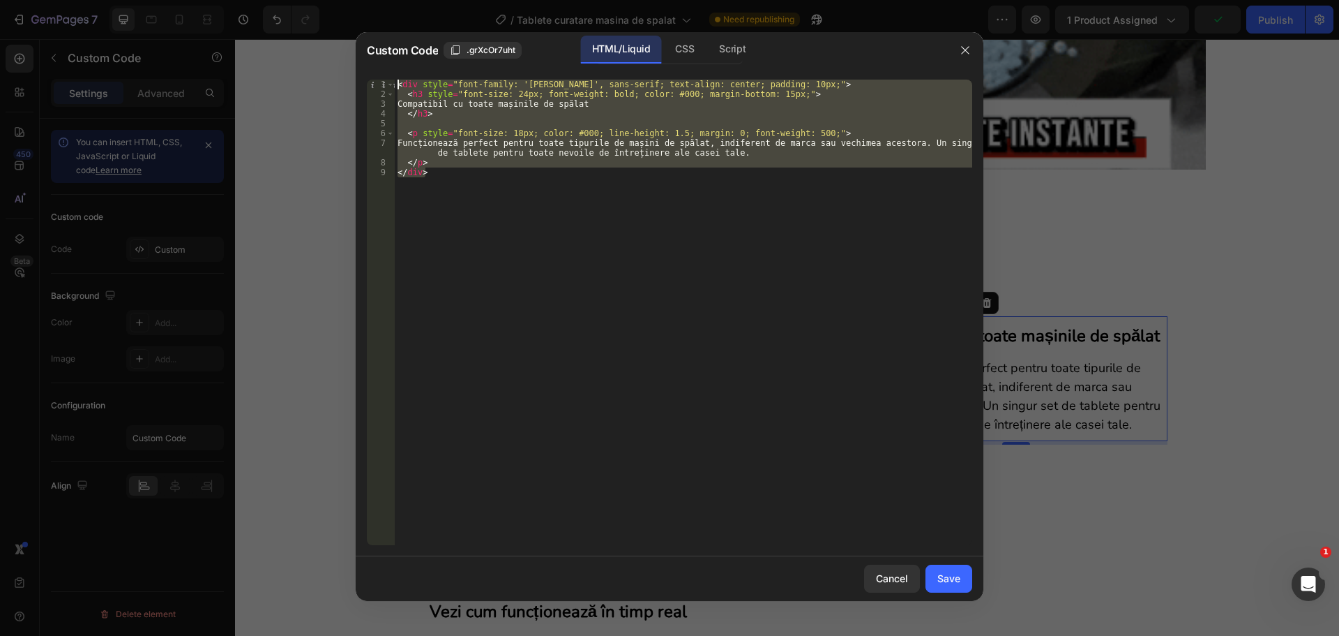
drag, startPoint x: 430, startPoint y: 177, endPoint x: 393, endPoint y: 77, distance: 107.1
click at [393, 77] on div "</div> 1 2 3 4 5 6 7 8 9 < div style = "font-family: 'Nunito', sans-serif; text…" at bounding box center [670, 312] width 628 height 488
paste textarea "/div"
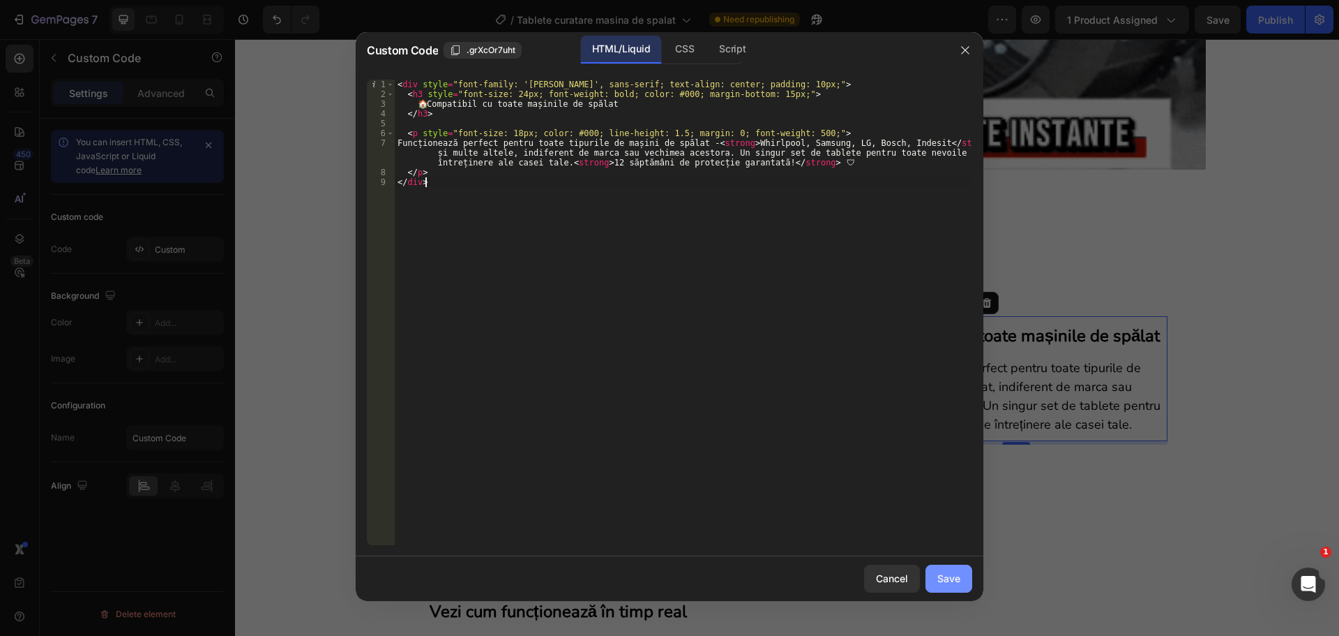
click at [944, 569] on button "Save" at bounding box center [949, 578] width 47 height 28
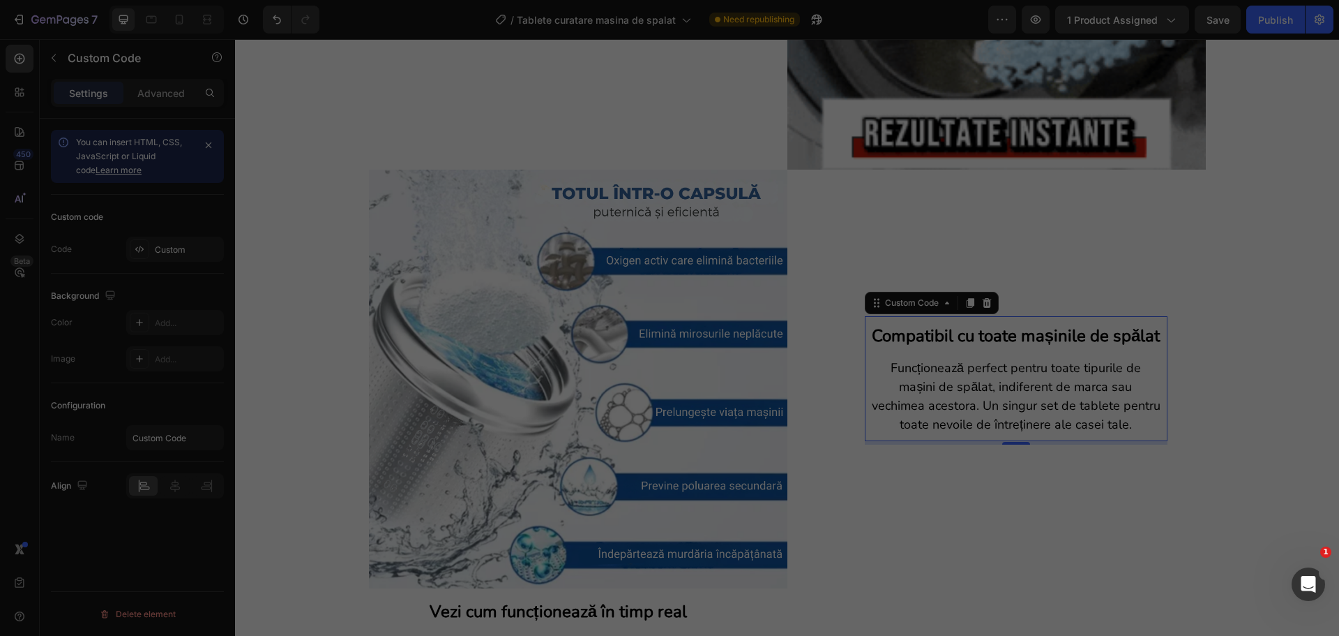
type textarea "</p> </div>"
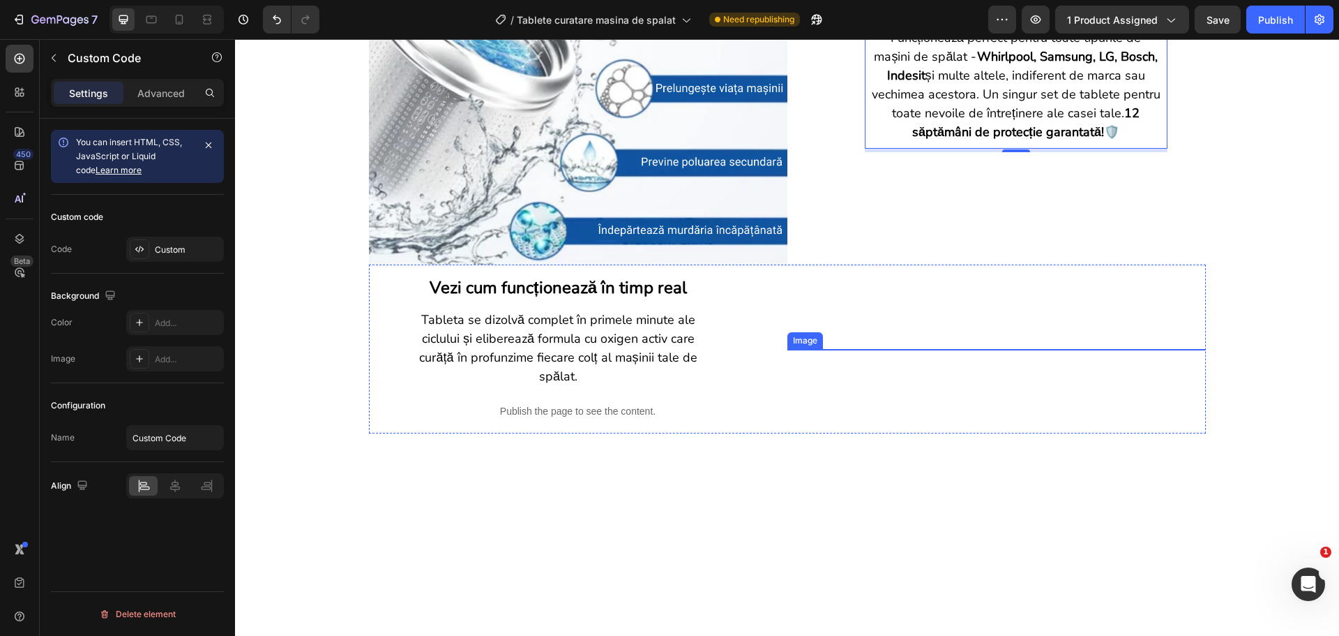
scroll to position [1814, 0]
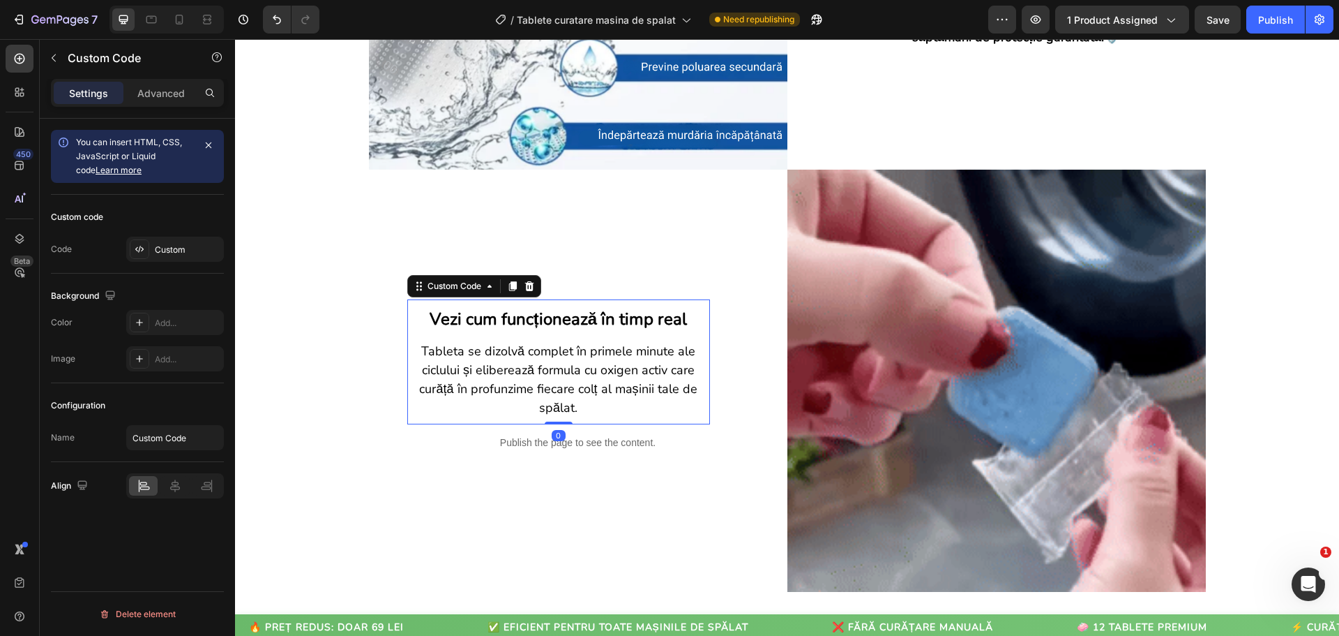
click at [626, 384] on p "Tableta se dizolvă complet în primele minute ale ciclului și eliberează formula…" at bounding box center [558, 379] width 289 height 75
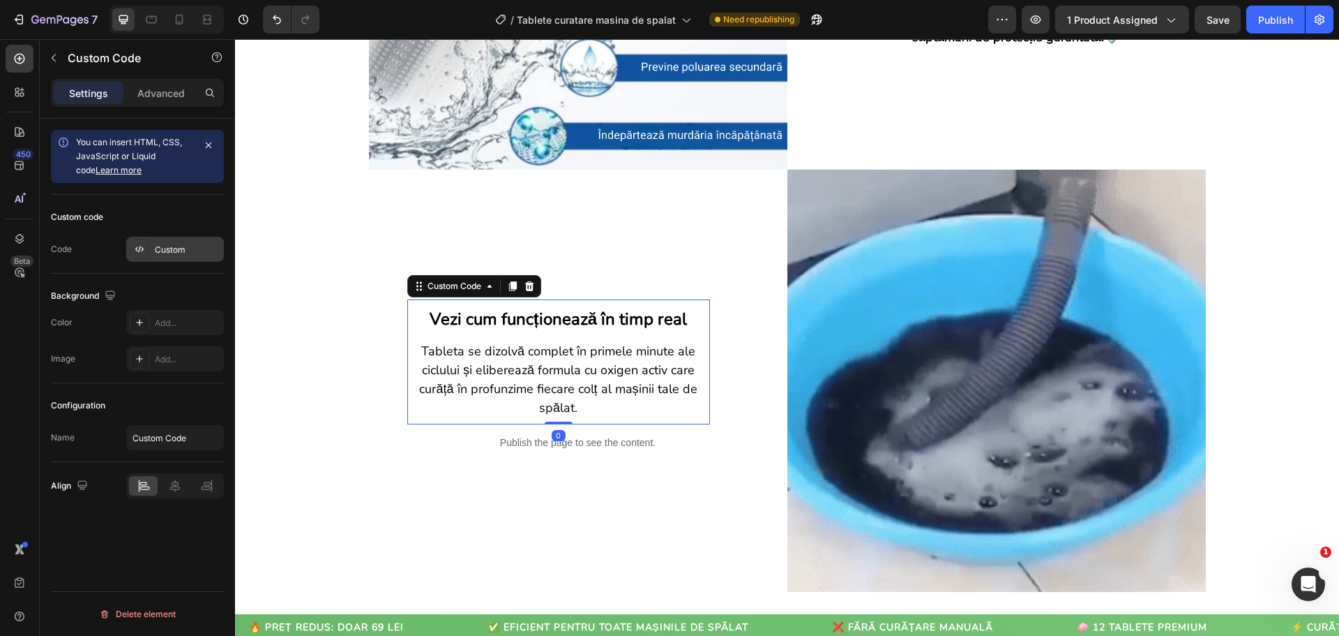
click at [185, 250] on div "Custom" at bounding box center [188, 249] width 66 height 13
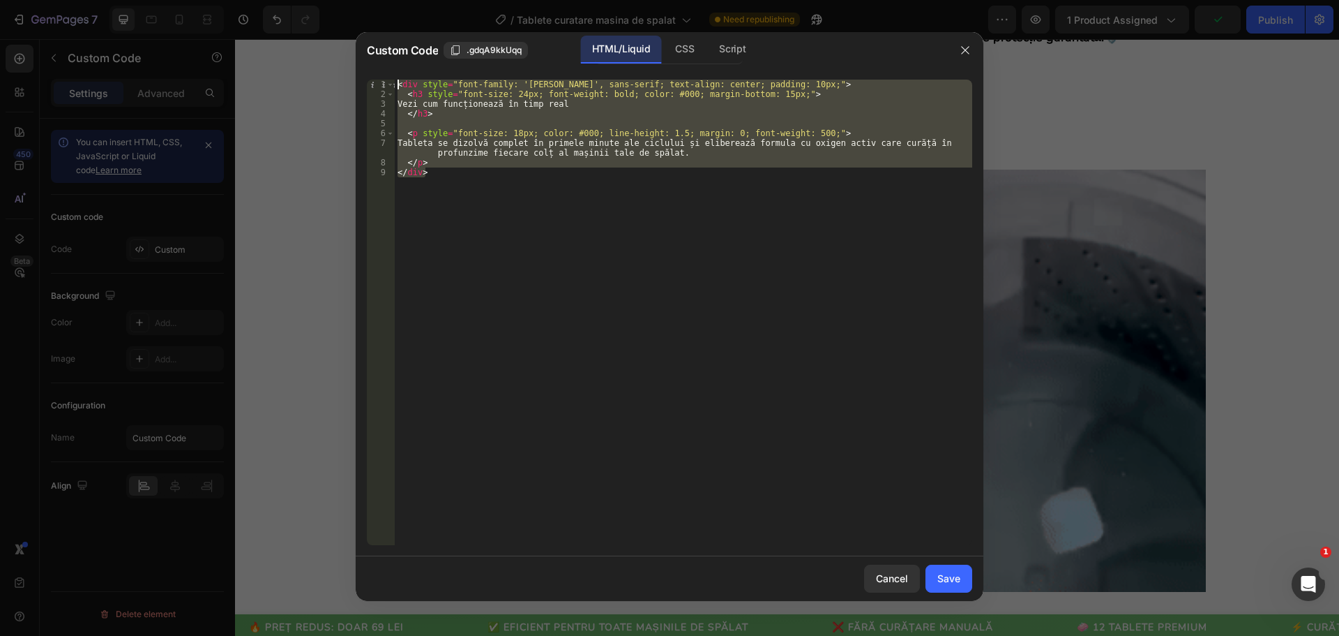
drag, startPoint x: 419, startPoint y: 153, endPoint x: 393, endPoint y: 73, distance: 84.3
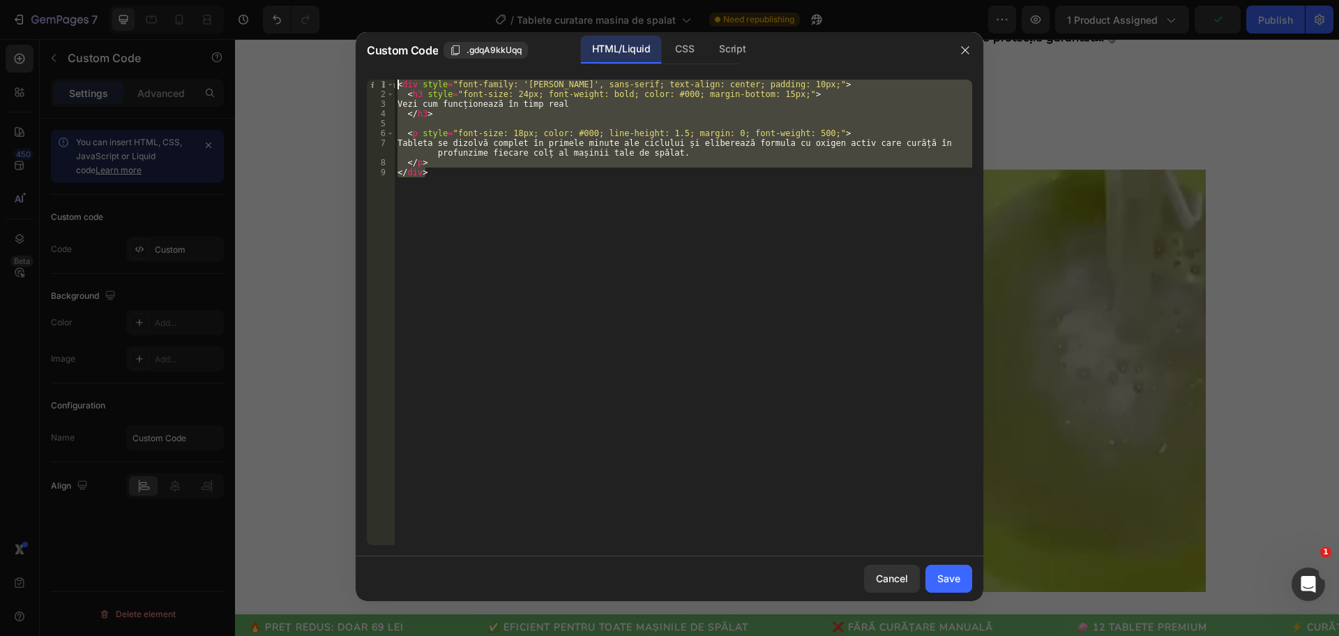
click at [393, 73] on div "</div> 1 2 3 4 5 6 7 8 9 < div style = "font-family: 'Nunito', sans-serif; text…" at bounding box center [670, 312] width 628 height 488
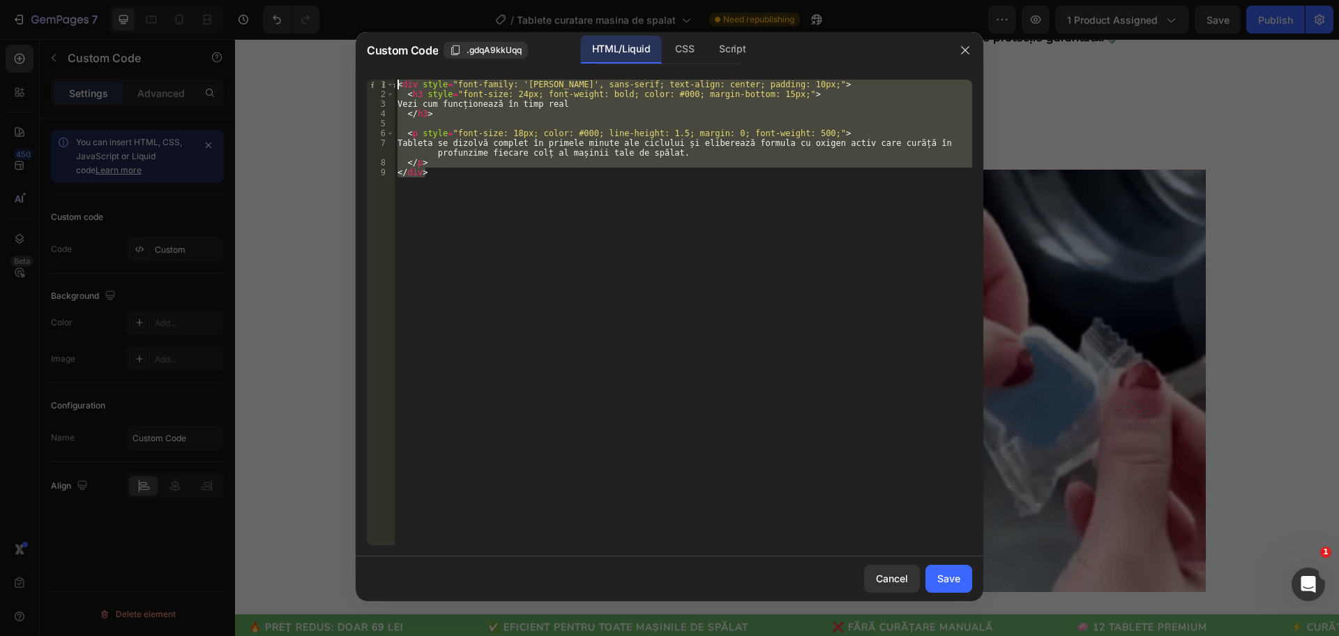
paste textarea "/div"
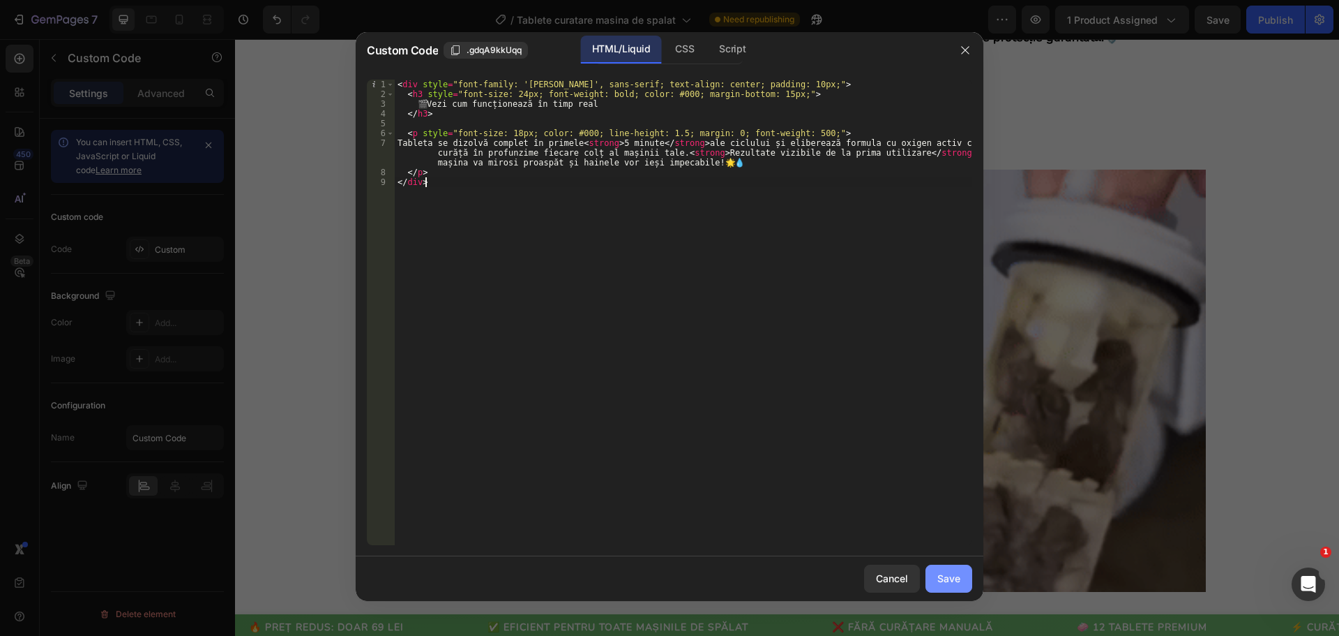
click at [966, 578] on button "Save" at bounding box center [949, 578] width 47 height 28
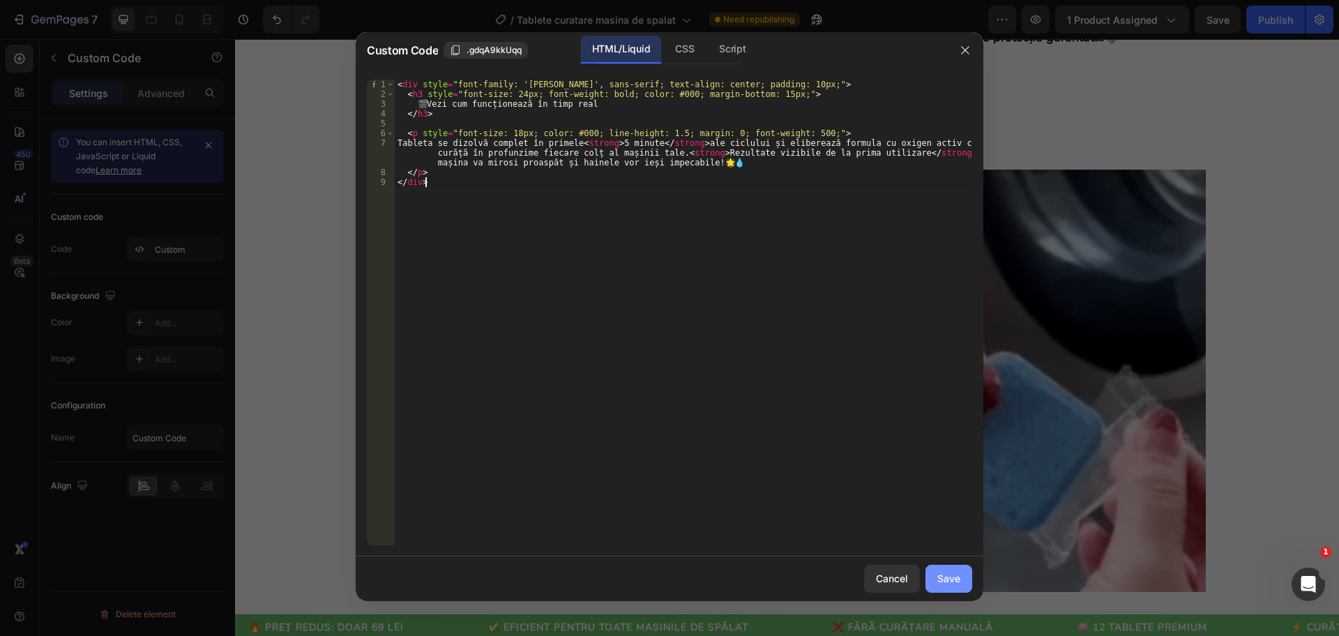
type textarea "</p> </div>"
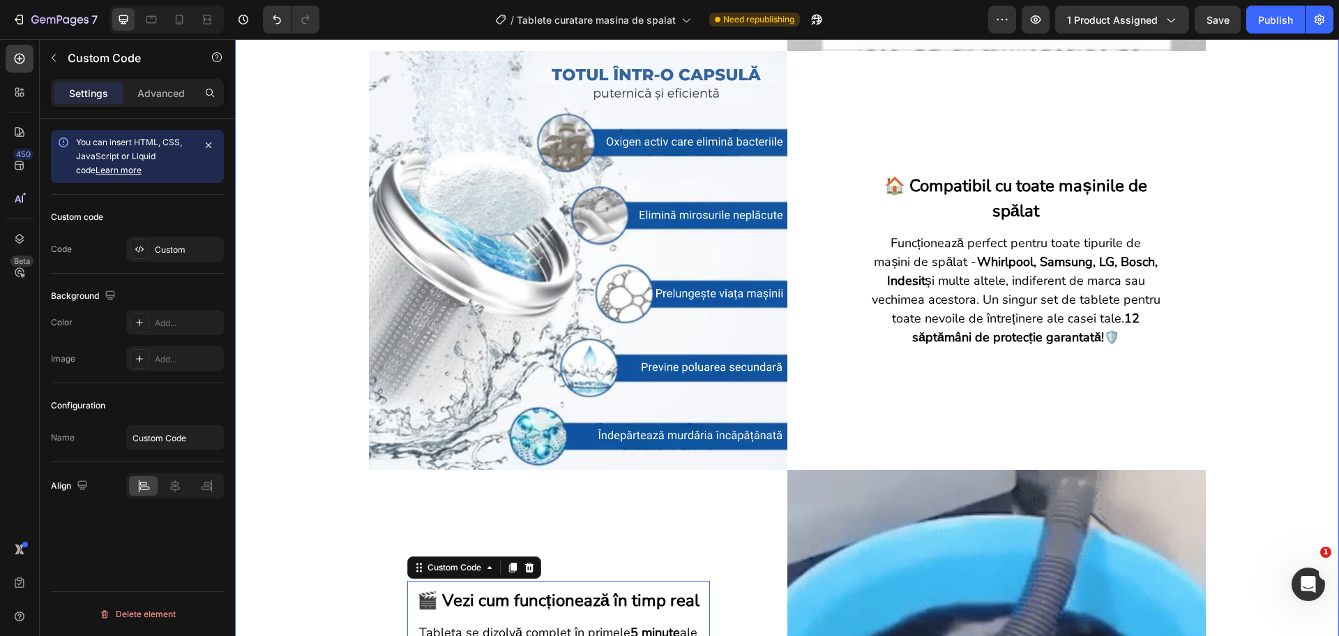
scroll to position [1465, 0]
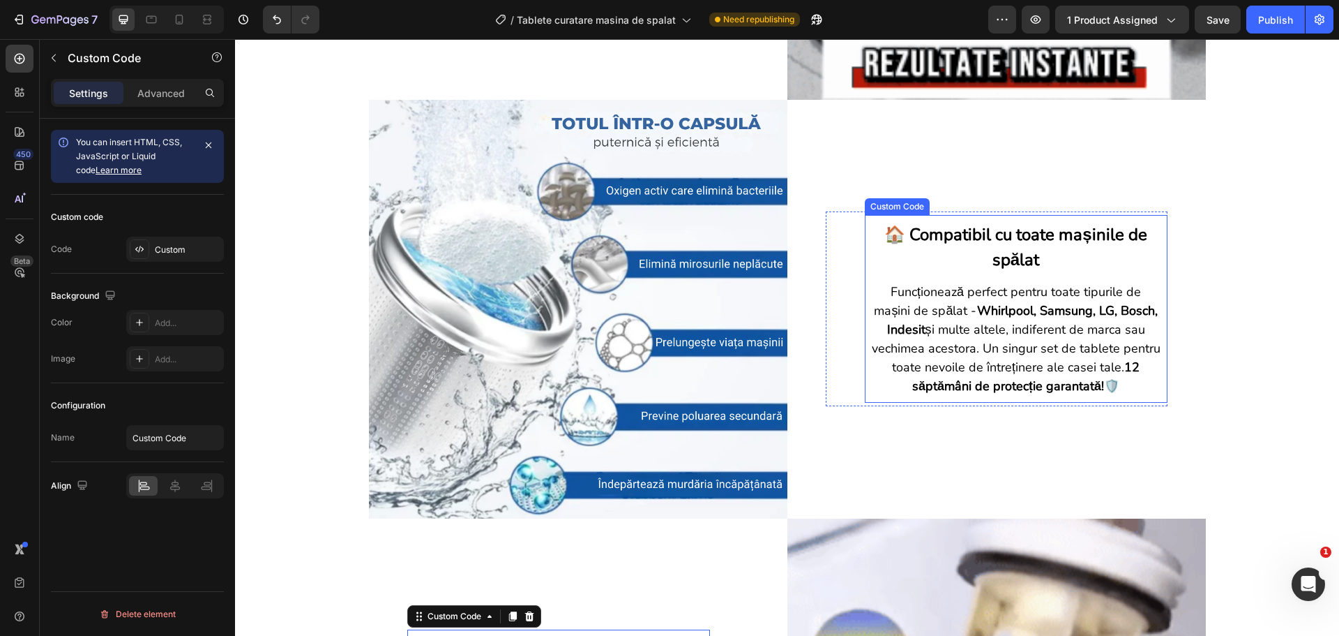
click at [917, 352] on p "Funcționează perfect pentru toate tipurile de mașini de spălat - Whirlpool, Sam…" at bounding box center [1016, 339] width 289 height 113
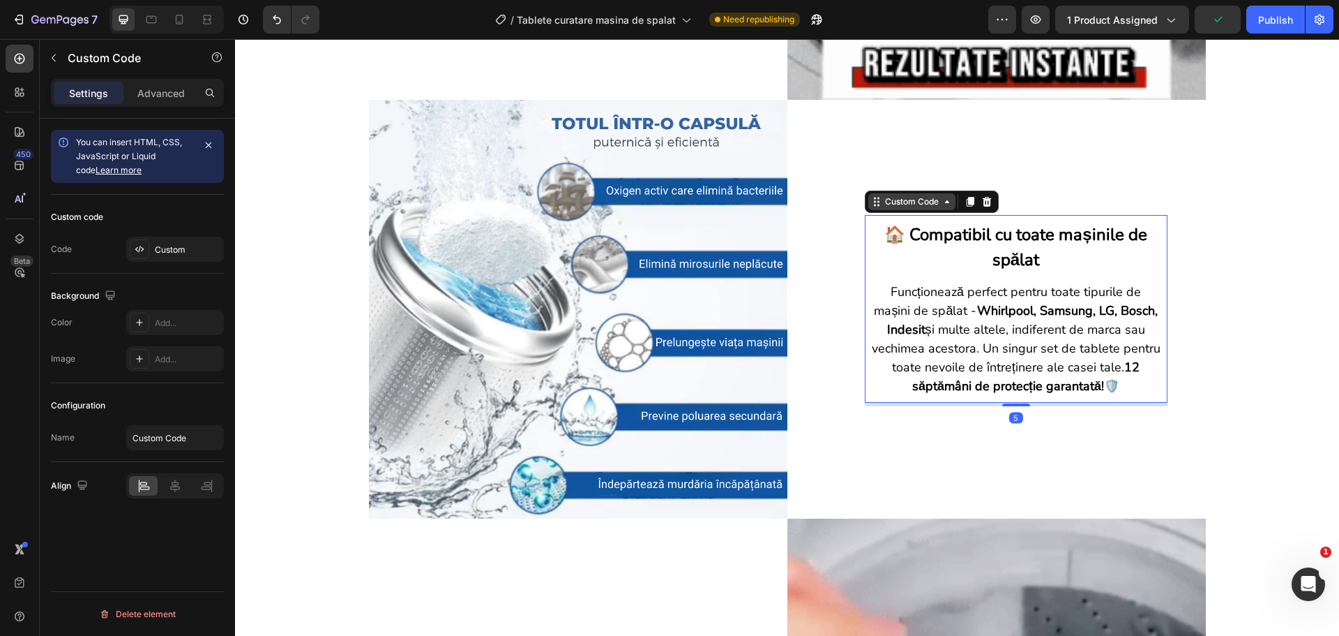
click at [898, 204] on div "Custom Code" at bounding box center [912, 201] width 59 height 13
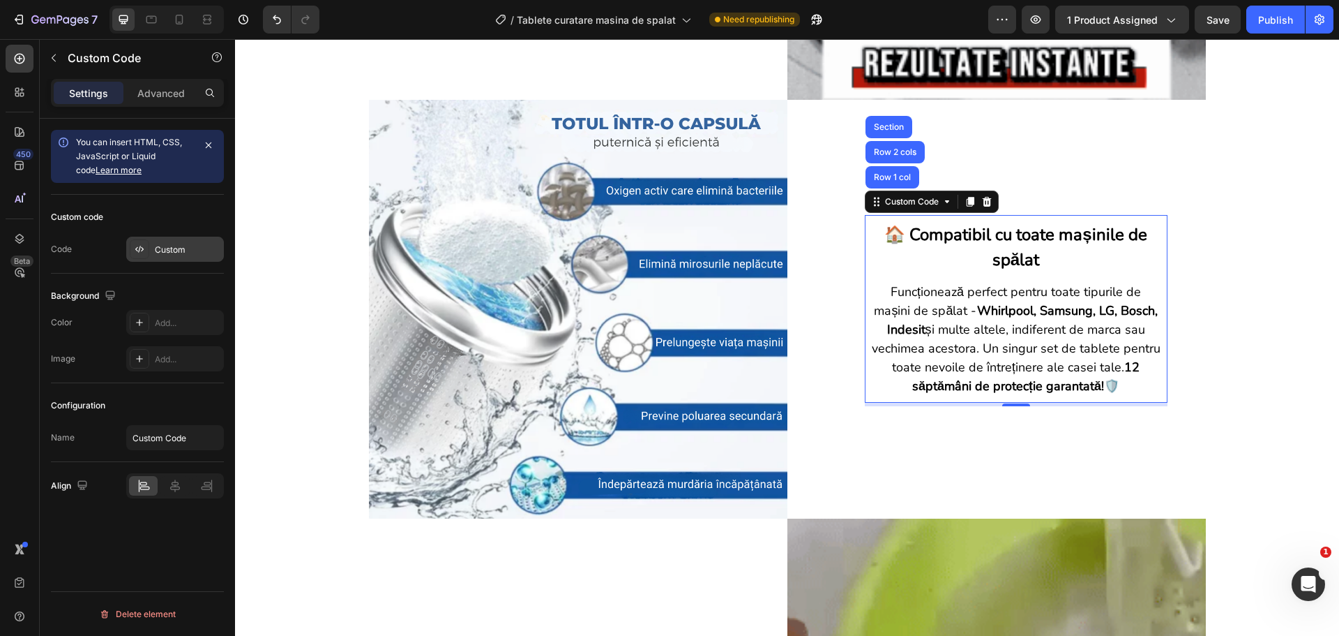
click at [199, 249] on div "Custom" at bounding box center [188, 249] width 66 height 13
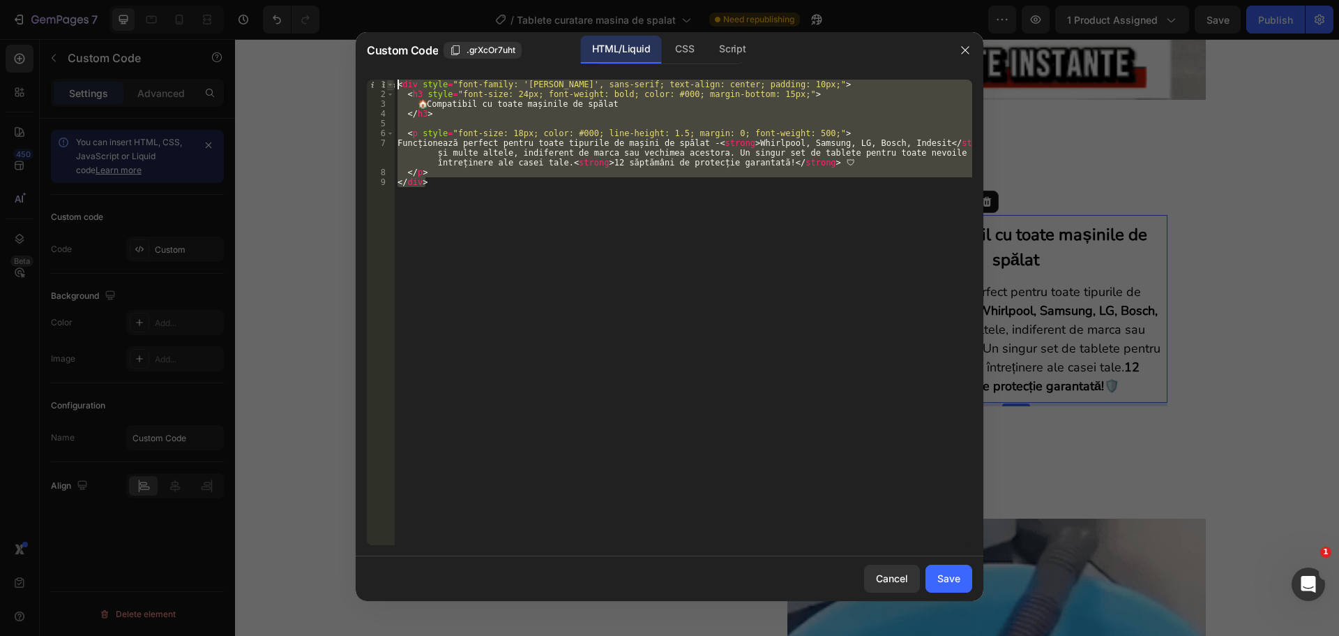
drag, startPoint x: 436, startPoint y: 183, endPoint x: 389, endPoint y: 80, distance: 114.0
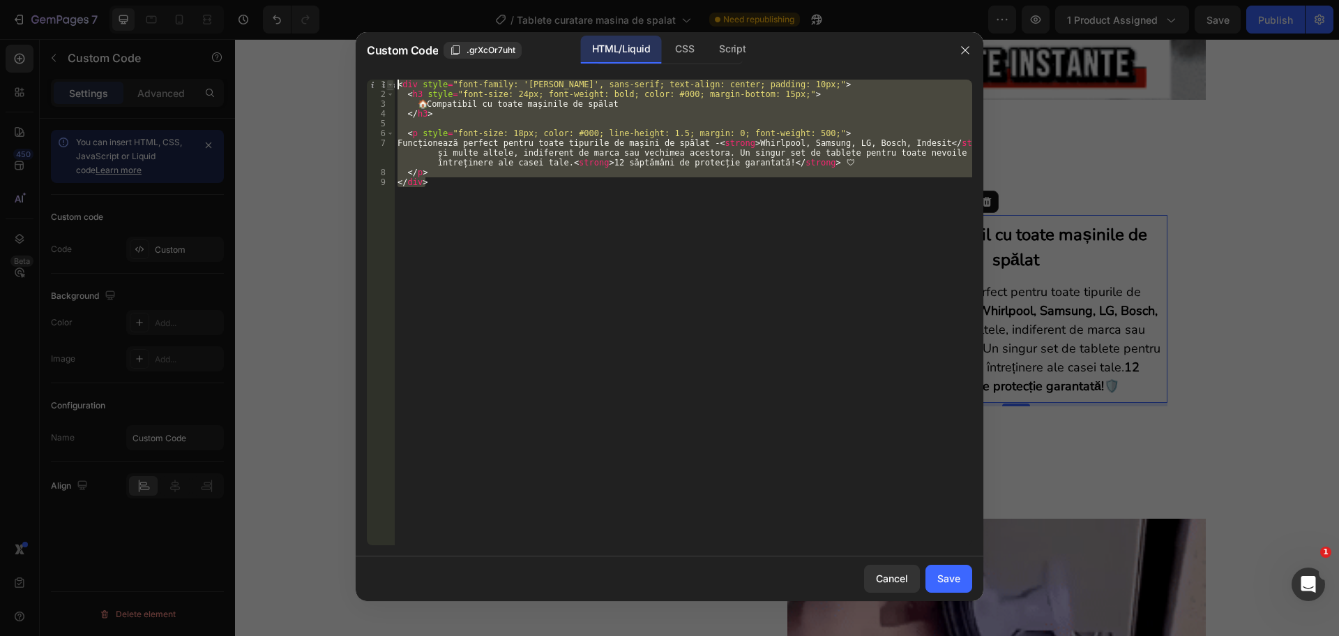
click at [389, 80] on div "</div> 1 2 3 4 5 6 7 8 9 < div style = "font-family: 'Nunito', sans-serif; text…" at bounding box center [670, 312] width 606 height 465
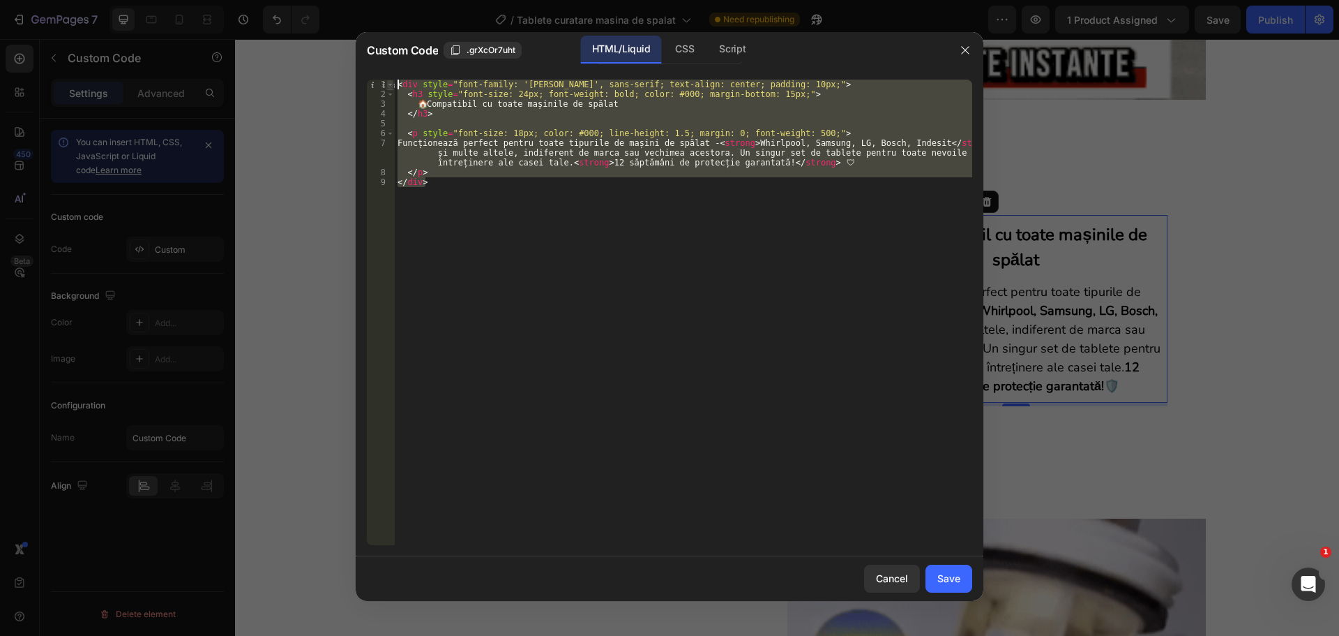
type textarea "<div style="font-family: '[PERSON_NAME]', sans-serif; text-align: center; paddi…"
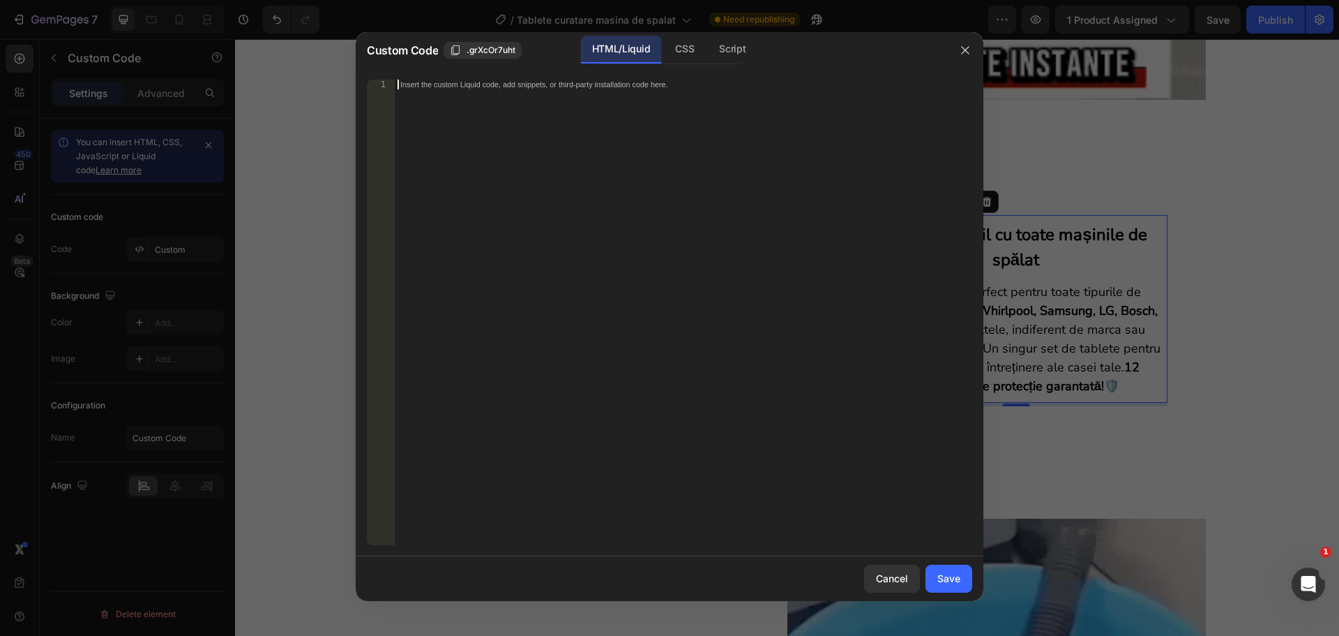
paste textarea "</div>"
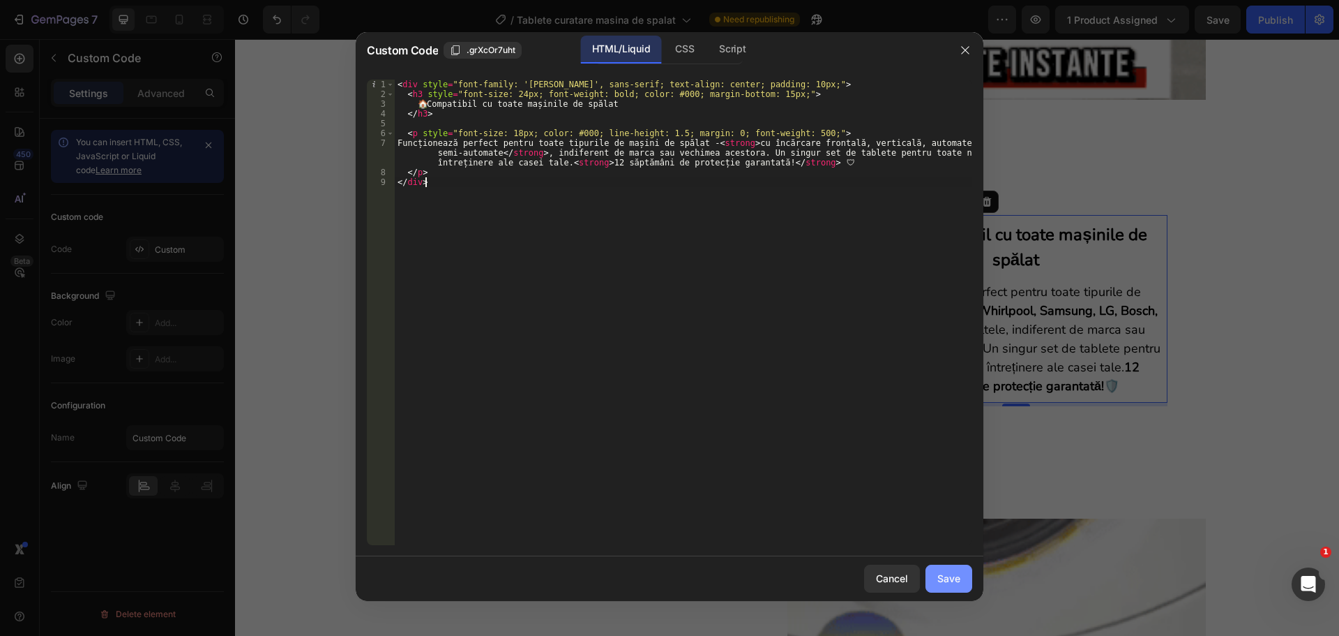
click at [939, 577] on div "Save" at bounding box center [949, 578] width 23 height 15
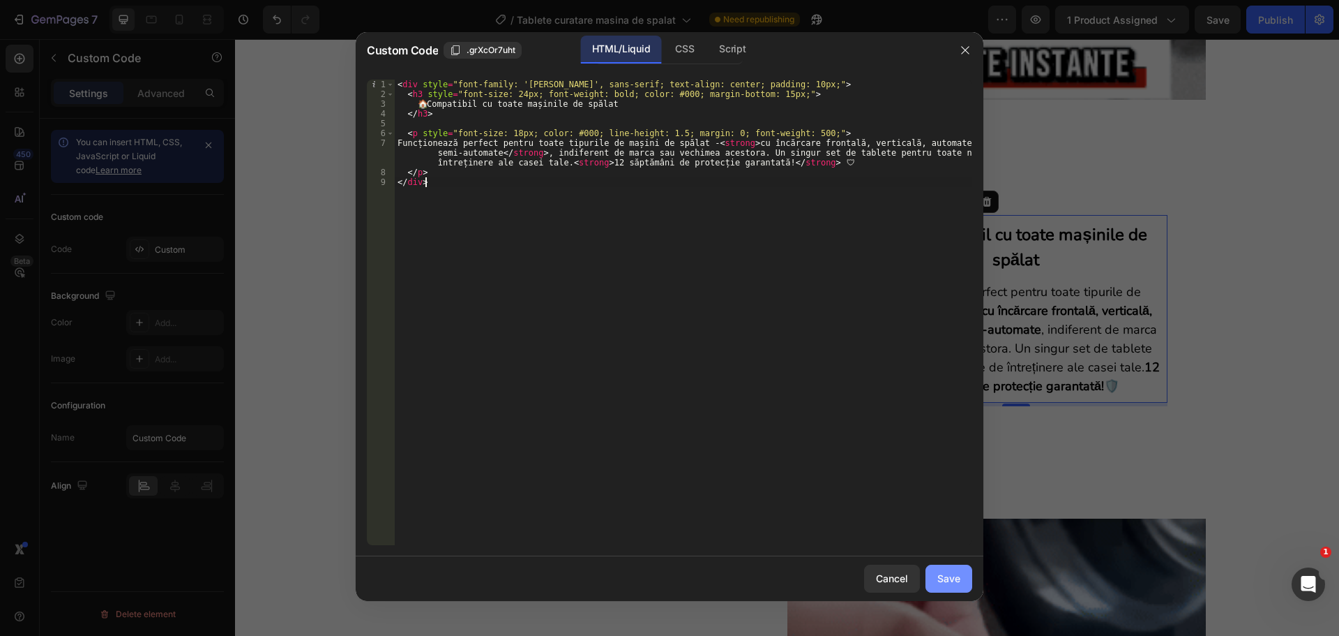
type textarea "</p> </div>"
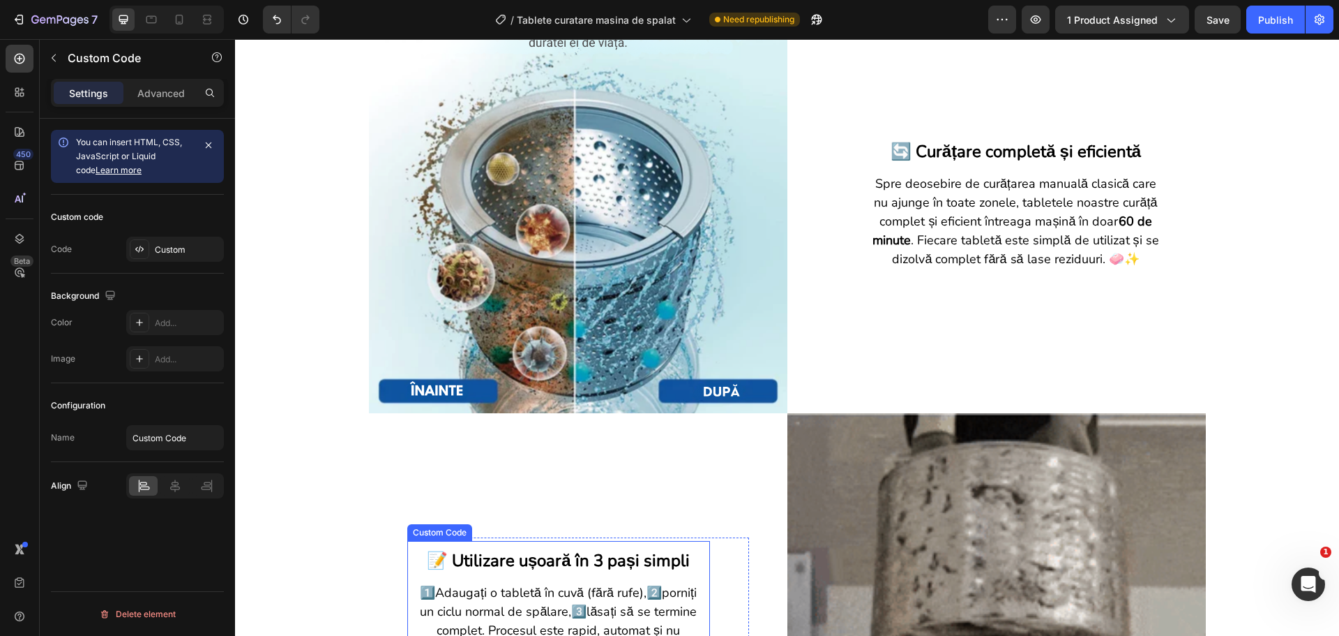
scroll to position [698, 0]
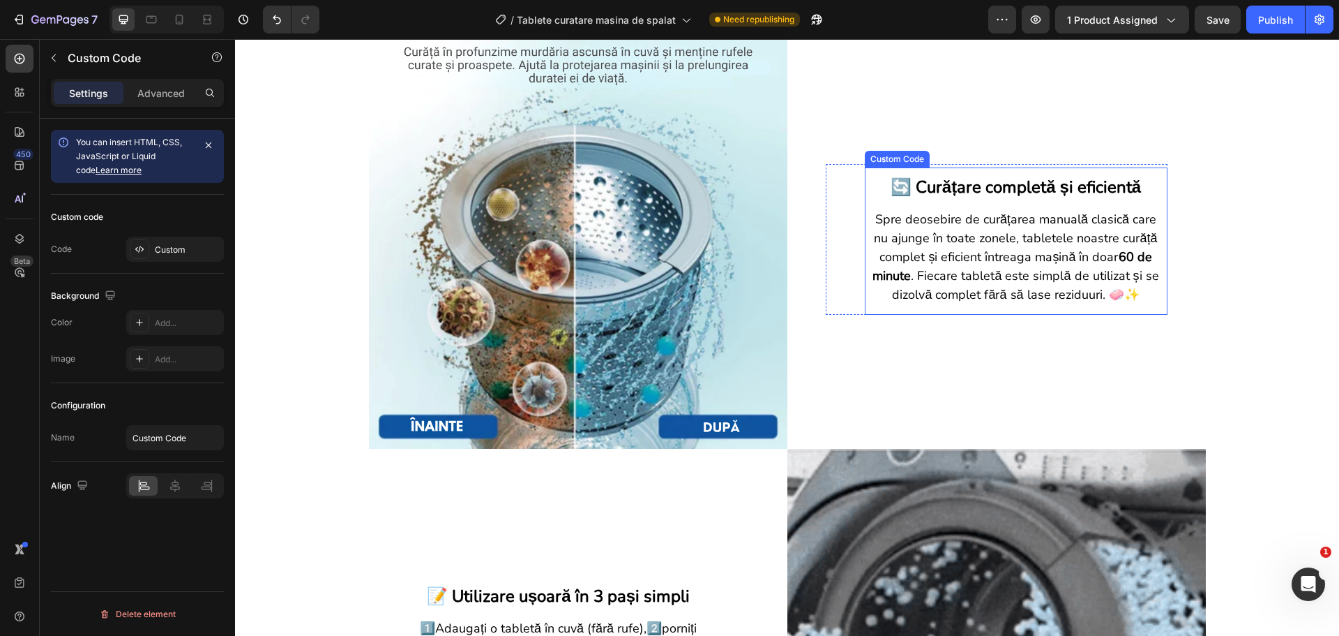
click at [962, 249] on p "Spre deosebire de curățarea manuală clasică care nu ajunge în toate zonele, tab…" at bounding box center [1016, 257] width 289 height 94
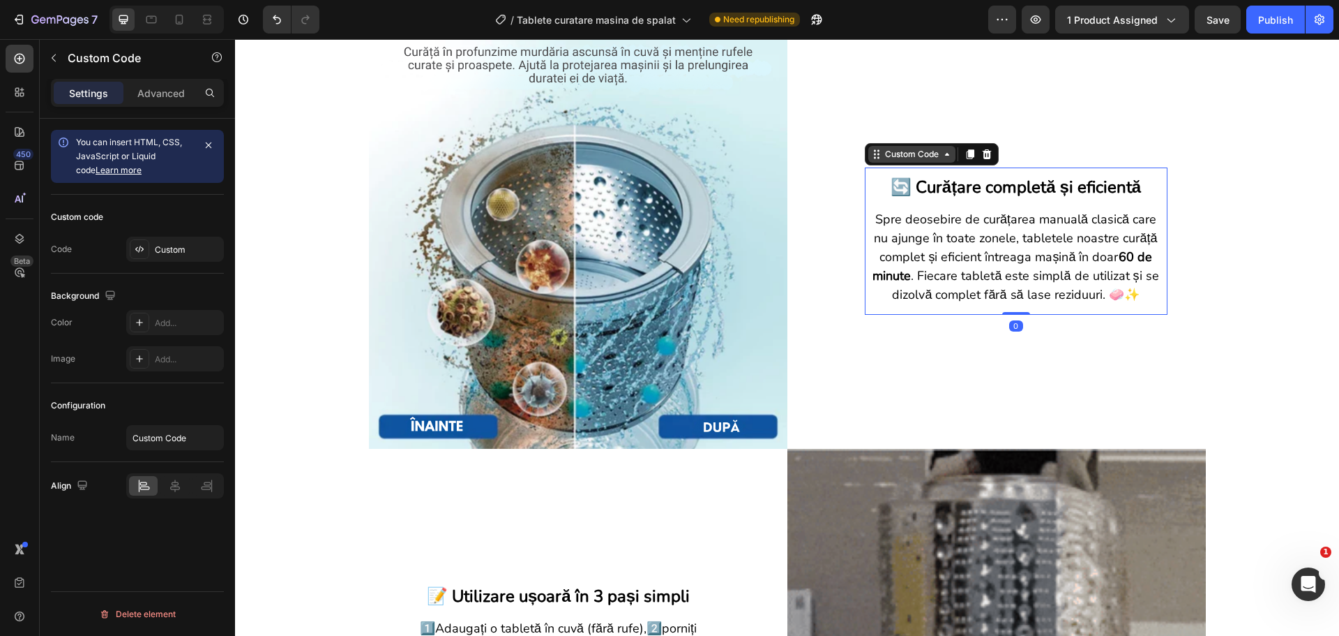
click at [922, 157] on div "Custom Code" at bounding box center [912, 154] width 59 height 13
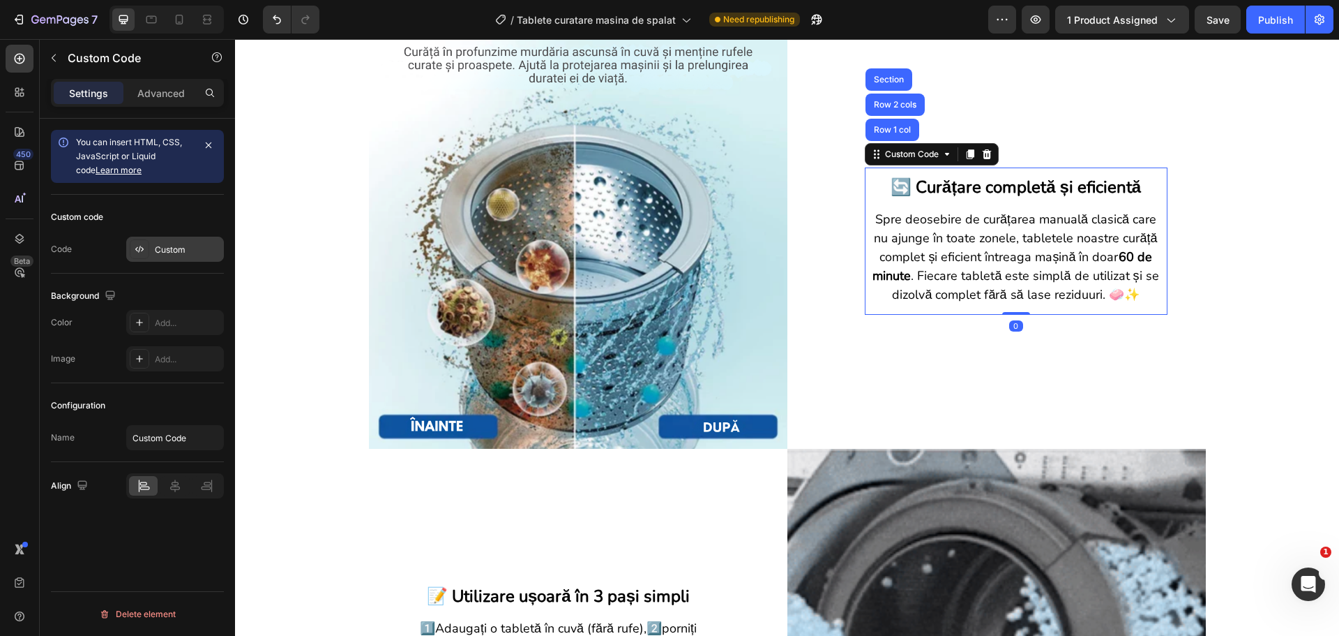
click at [158, 251] on div "Custom" at bounding box center [188, 249] width 66 height 13
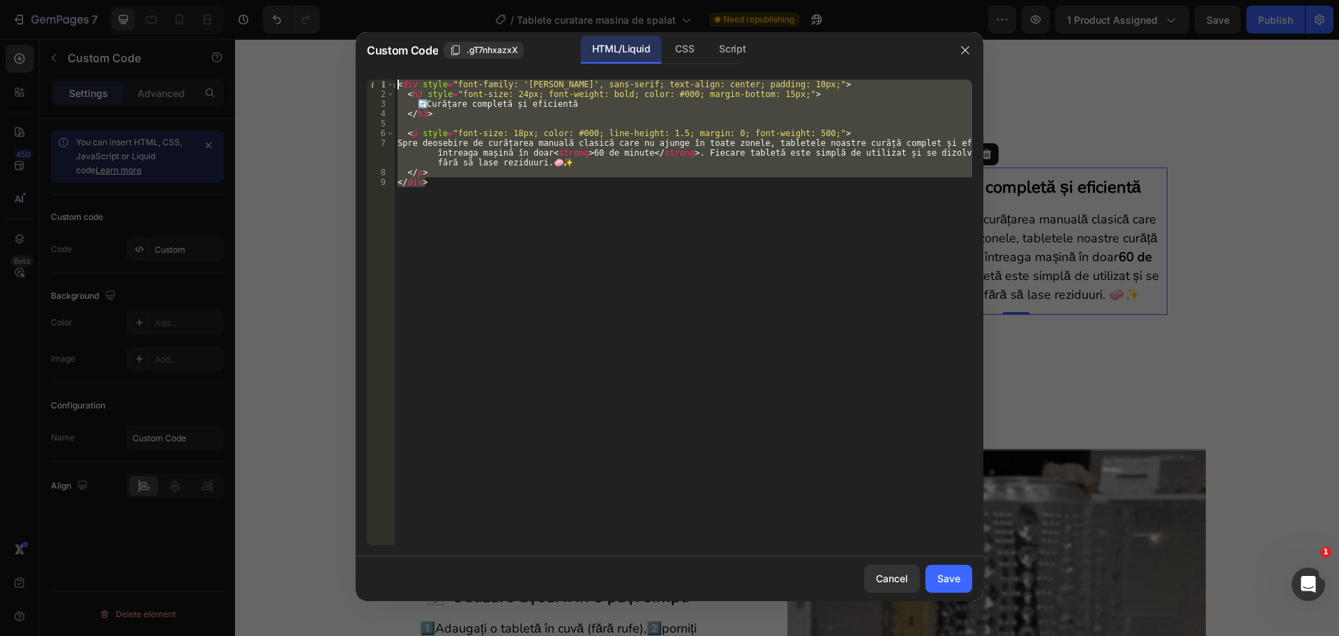
drag, startPoint x: 451, startPoint y: 197, endPoint x: 393, endPoint y: 70, distance: 139.6
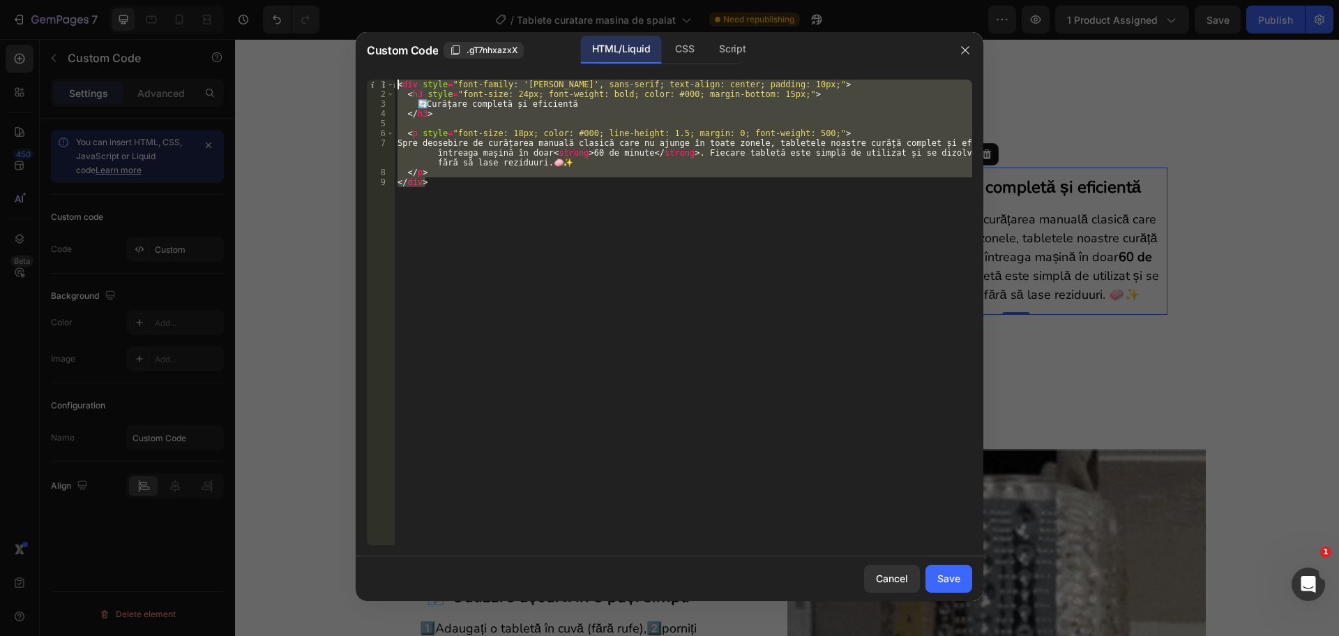
click at [393, 70] on div "</div> 1 2 3 4 5 6 7 8 9 < div style = "font-family: 'Nunito', sans-serif; text…" at bounding box center [670, 312] width 628 height 488
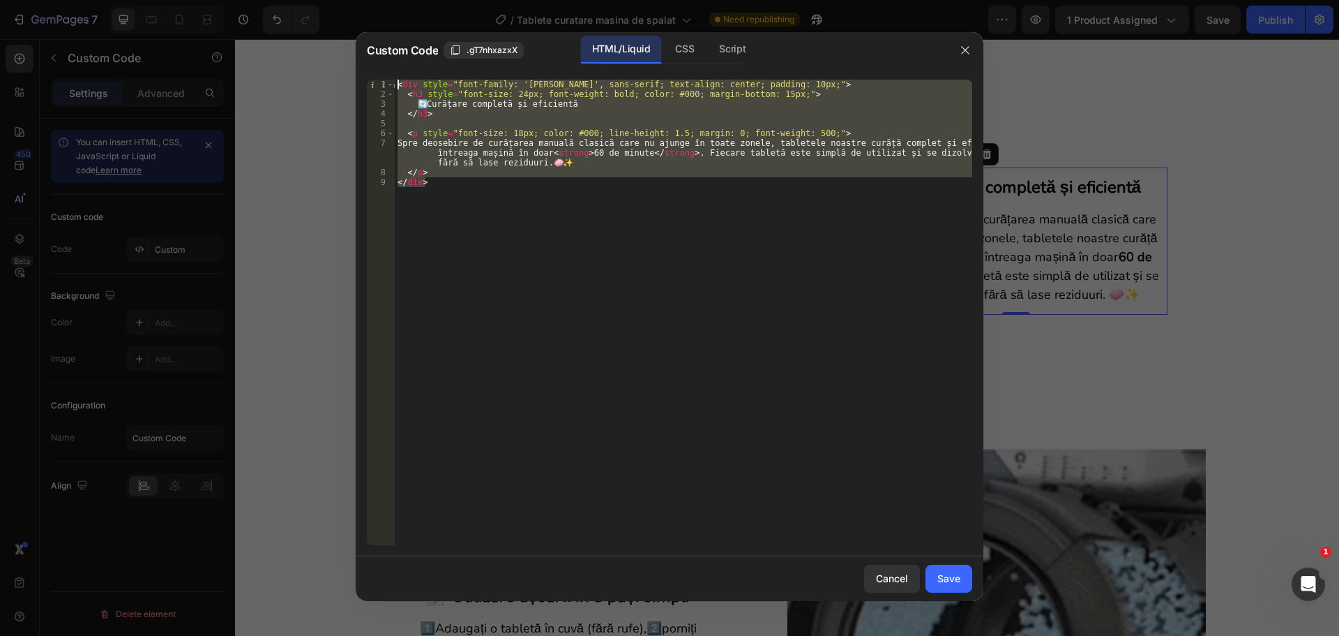
type textarea "<div style="font-family: '[PERSON_NAME]', sans-serif; text-align: center; paddi…"
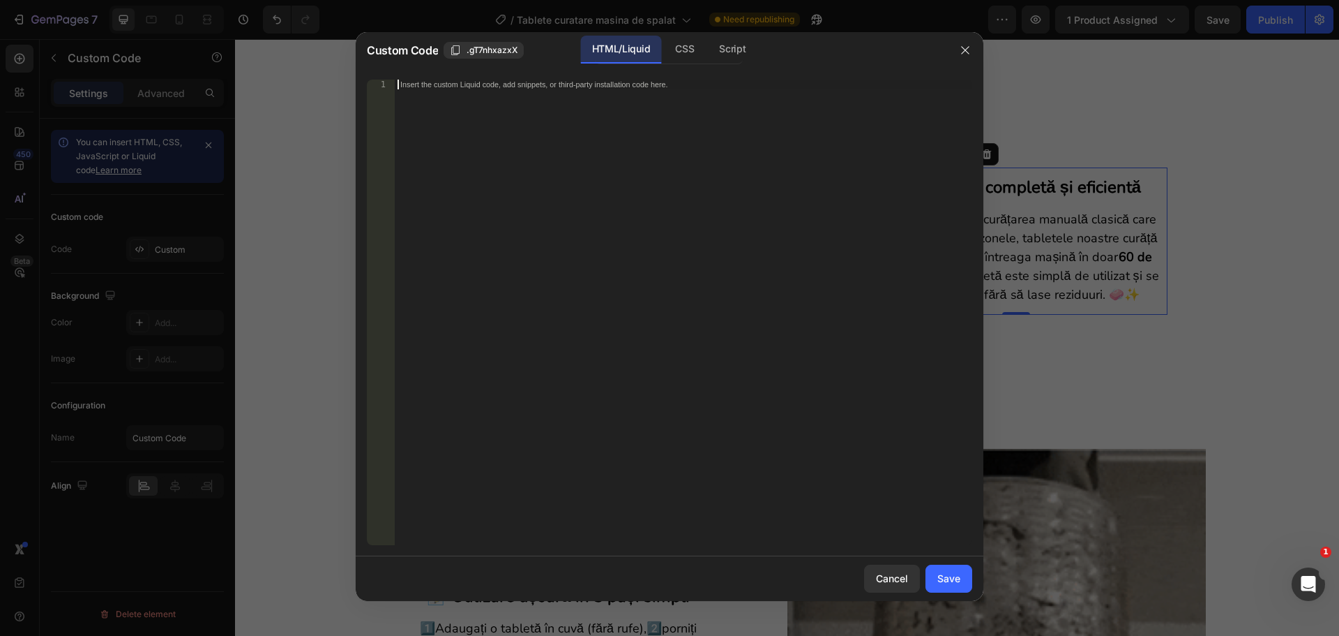
paste textarea "</div>"
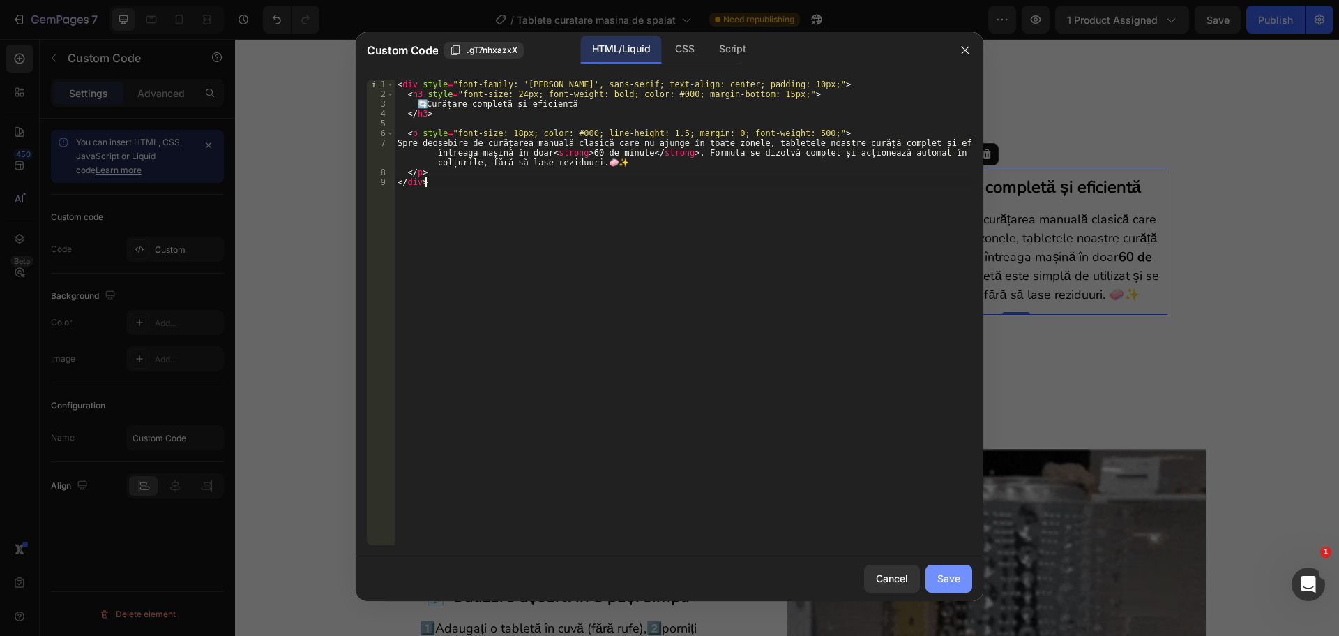
click at [940, 580] on div "Save" at bounding box center [949, 578] width 23 height 15
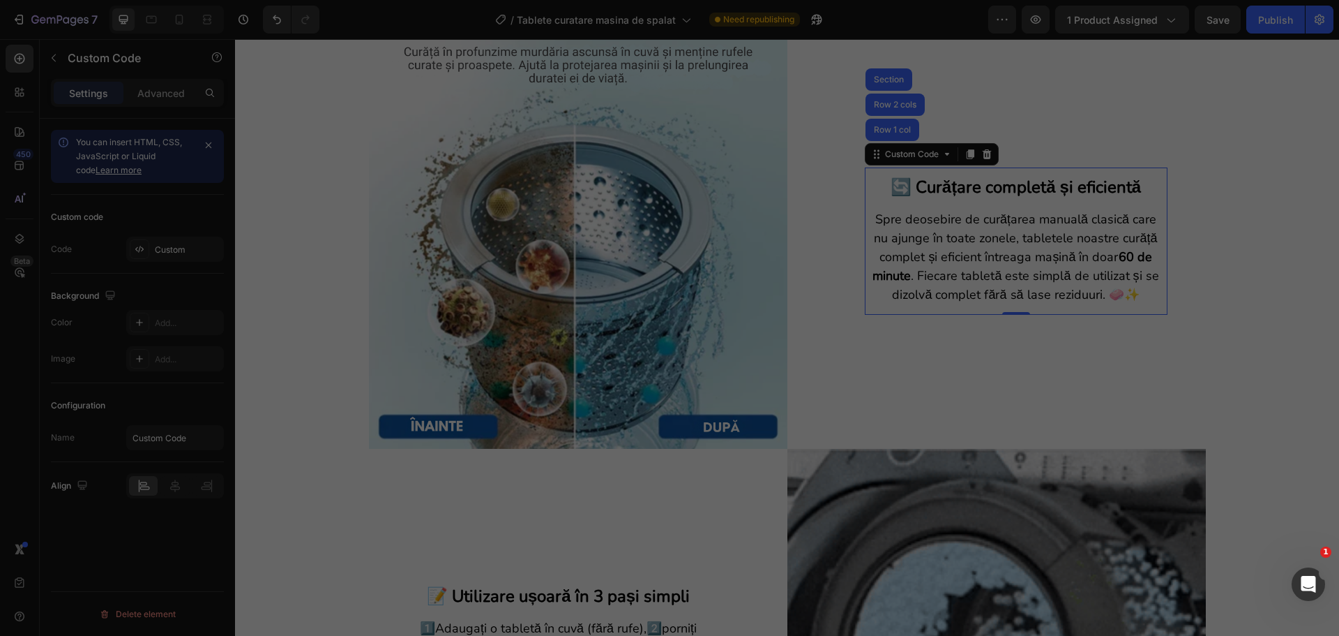
type textarea "</p> </div>"
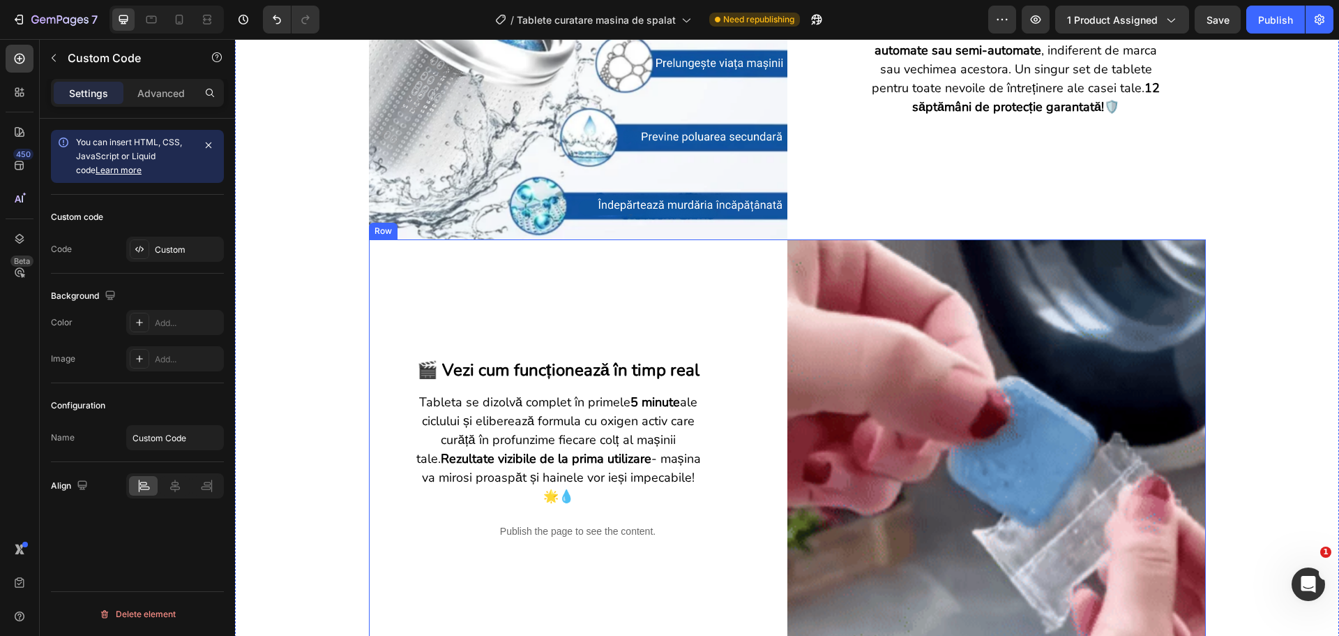
scroll to position [1953, 0]
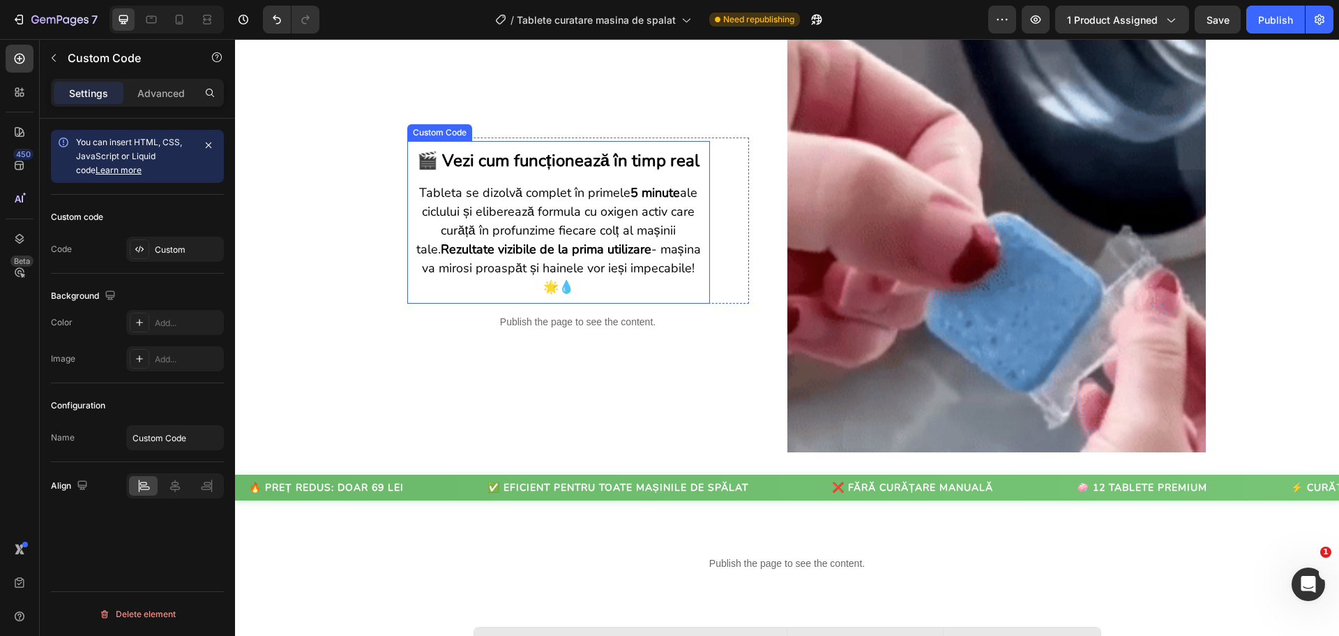
click at [506, 196] on p "Tableta se dizolvă complet în primele 5 minute ale ciclului și eliberează formu…" at bounding box center [558, 239] width 289 height 113
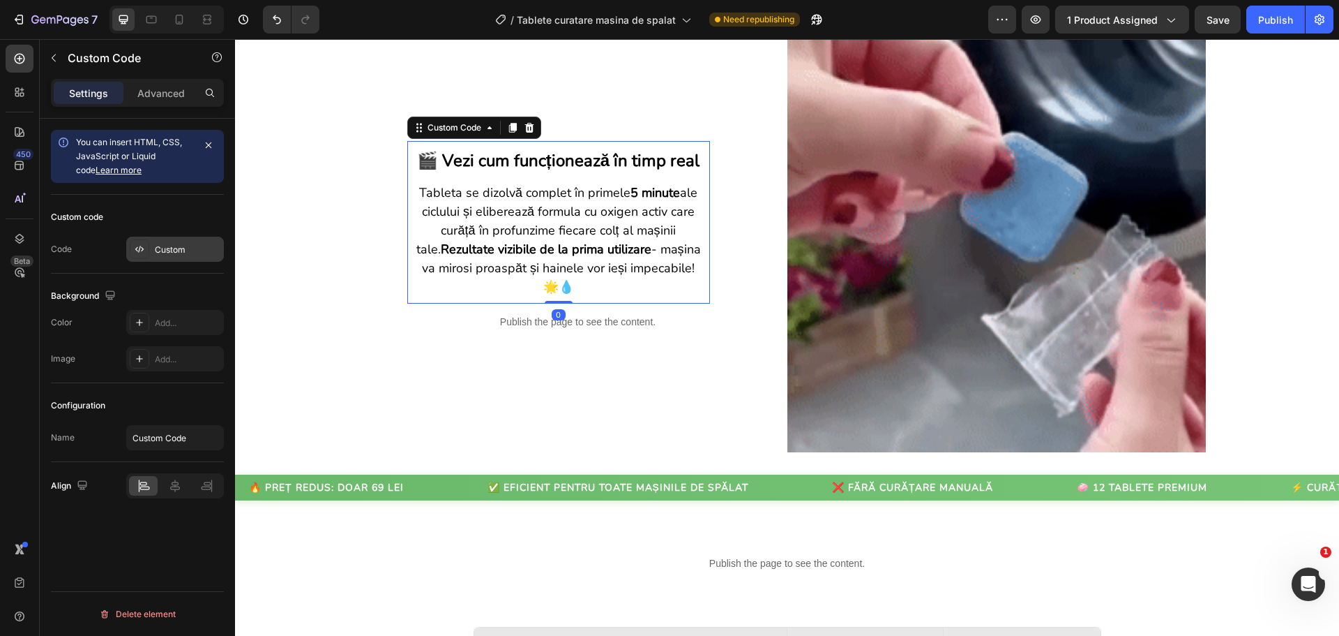
click at [183, 249] on div "Custom" at bounding box center [188, 249] width 66 height 13
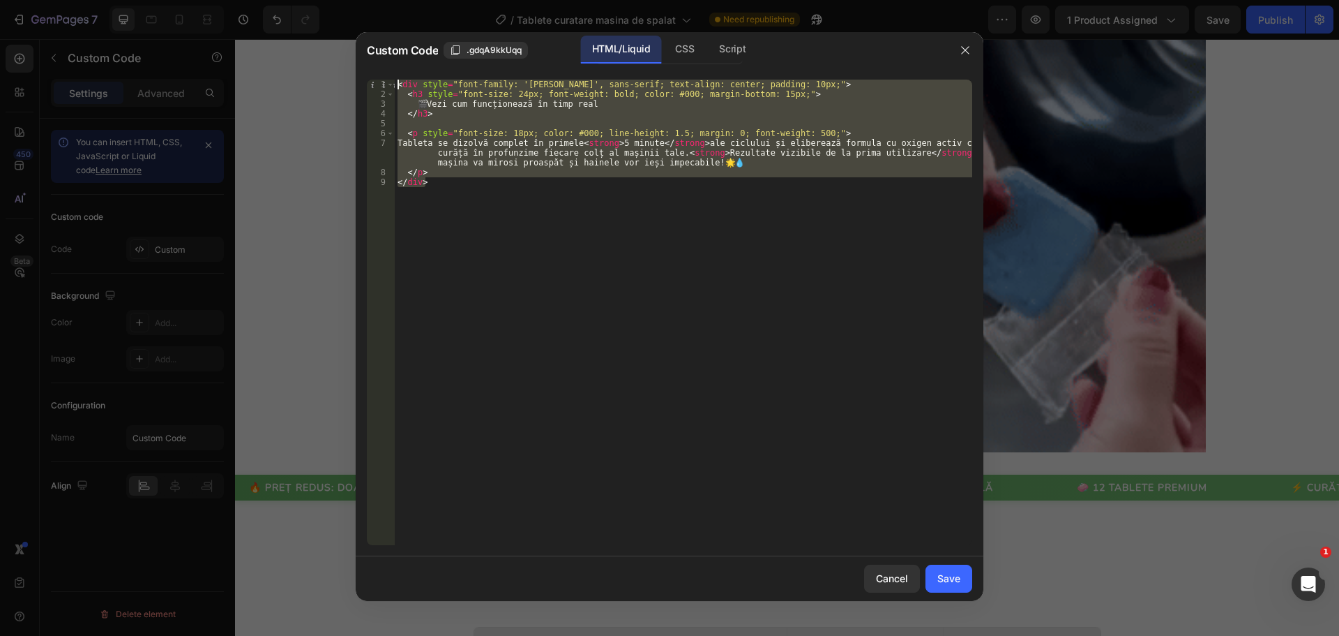
drag, startPoint x: 435, startPoint y: 195, endPoint x: 392, endPoint y: 70, distance: 131.3
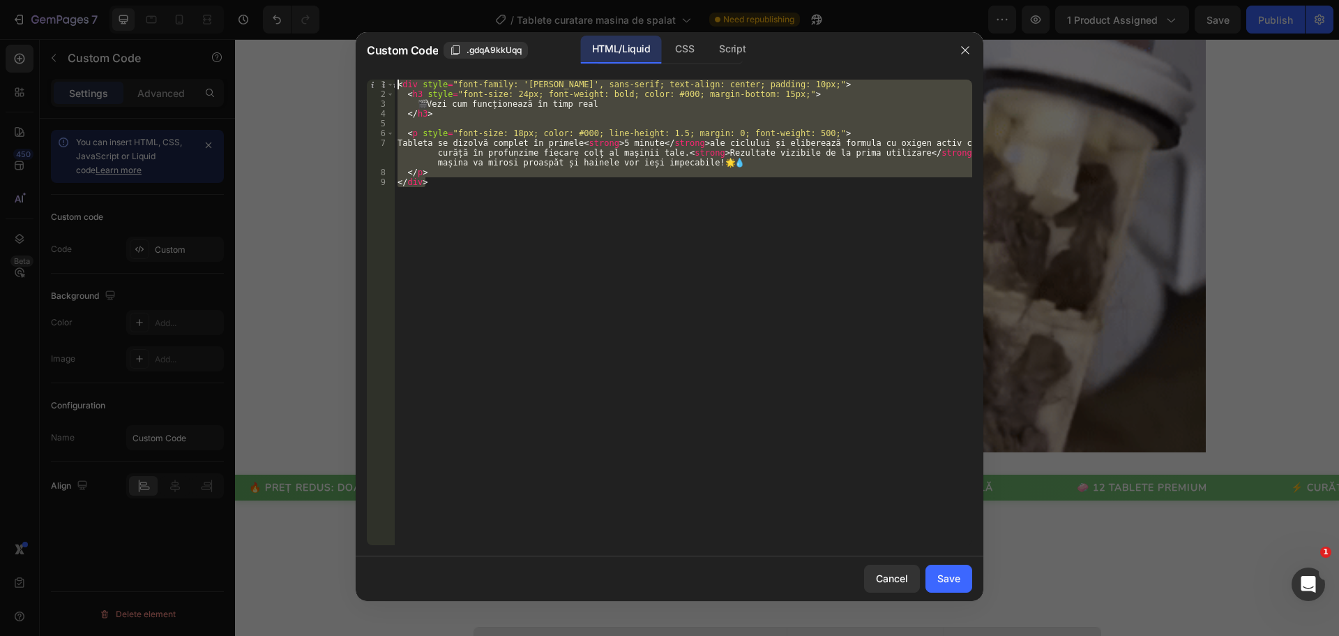
click at [392, 70] on div "</div> 1 2 3 4 5 6 7 8 9 < div style = "font-family: 'Nunito', sans-serif; text…" at bounding box center [670, 312] width 628 height 488
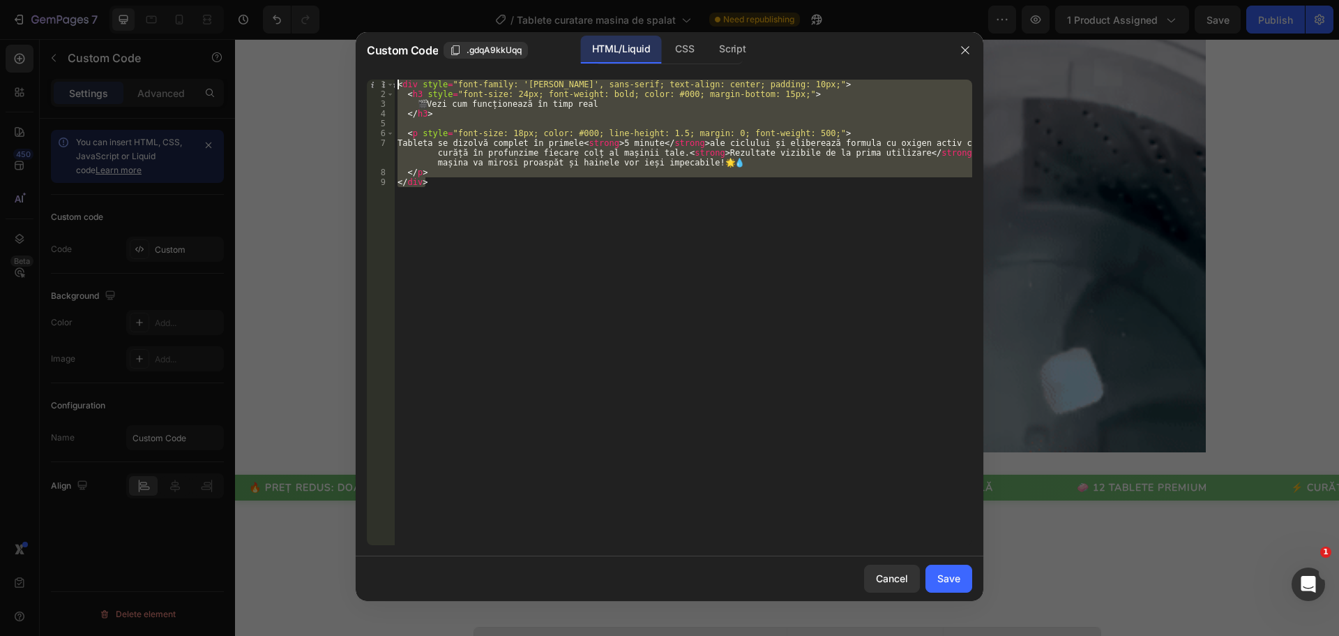
type textarea "<div style="font-family: '[PERSON_NAME]', sans-serif; text-align: center; paddi…"
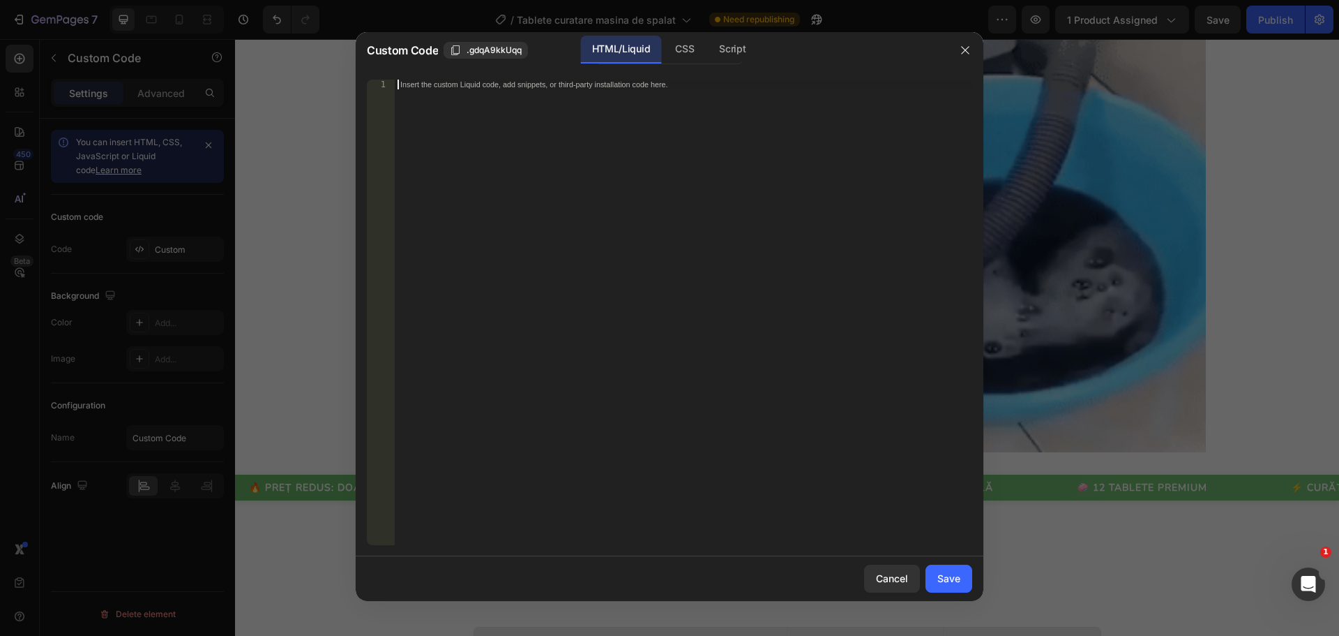
paste textarea "</div>"
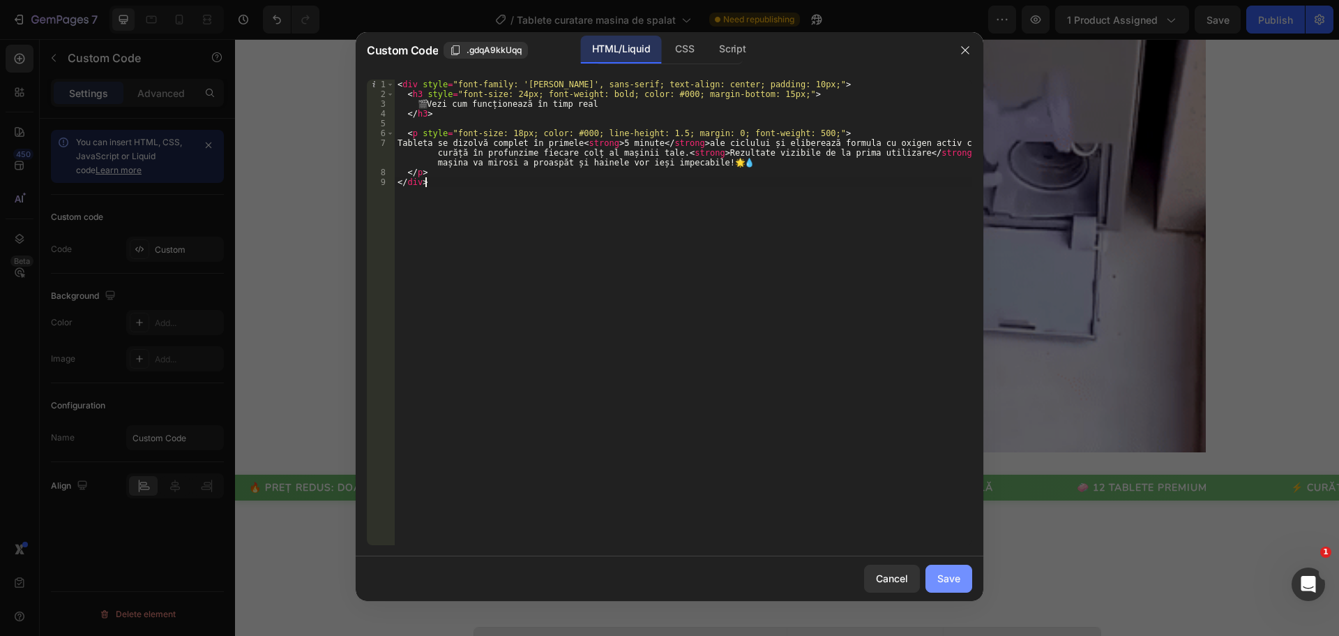
click at [950, 578] on div "Save" at bounding box center [949, 578] width 23 height 15
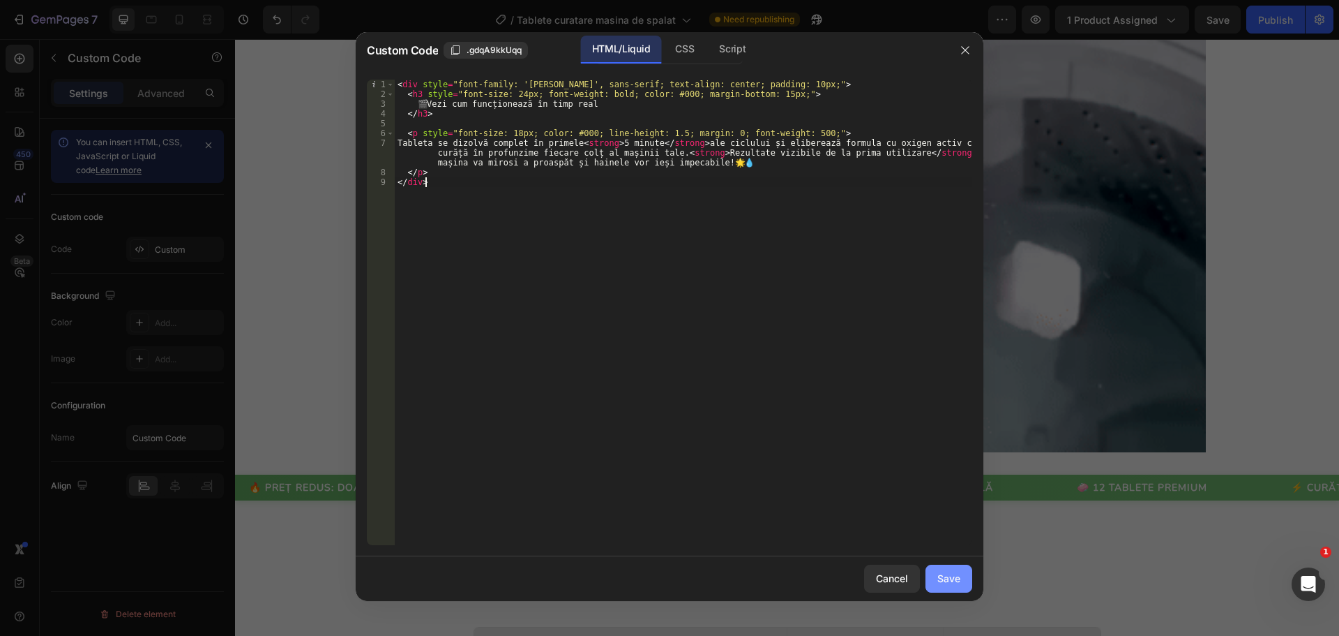
type textarea "</p> </div>"
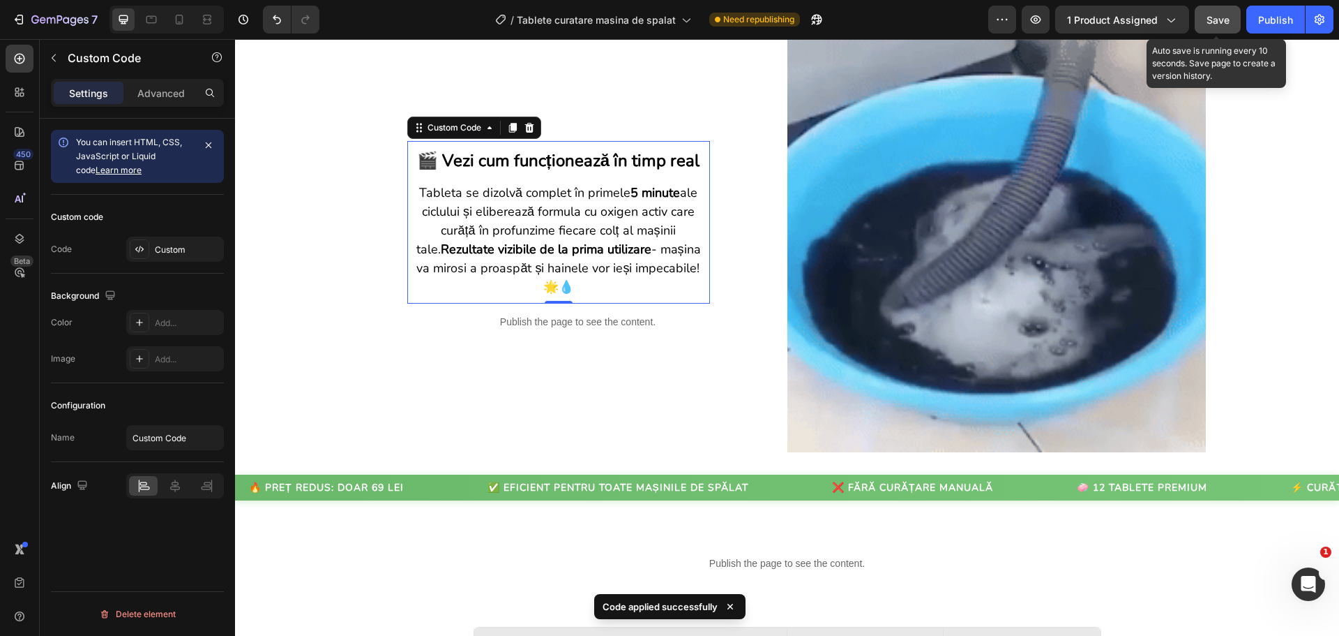
click at [1224, 18] on span "Save" at bounding box center [1218, 20] width 23 height 12
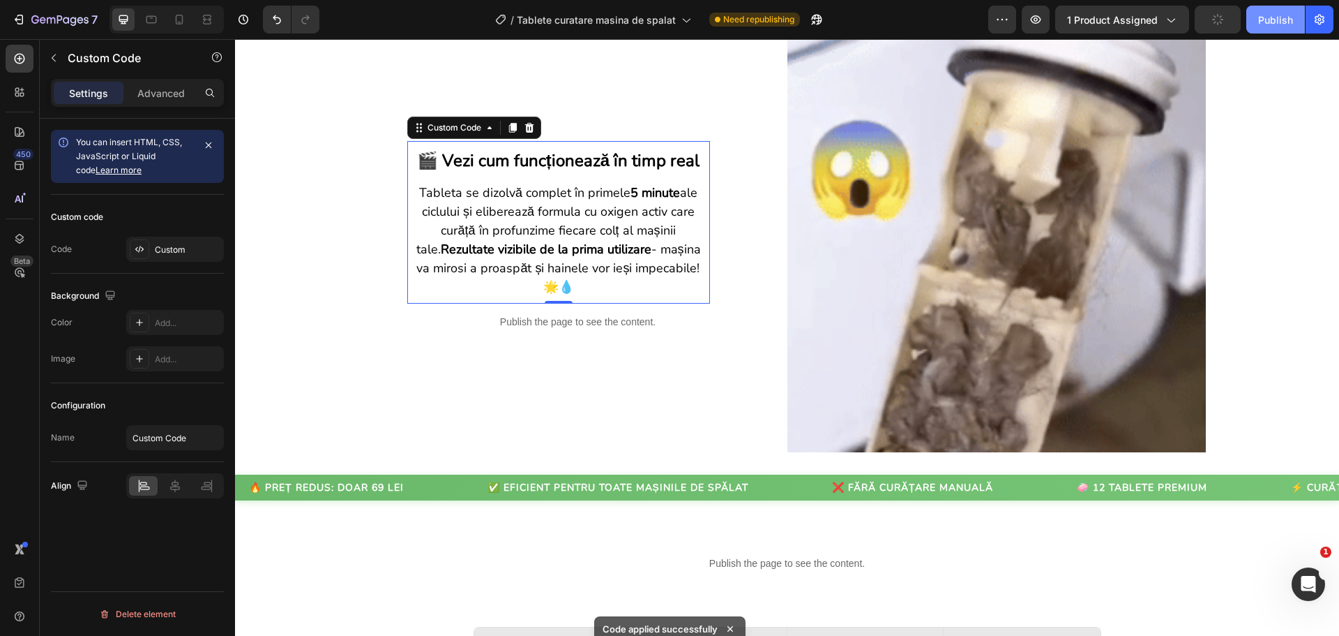
click at [1259, 18] on div "Publish" at bounding box center [1276, 20] width 35 height 15
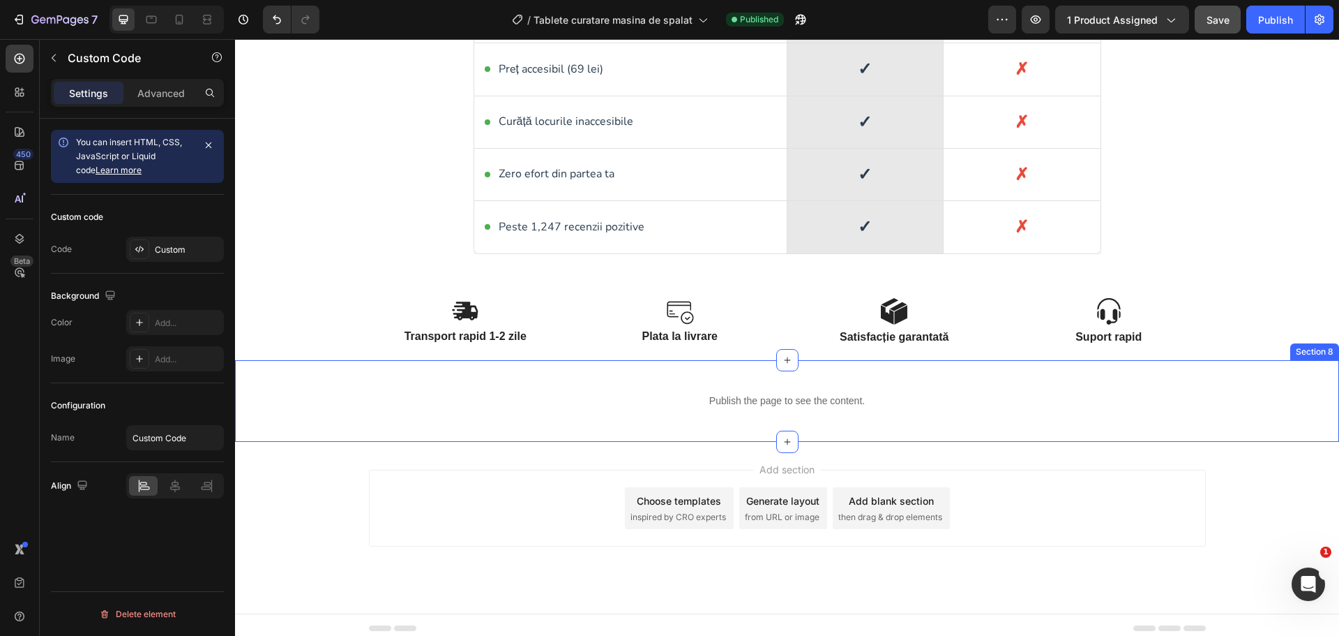
scroll to position [2676, 0]
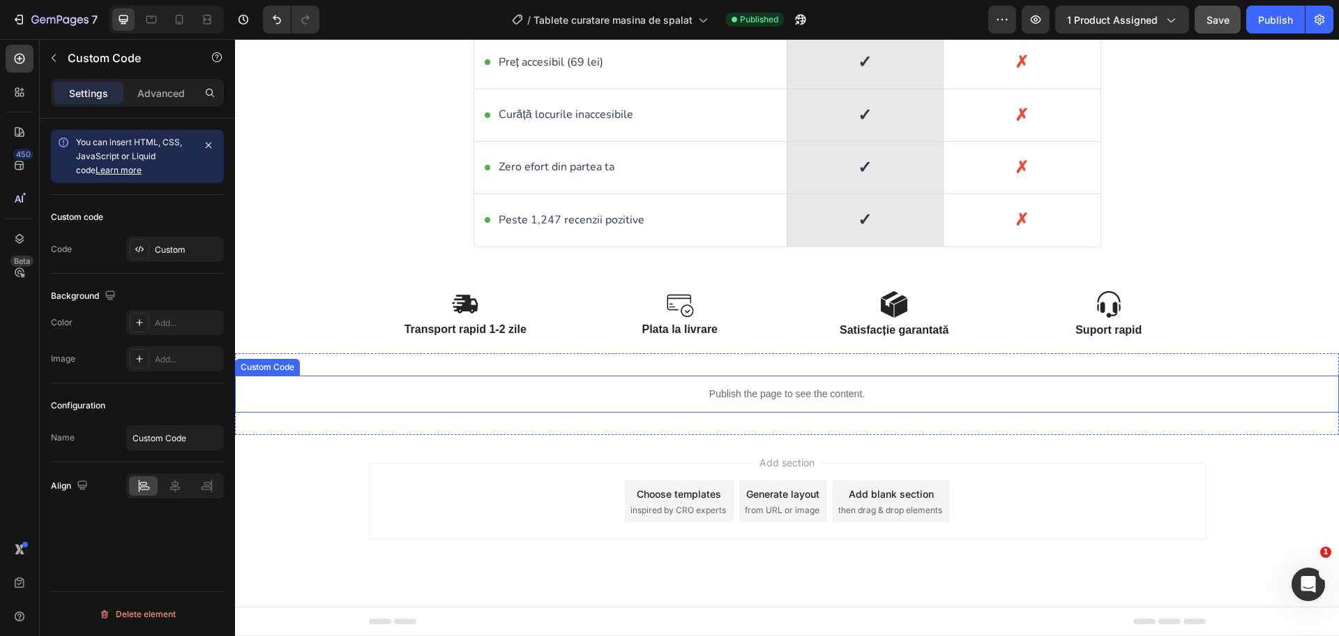
click at [730, 399] on p "Publish the page to see the content." at bounding box center [787, 393] width 1104 height 15
click at [697, 395] on p "Publish the page to see the content." at bounding box center [787, 393] width 1104 height 15
click at [164, 257] on div "Custom" at bounding box center [175, 249] width 98 height 25
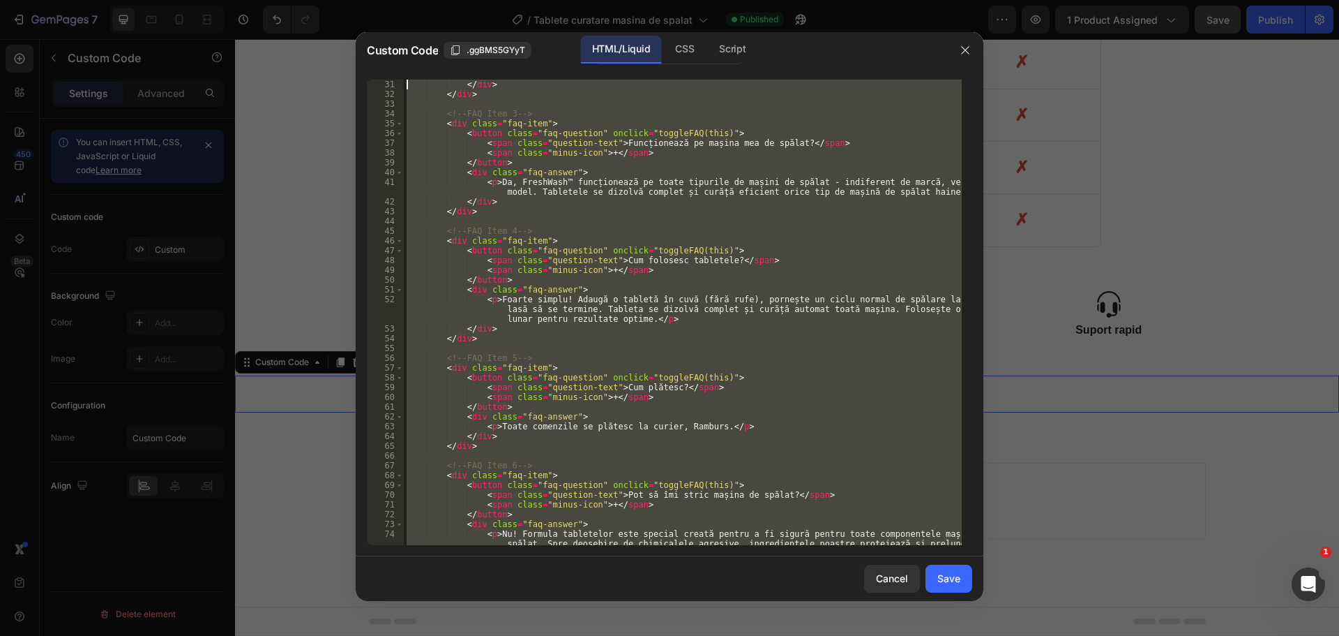
scroll to position [0, 0]
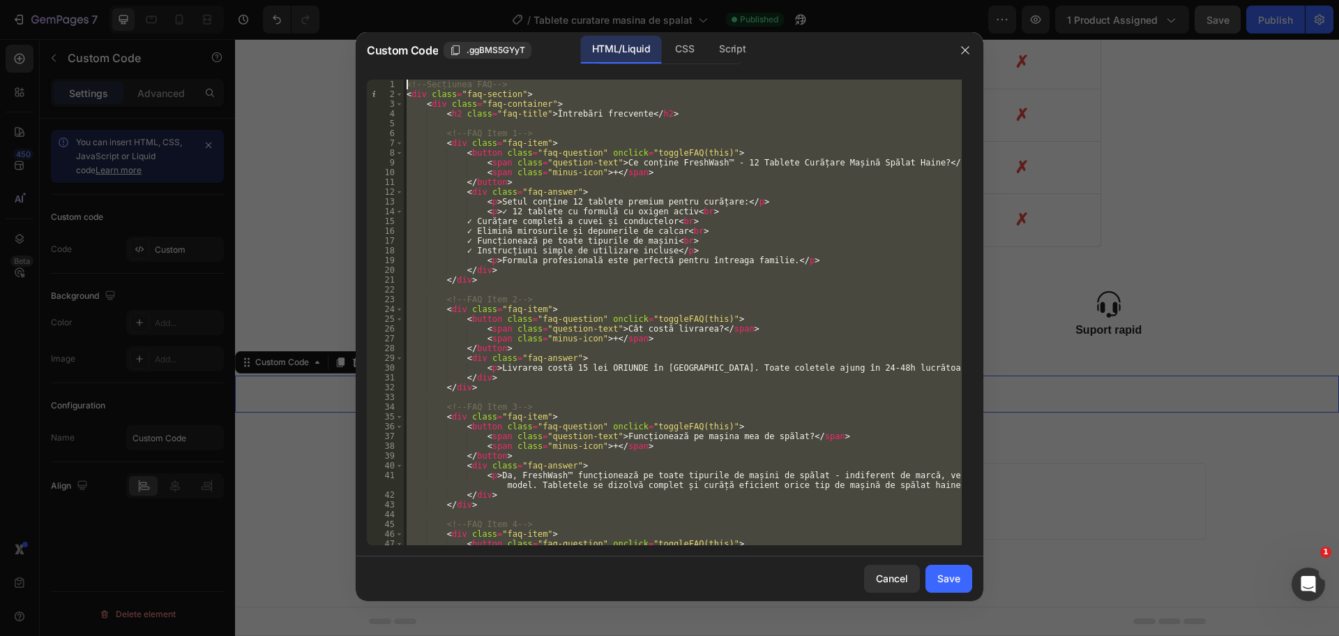
drag, startPoint x: 453, startPoint y: 540, endPoint x: 386, endPoint y: -40, distance: 584.4
click at [386, 0] on html "7 Version history / Tablete curatare masina de spalat Published Preview 1 produ…" at bounding box center [669, 0] width 1339 height 0
type textarea "<!-- Secțiunea FAQ --> <div class="faq-section">"
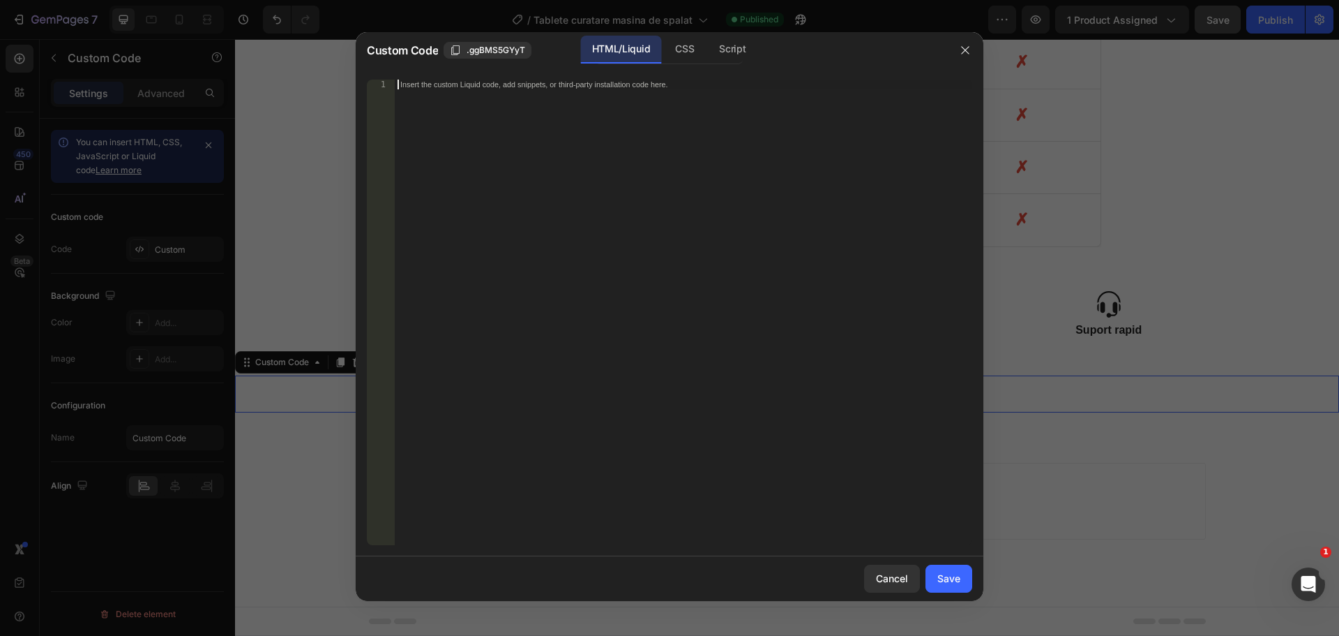
paste textarea "</script>"
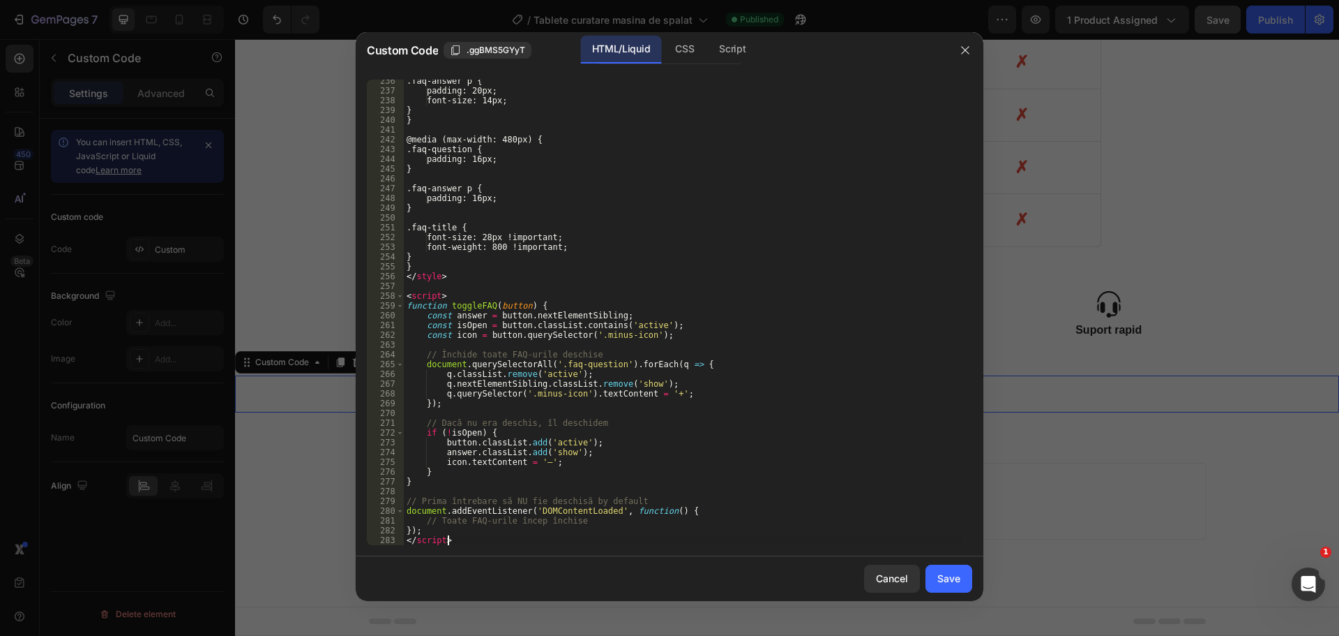
scroll to position [2387, 0]
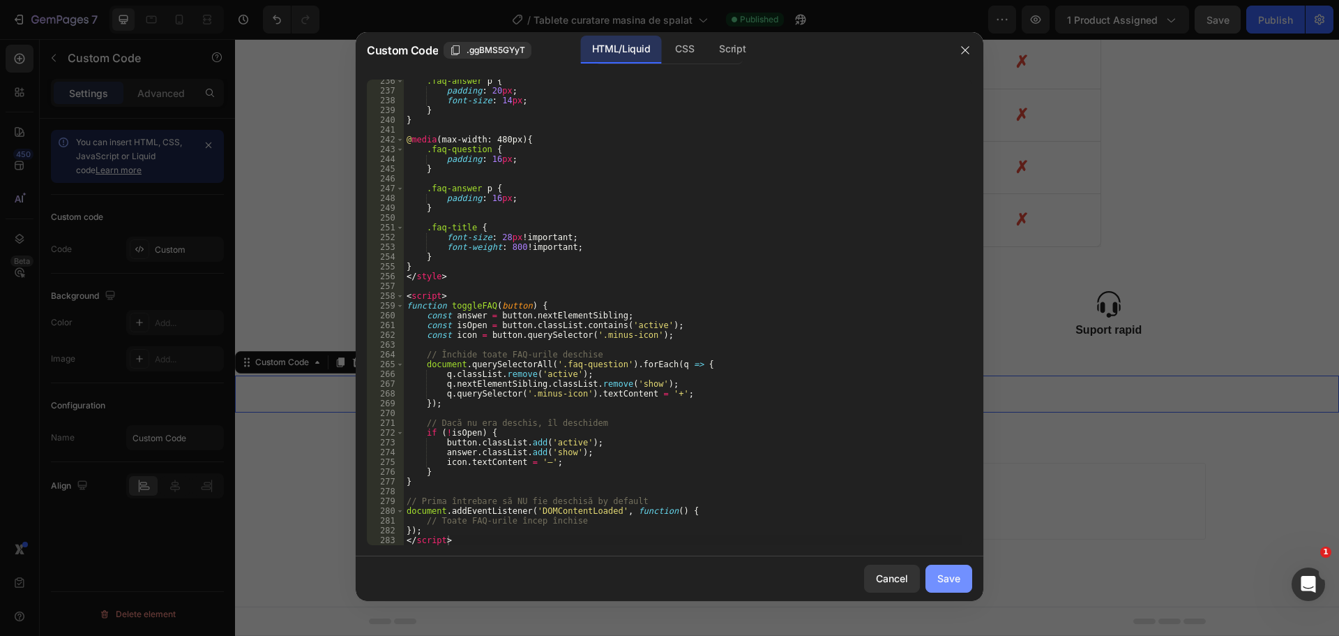
click at [937, 576] on button "Save" at bounding box center [949, 578] width 47 height 28
type textarea "}); </script>"
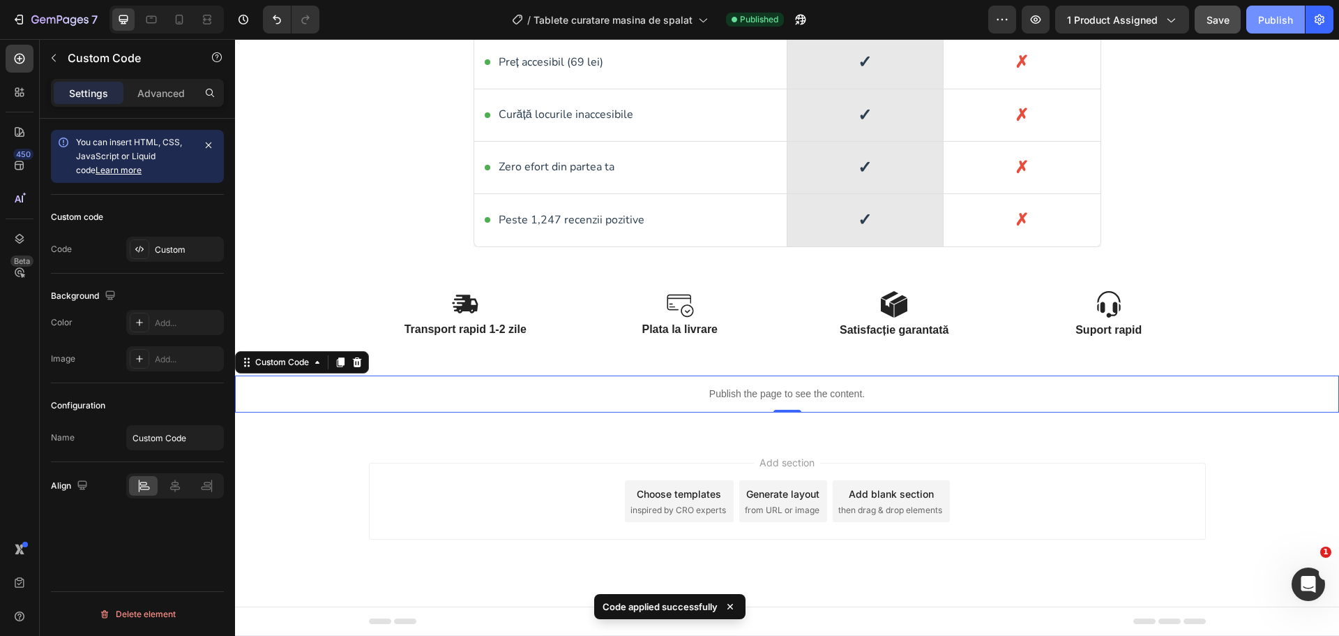
click at [1256, 26] on button "Publish" at bounding box center [1276, 20] width 59 height 28
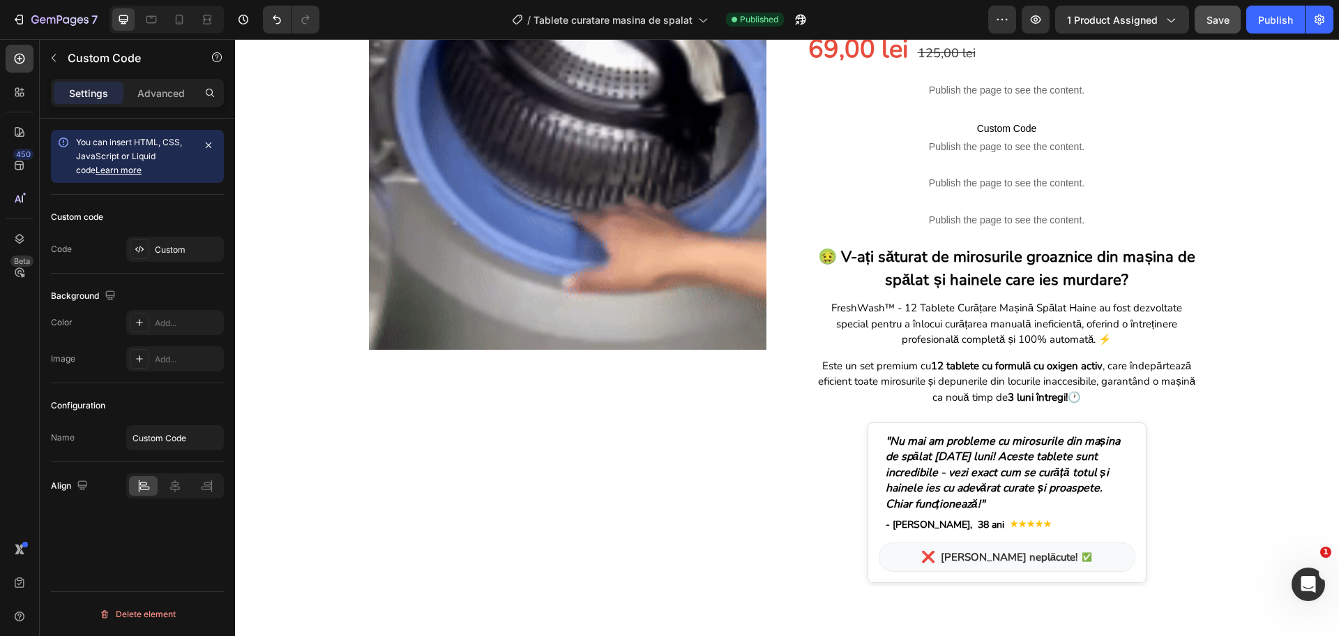
scroll to position [0, 0]
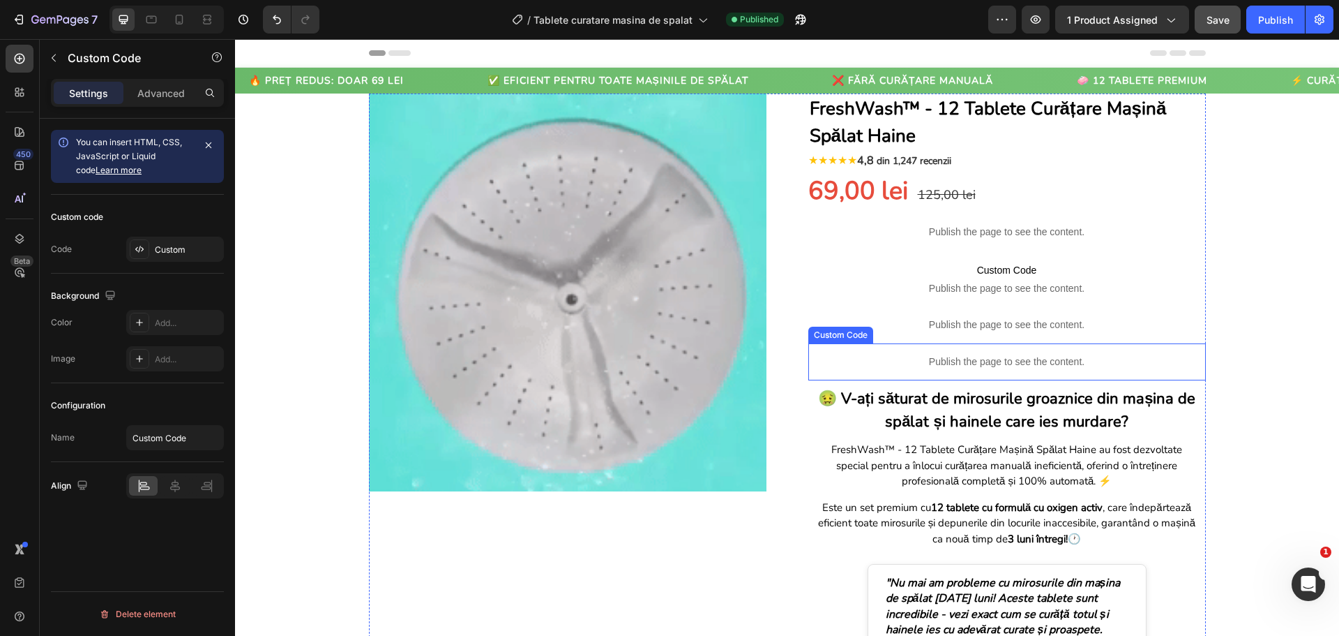
click at [1030, 405] on h3 "🤢 V-ați săturat de mirosurile groaznice din mașina de spălat și hainele care ie…" at bounding box center [1008, 410] width 384 height 46
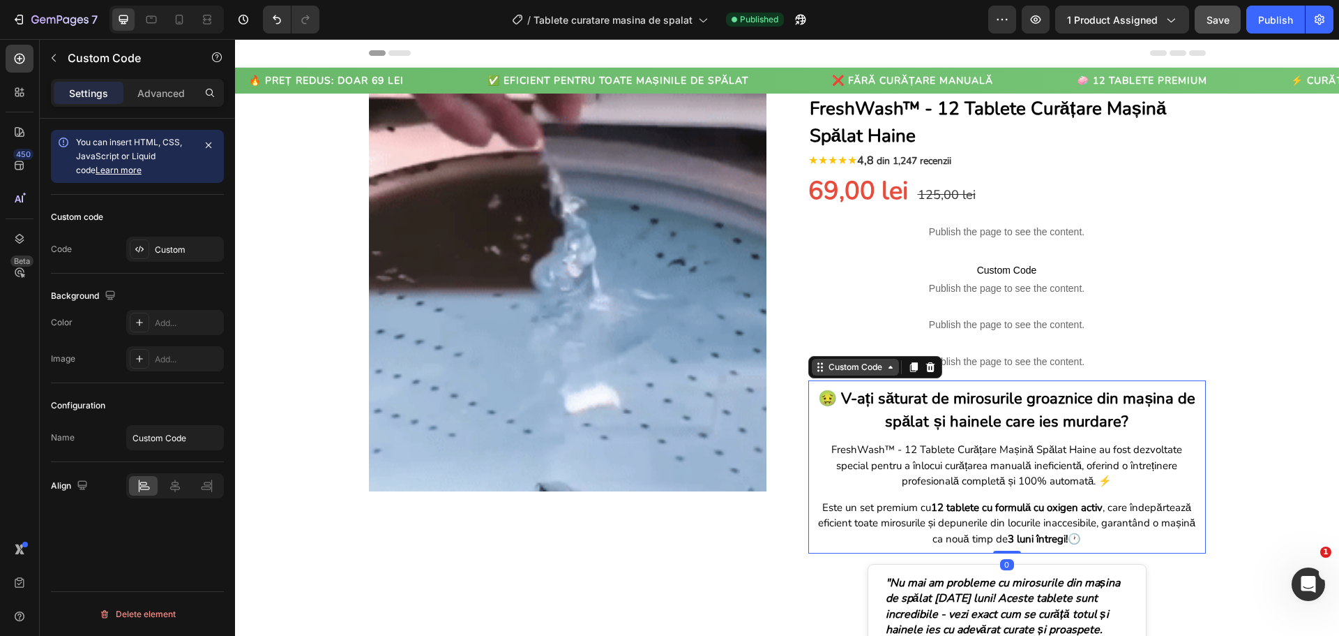
click at [879, 370] on div "Custom Code" at bounding box center [855, 367] width 59 height 13
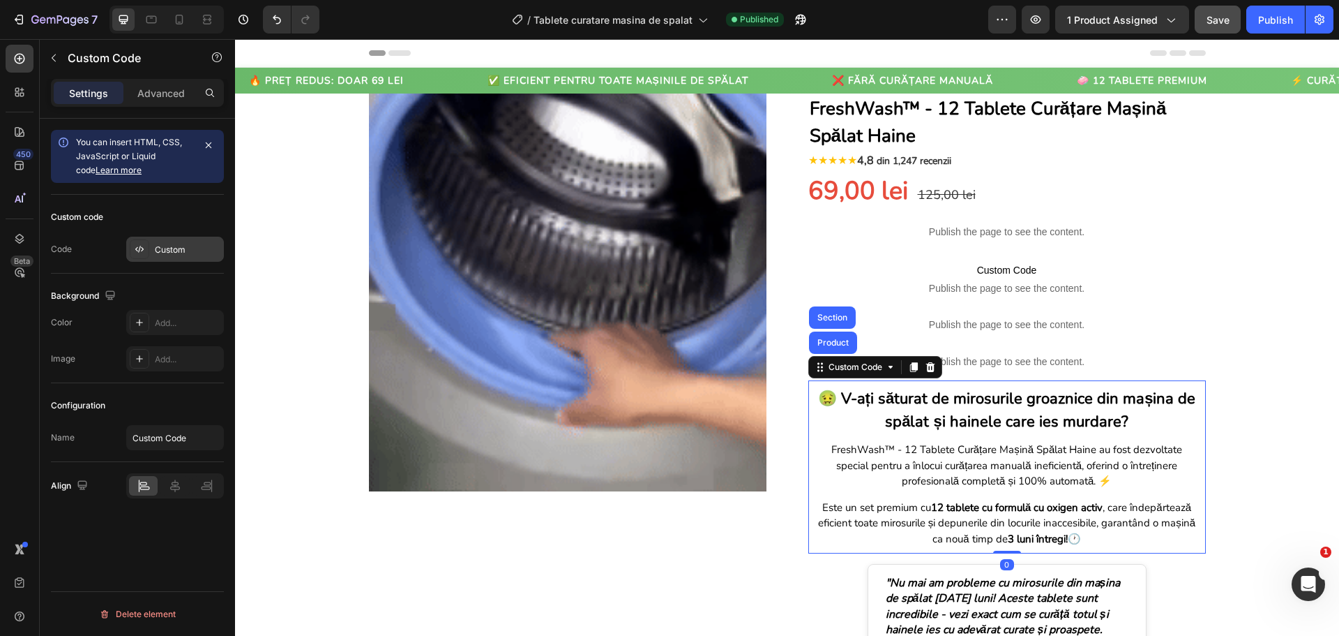
click at [176, 250] on div "Custom" at bounding box center [188, 249] width 66 height 13
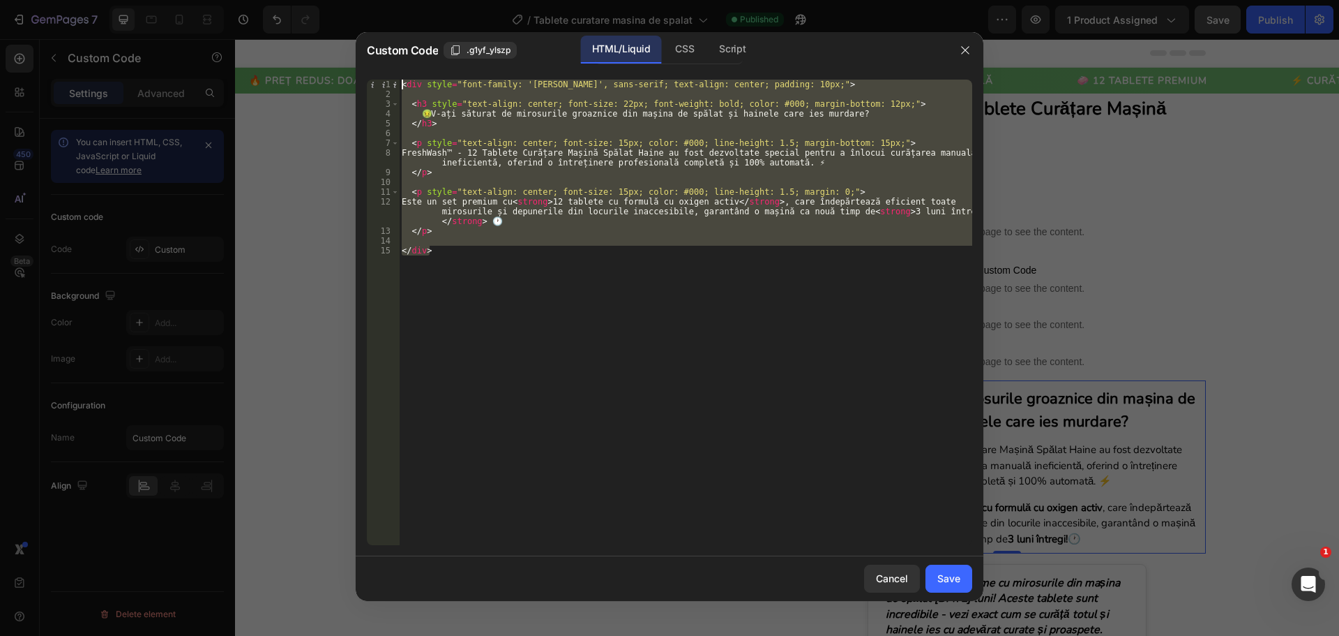
drag, startPoint x: 438, startPoint y: 257, endPoint x: 402, endPoint y: 81, distance: 179.5
click at [402, 81] on div "< div style = "font-family: 'Nunito', sans-serif; text-align: center; padding: …" at bounding box center [685, 322] width 573 height 485
type textarea "<div style="font-family: 'Nunito', sans-serif; text-align: center; padding: 10p…"
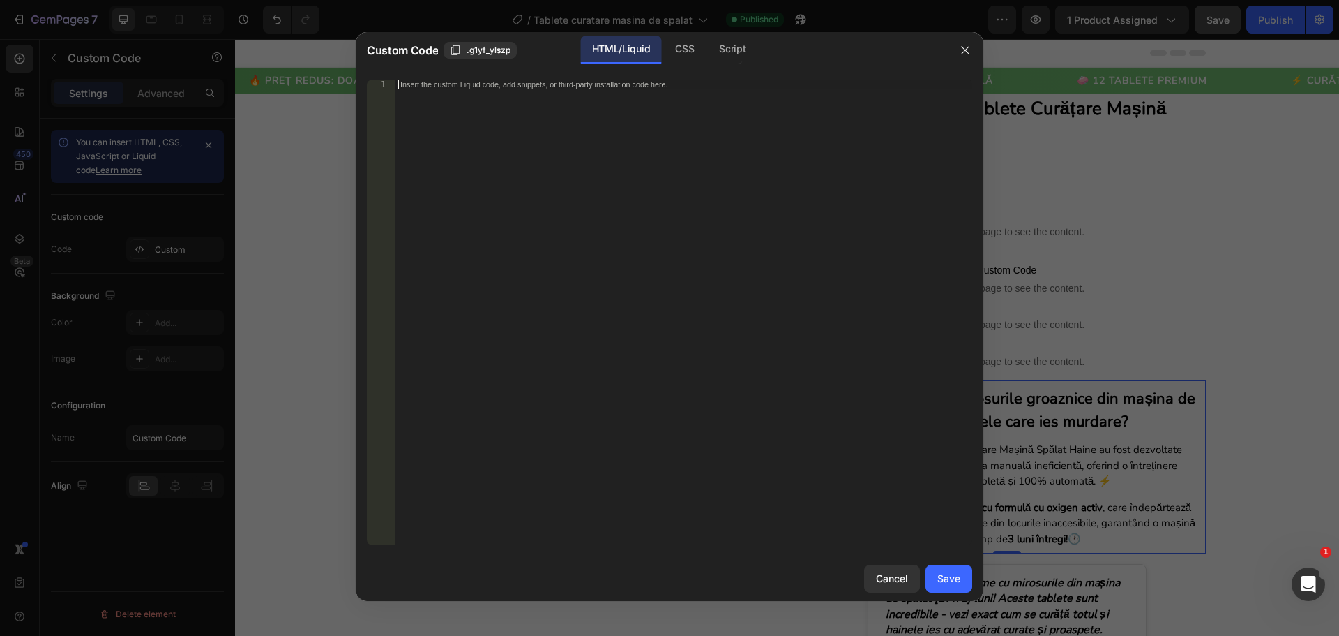
paste textarea "</div>"
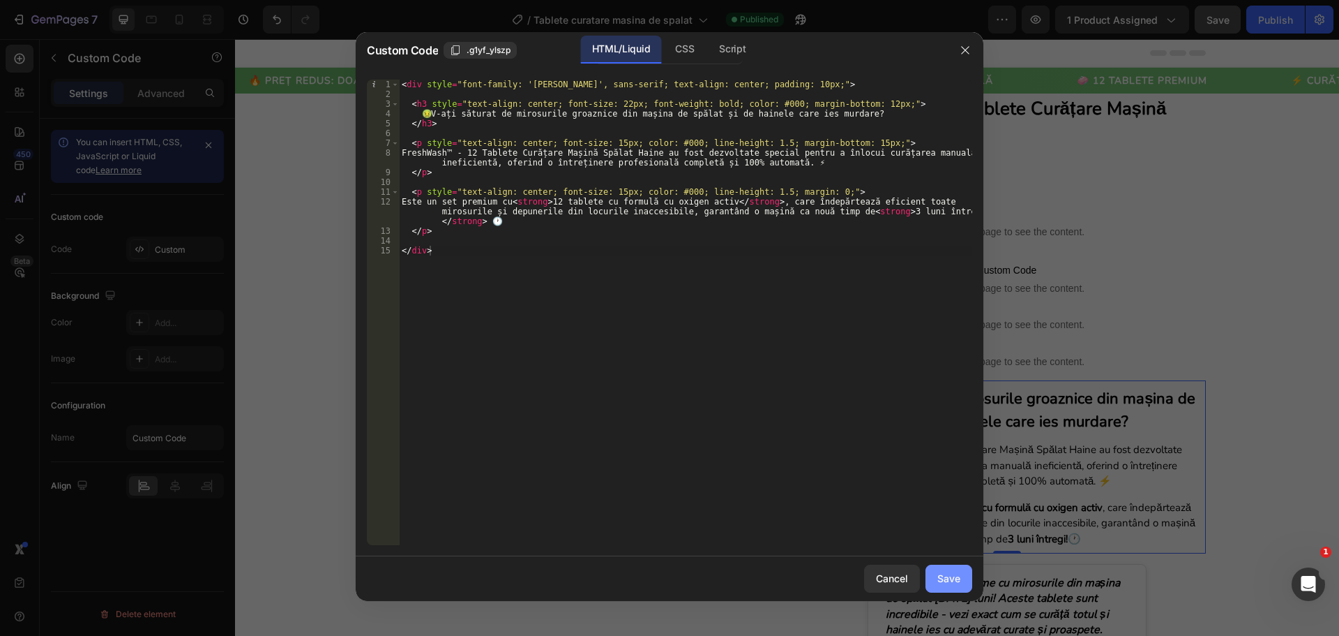
click at [937, 580] on button "Save" at bounding box center [949, 578] width 47 height 28
type textarea "</div>"
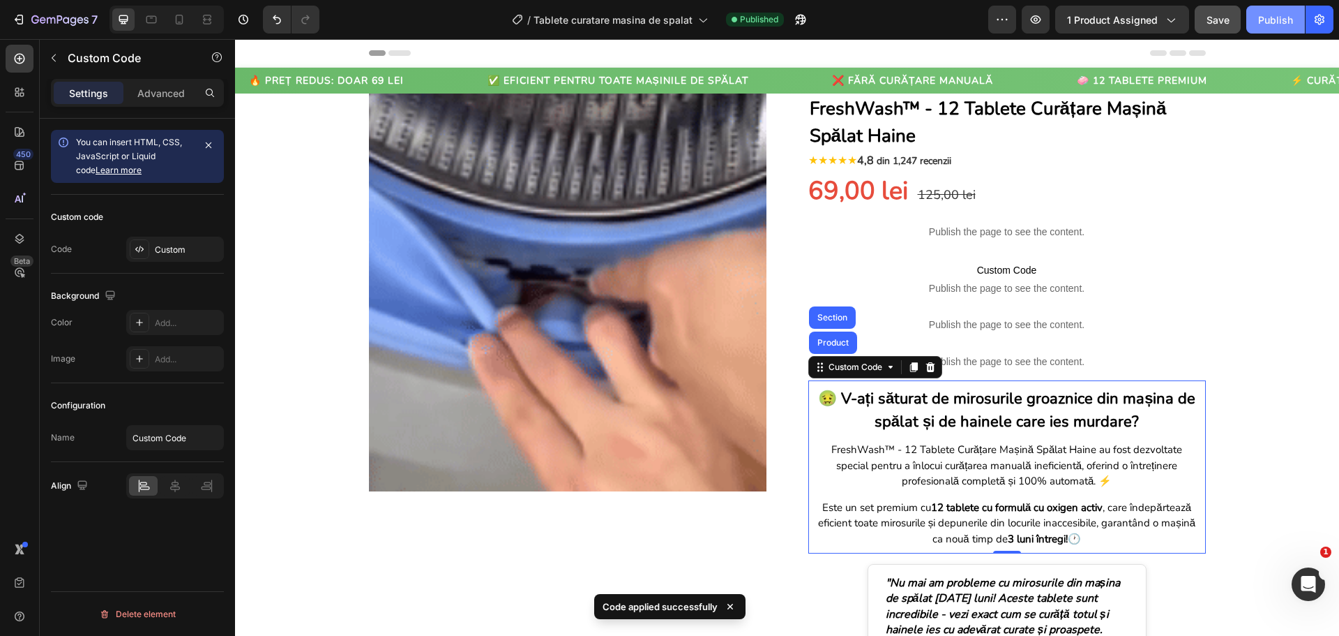
click at [1267, 18] on div "Publish" at bounding box center [1276, 20] width 35 height 15
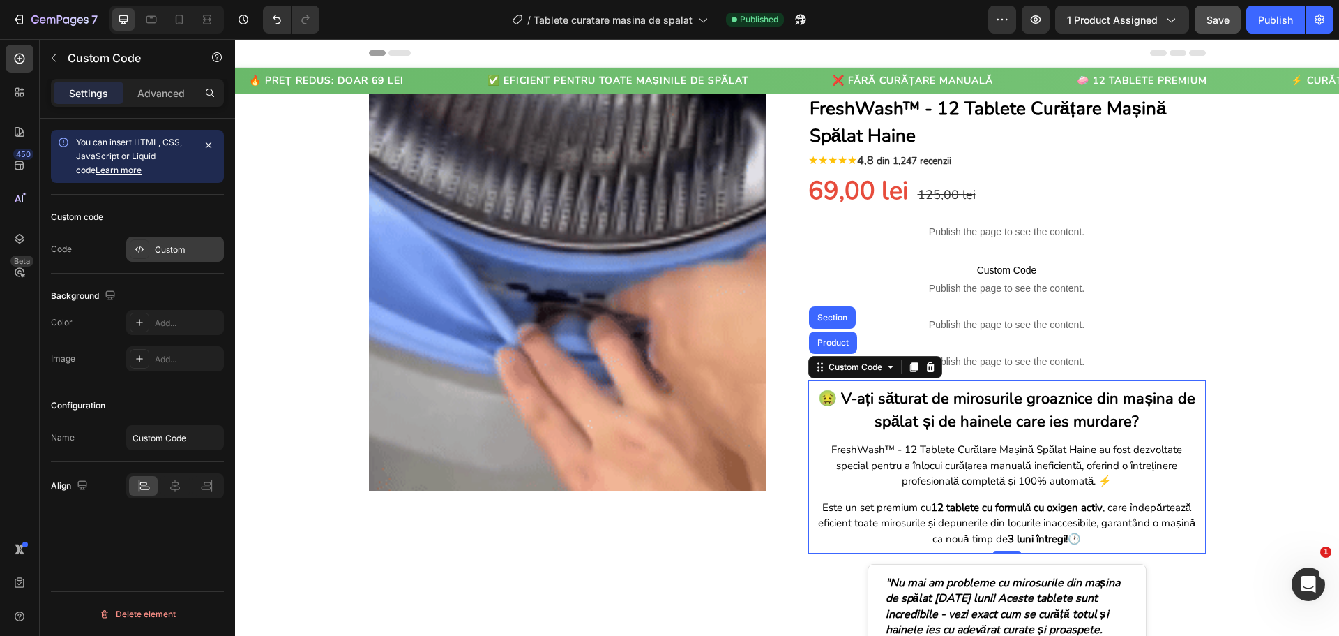
click at [171, 249] on div "Custom" at bounding box center [188, 249] width 66 height 13
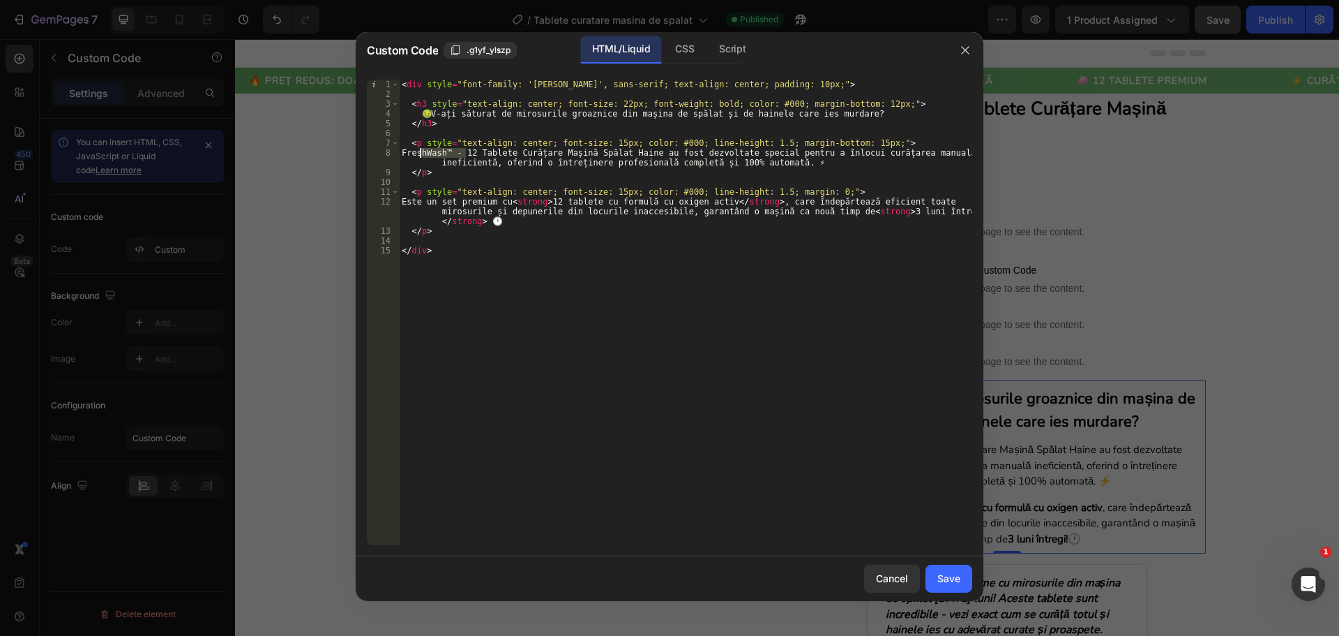
drag, startPoint x: 463, startPoint y: 153, endPoint x: 421, endPoint y: 157, distance: 42.7
click at [421, 157] on div "< div style = "font-family: 'Nunito', sans-serif; text-align: center; padding: …" at bounding box center [685, 322] width 573 height 485
click at [421, 204] on div "< div style = "font-family: 'Nunito', sans-serif; text-align: center; padding: …" at bounding box center [685, 322] width 573 height 485
paste textarea "FreshWash™"
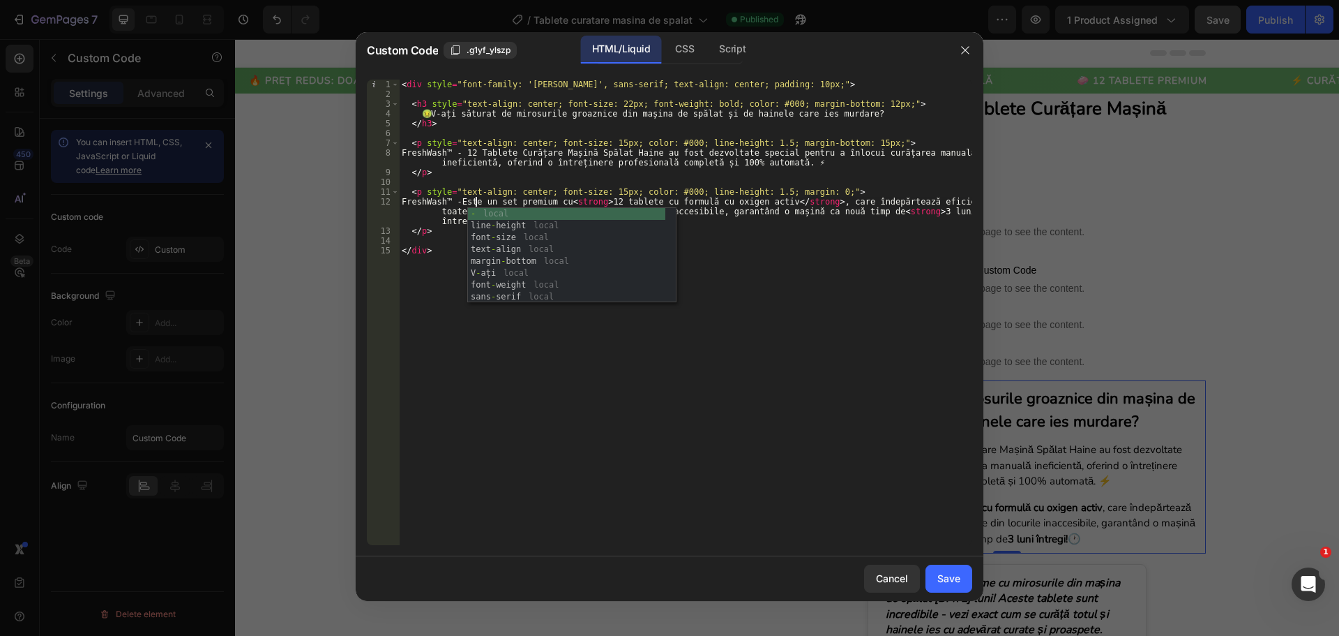
scroll to position [0, 6]
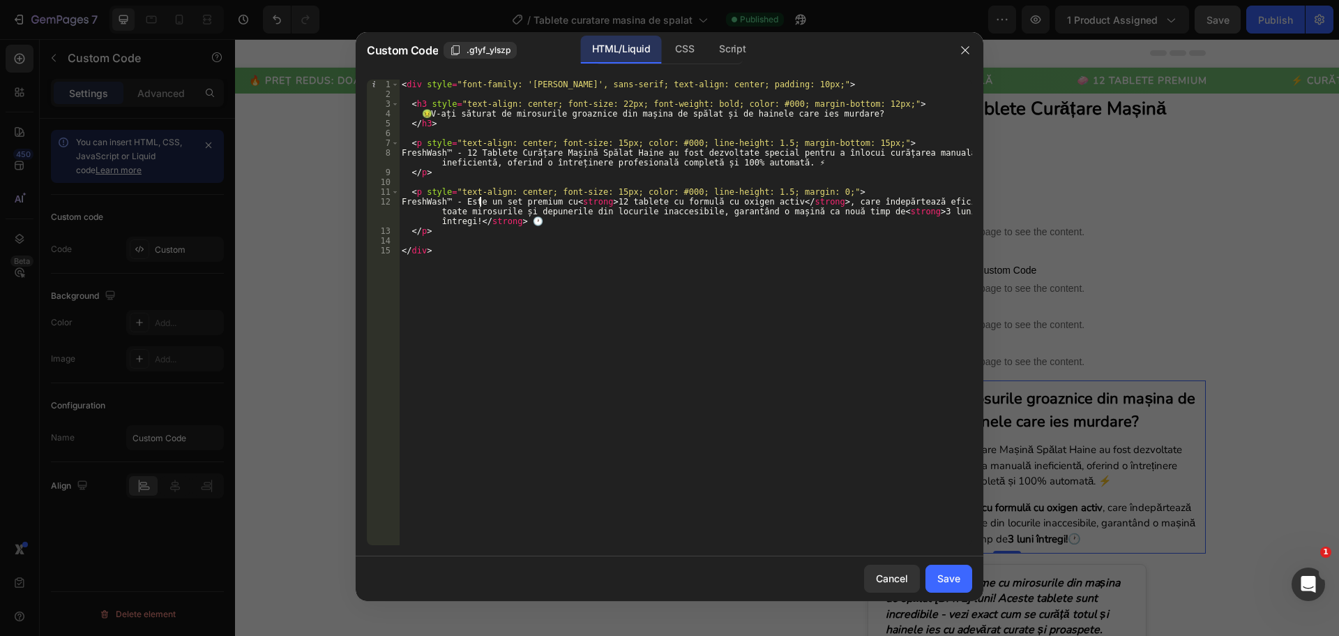
click at [483, 207] on div "< div style = "font-family: 'Nunito', sans-serif; text-align: center; padding: …" at bounding box center [685, 322] width 573 height 485
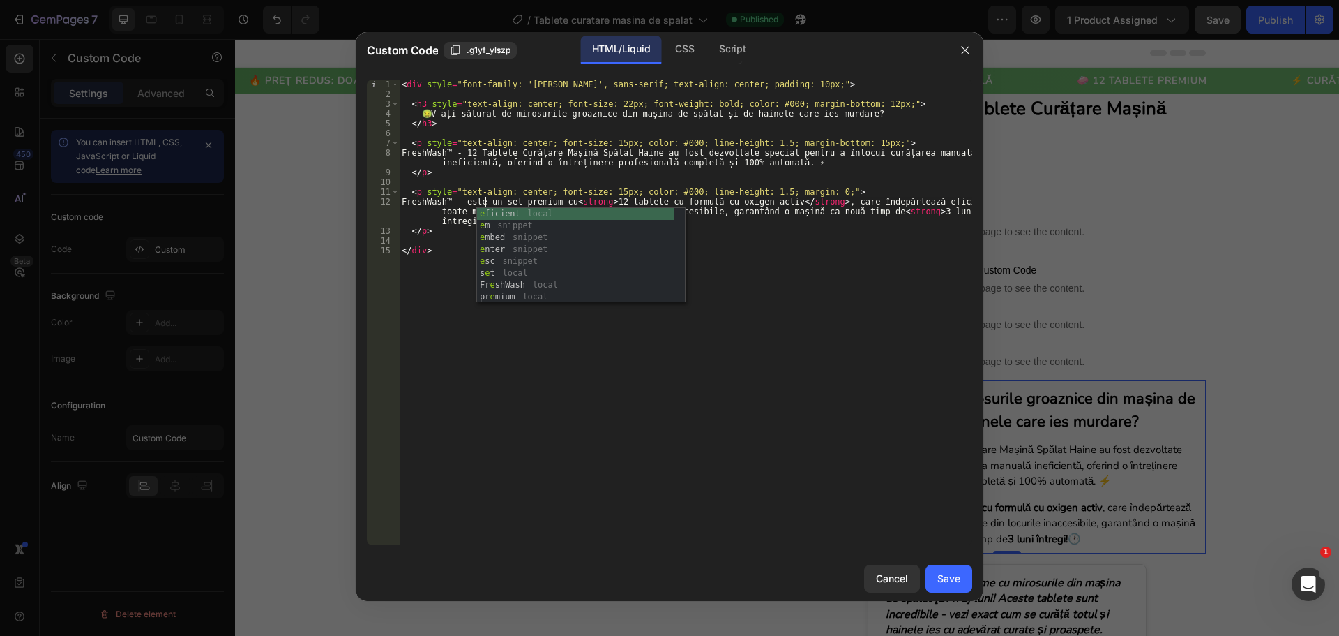
click at [521, 340] on div "< div style = "font-family: 'Nunito', sans-serif; text-align: center; padding: …" at bounding box center [685, 322] width 573 height 485
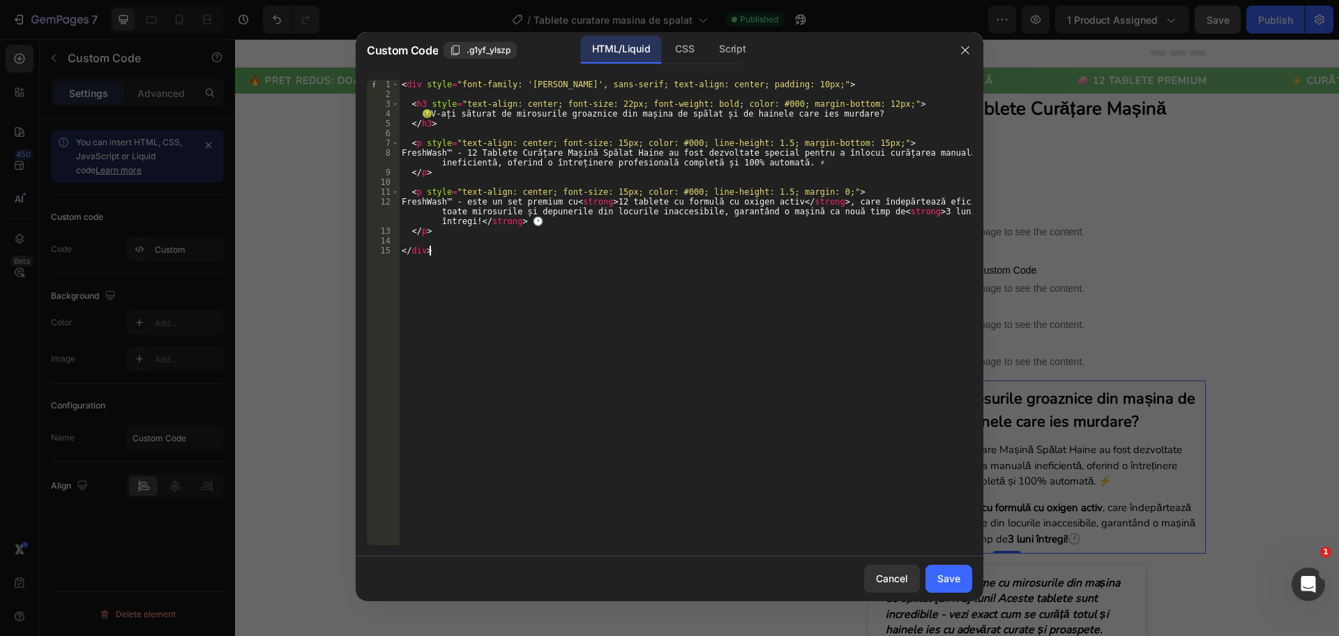
scroll to position [0, 1]
type textarea "</div>"
click at [935, 576] on button "Save" at bounding box center [949, 578] width 47 height 28
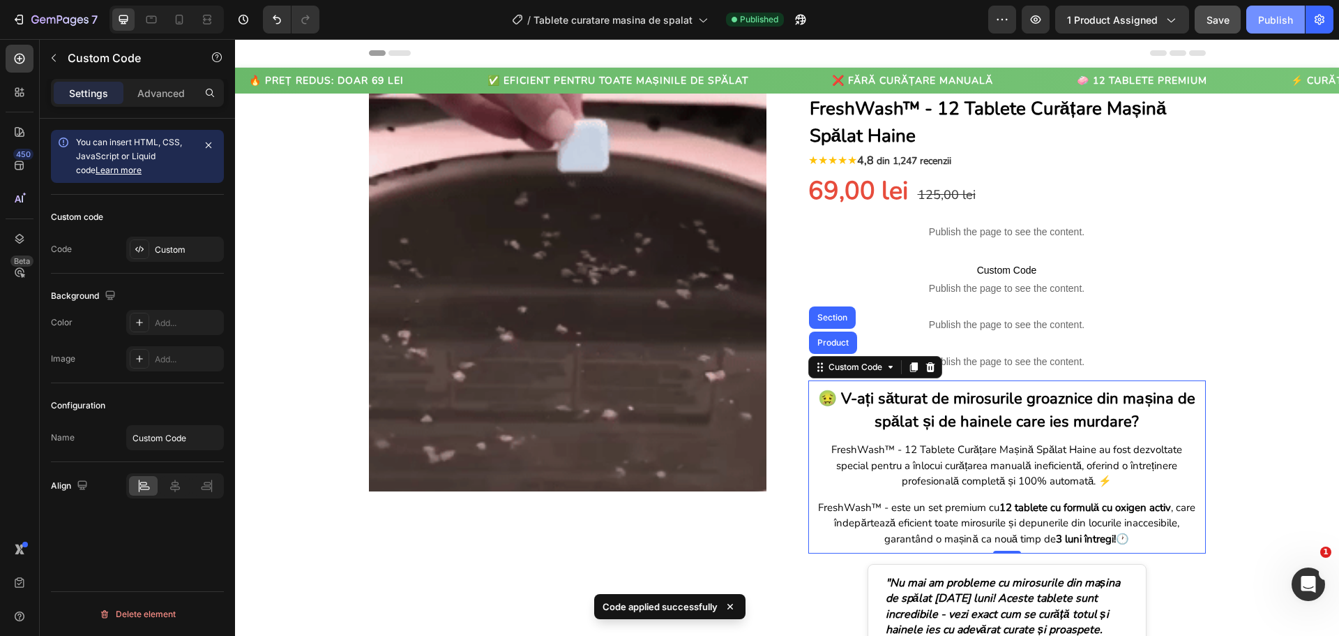
click at [1261, 18] on div "Publish" at bounding box center [1276, 20] width 35 height 15
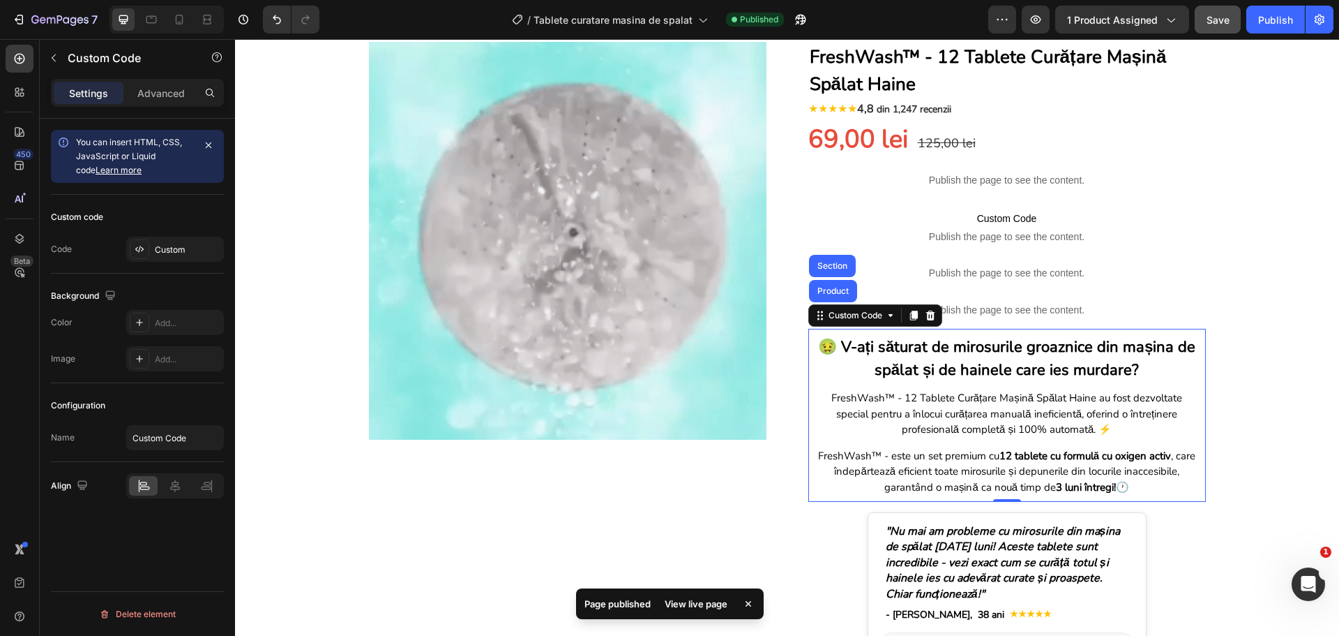
scroll to position [70, 0]
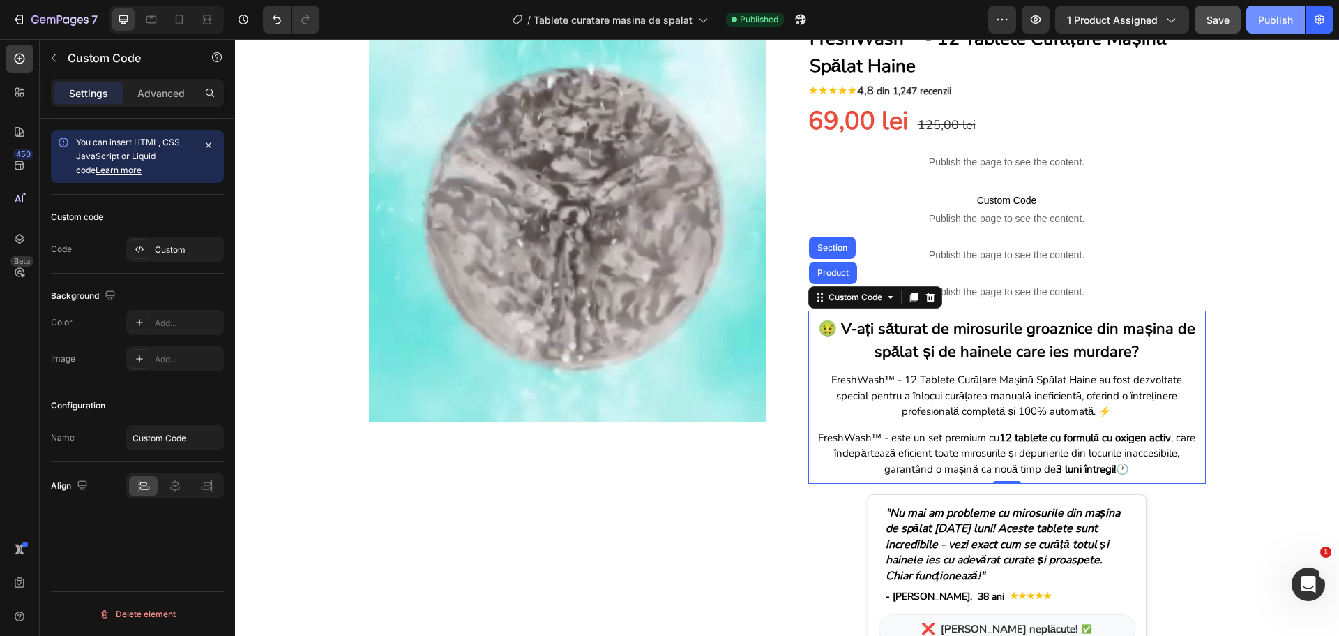
click at [1288, 20] on div "Publish" at bounding box center [1276, 20] width 35 height 15
